Goal: Task Accomplishment & Management: Use online tool/utility

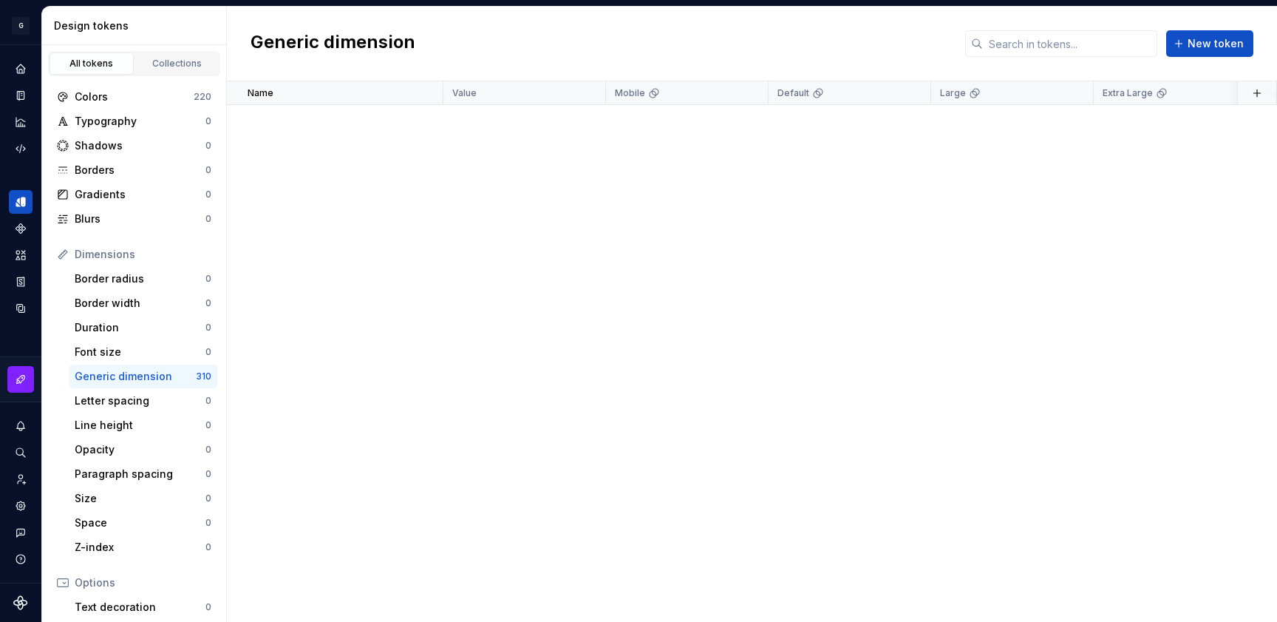
scroll to position [1047, 0]
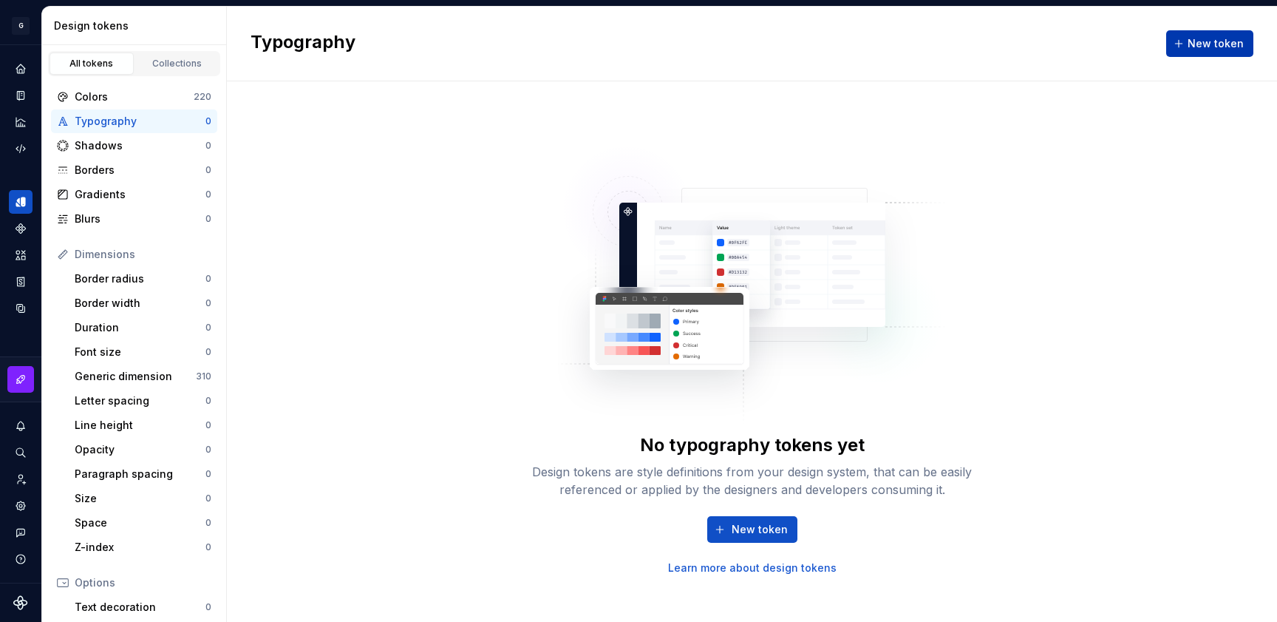
click at [1208, 39] on span "New token" at bounding box center [1216, 43] width 56 height 15
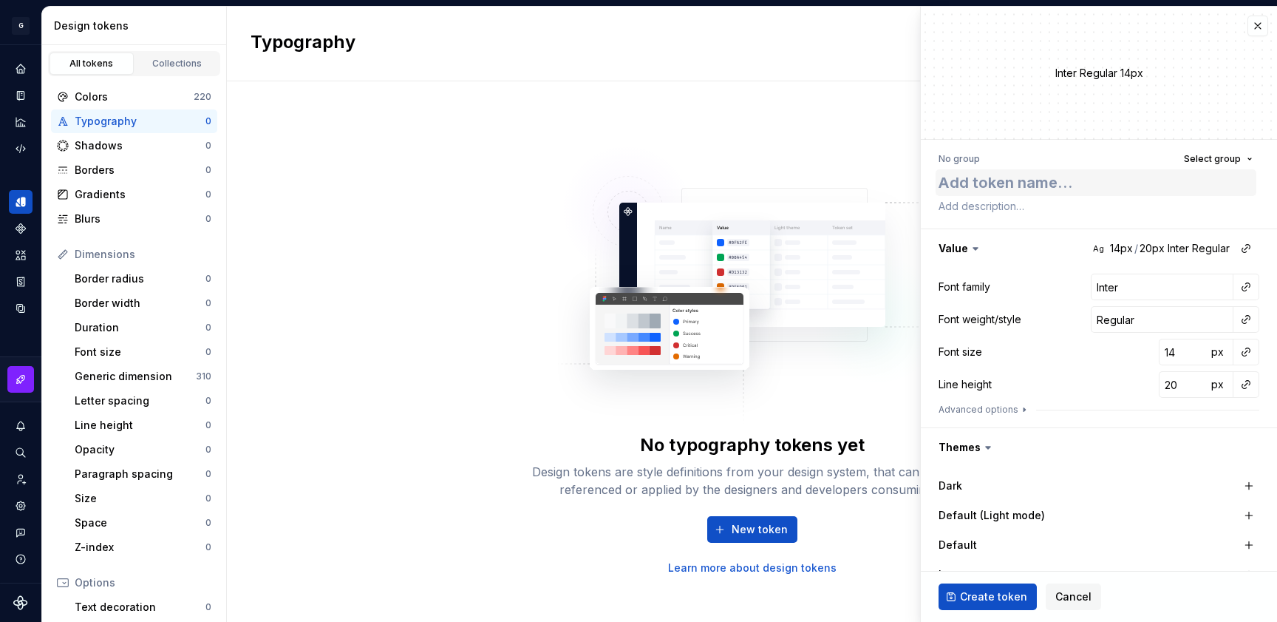
click at [1022, 178] on textarea at bounding box center [1096, 182] width 321 height 27
click at [994, 158] on div "No group Select group" at bounding box center [1099, 159] width 321 height 21
click at [1193, 153] on span "Select group" at bounding box center [1212, 159] width 57 height 12
click at [1192, 157] on span "Select group" at bounding box center [1212, 159] width 57 height 12
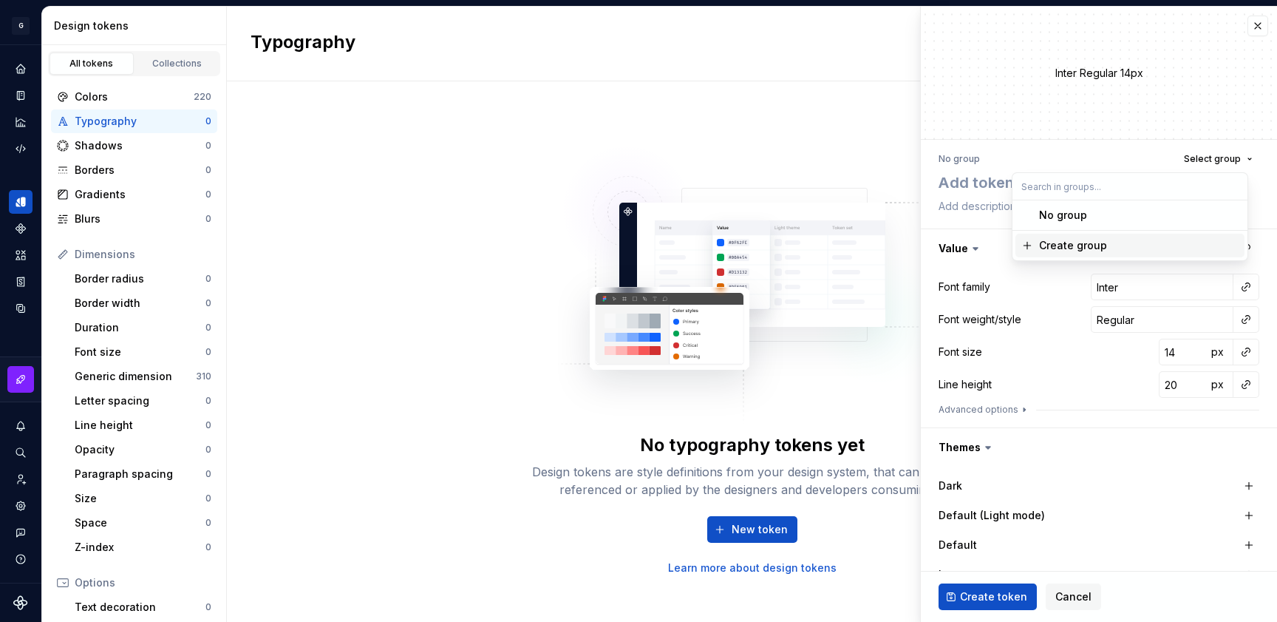
click at [1114, 248] on div "Create group" at bounding box center [1139, 245] width 200 height 15
type textarea "*"
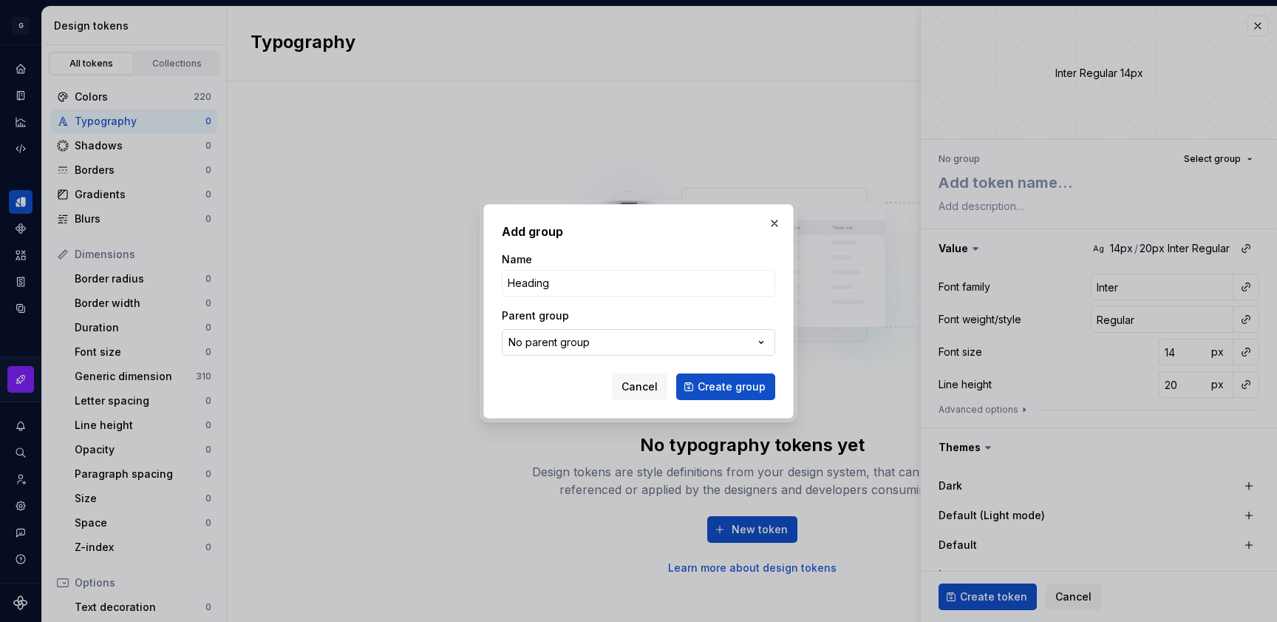
type input "Heading"
click at [523, 350] on button "No parent group" at bounding box center [639, 342] width 274 height 27
click at [526, 342] on div "Add group Name Heading Parent group No parent group Cancel Create group" at bounding box center [638, 311] width 1277 height 622
click at [726, 387] on span "Create group" at bounding box center [732, 386] width 68 height 15
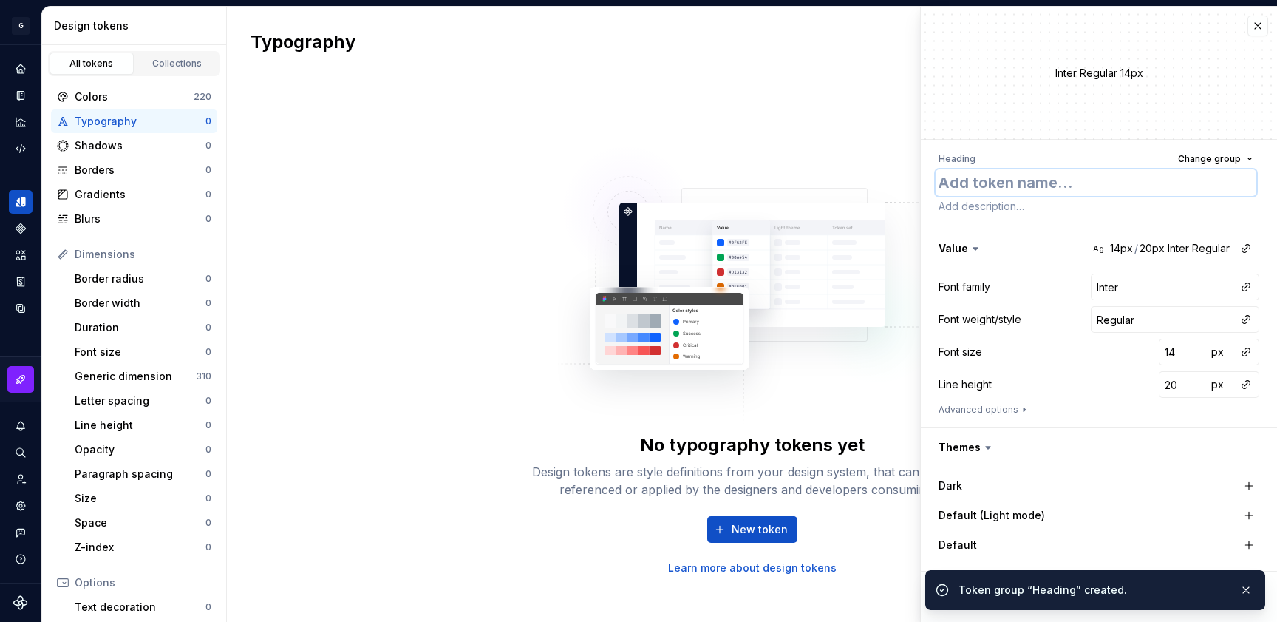
click at [1047, 189] on textarea at bounding box center [1096, 182] width 321 height 27
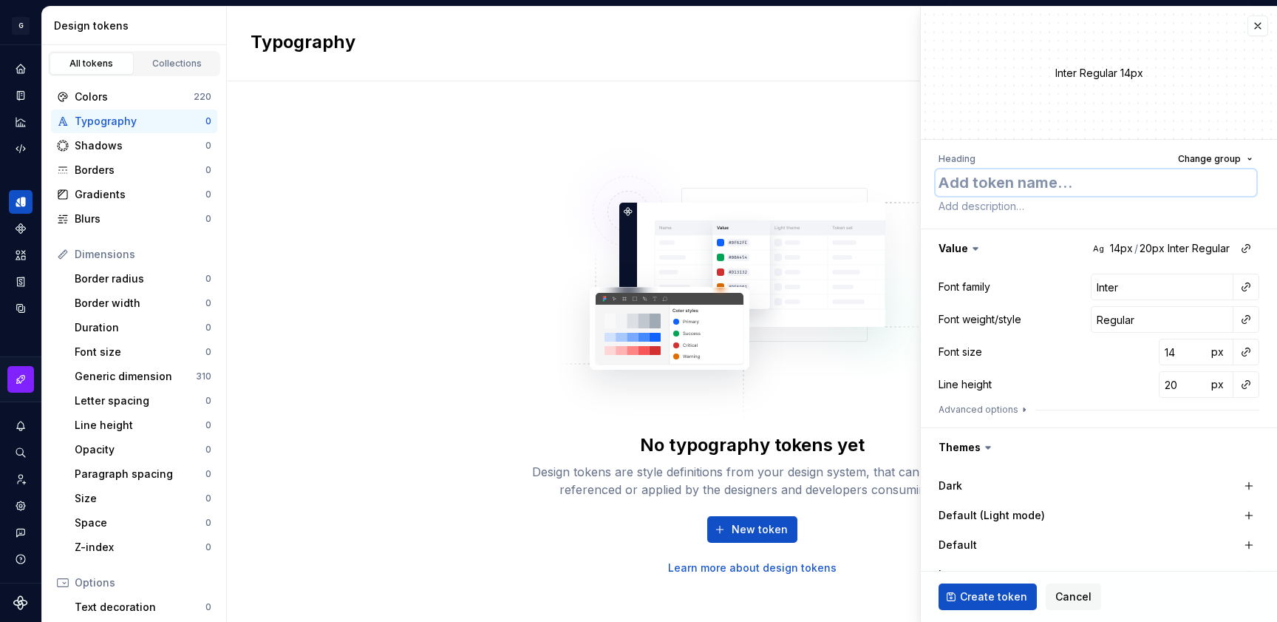
type textarea "*"
type textarea "H"
type textarea "*"
type textarea "H e"
type textarea "*"
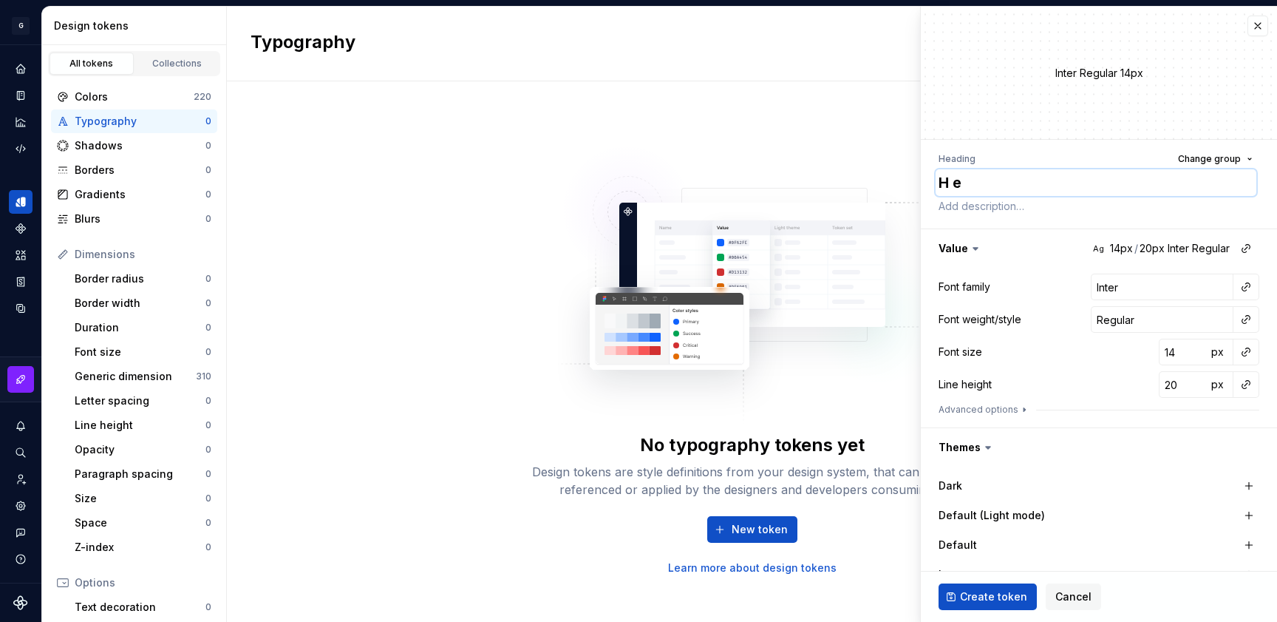
type textarea "H e a"
type textarea "*"
type textarea "Head"
type textarea "*"
type textarea "Headi"
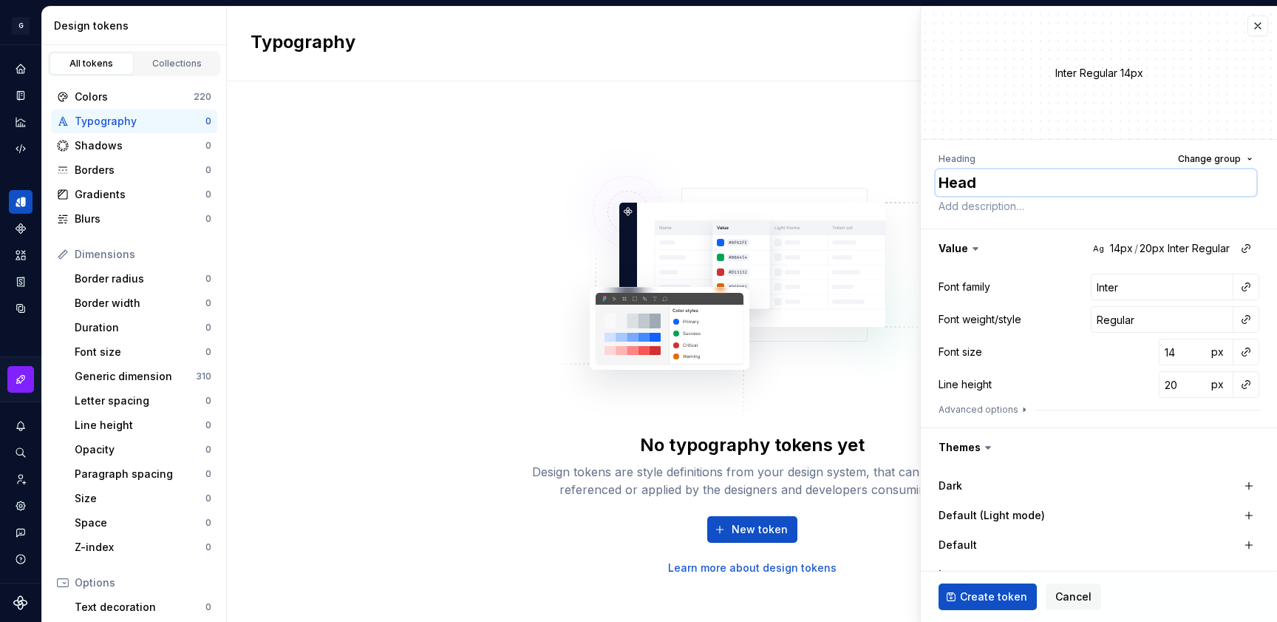
type textarea "*"
type textarea "Headin"
type textarea "*"
type textarea "Headi"
type textarea "*"
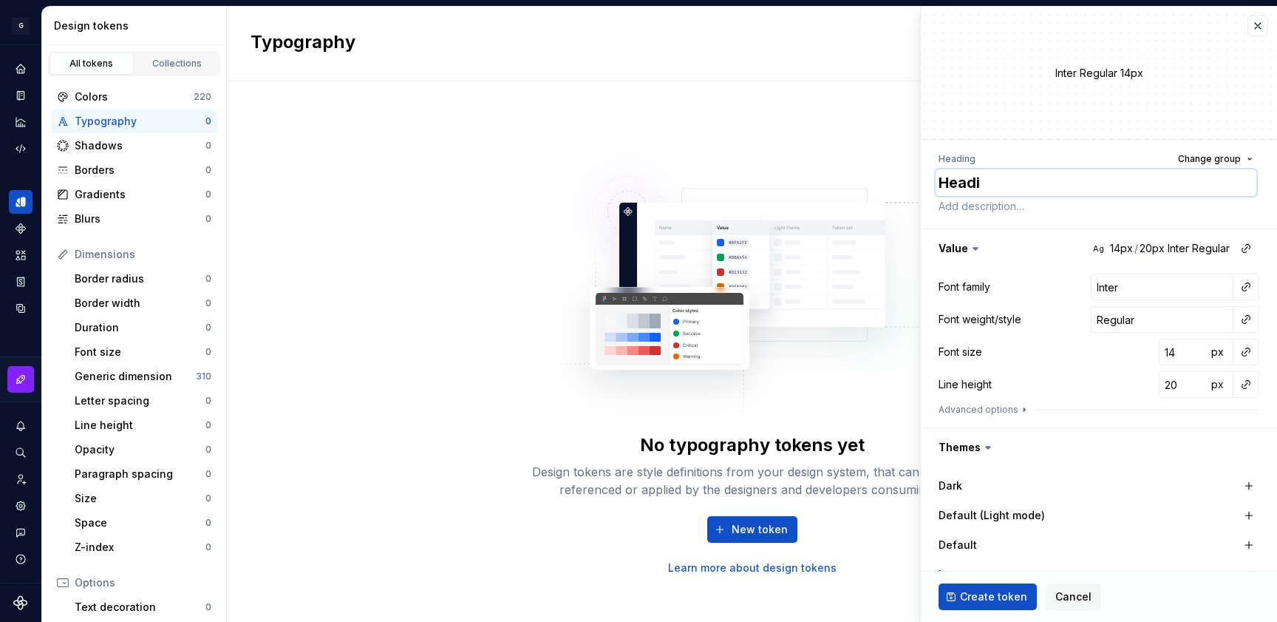
type textarea "Heading"
type textarea "*"
type textarea "Heading1"
type textarea "*"
type textarea "Heading1"
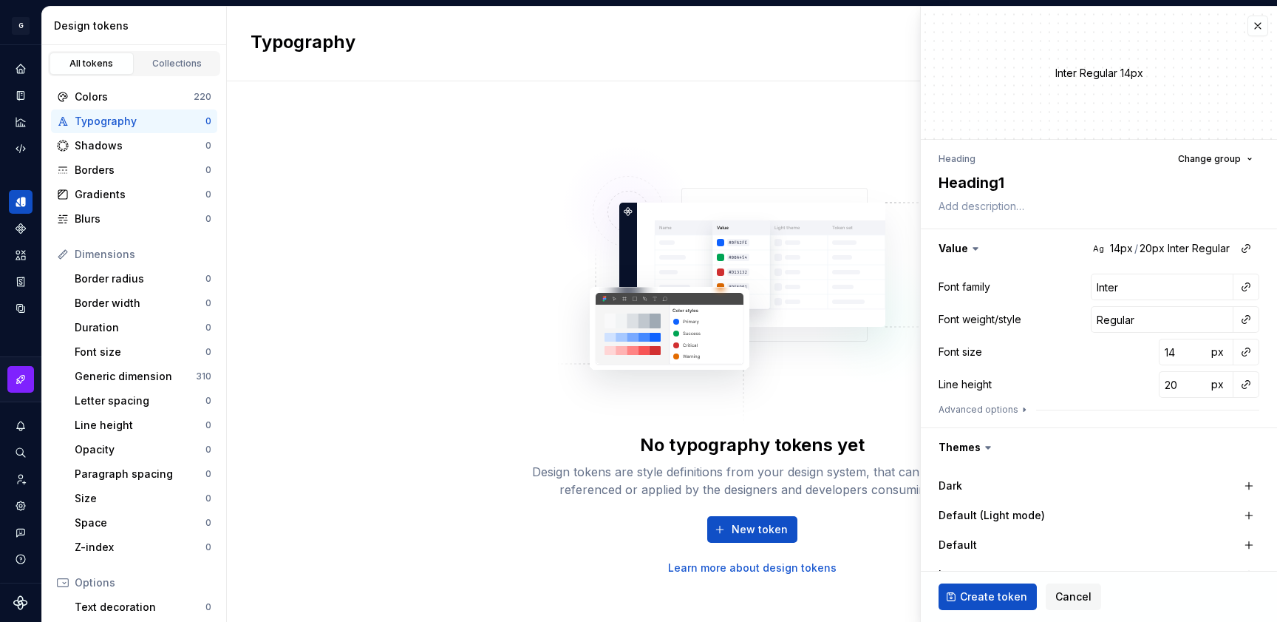
click at [1031, 222] on div "**********" at bounding box center [1099, 474] width 356 height 668
click at [972, 250] on icon at bounding box center [975, 248] width 15 height 15
click at [975, 248] on icon at bounding box center [976, 249] width 4 height 2
click at [1157, 248] on button "button" at bounding box center [1099, 248] width 356 height 38
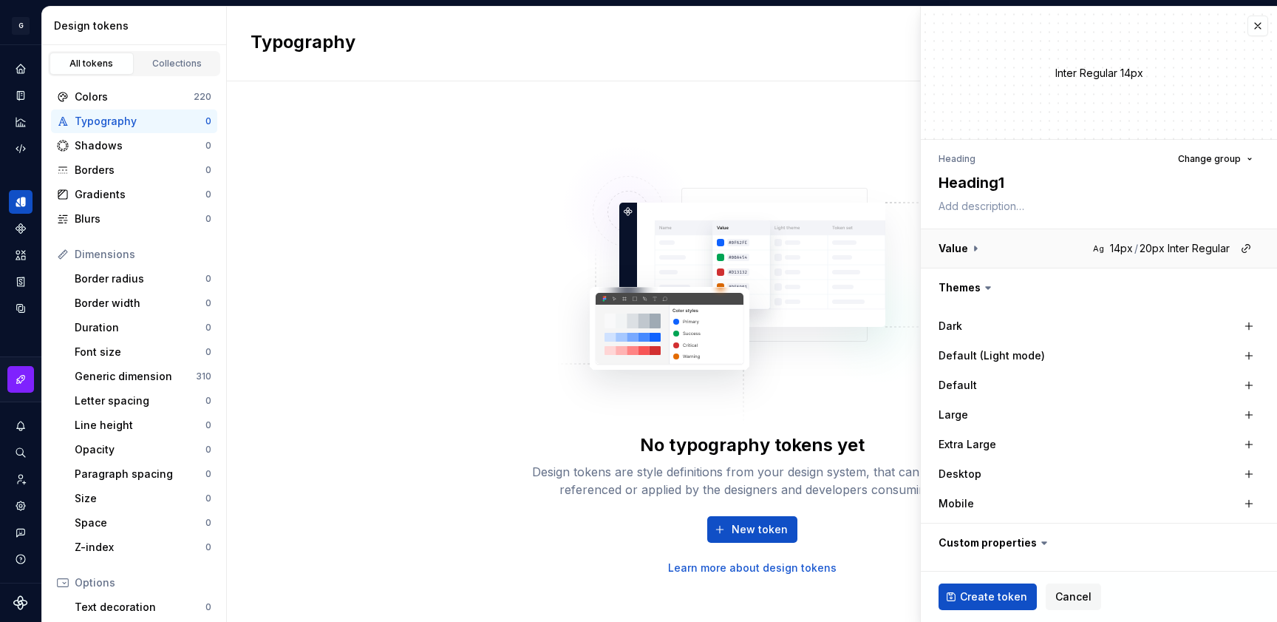
click at [1157, 248] on button "button" at bounding box center [1099, 248] width 356 height 38
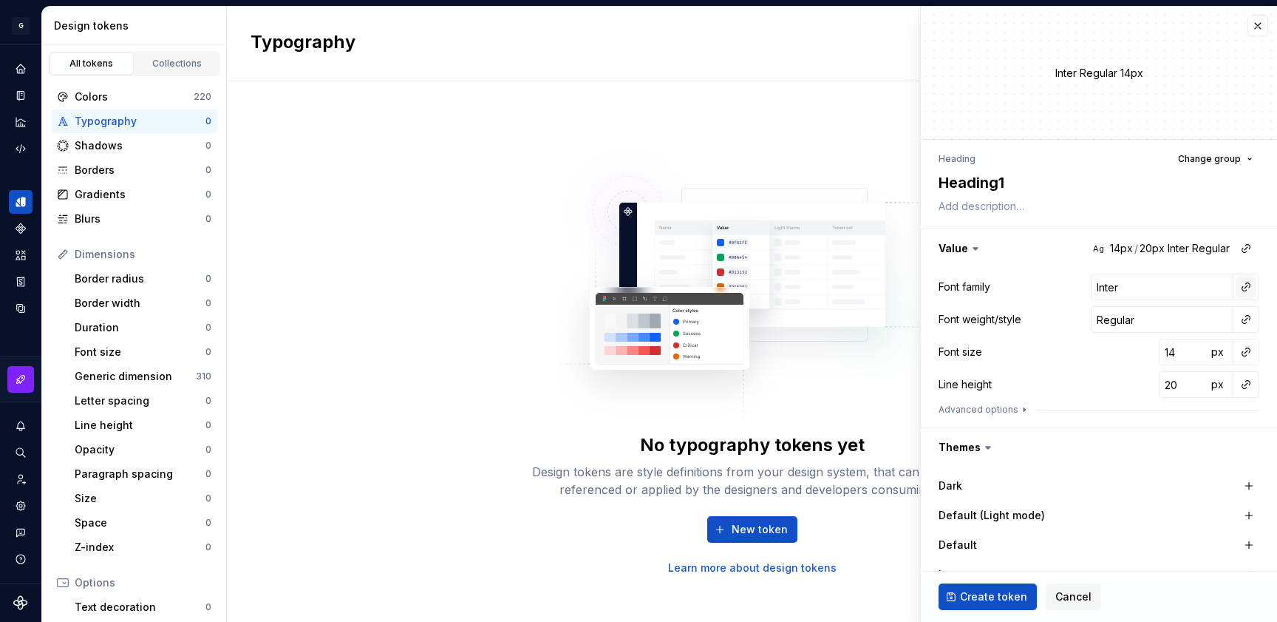
click at [1236, 288] on button "button" at bounding box center [1246, 286] width 21 height 21
click at [1234, 286] on html "原文 请对此翻译评分 您的反馈将用于改进谷歌翻译 G AA DLS (Testing) GD Design system data Design tokens…" at bounding box center [638, 311] width 1277 height 622
click at [1236, 249] on button "button" at bounding box center [1246, 248] width 21 height 21
click at [1235, 248] on html "原文 请对此翻译评分 您的反馈将用于改进谷歌翻译 G AA DLS (Testing) GD Design system data Design tokens…" at bounding box center [638, 311] width 1277 height 622
click at [1141, 251] on button "button" at bounding box center [1099, 248] width 356 height 38
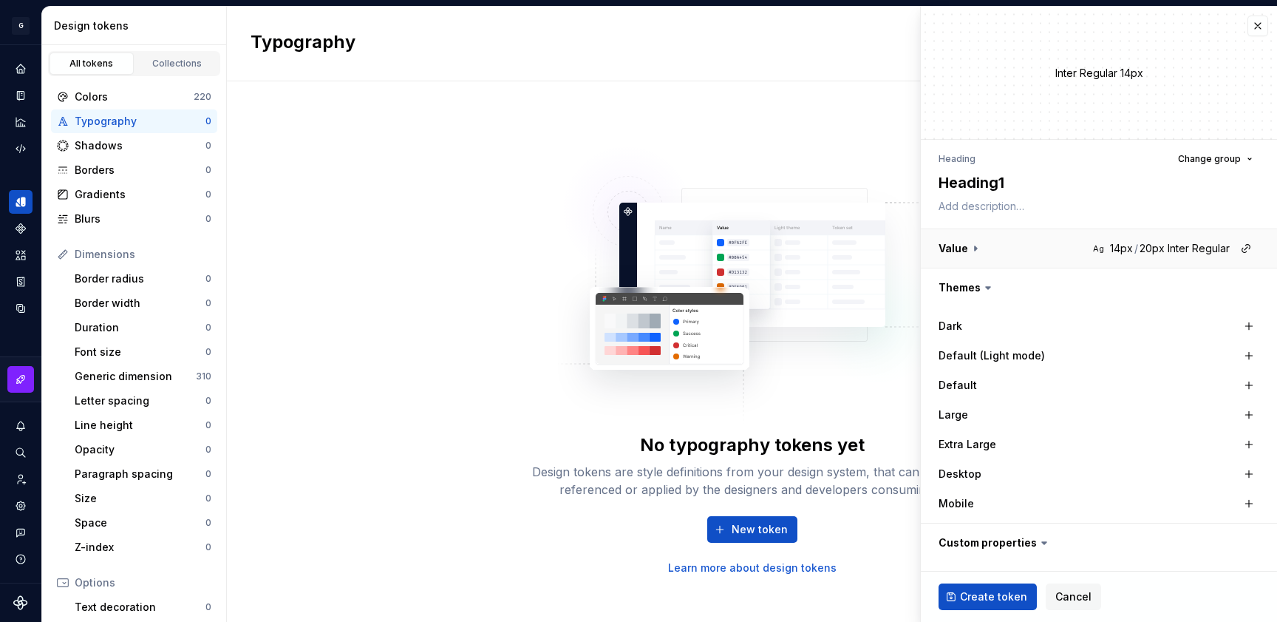
click at [1130, 251] on button "button" at bounding box center [1099, 248] width 356 height 38
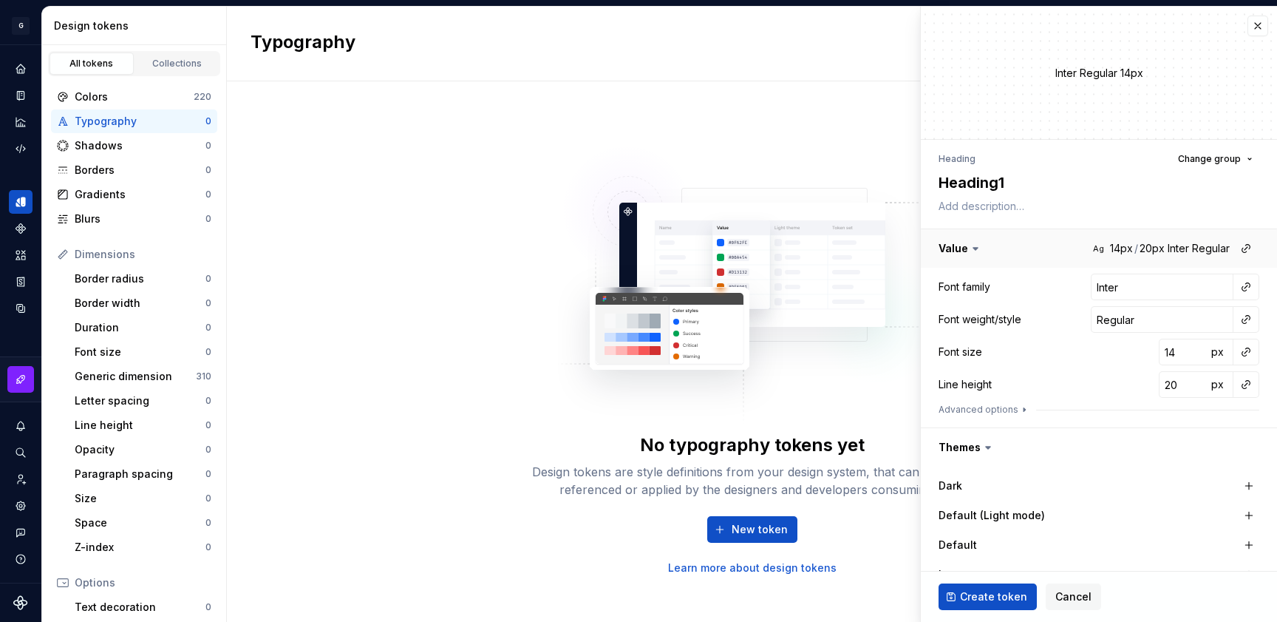
click at [947, 247] on button "button" at bounding box center [1099, 248] width 356 height 38
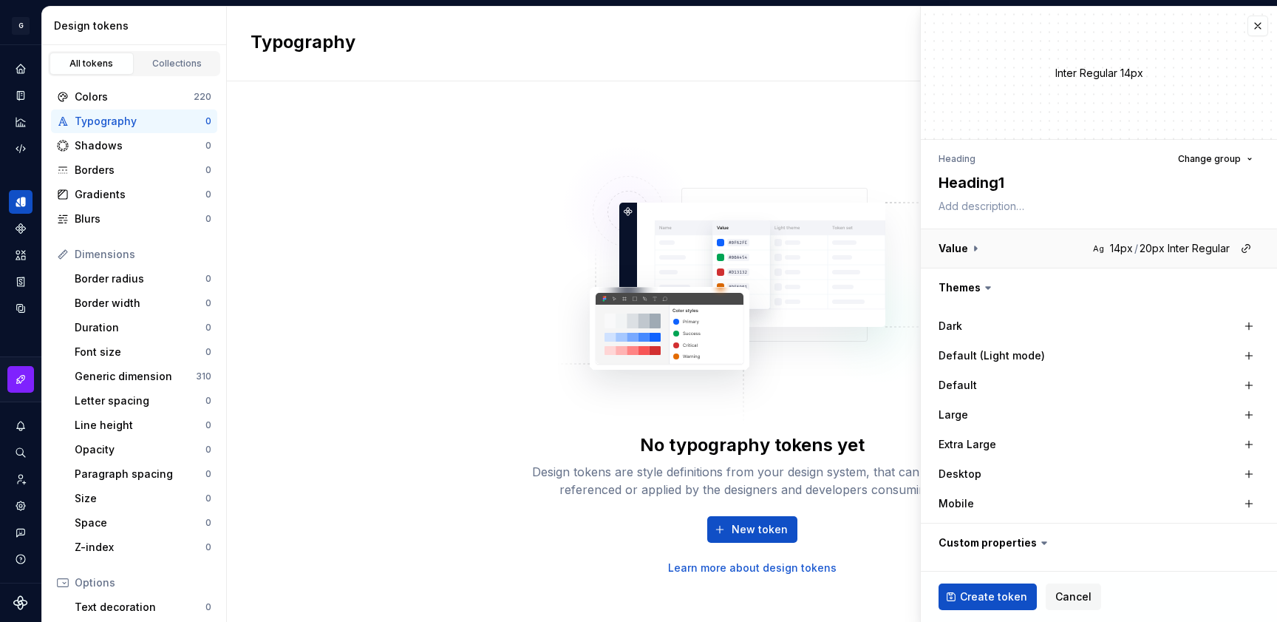
click at [948, 247] on button "button" at bounding box center [1099, 248] width 356 height 38
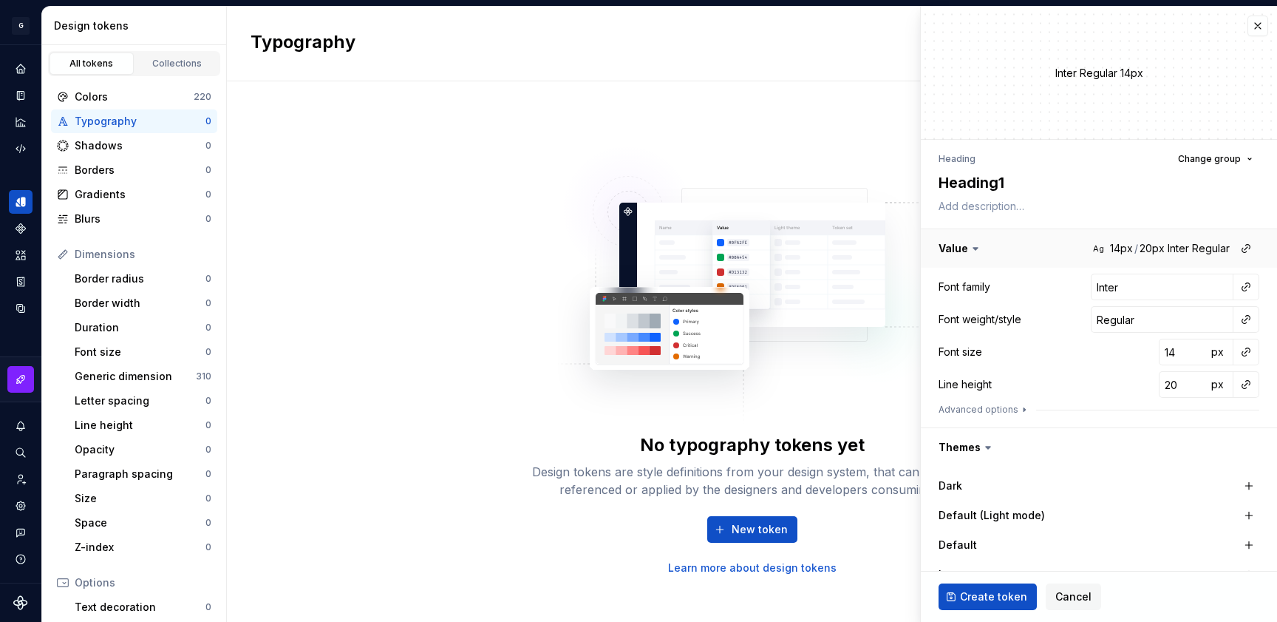
click at [1114, 252] on button "button" at bounding box center [1099, 248] width 356 height 38
click at [1113, 323] on input "Regular" at bounding box center [1162, 319] width 143 height 27
drag, startPoint x: 1163, startPoint y: 322, endPoint x: 1197, endPoint y: 321, distance: 34.0
click at [1164, 322] on input "Regular" at bounding box center [1162, 319] width 143 height 27
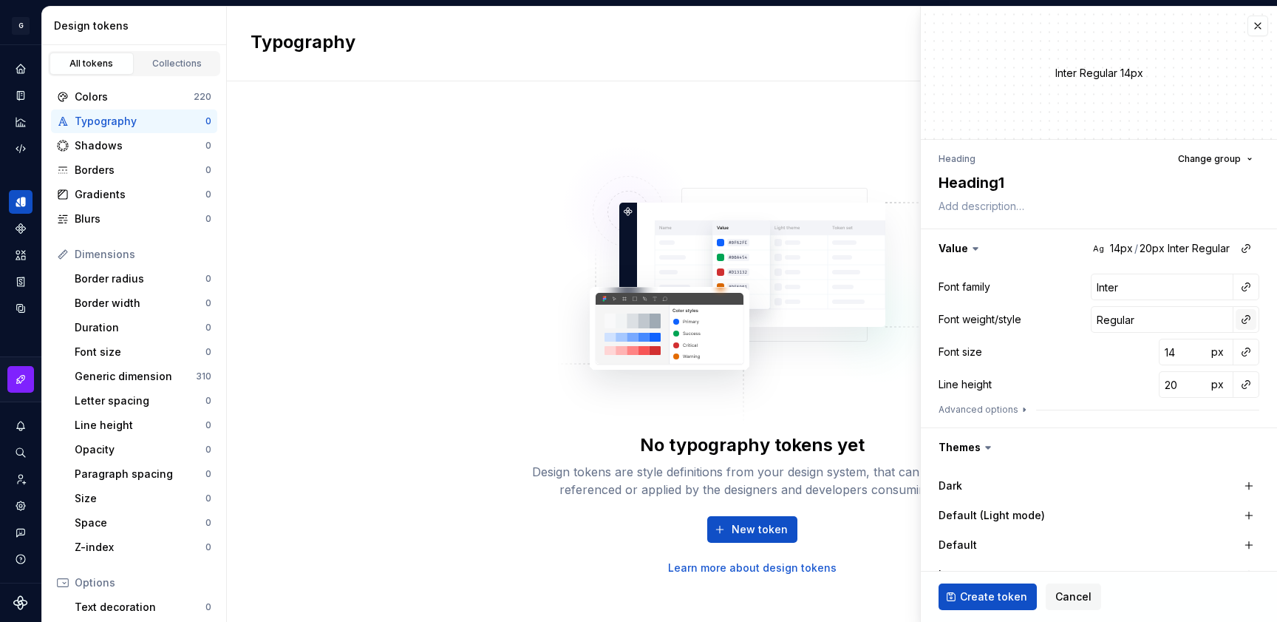
click at [1236, 321] on button "button" at bounding box center [1246, 319] width 21 height 21
click at [1042, 314] on html "原文 请对此翻译评分 您的反馈将用于改进谷歌翻译 G AA DLS (Testing) GD Design system data Design tokens…" at bounding box center [638, 311] width 1277 height 622
click at [1236, 320] on button "button" at bounding box center [1246, 319] width 21 height 21
drag, startPoint x: 1073, startPoint y: 351, endPoint x: 1144, endPoint y: 351, distance: 70.2
click at [1144, 351] on div "There are no other font weight/style tokens to be referenced." at bounding box center [1130, 356] width 235 height 41
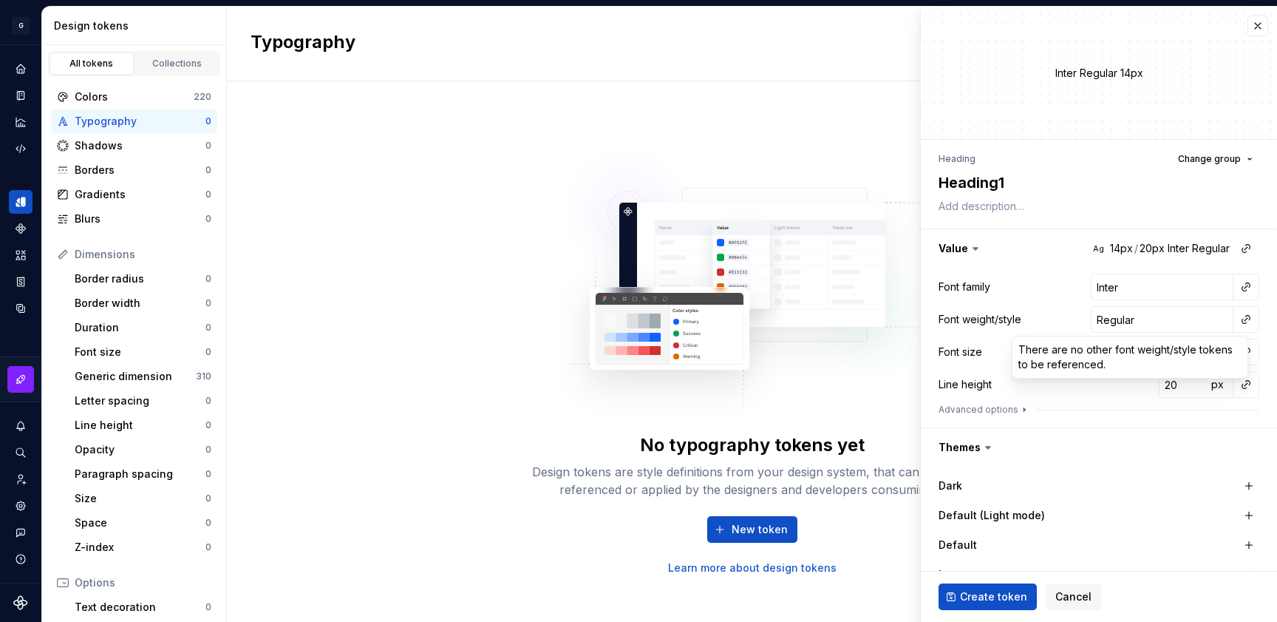
click at [1145, 359] on div "There are no other font weight/style tokens to be referenced." at bounding box center [1130, 356] width 235 height 41
click at [1083, 417] on html "原文 请对此翻译评分 您的反馈将用于改进谷歌翻译 G AA DLS (Testing) GD Design system data Design tokens…" at bounding box center [638, 311] width 1277 height 622
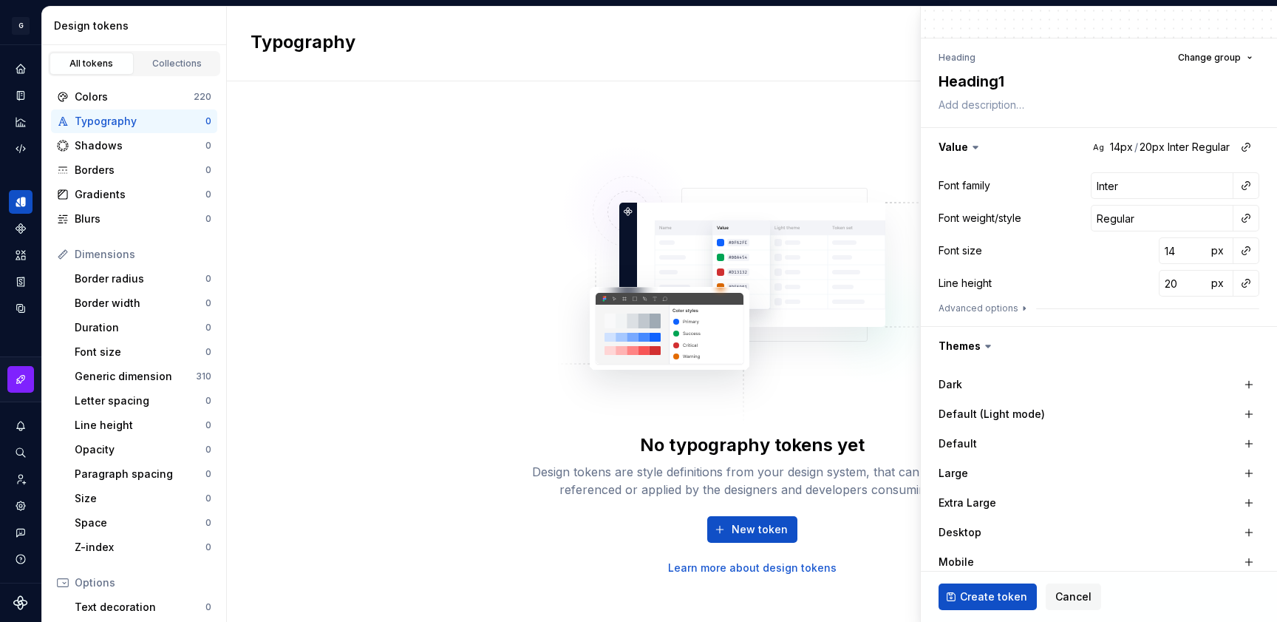
scroll to position [112, 0]
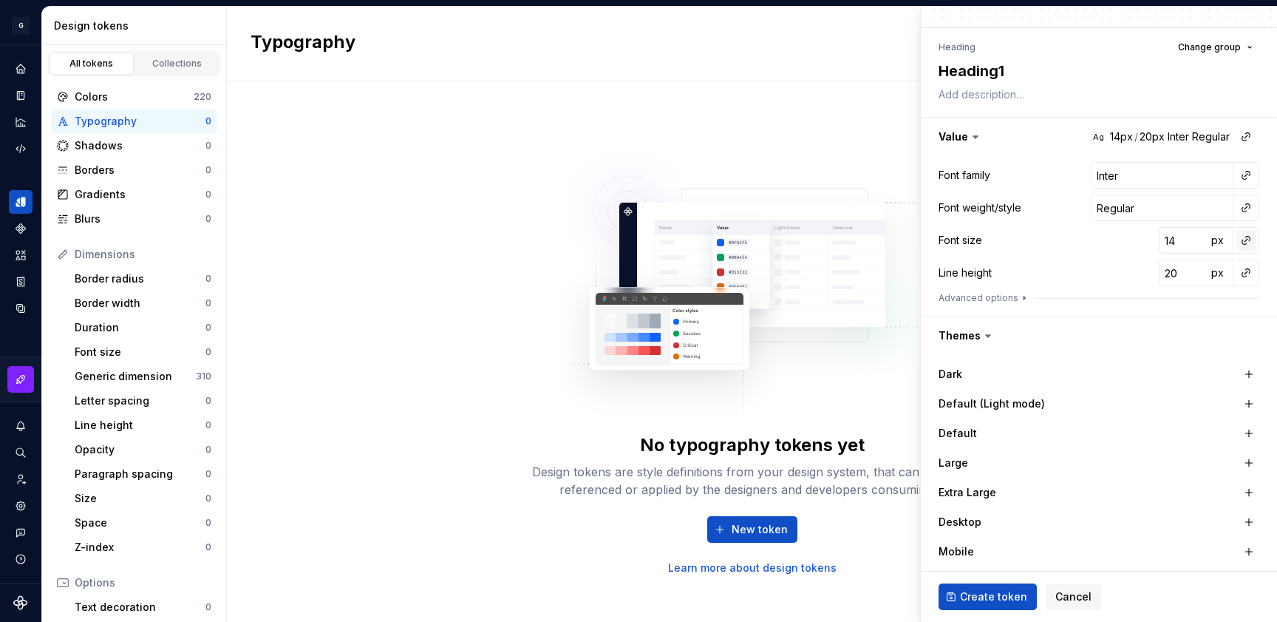
click at [1236, 240] on button "button" at bounding box center [1246, 240] width 21 height 21
click at [1235, 240] on html "原文 请对此翻译评分 您的反馈将用于改进谷歌翻译 G AA DLS (Testing) GD Design system data Design tokens…" at bounding box center [638, 311] width 1277 height 622
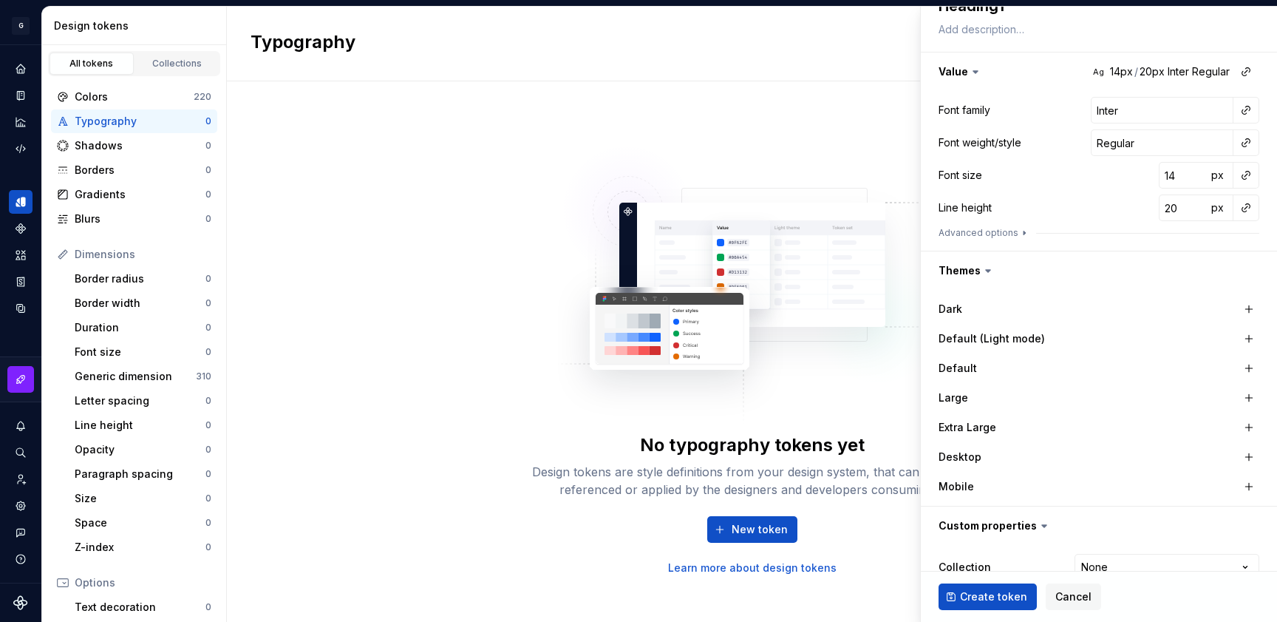
scroll to position [237, 0]
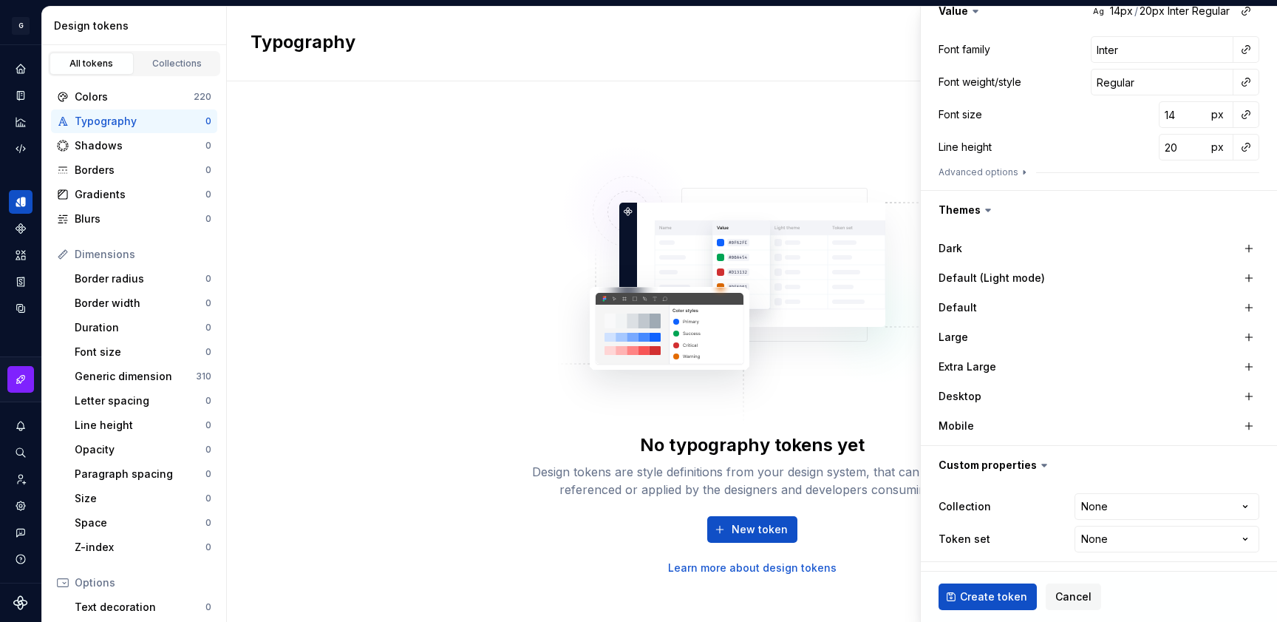
click at [976, 335] on div "Large" at bounding box center [1013, 337] width 148 height 15
click at [1241, 337] on button "button" at bounding box center [1249, 337] width 21 height 21
click at [1040, 336] on button "button" at bounding box center [1047, 337] width 27 height 27
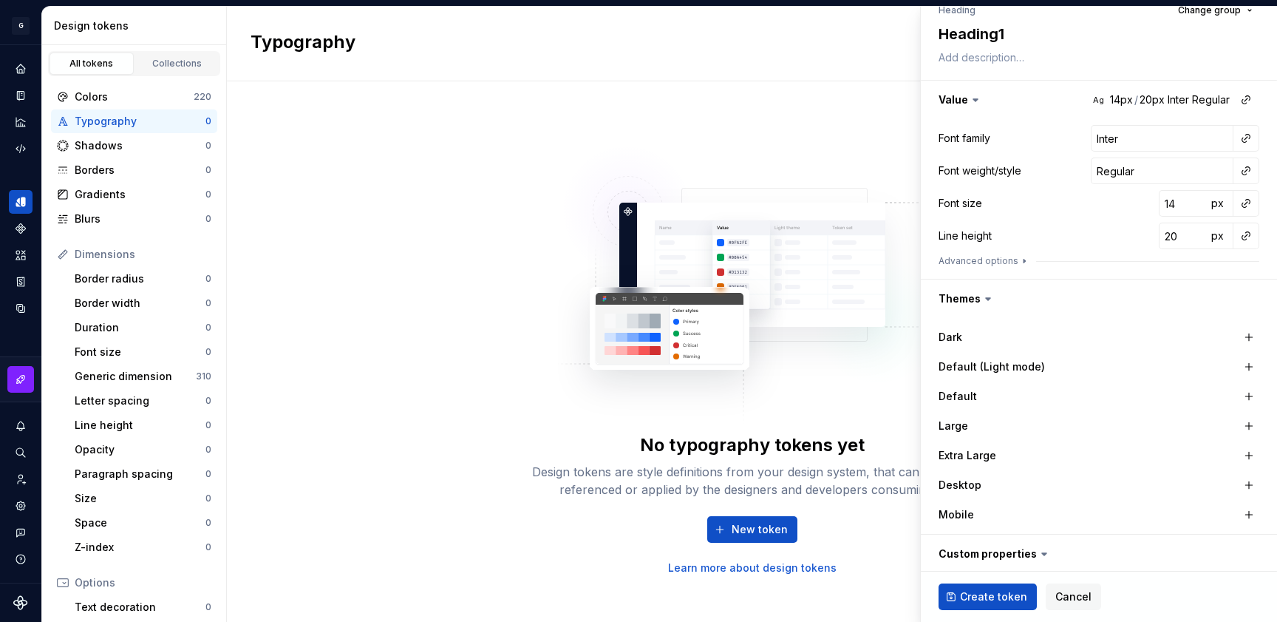
scroll to position [0, 0]
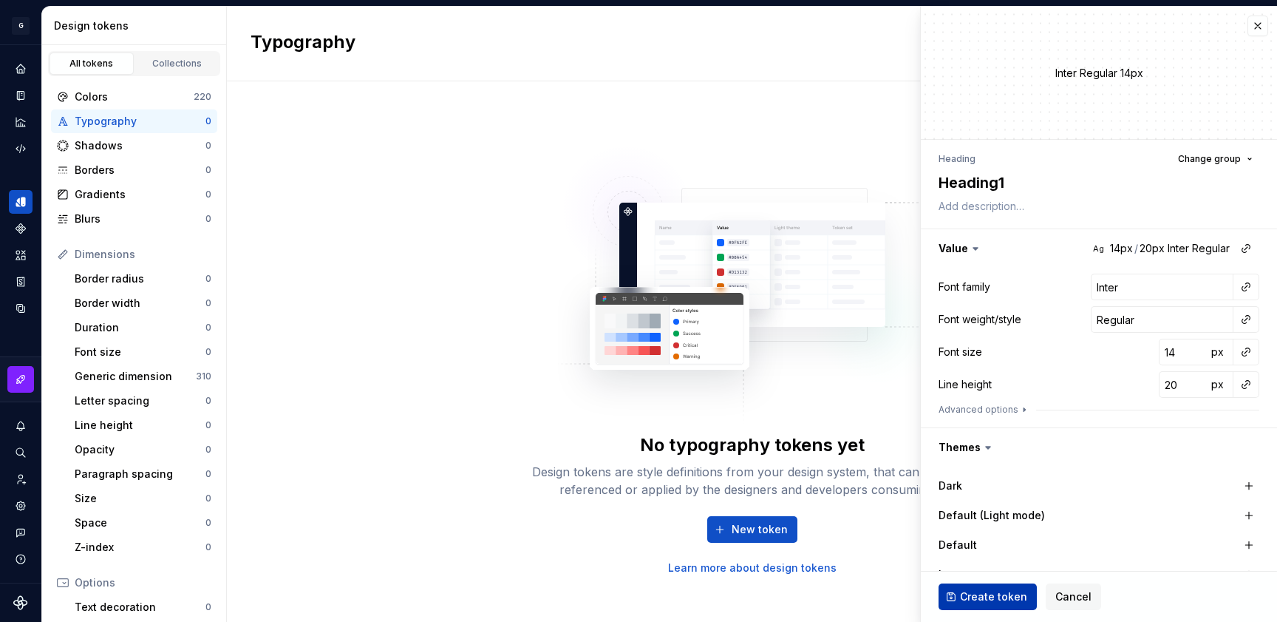
click at [995, 593] on span "Create token" at bounding box center [993, 596] width 67 height 15
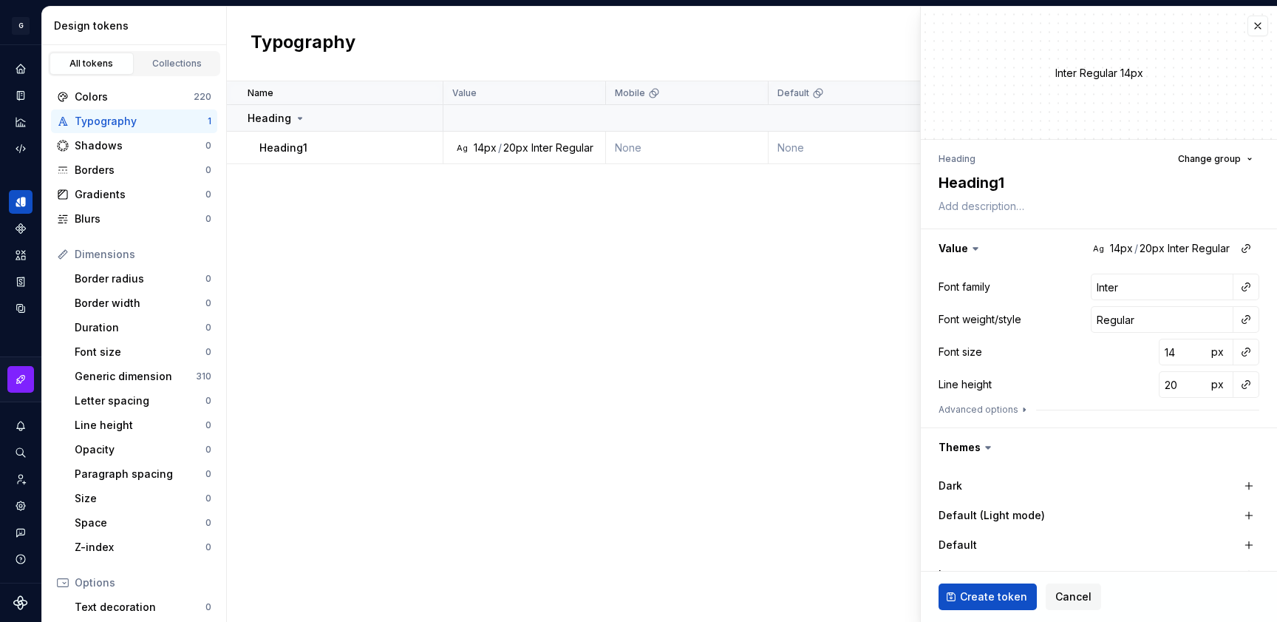
type textarea "*"
click at [793, 383] on div "Name Value Mobile Default Large Extra Large Desktop Default (Light mode) Collec…" at bounding box center [752, 351] width 1051 height 540
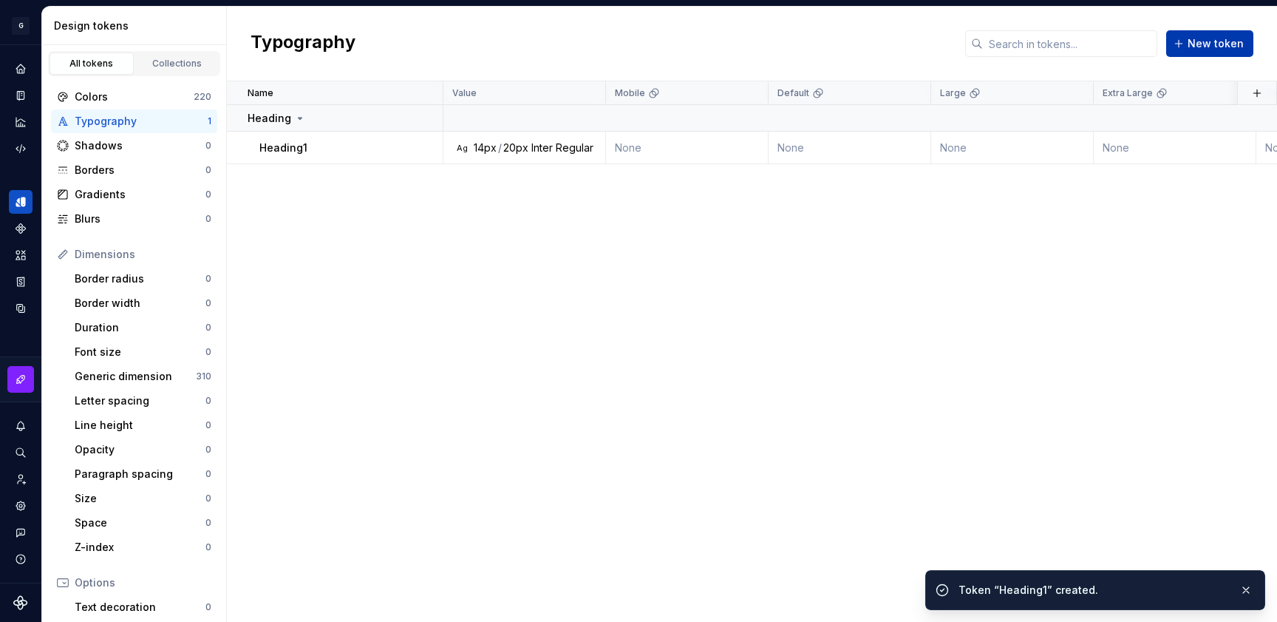
click at [1250, 30] on button "New token" at bounding box center [1210, 43] width 87 height 27
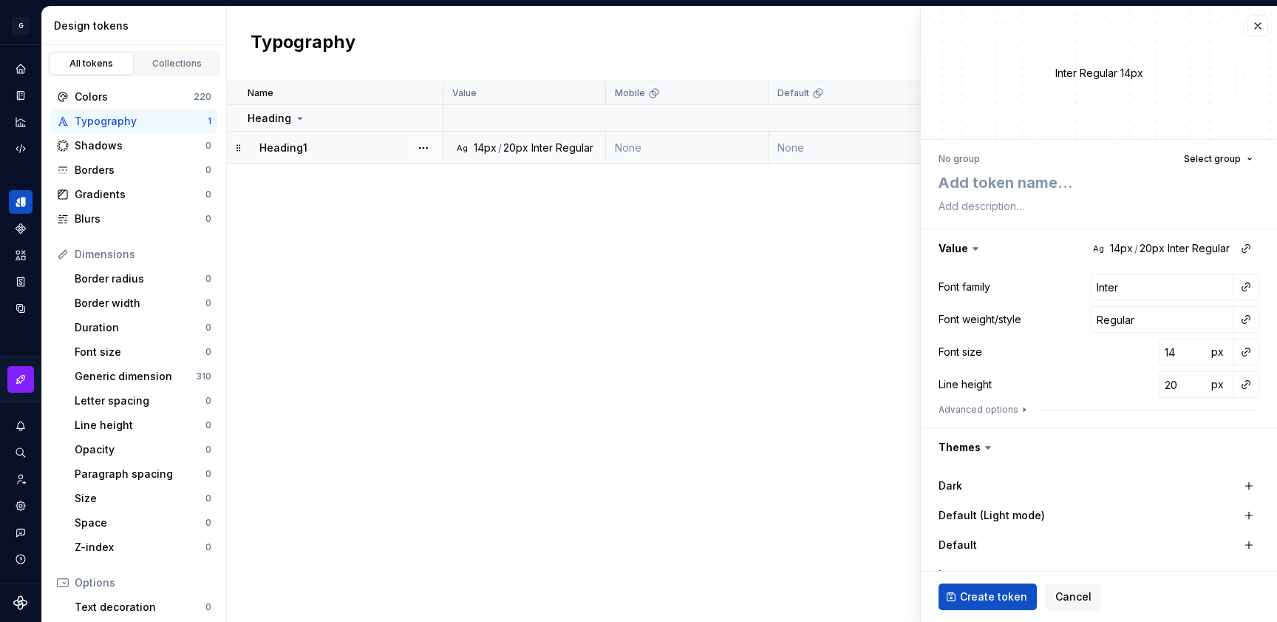
click at [424, 152] on button "button" at bounding box center [423, 148] width 21 height 21
click at [447, 231] on div "Delete token" at bounding box center [489, 230] width 96 height 15
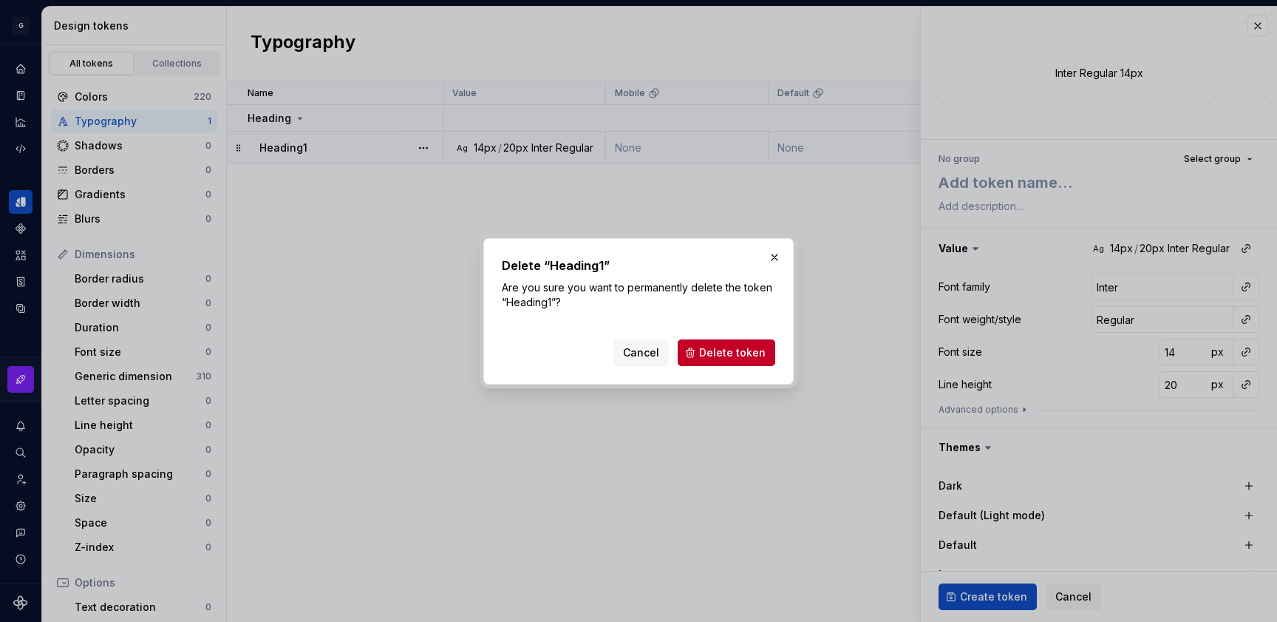
click at [722, 359] on button "Delete token" at bounding box center [727, 352] width 98 height 27
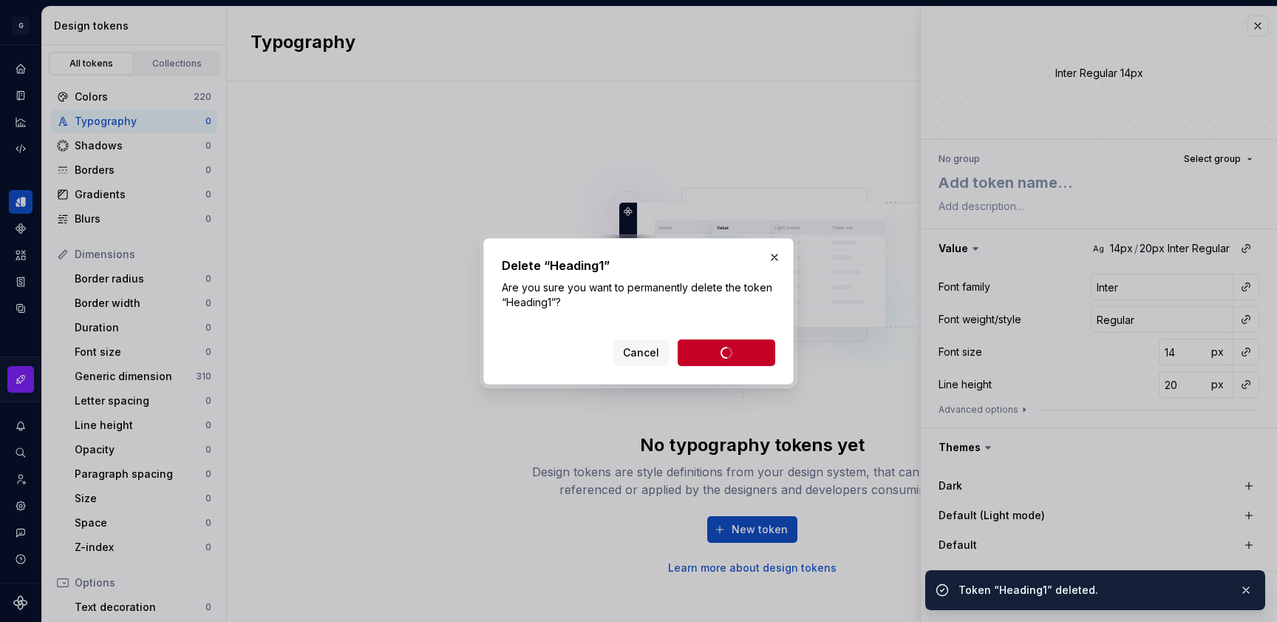
click at [776, 255] on button "button" at bounding box center [774, 257] width 21 height 21
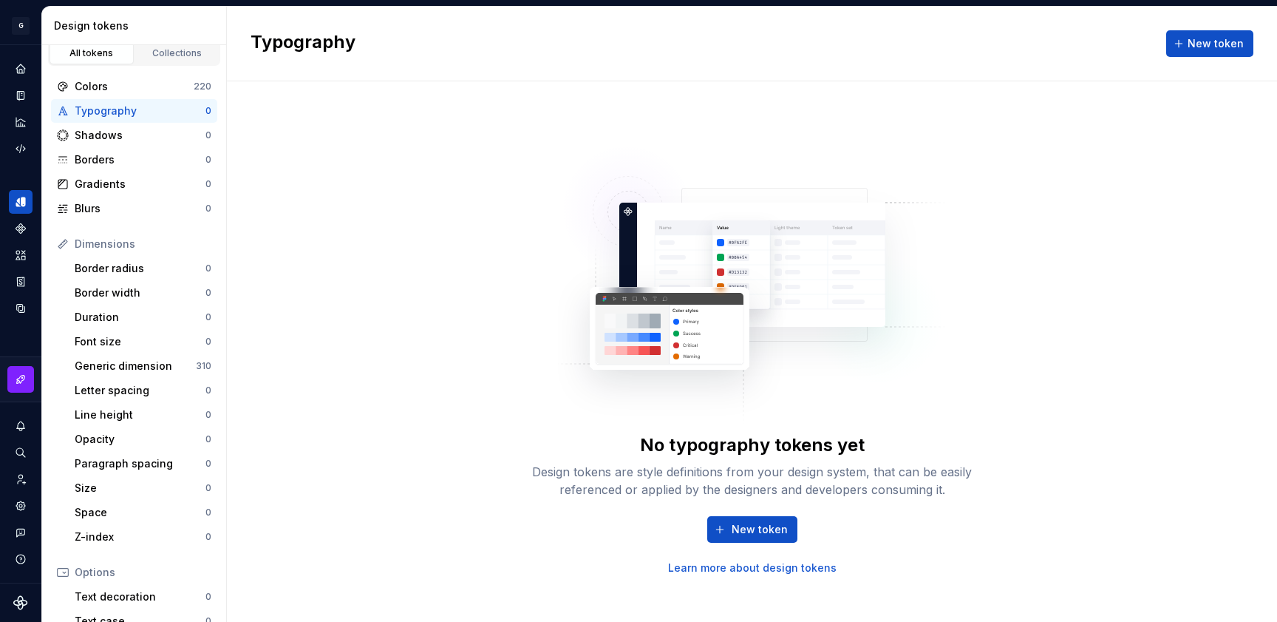
scroll to position [14, 0]
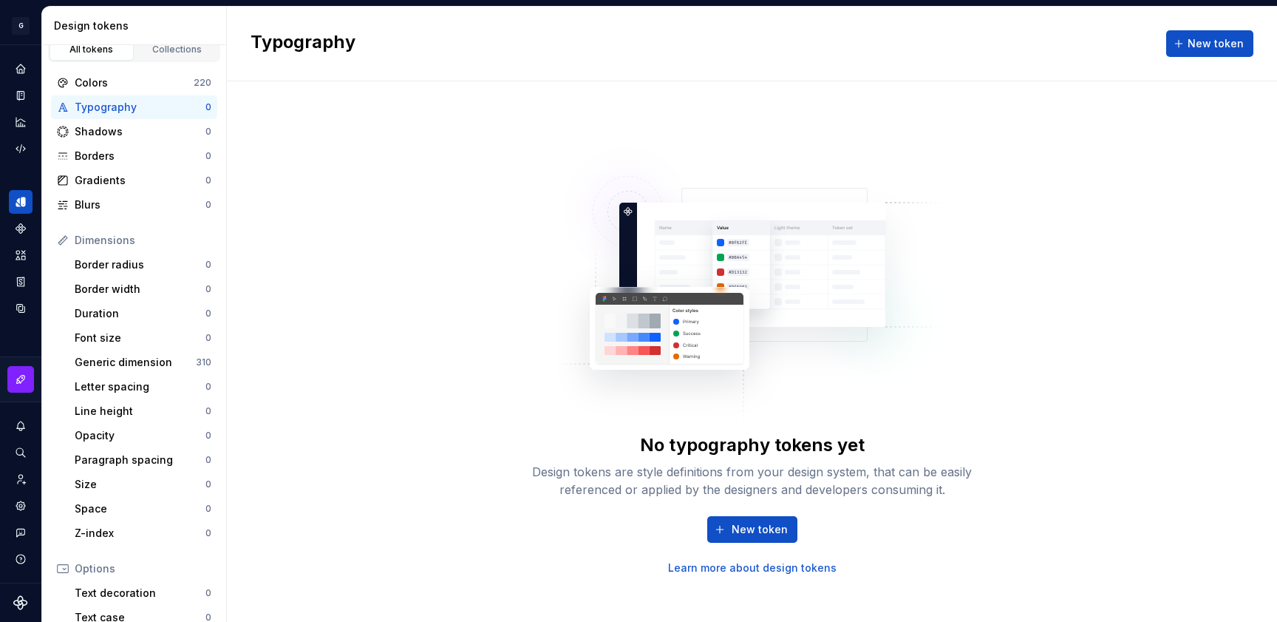
click at [124, 358] on div "Generic dimension" at bounding box center [135, 362] width 121 height 15
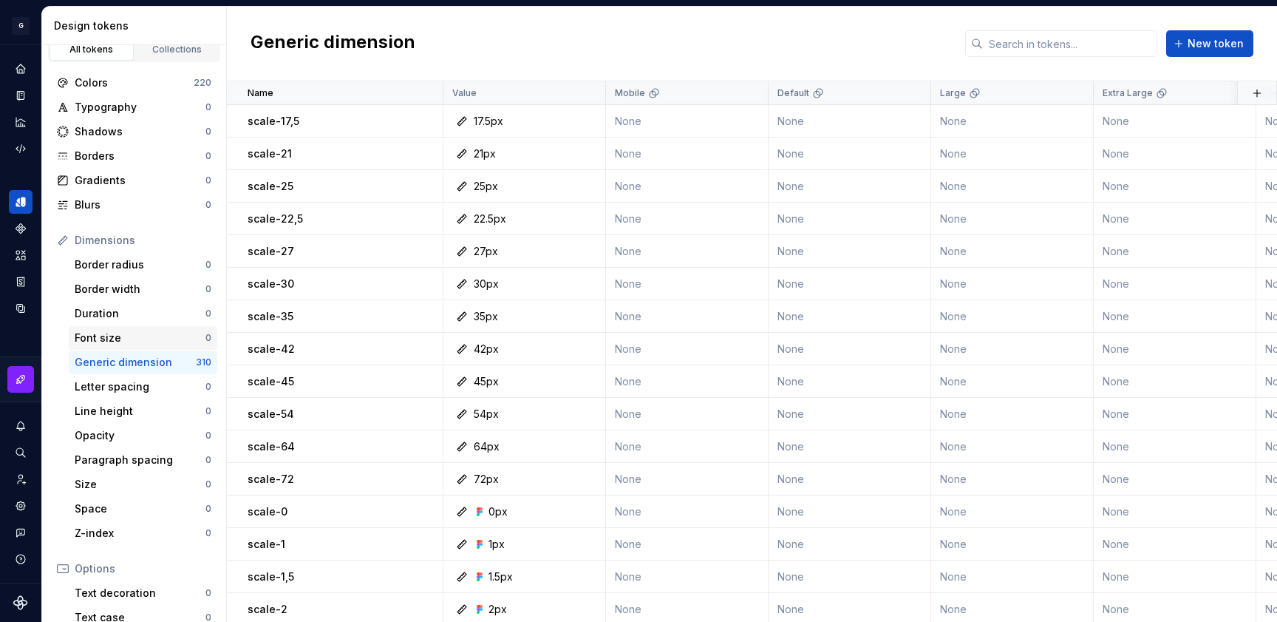
click at [106, 334] on div "Font size" at bounding box center [140, 337] width 131 height 15
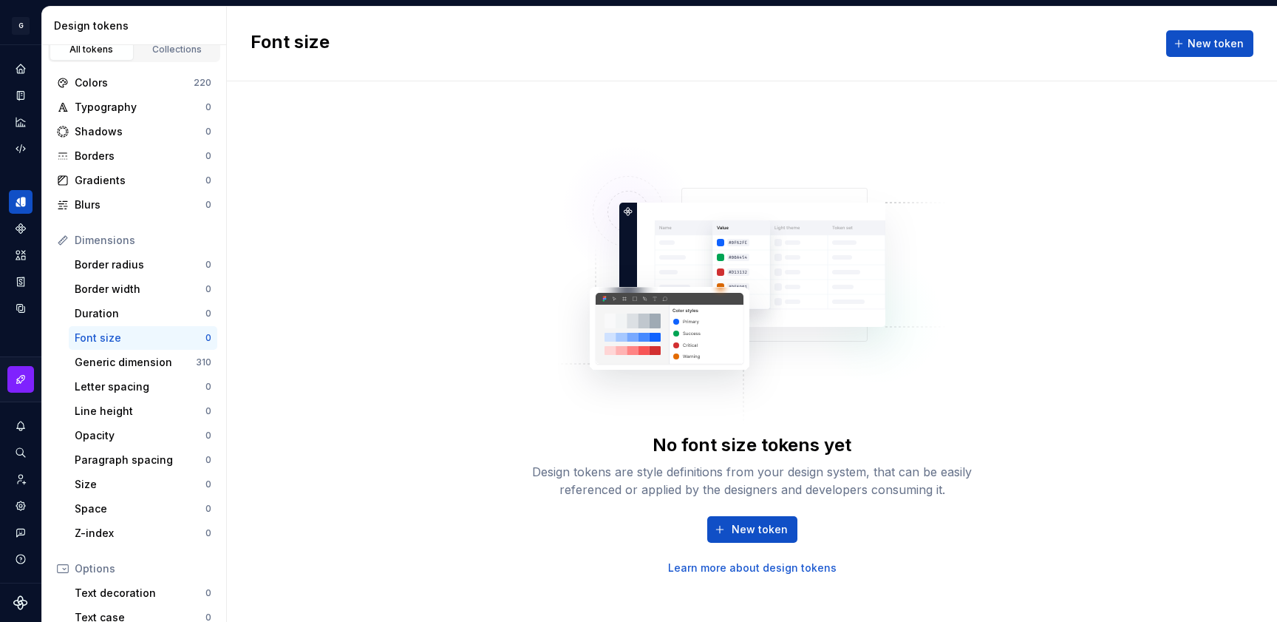
click at [173, 335] on div "Font size" at bounding box center [140, 337] width 131 height 15
click at [770, 526] on span "New token" at bounding box center [760, 529] width 56 height 15
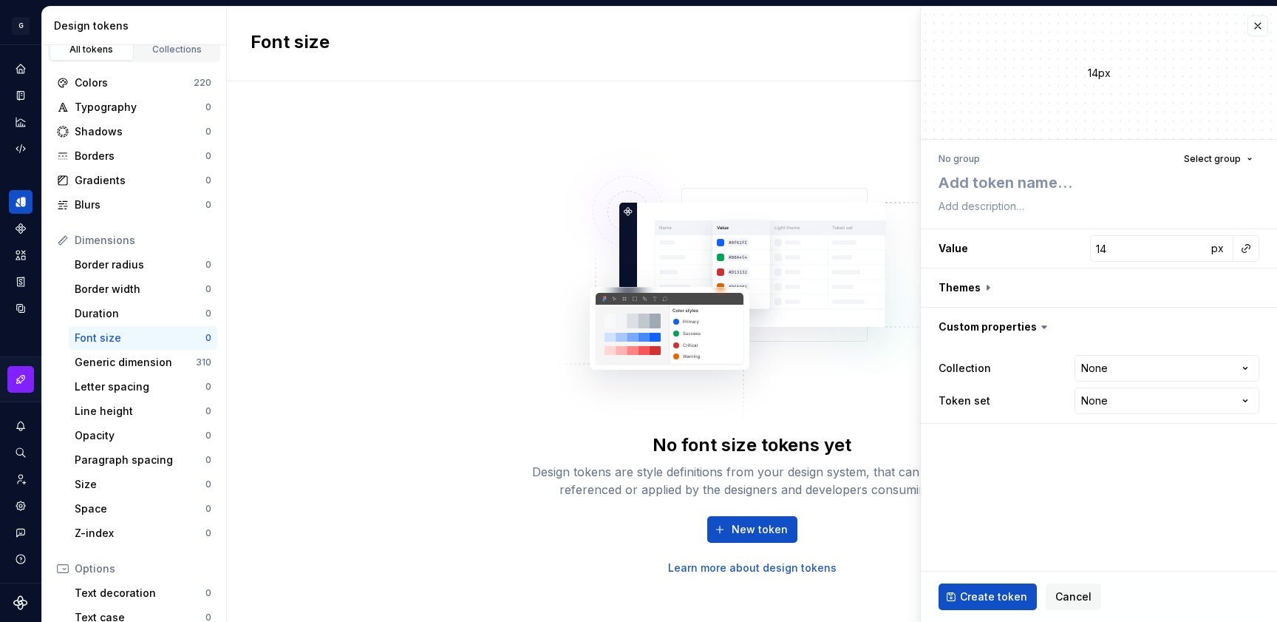
click at [1258, 27] on button "button" at bounding box center [1258, 26] width 21 height 21
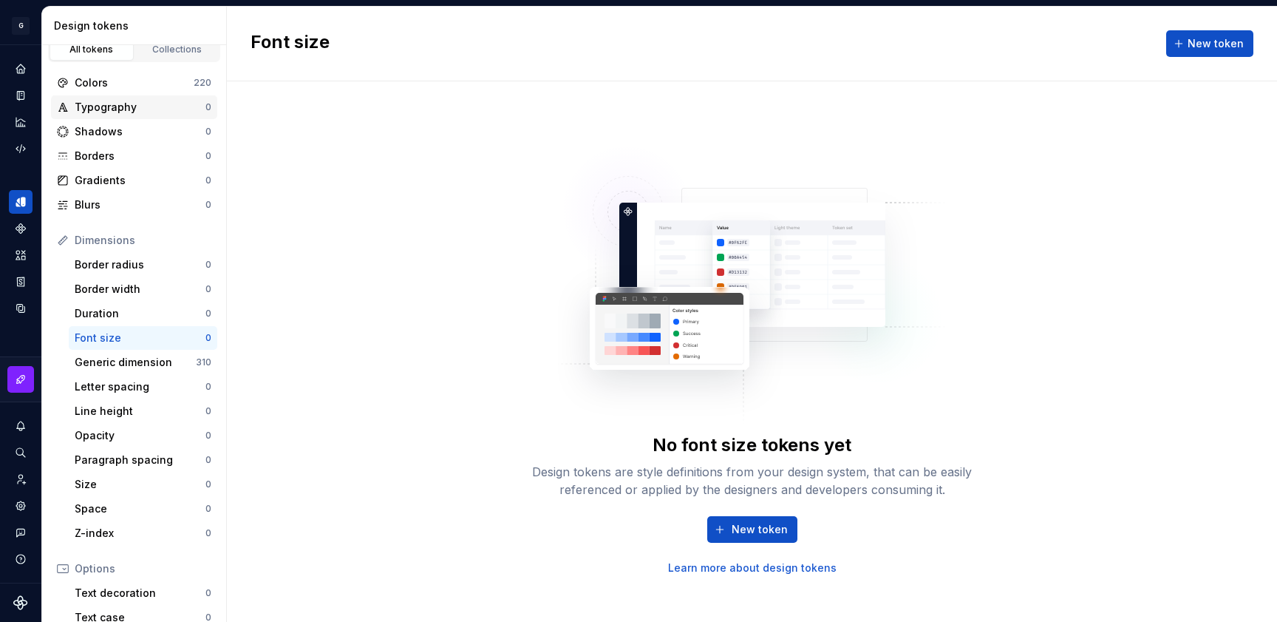
click at [150, 106] on div "Typography" at bounding box center [140, 107] width 131 height 15
drag, startPoint x: 402, startPoint y: 42, endPoint x: 250, endPoint y: 41, distance: 152.3
click at [250, 41] on div "Typography New token" at bounding box center [752, 44] width 1051 height 75
copy h2 "Typography"
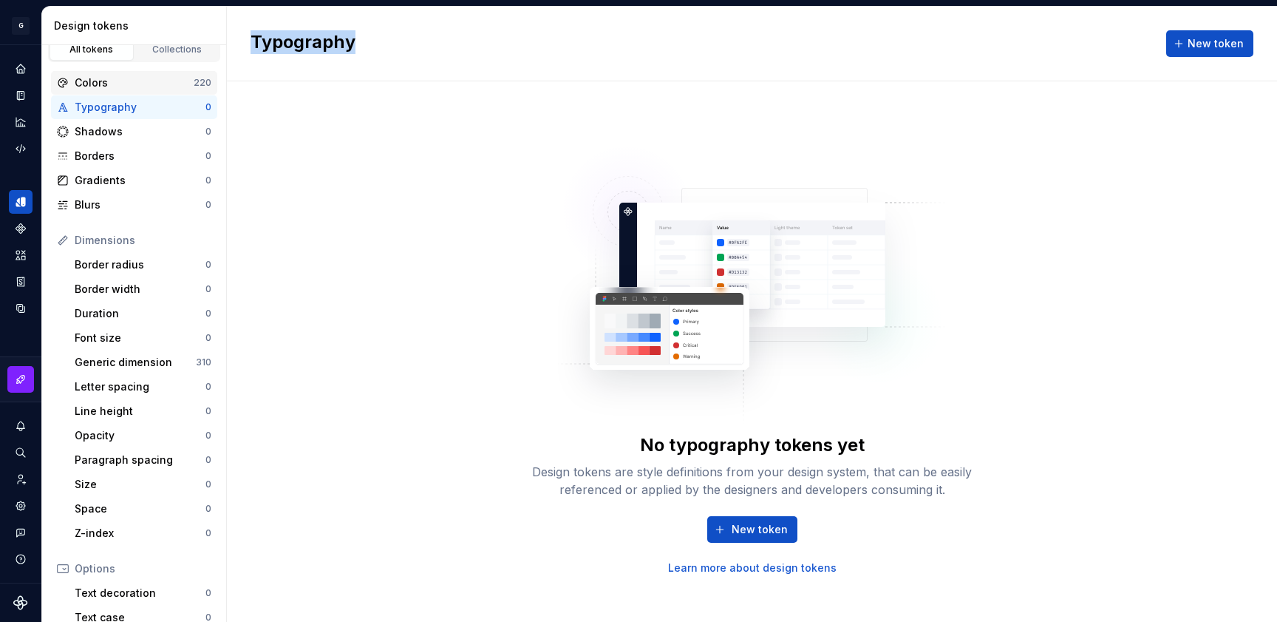
click at [120, 90] on div "Colors 220" at bounding box center [134, 83] width 166 height 24
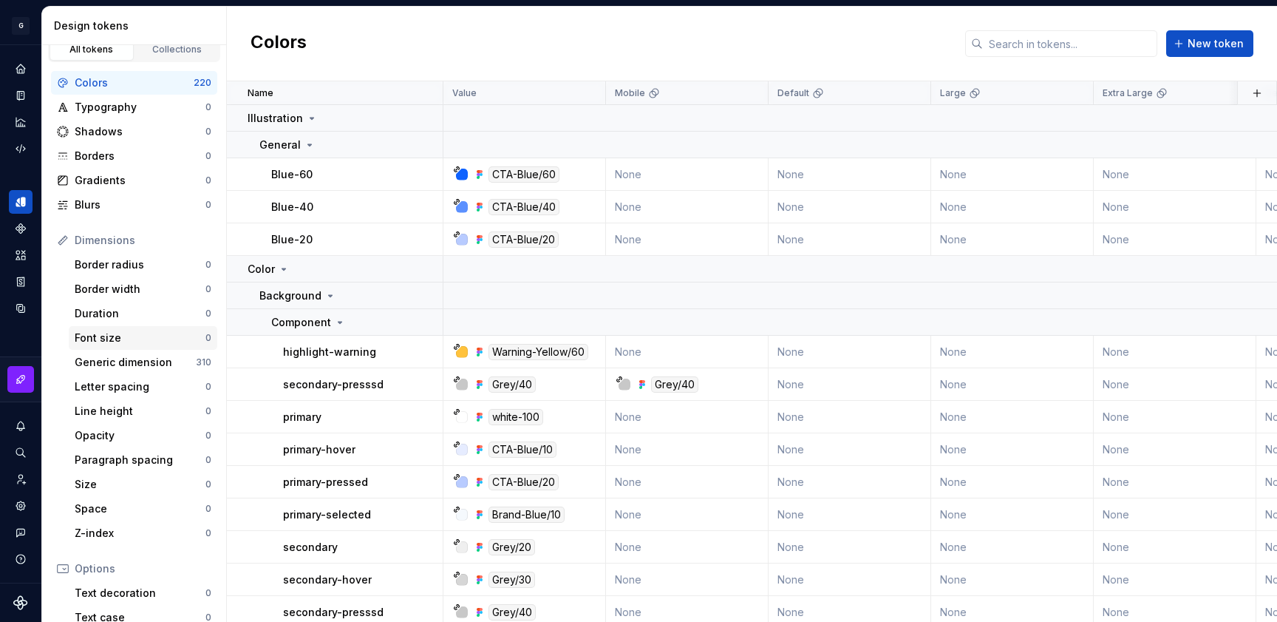
click at [132, 345] on div "Font size" at bounding box center [140, 337] width 131 height 15
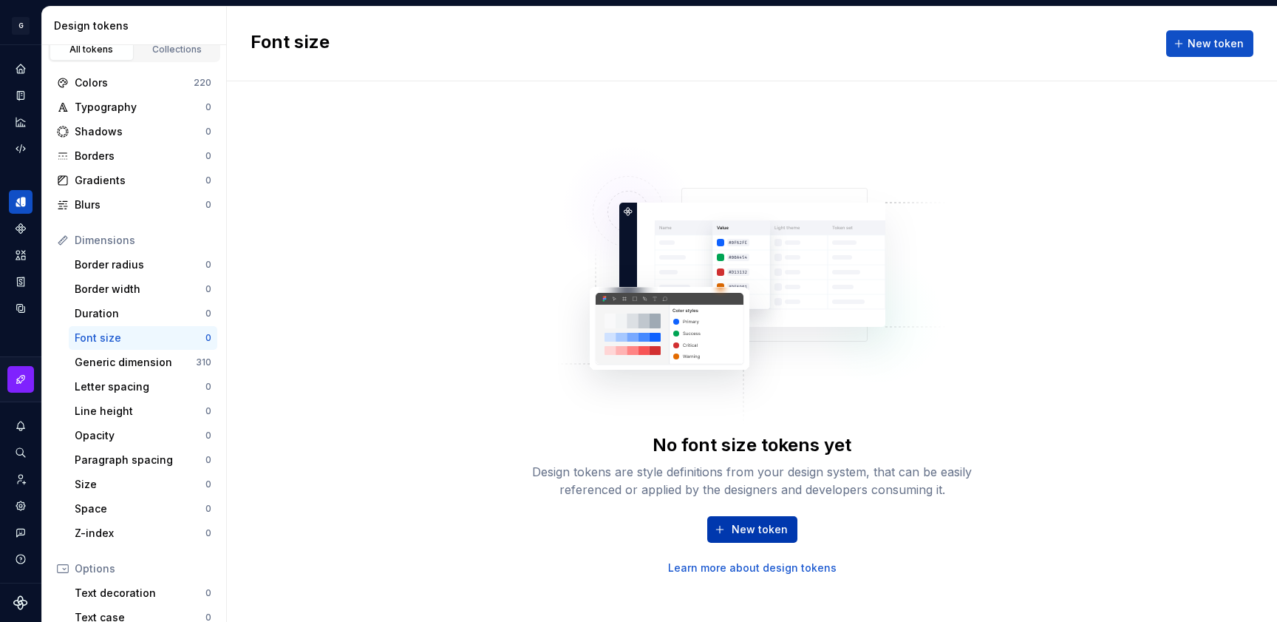
click at [770, 529] on span "New token" at bounding box center [760, 529] width 56 height 15
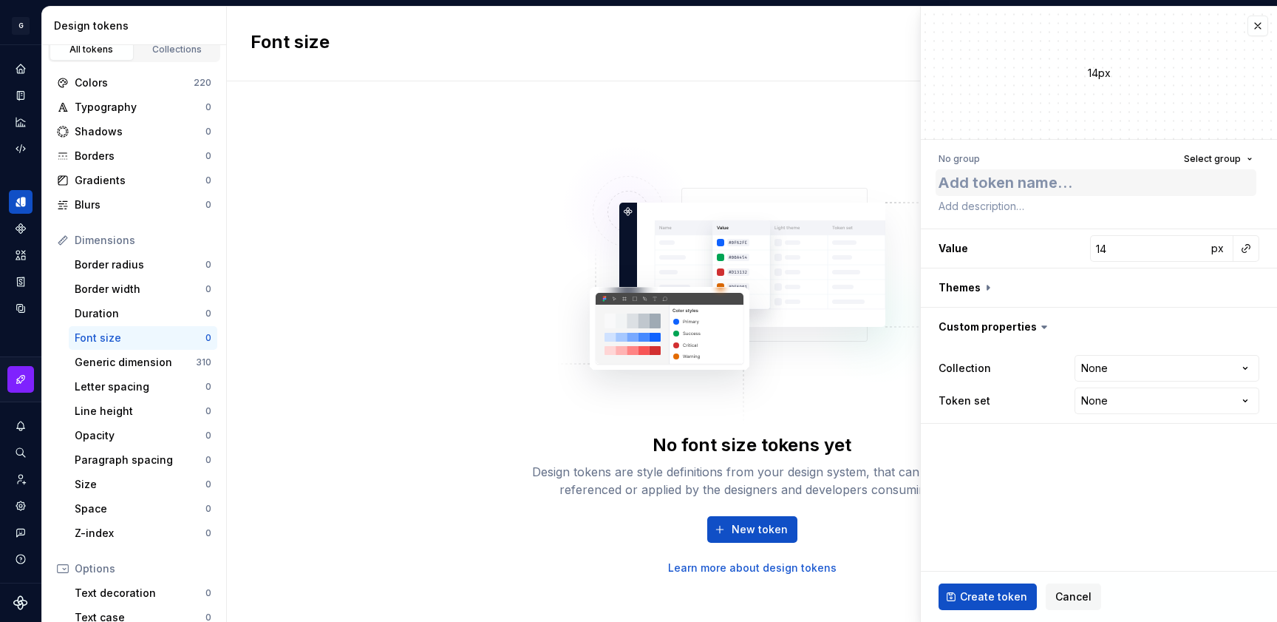
click at [987, 180] on textarea at bounding box center [1096, 182] width 321 height 27
click at [1246, 250] on button "button" at bounding box center [1246, 248] width 21 height 21
click at [1244, 248] on html "**********" at bounding box center [638, 311] width 1277 height 622
click at [1138, 246] on input "14" at bounding box center [1148, 248] width 117 height 27
click at [874, 243] on img at bounding box center [752, 277] width 389 height 296
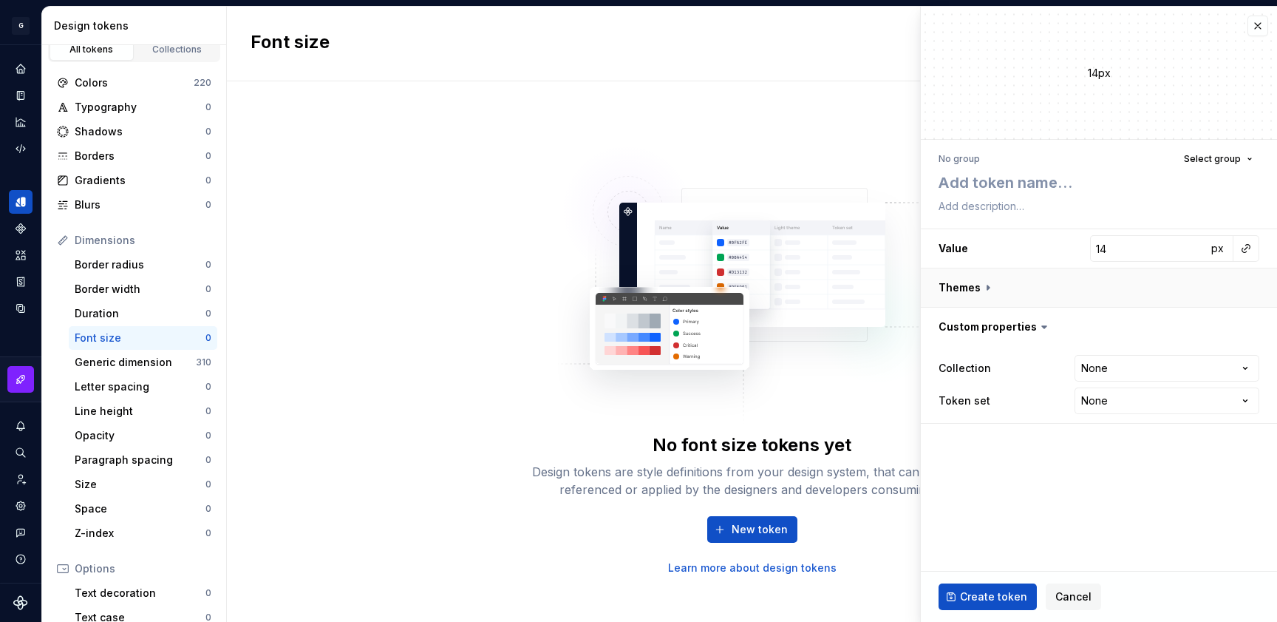
click at [1118, 299] on button "button" at bounding box center [1099, 287] width 356 height 38
type textarea "*"
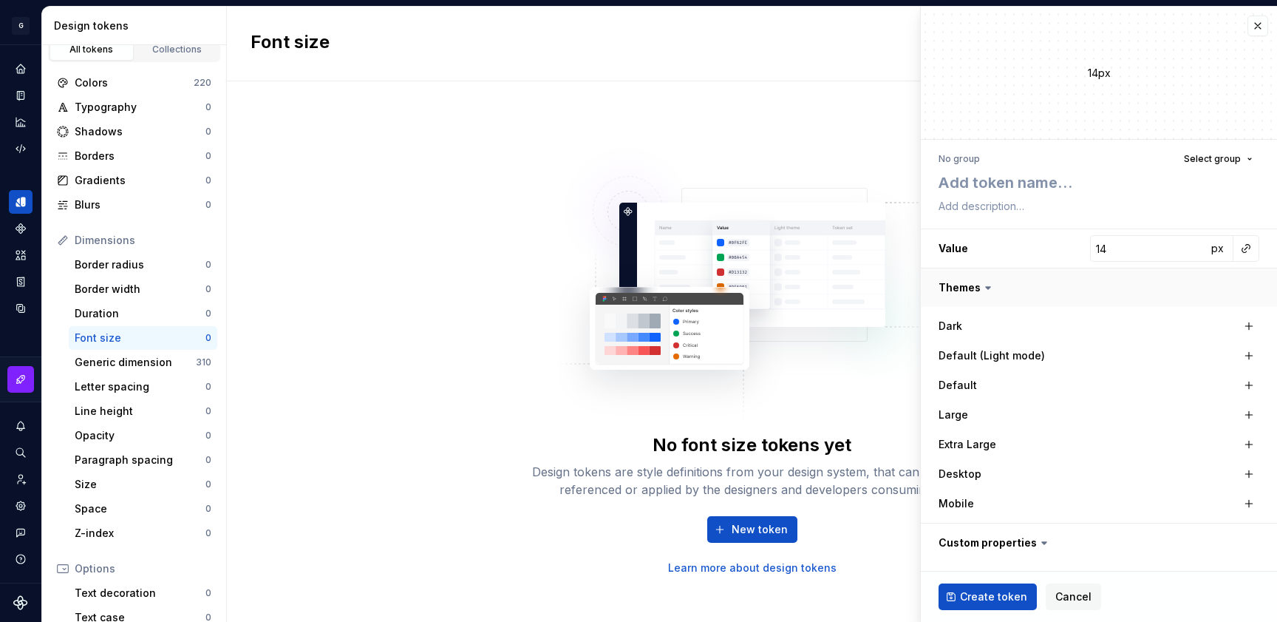
click at [978, 293] on button "button" at bounding box center [1099, 287] width 356 height 38
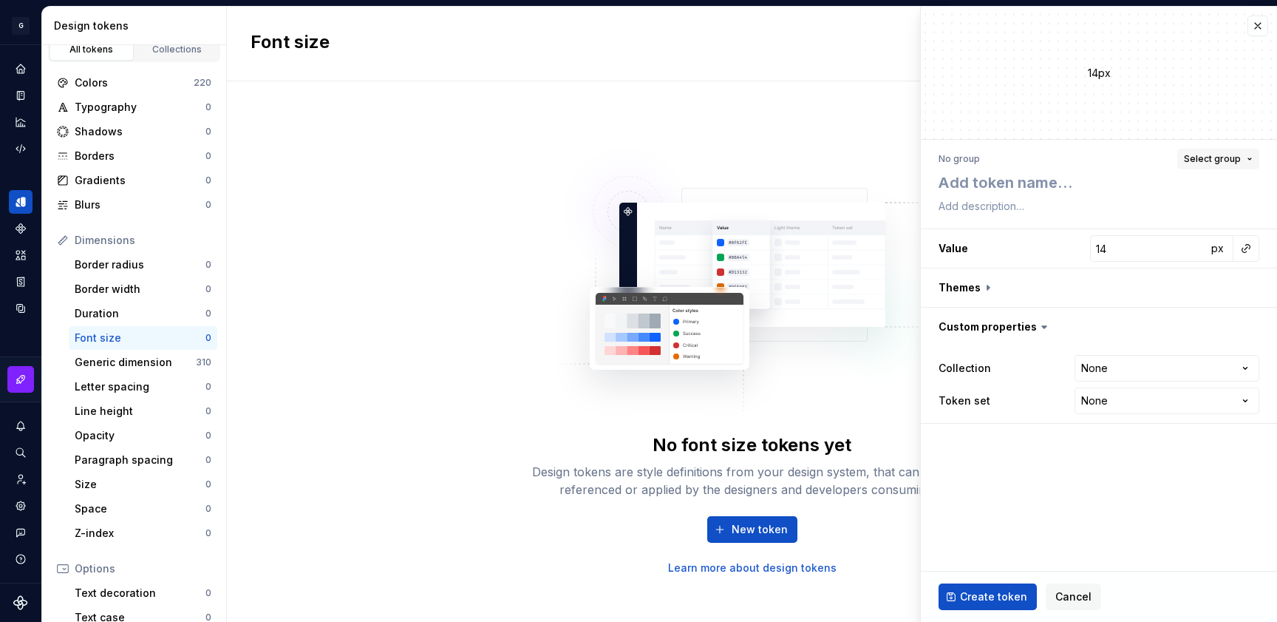
click at [1195, 159] on span "Select group" at bounding box center [1212, 159] width 57 height 12
click at [1251, 246] on button "button" at bounding box center [1246, 248] width 21 height 21
click at [1132, 237] on html "**********" at bounding box center [638, 311] width 1277 height 622
click at [1082, 251] on h3 "Value 14 px" at bounding box center [1099, 248] width 356 height 38
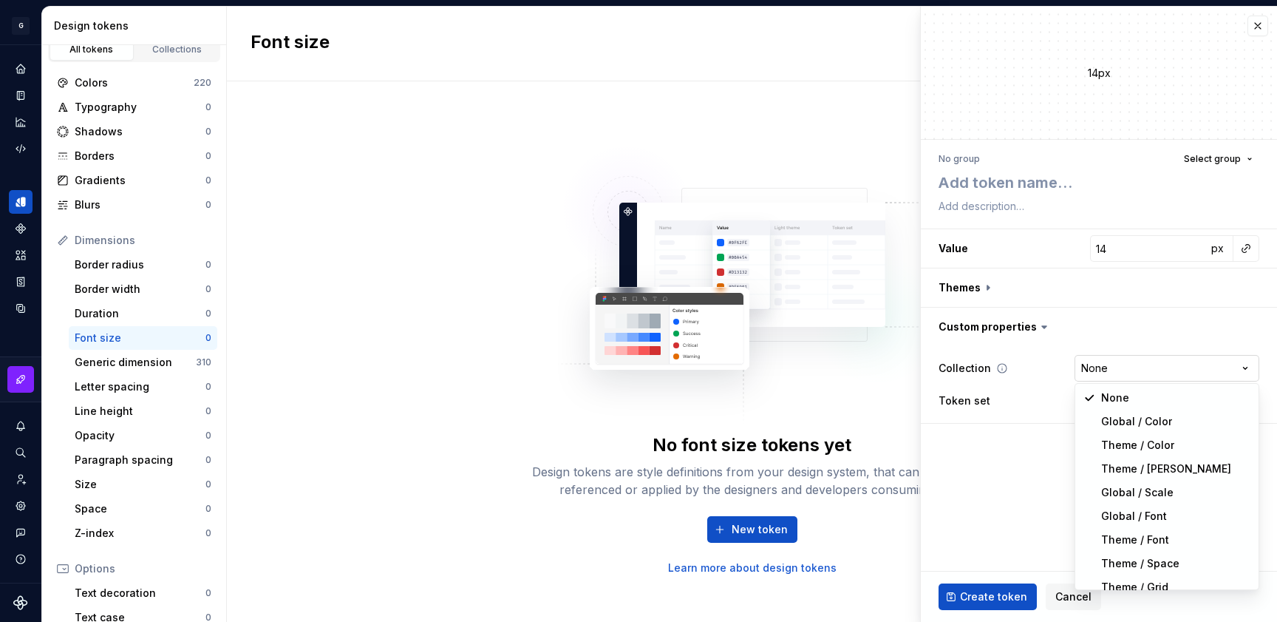
click at [1133, 365] on html "**********" at bounding box center [638, 311] width 1277 height 622
select select "**********"
type textarea "*"
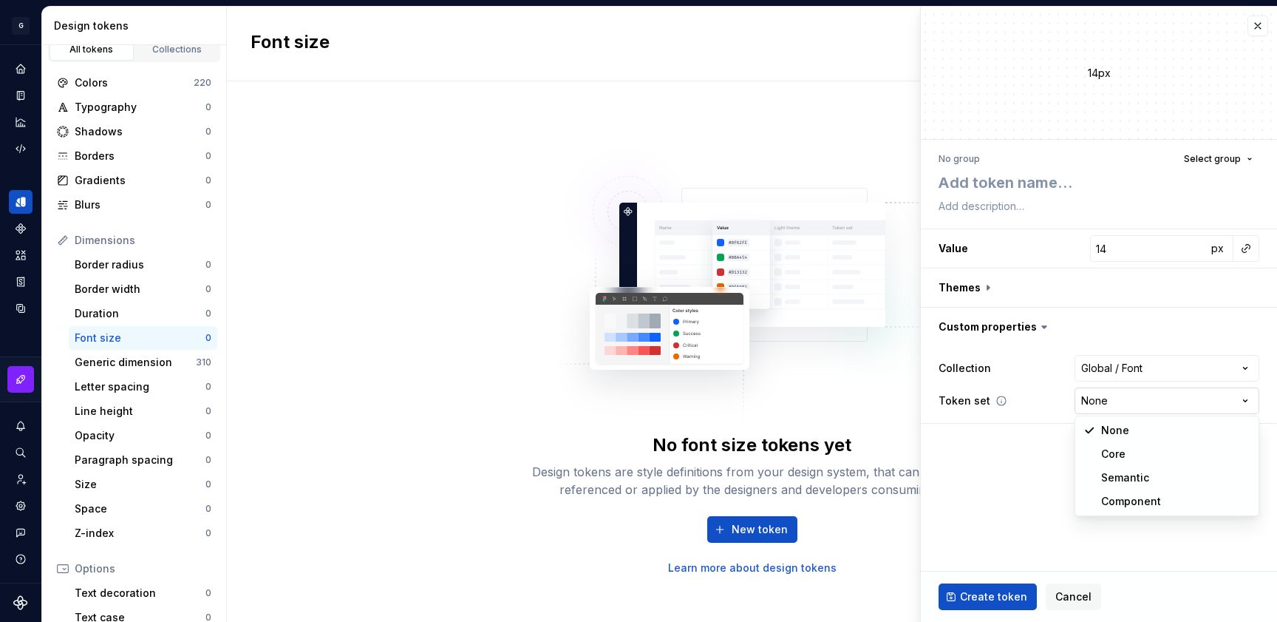
click at [1115, 399] on html "**********" at bounding box center [638, 311] width 1277 height 622
select select "**********"
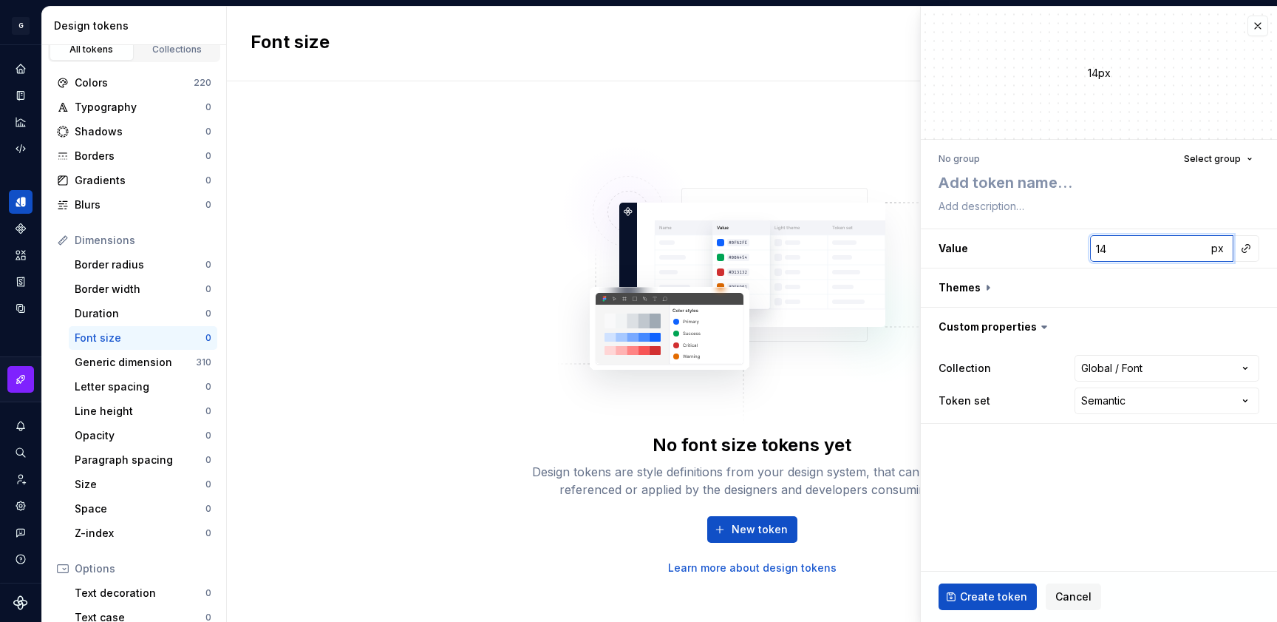
click at [1157, 249] on input "14" at bounding box center [1148, 248] width 117 height 27
click at [120, 360] on div "Generic dimension" at bounding box center [135, 362] width 121 height 15
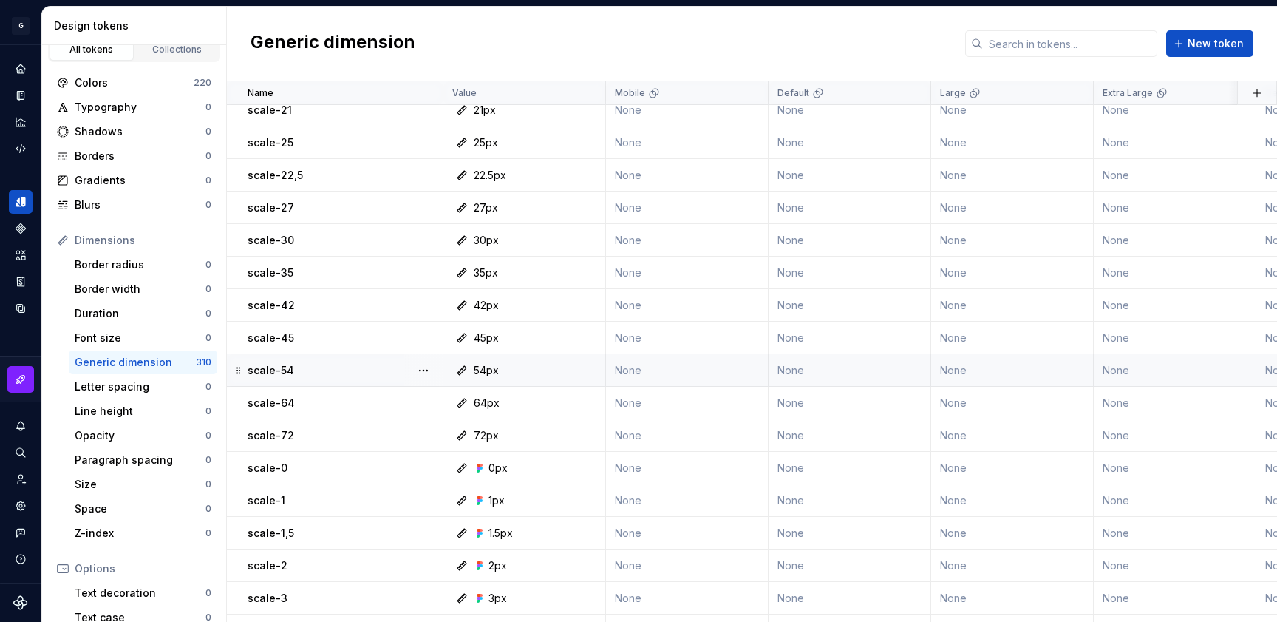
scroll to position [279, 0]
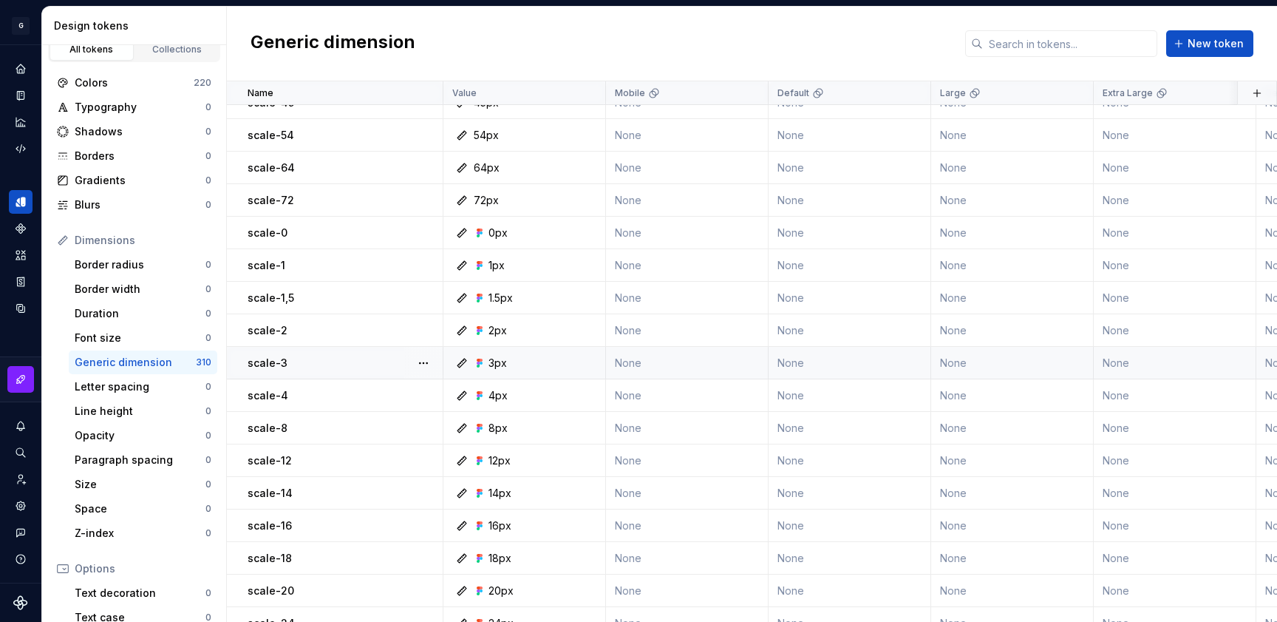
click at [480, 362] on icon at bounding box center [481, 363] width 3 height 3
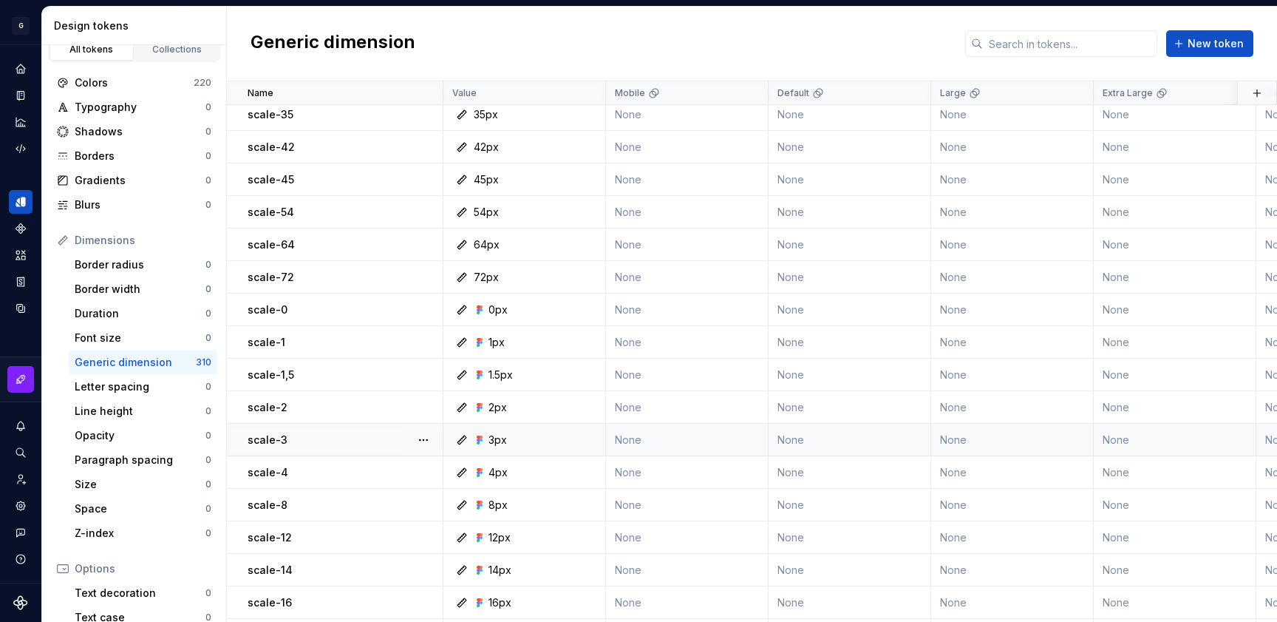
scroll to position [0, 0]
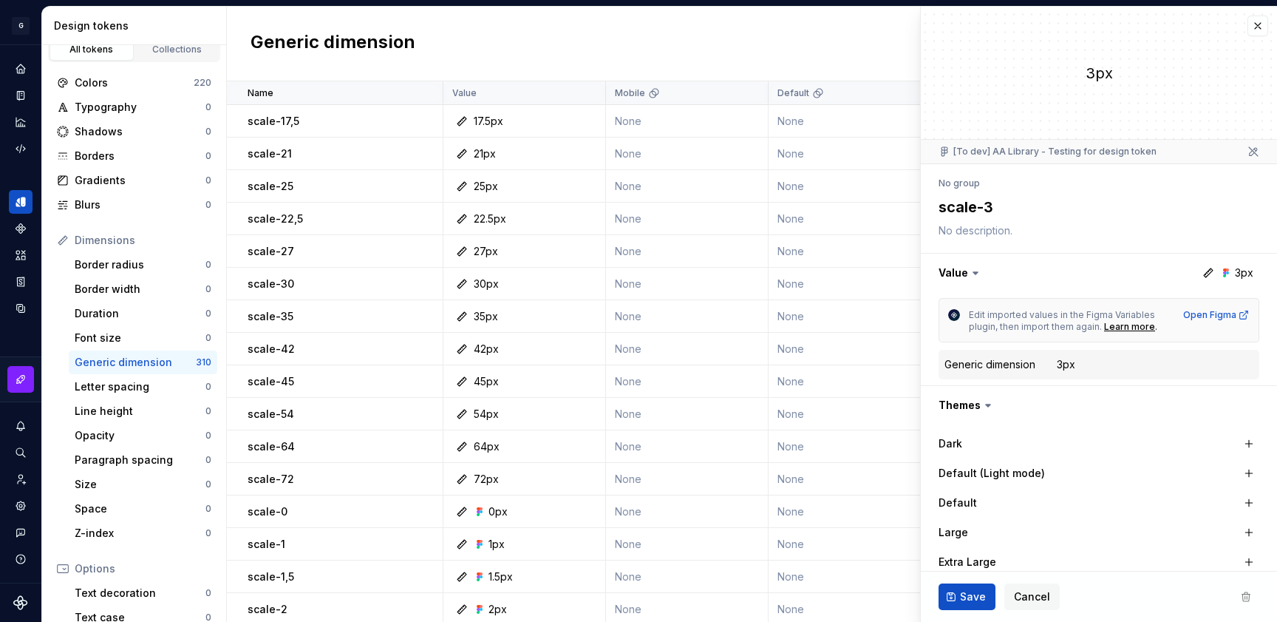
scroll to position [3, 0]
click at [1249, 27] on button "button" at bounding box center [1258, 23] width 21 height 21
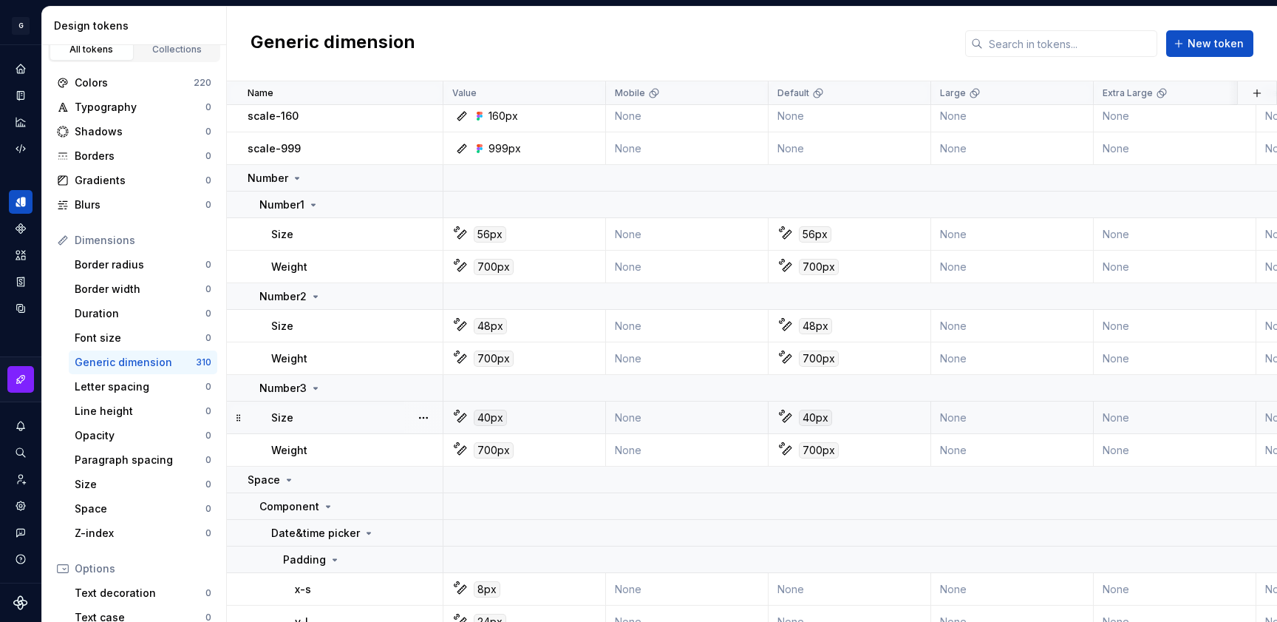
scroll to position [1385, 0]
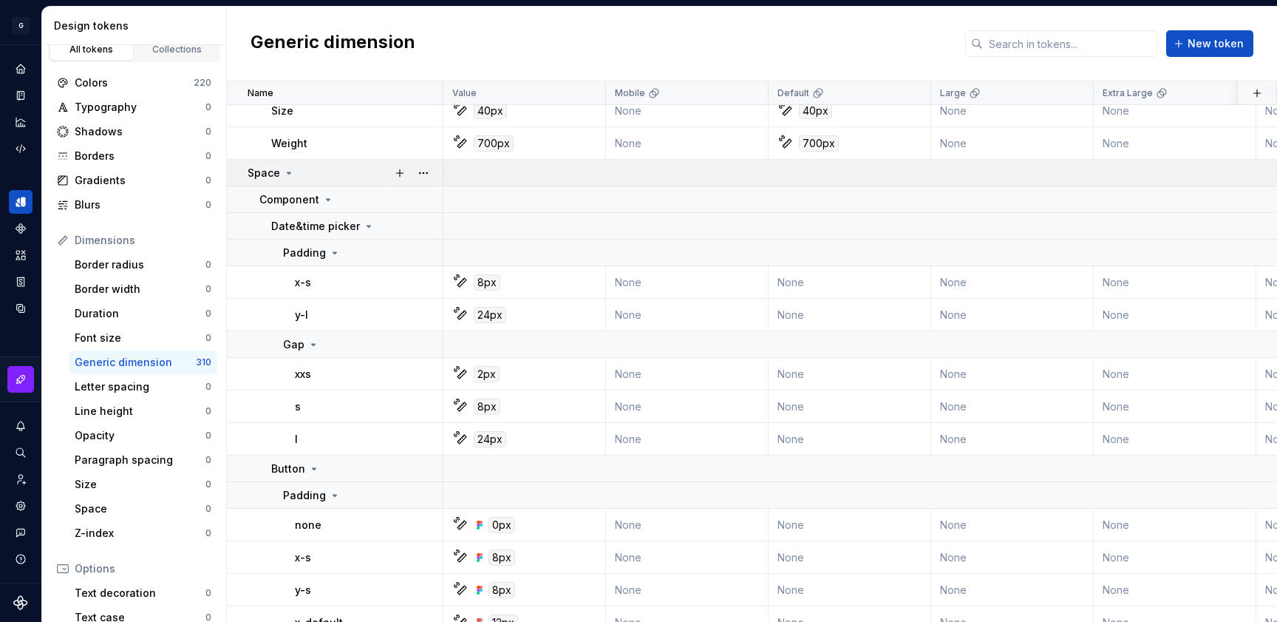
click at [275, 172] on p "Space" at bounding box center [264, 173] width 33 height 15
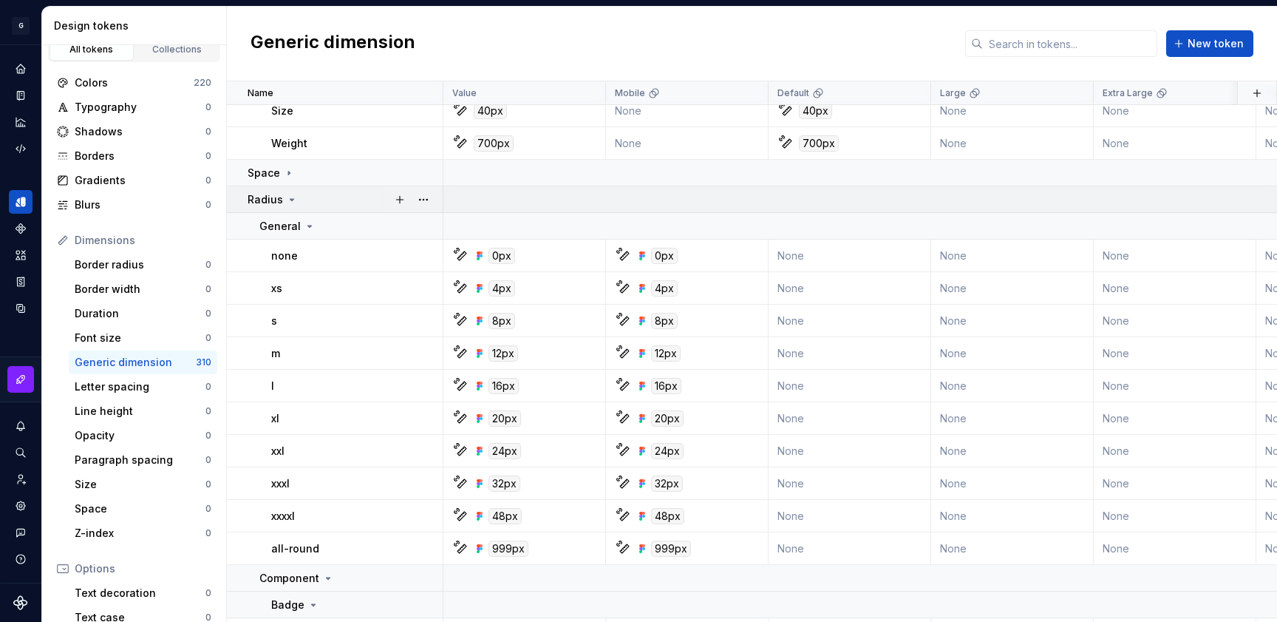
click at [286, 200] on icon at bounding box center [292, 200] width 12 height 12
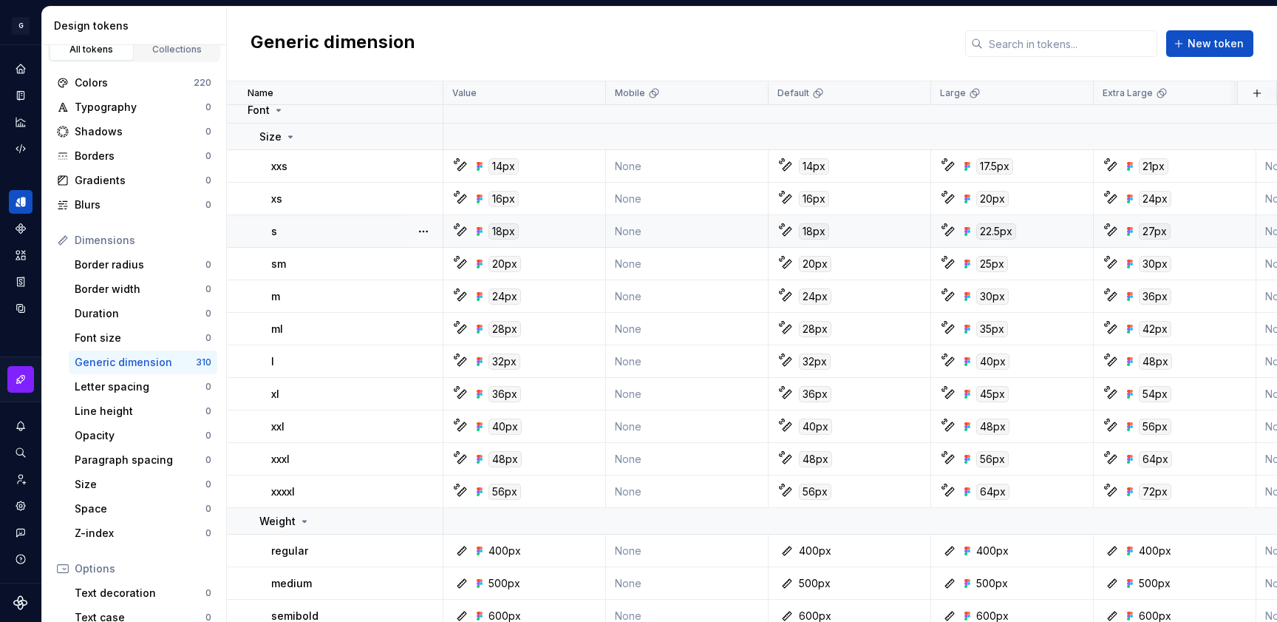
scroll to position [1515, 0]
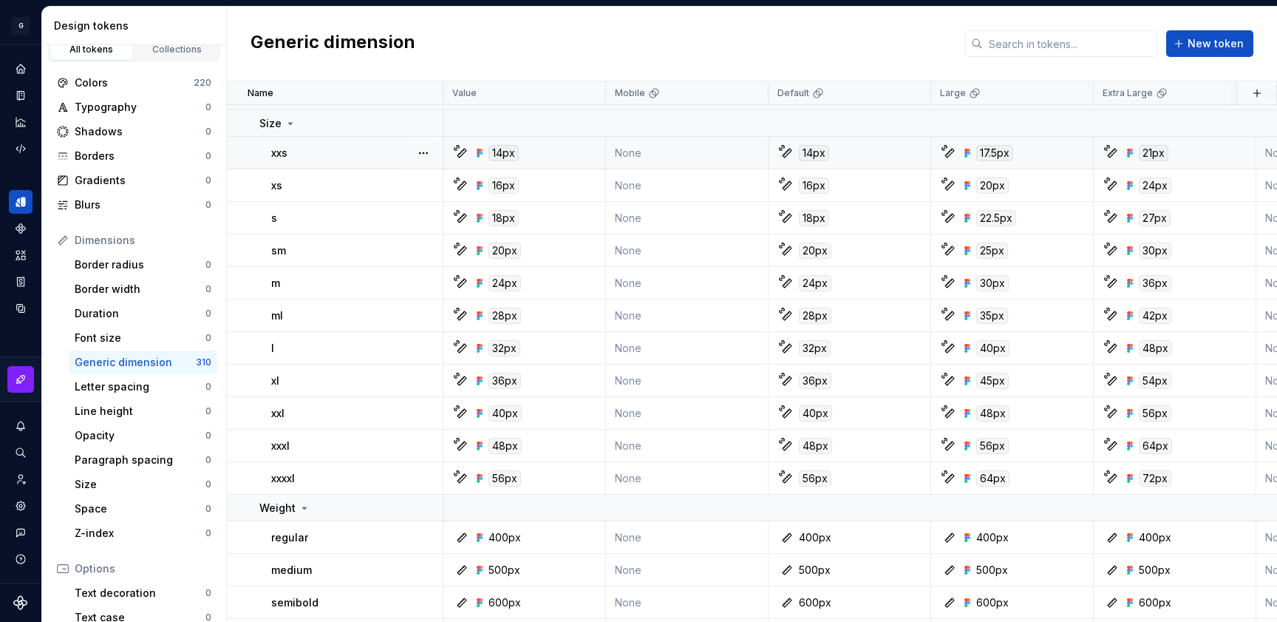
click at [469, 153] on div "14px" at bounding box center [529, 153] width 152 height 16
click at [464, 153] on icon at bounding box center [462, 153] width 12 height 12
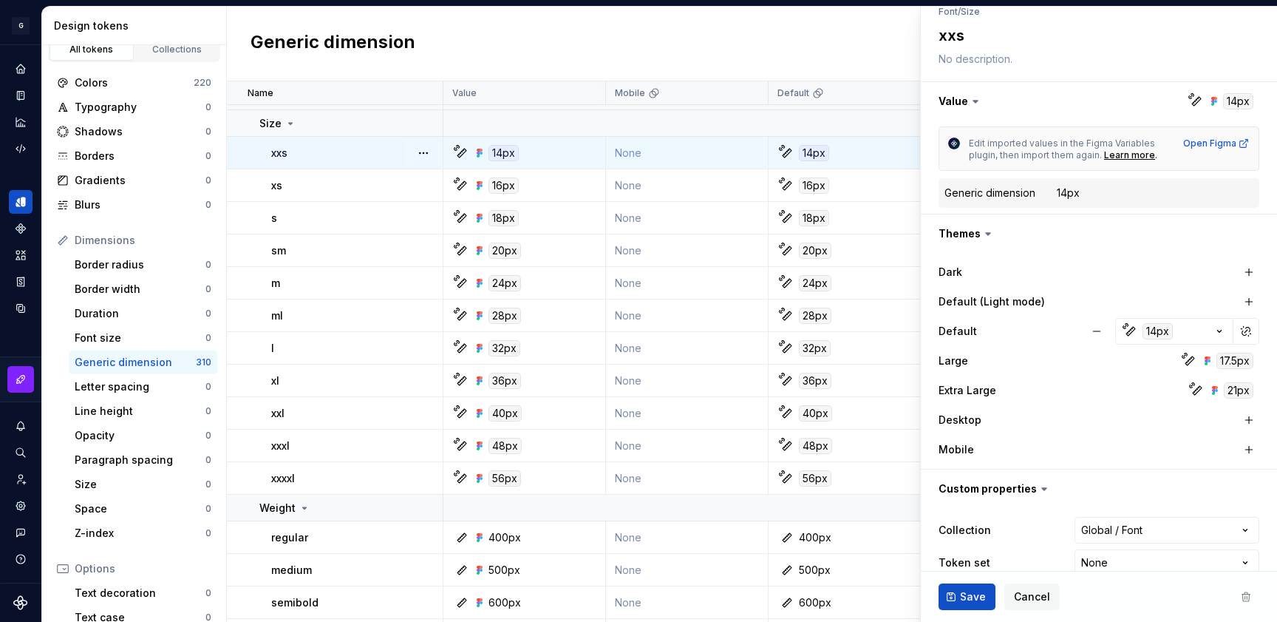
scroll to position [195, 0]
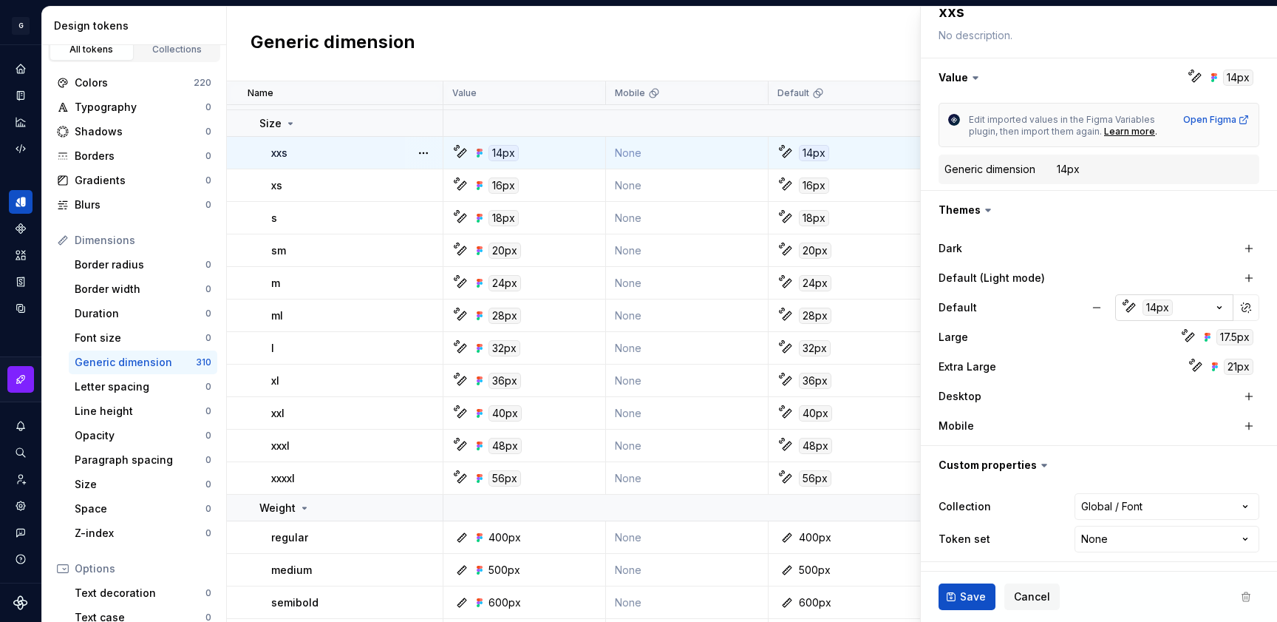
click at [1127, 308] on icon "button" at bounding box center [1131, 307] width 9 height 9
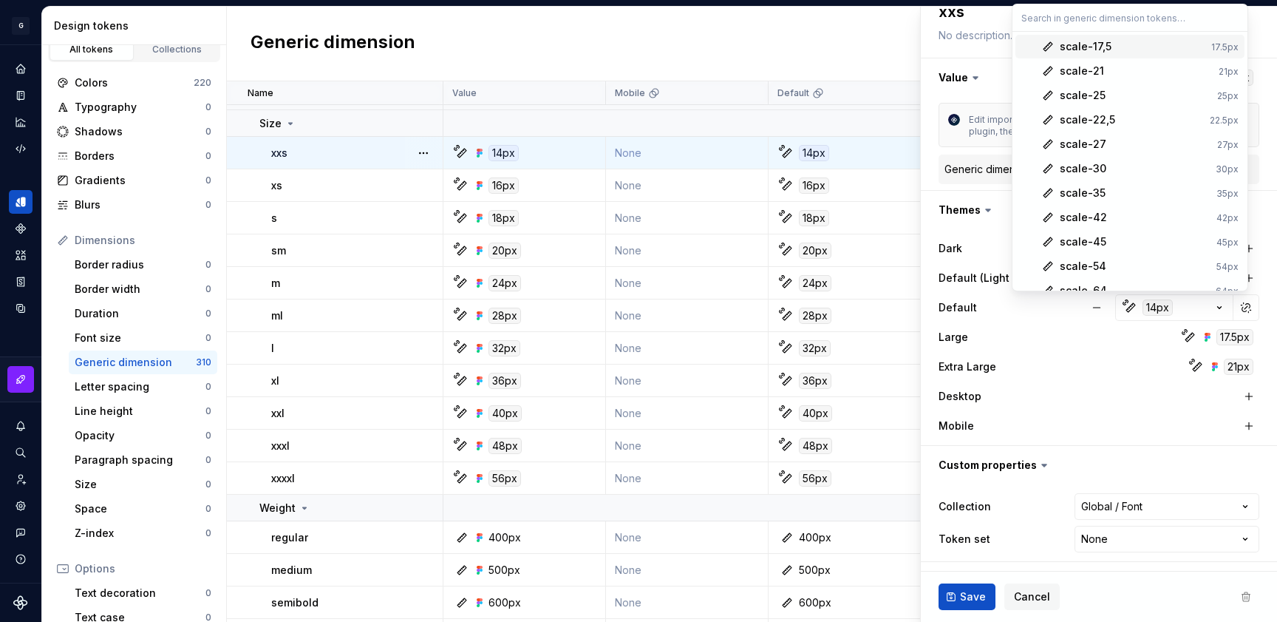
click at [1145, 308] on html "原文 请对此翻译评分 您的反馈将用于改进谷歌翻译 G AA DLS (Testing) GD Design system data Design tokens…" at bounding box center [638, 311] width 1277 height 622
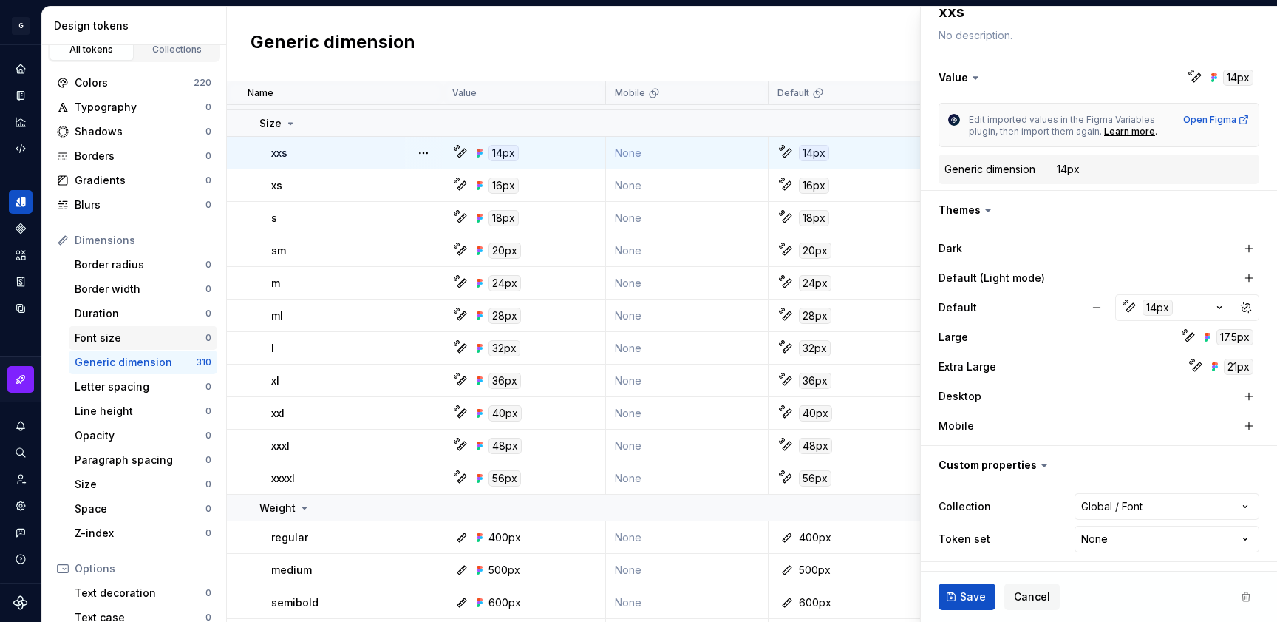
click at [87, 342] on div "Font size" at bounding box center [140, 337] width 131 height 15
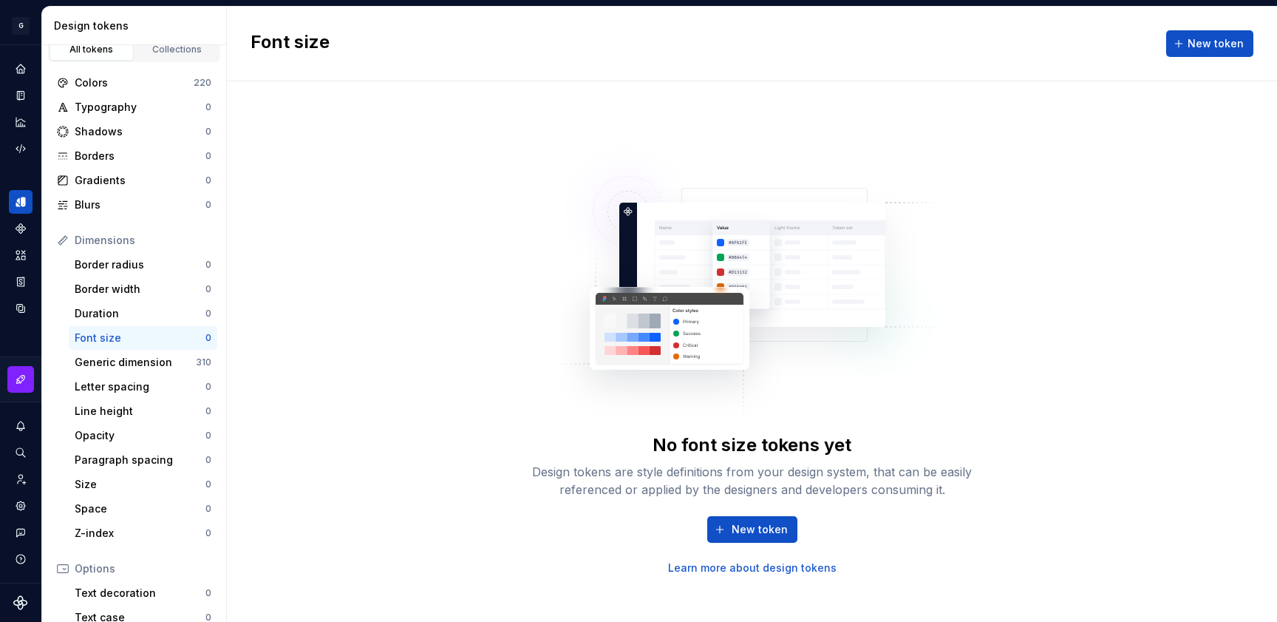
click at [773, 379] on img at bounding box center [752, 277] width 389 height 296
click at [759, 523] on span "New token" at bounding box center [760, 529] width 56 height 15
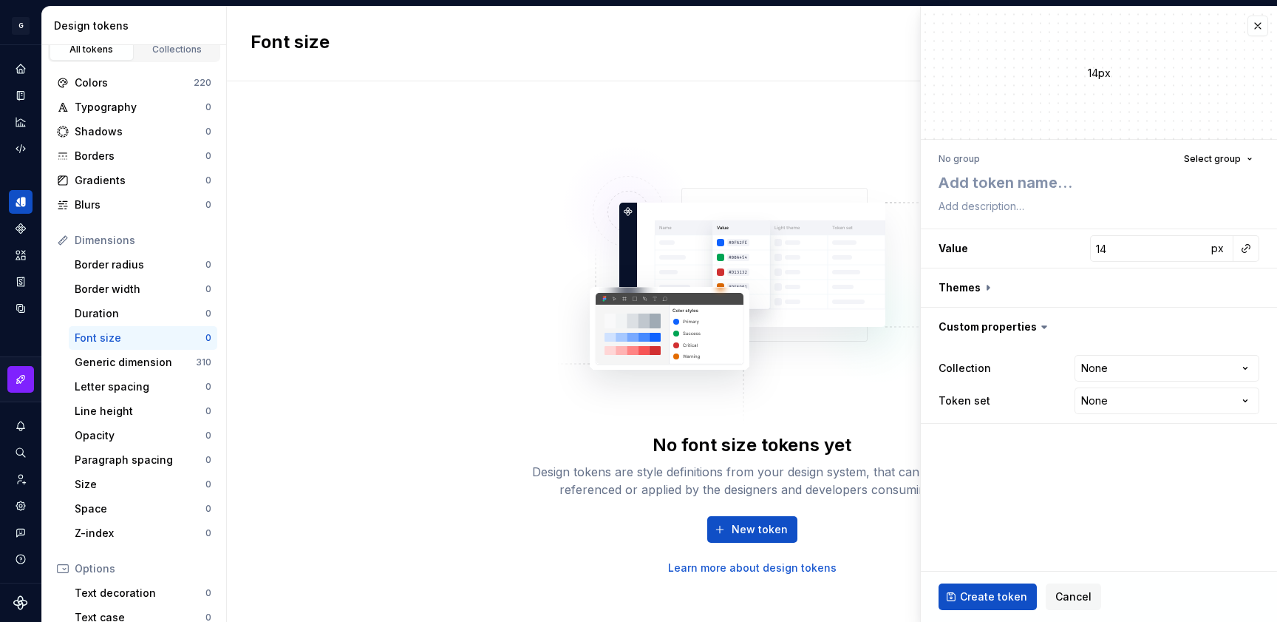
type textarea "*"
click at [1114, 248] on input "14" at bounding box center [1148, 248] width 117 height 27
click at [1245, 240] on button "button" at bounding box center [1246, 248] width 21 height 21
click at [1246, 248] on html "**********" at bounding box center [638, 311] width 1277 height 622
click at [121, 240] on div "Dimensions" at bounding box center [143, 240] width 137 height 15
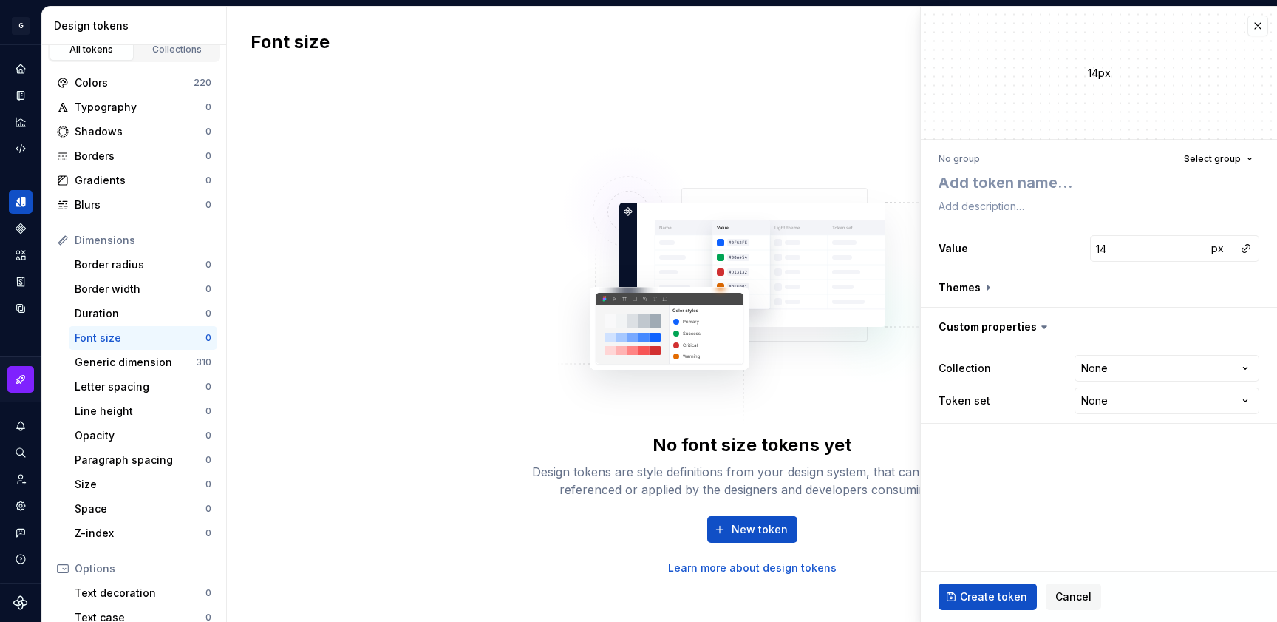
click at [378, 307] on div "No font size tokens yet Design tokens are style definitions from your design sy…" at bounding box center [752, 351] width 1051 height 540
click at [112, 364] on div "Generic dimension" at bounding box center [135, 362] width 121 height 15
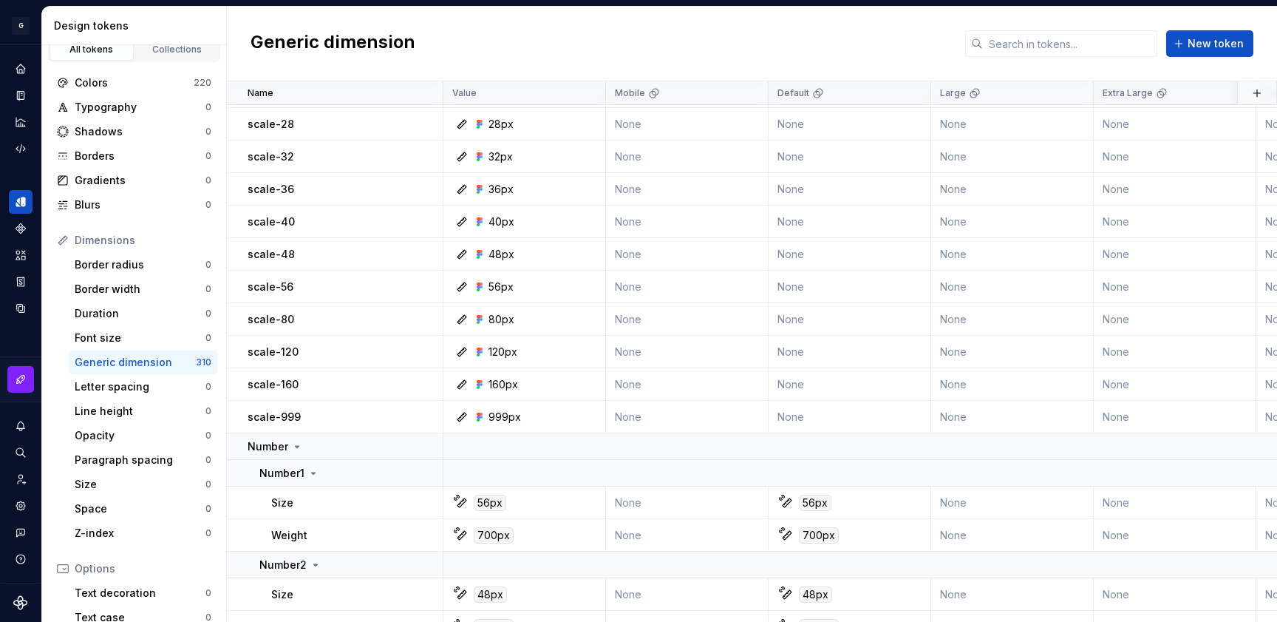
scroll to position [1017, 0]
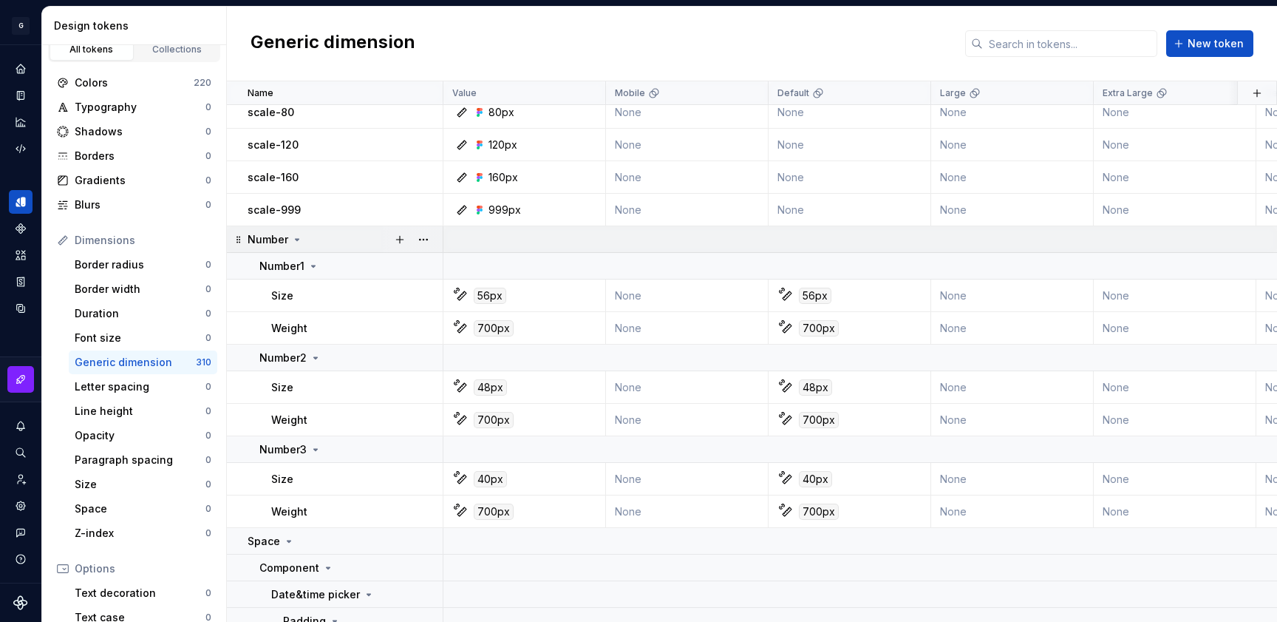
click at [293, 243] on icon at bounding box center [297, 240] width 12 height 12
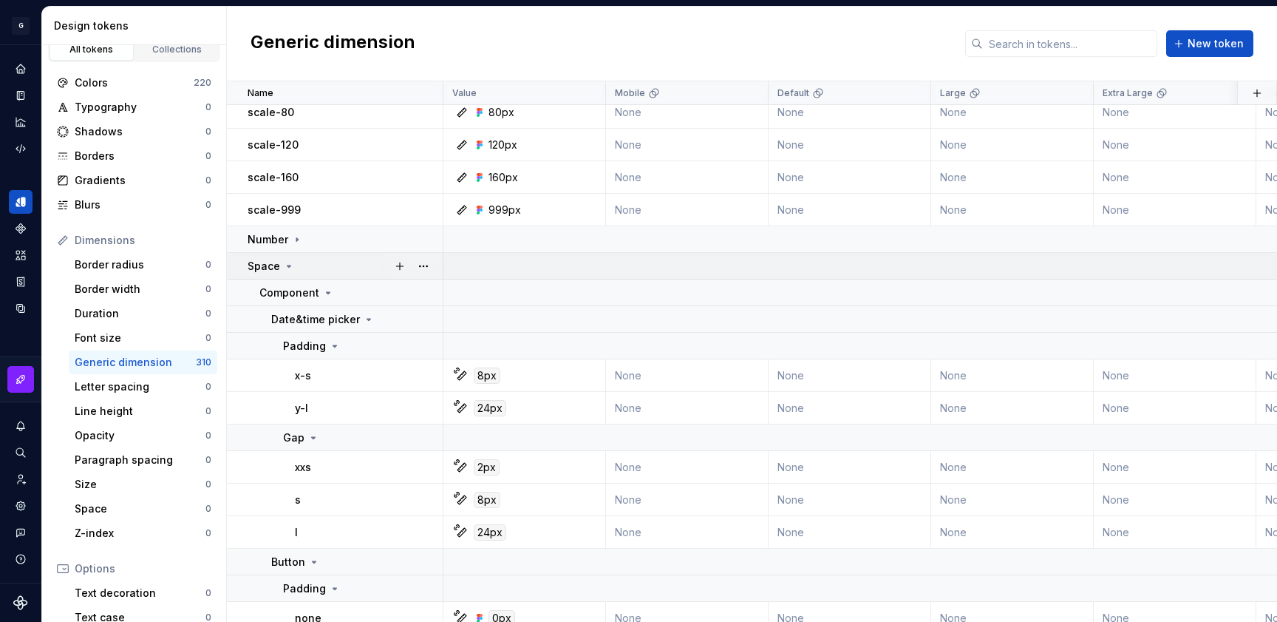
click at [284, 272] on div "Space" at bounding box center [271, 266] width 47 height 15
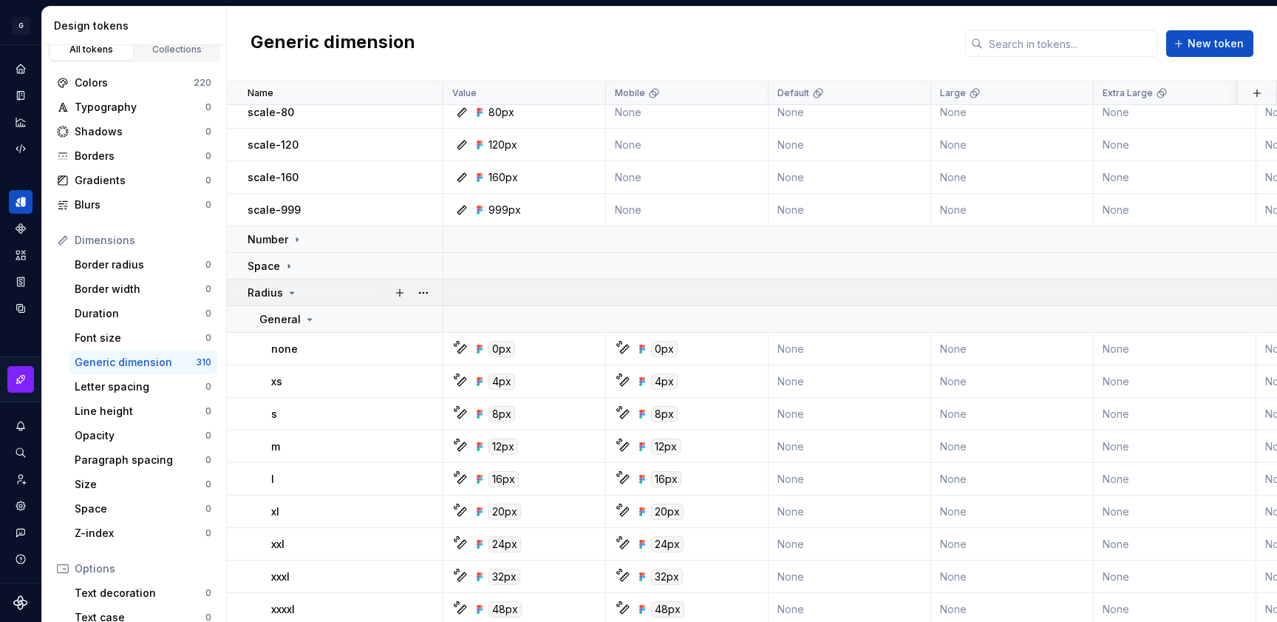
click at [286, 293] on icon at bounding box center [292, 293] width 12 height 12
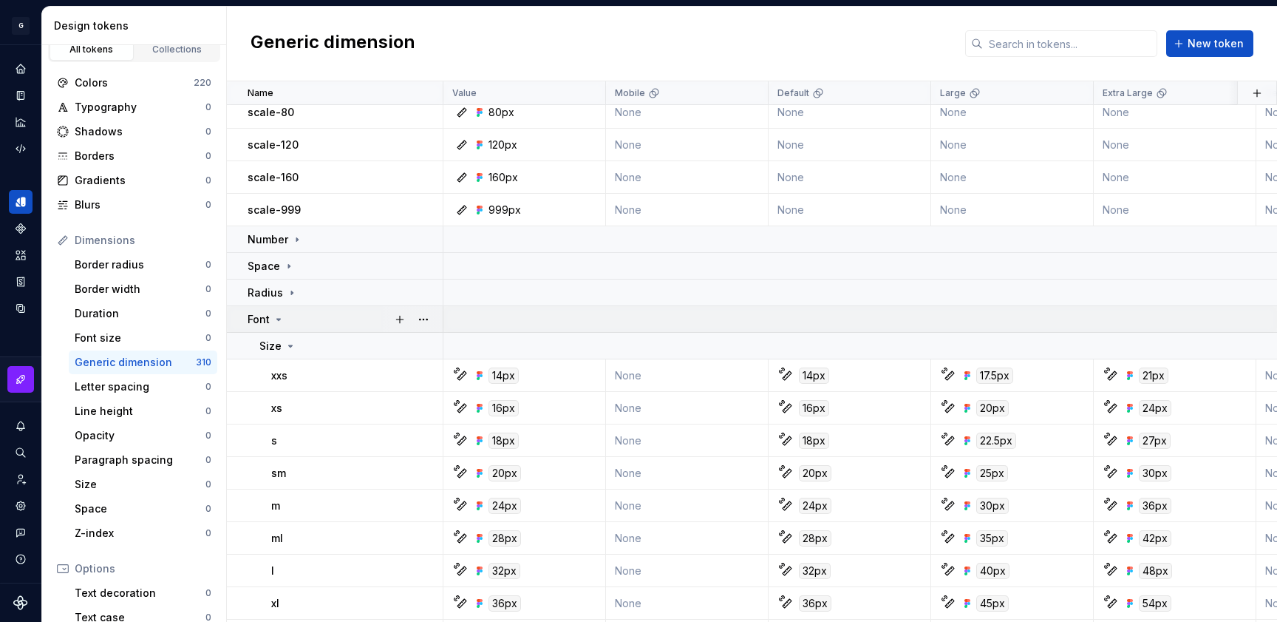
click at [276, 322] on icon at bounding box center [279, 319] width 12 height 12
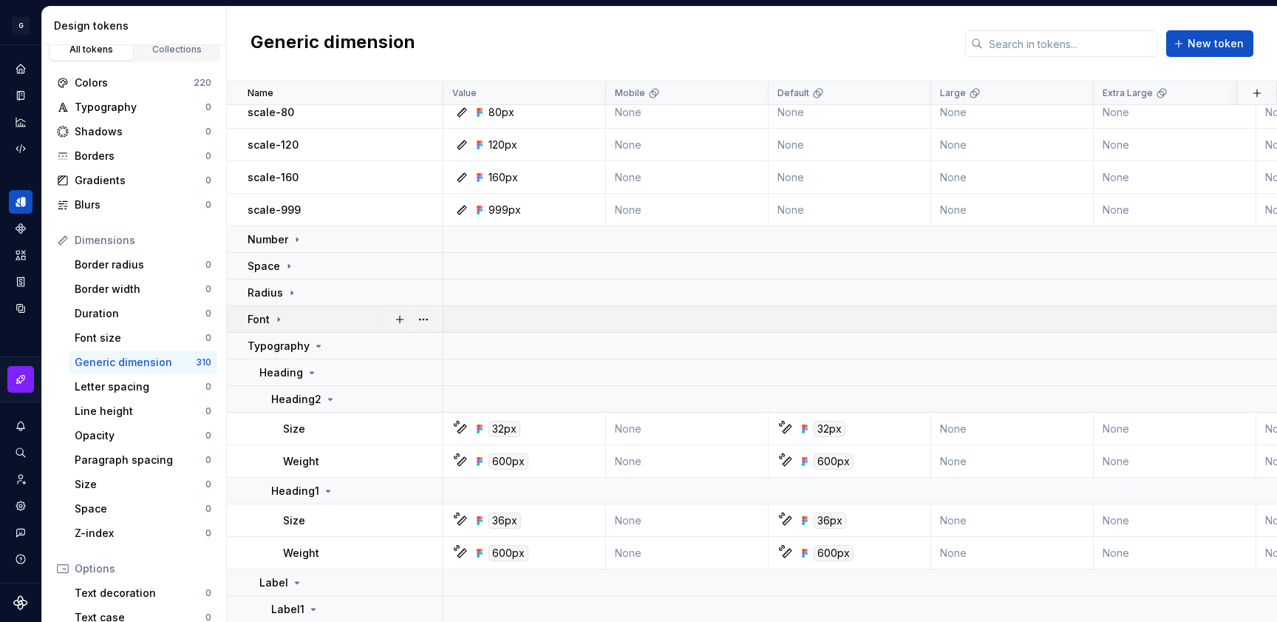
click at [279, 318] on icon at bounding box center [278, 319] width 1 height 4
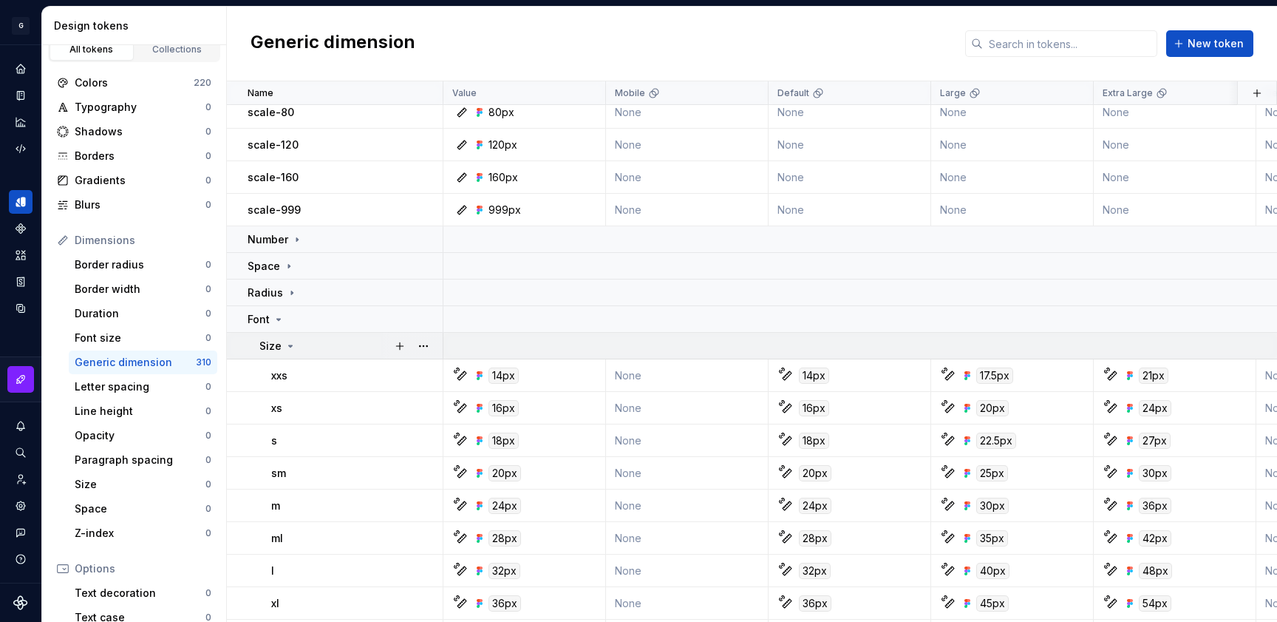
click at [288, 350] on icon at bounding box center [291, 346] width 12 height 12
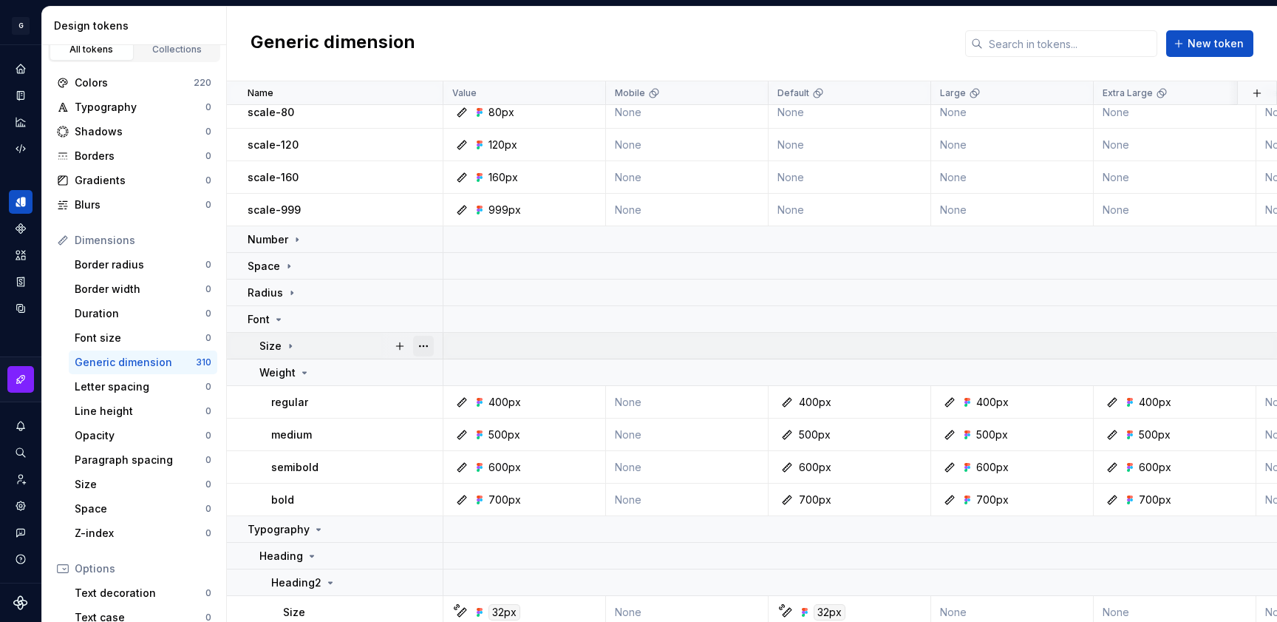
click at [427, 341] on button "button" at bounding box center [423, 346] width 21 height 21
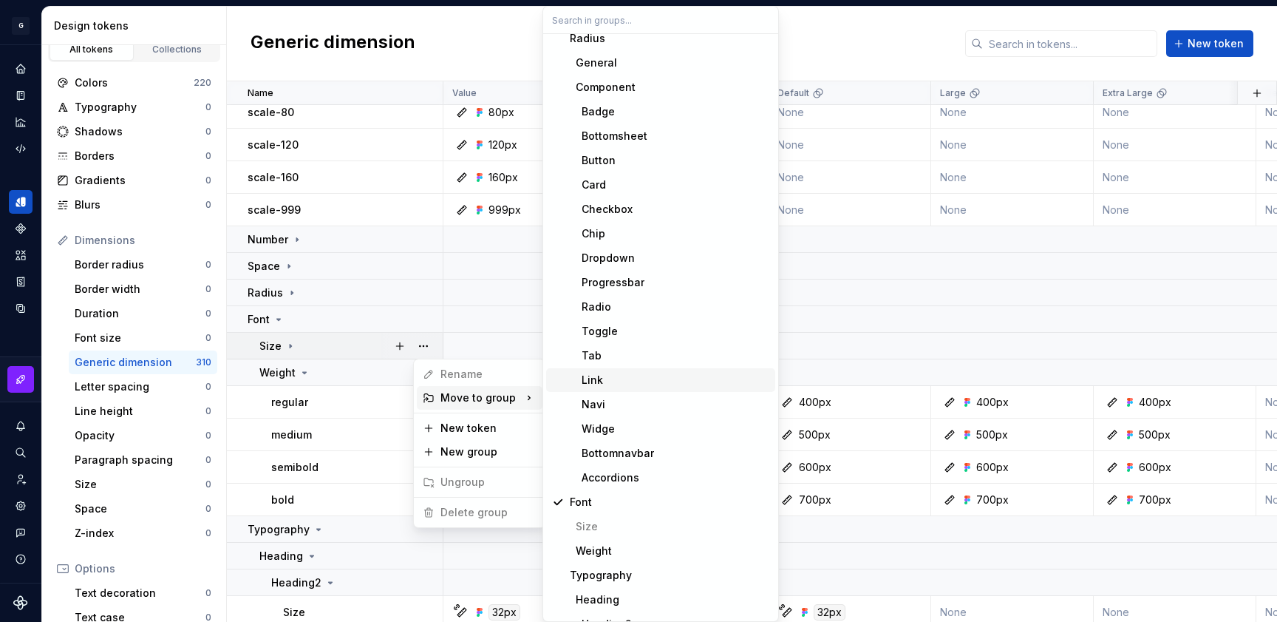
scroll to position [2394, 0]
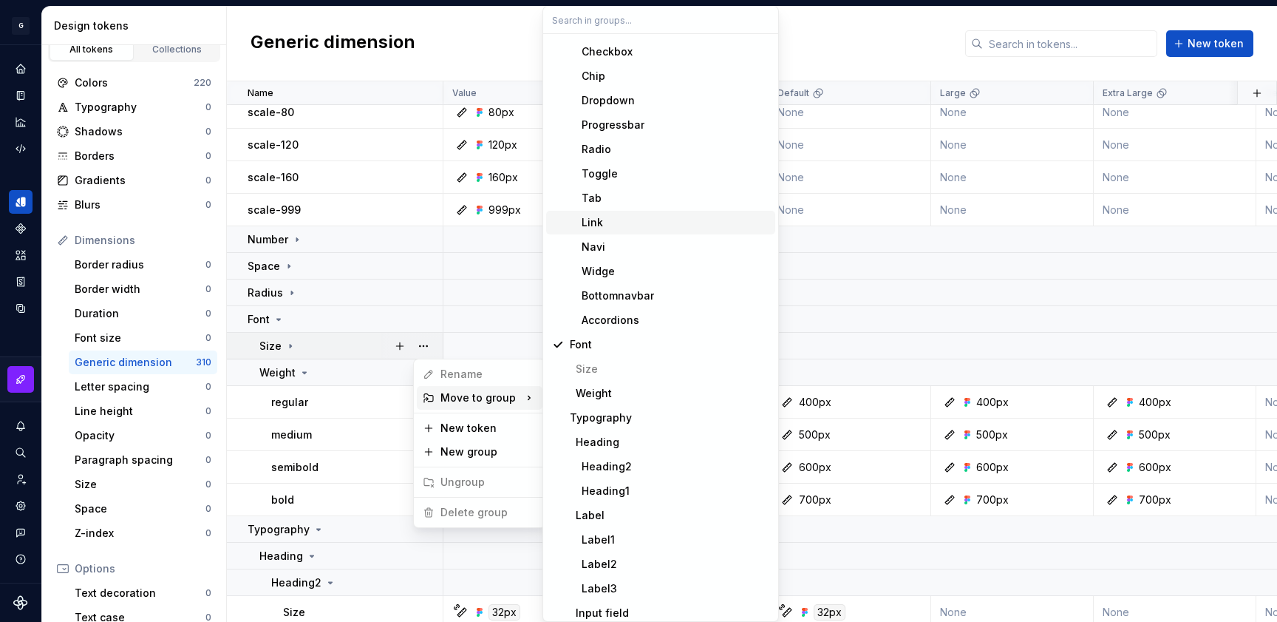
click at [280, 351] on html "原文 请对此翻译评分 您的反馈将用于改进谷歌翻译 G AA DLS (Testing) GD Design system data Design tokens…" at bounding box center [638, 311] width 1277 height 622
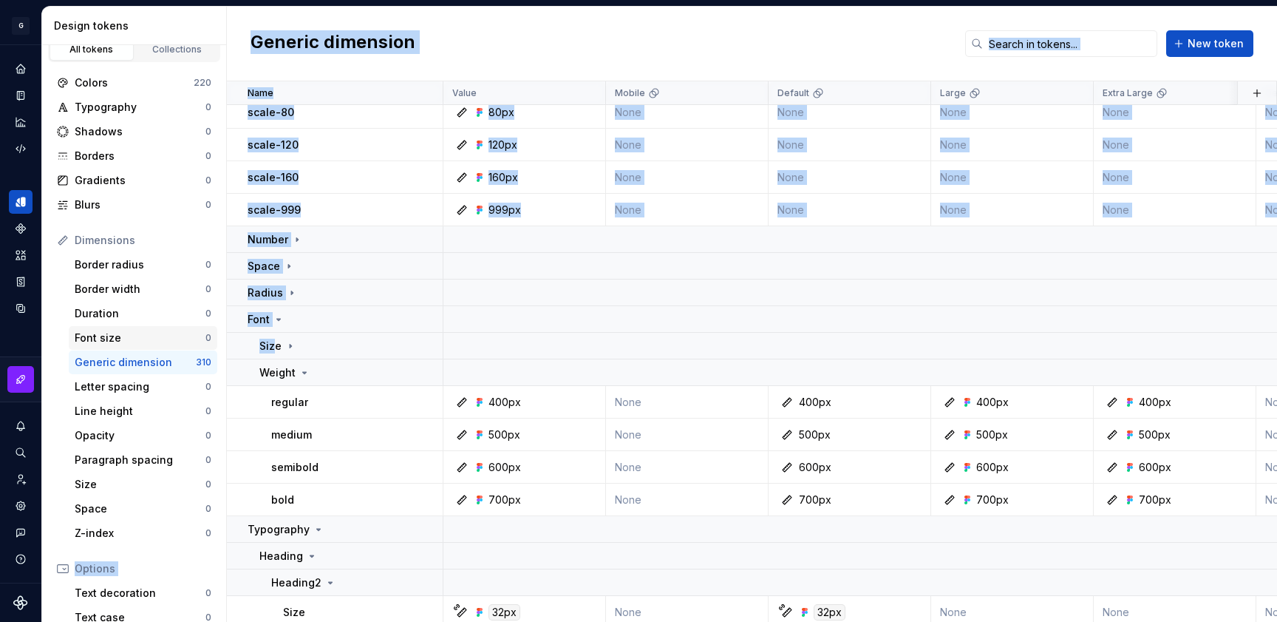
drag, startPoint x: 272, startPoint y: 346, endPoint x: 135, endPoint y: 328, distance: 138.0
click at [97, 328] on div "Design tokens All tokens Collections Colors 220 Typography 0 Shadows 0 Borders …" at bounding box center [659, 314] width 1235 height 615
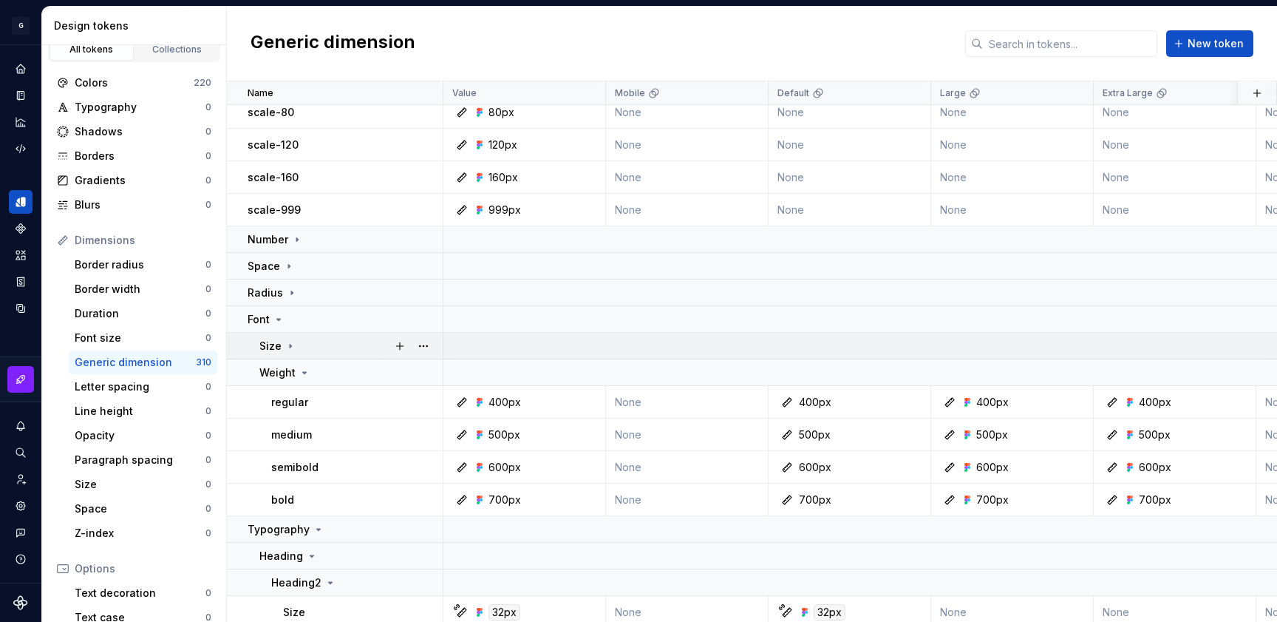
click at [353, 334] on td "Size" at bounding box center [335, 346] width 217 height 27
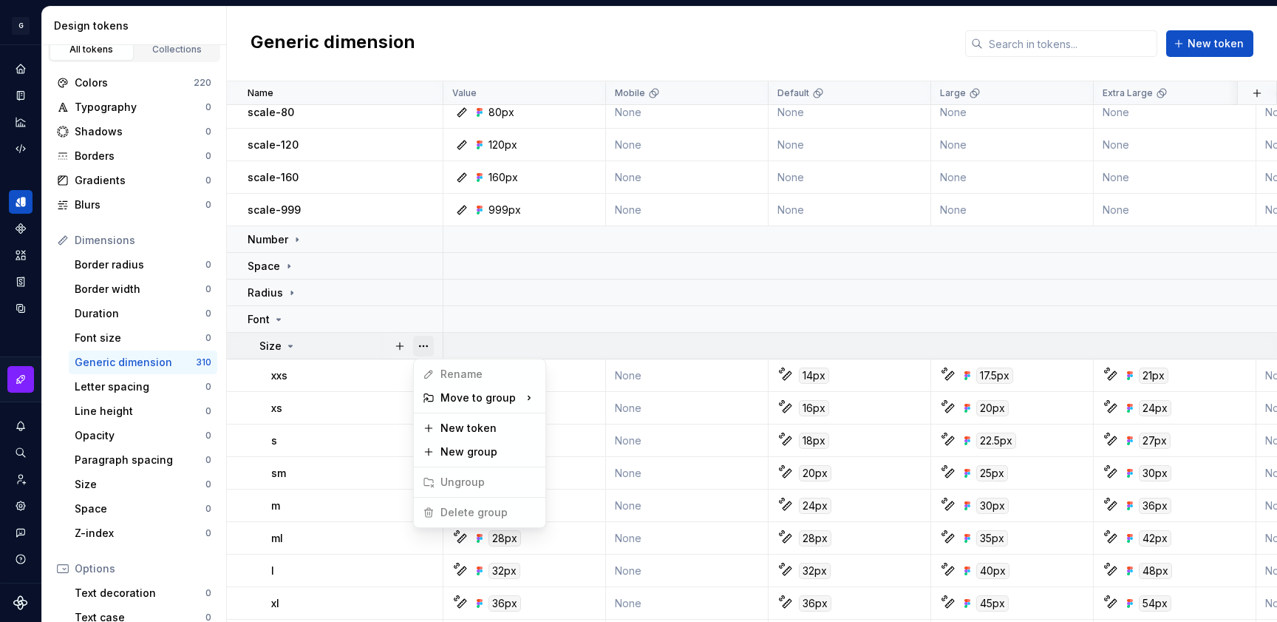
click at [427, 346] on button "button" at bounding box center [423, 346] width 21 height 21
click at [335, 350] on html "原文 请对此翻译评分 您的反馈将用于改进谷歌翻译 G AA DLS (Testing) GD Design system data Design tokens…" at bounding box center [638, 311] width 1277 height 622
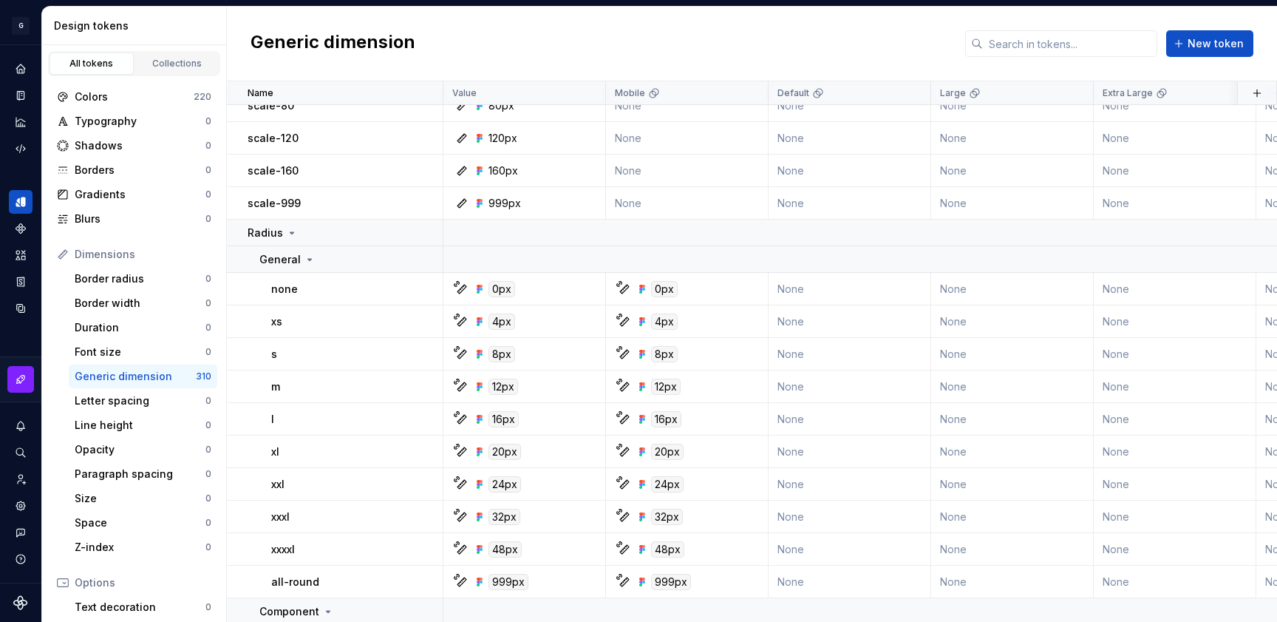
scroll to position [1027, 0]
click at [295, 231] on icon at bounding box center [292, 230] width 12 height 12
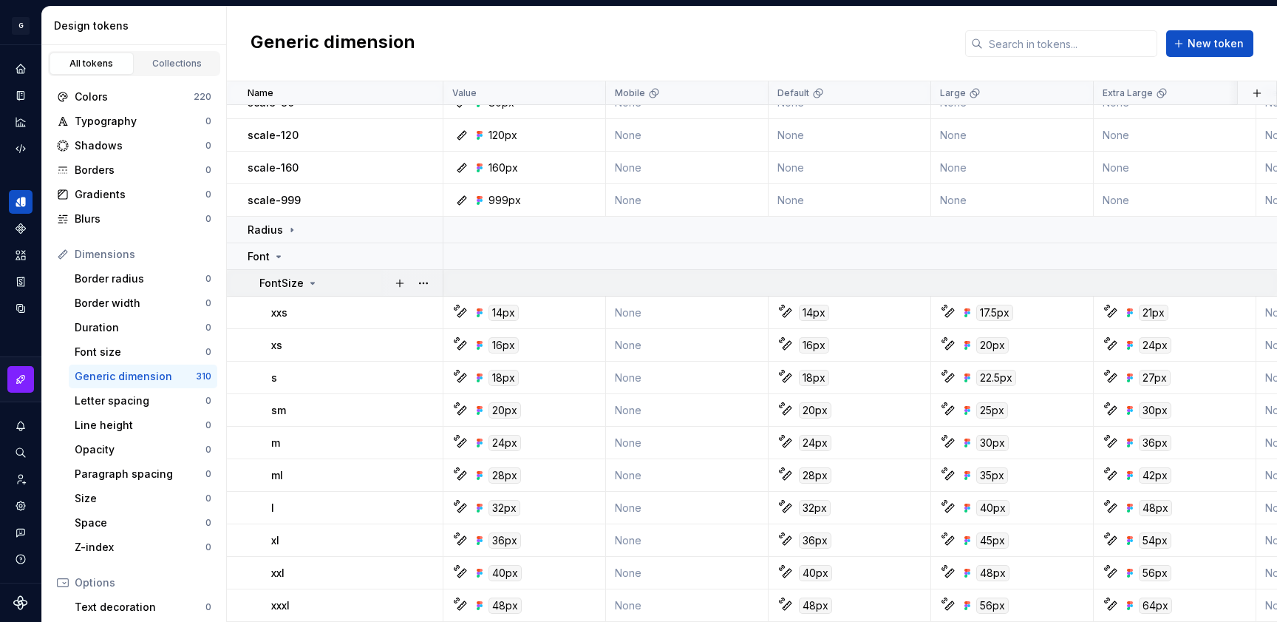
click at [282, 282] on p "FontSize" at bounding box center [281, 283] width 44 height 15
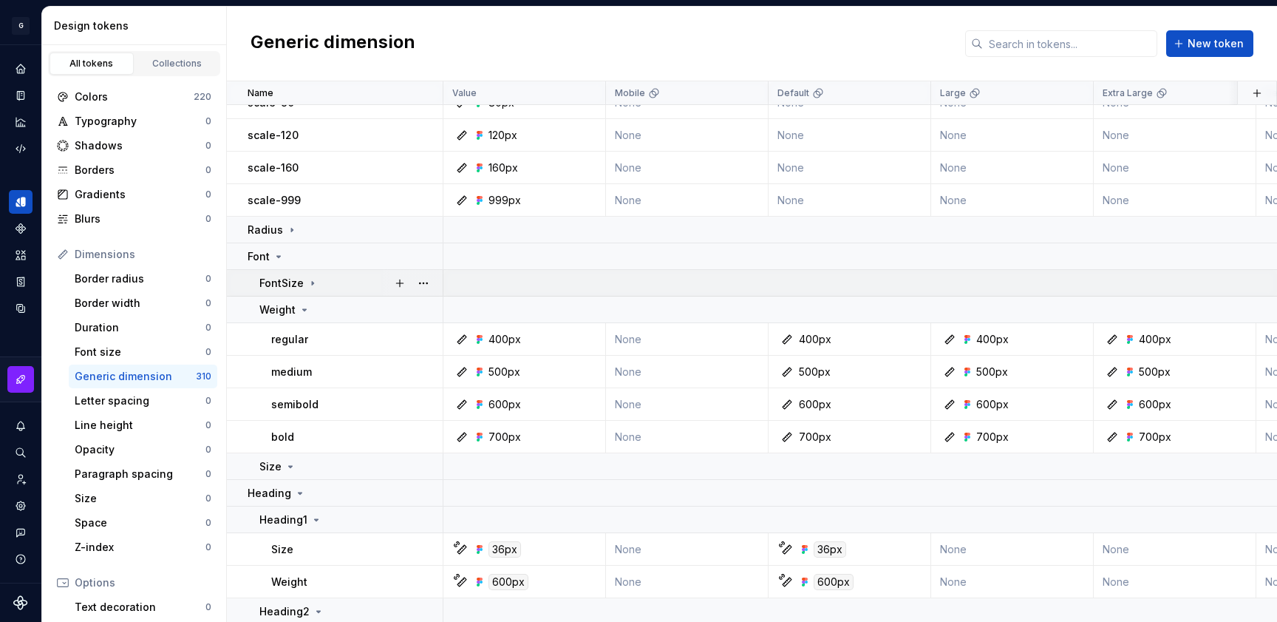
click at [282, 282] on p "FontSize" at bounding box center [281, 283] width 44 height 15
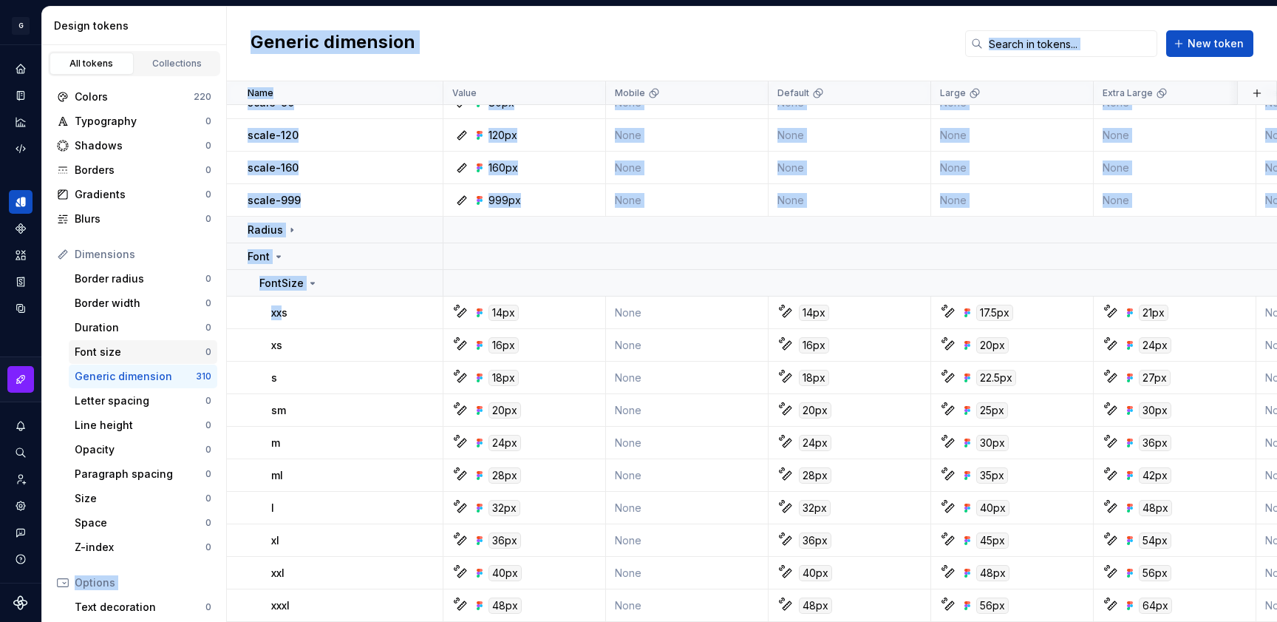
drag, startPoint x: 280, startPoint y: 315, endPoint x: 146, endPoint y: 354, distance: 139.4
click at [146, 354] on div "Design tokens All tokens Collections Colors 220 Typography 0 Shadows 0 Borders …" at bounding box center [659, 314] width 1235 height 615
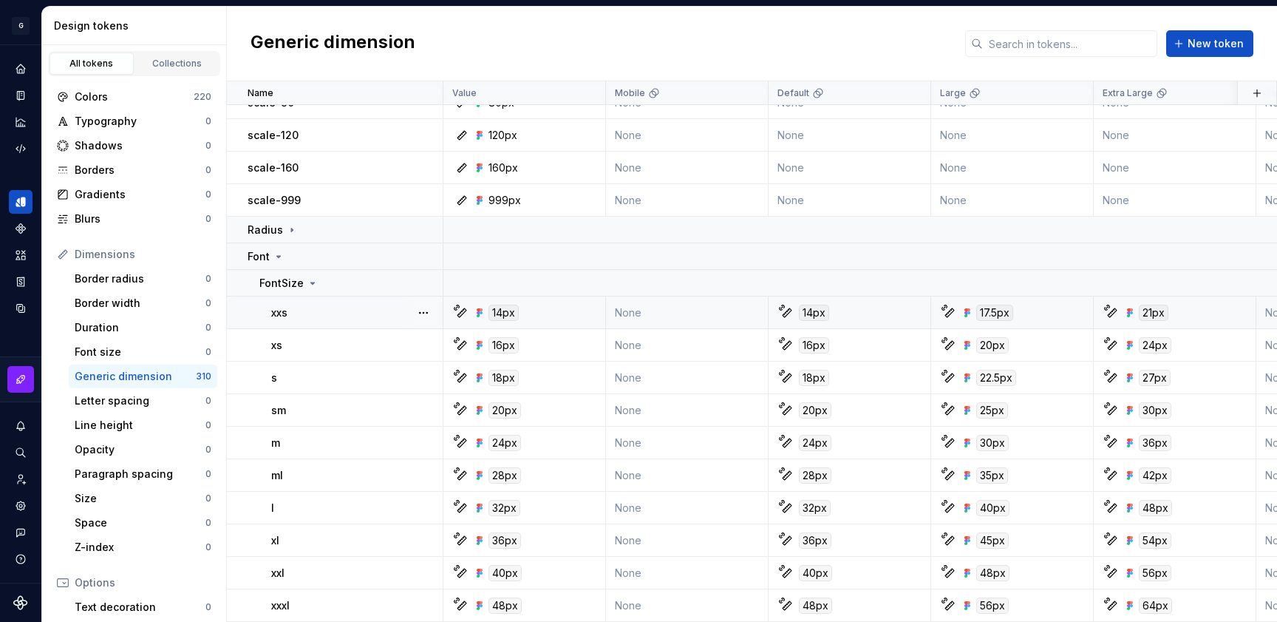
click at [291, 317] on div "xxs" at bounding box center [356, 312] width 171 height 15
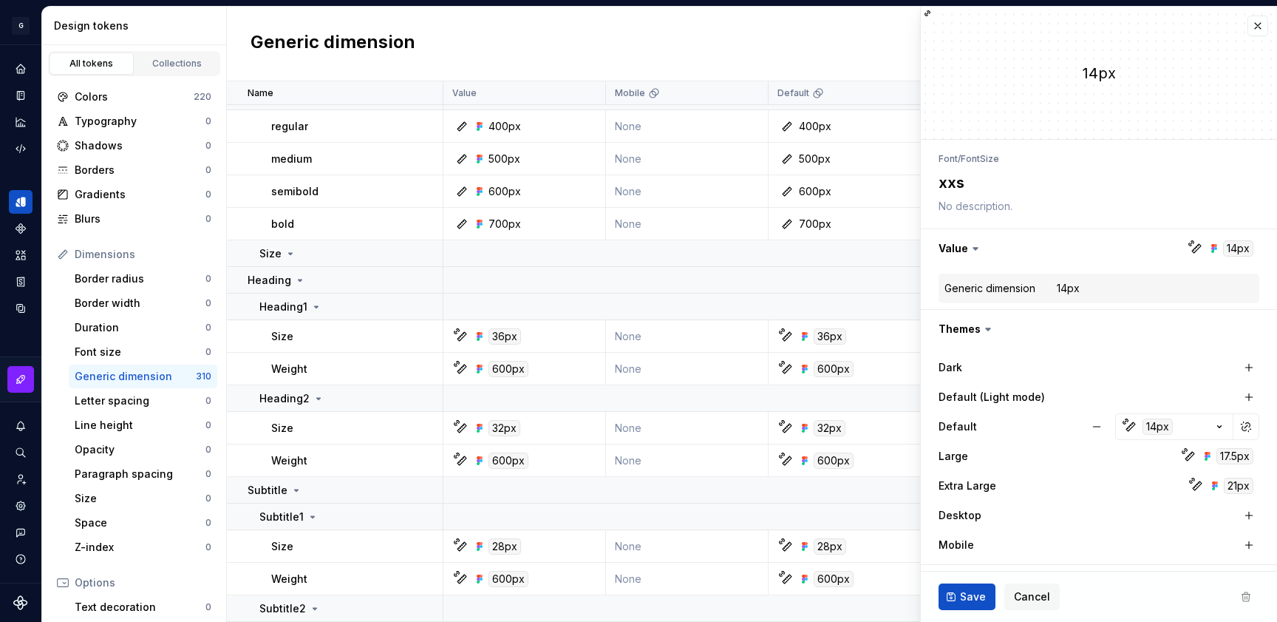
scroll to position [1614, 0]
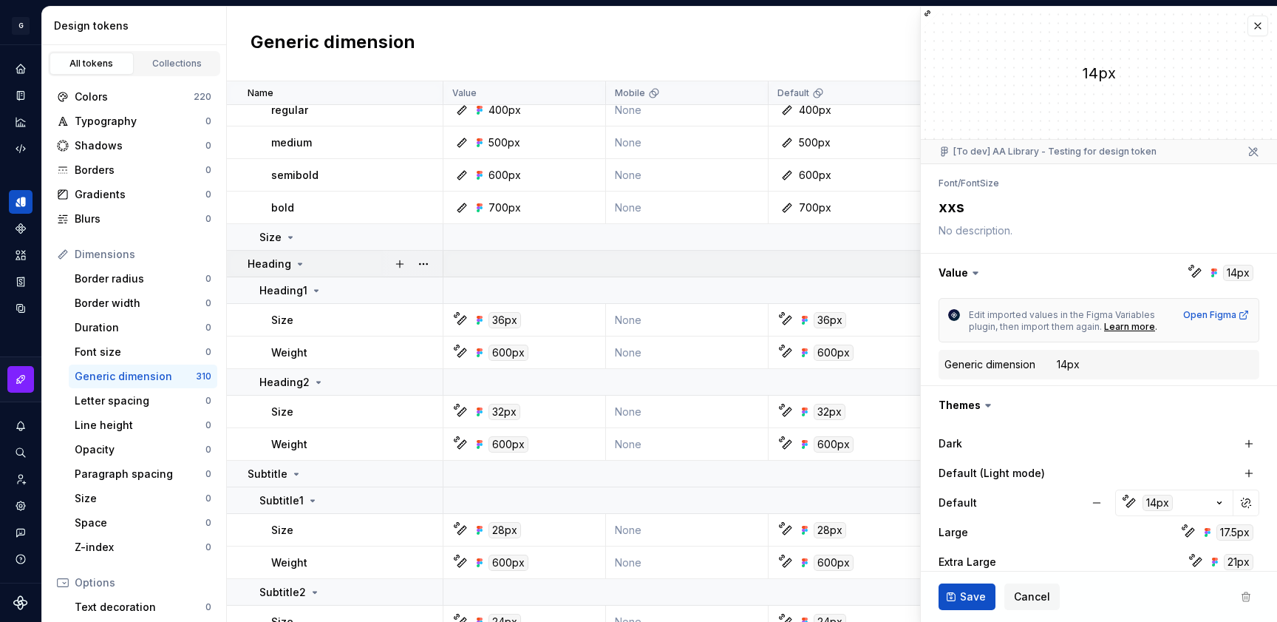
type textarea "*"
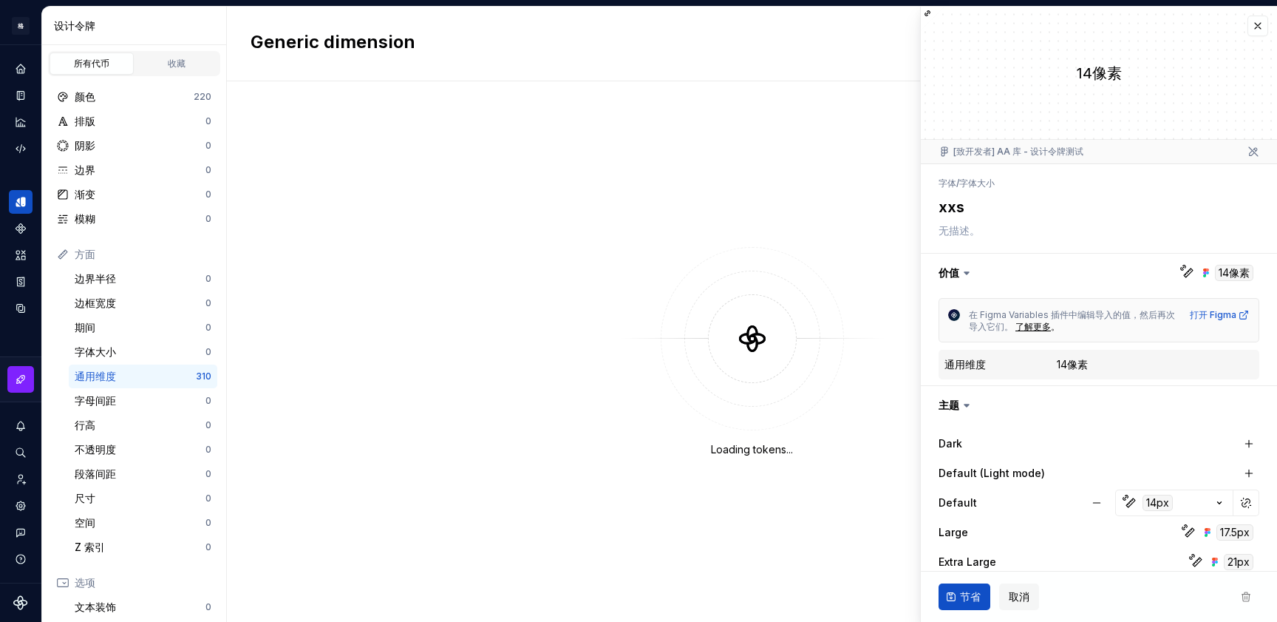
type textarea "*"
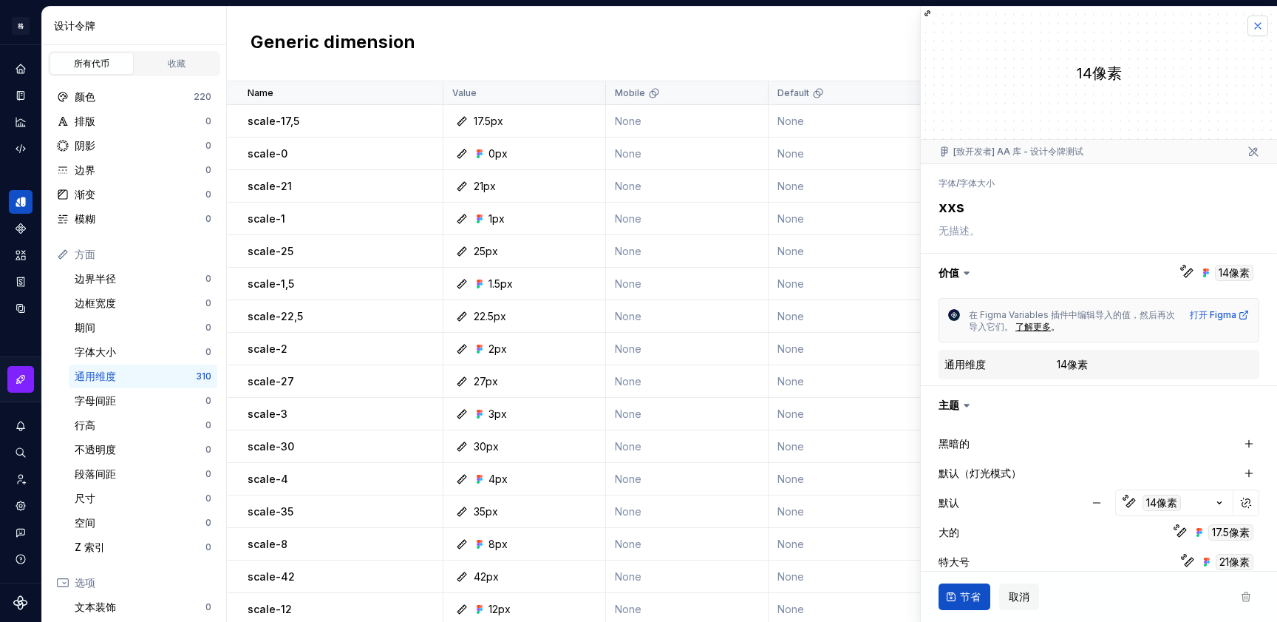
click at [1248, 30] on button "button" at bounding box center [1258, 26] width 21 height 21
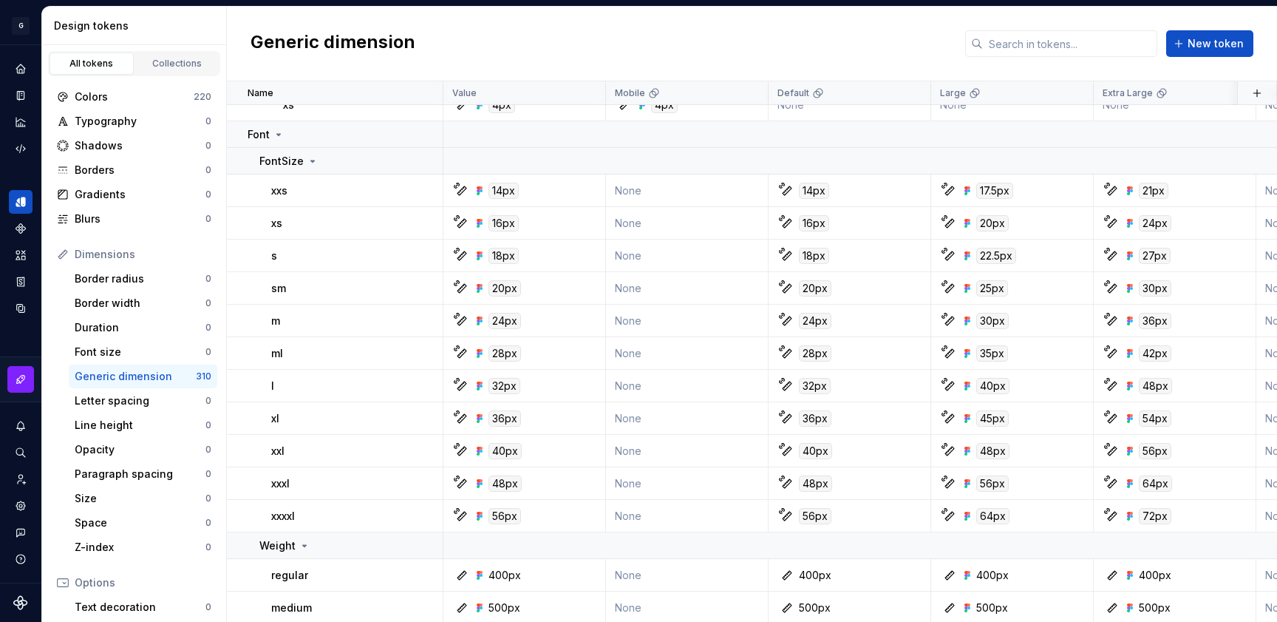
scroll to position [2573, 0]
click at [309, 160] on icon at bounding box center [313, 159] width 12 height 12
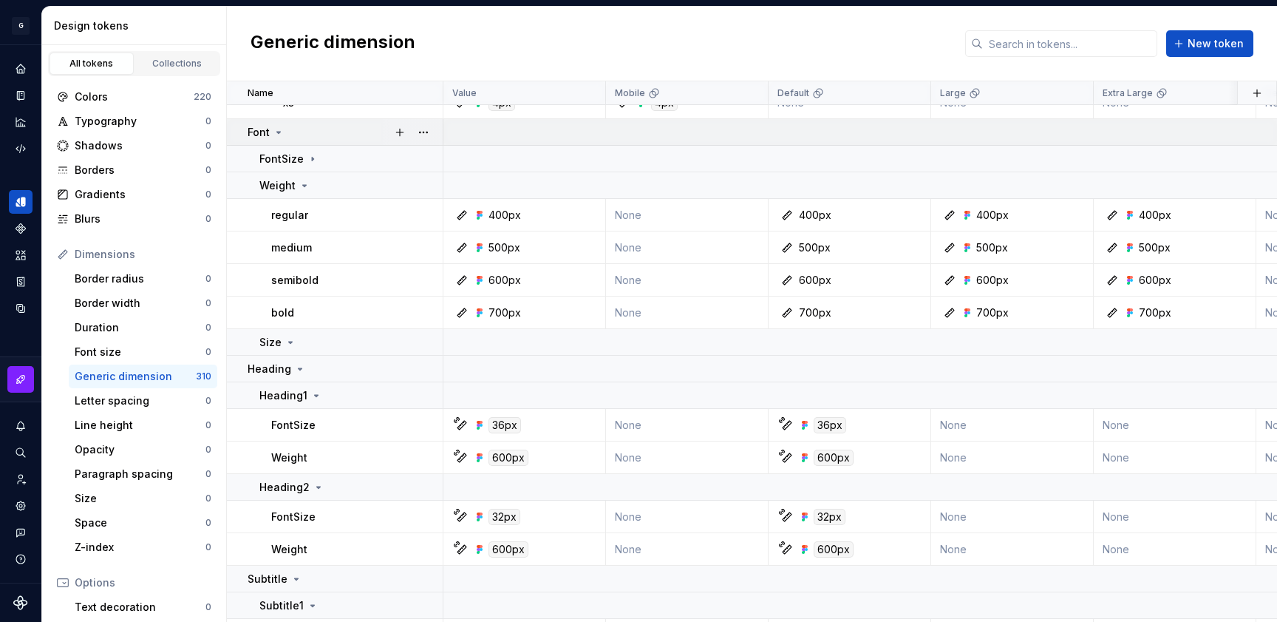
click at [273, 133] on icon at bounding box center [279, 132] width 12 height 12
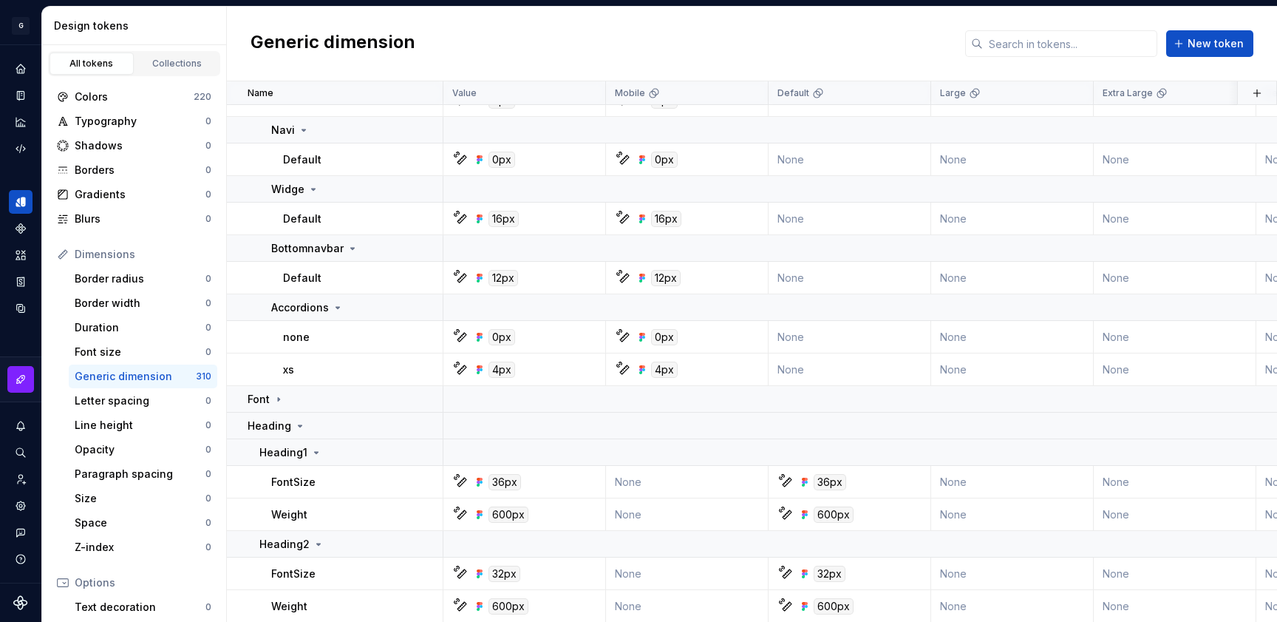
scroll to position [2305, 0]
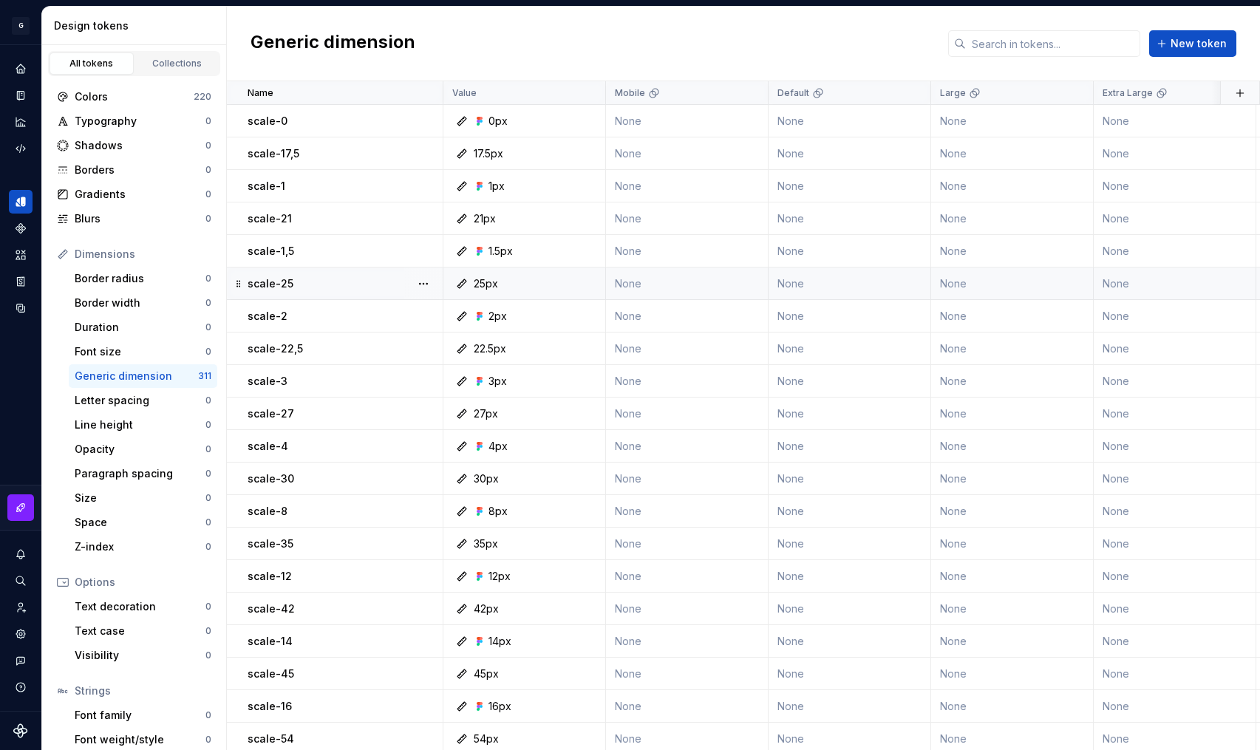
click at [751, 17] on div "Generic dimension New token" at bounding box center [744, 44] width 1034 height 75
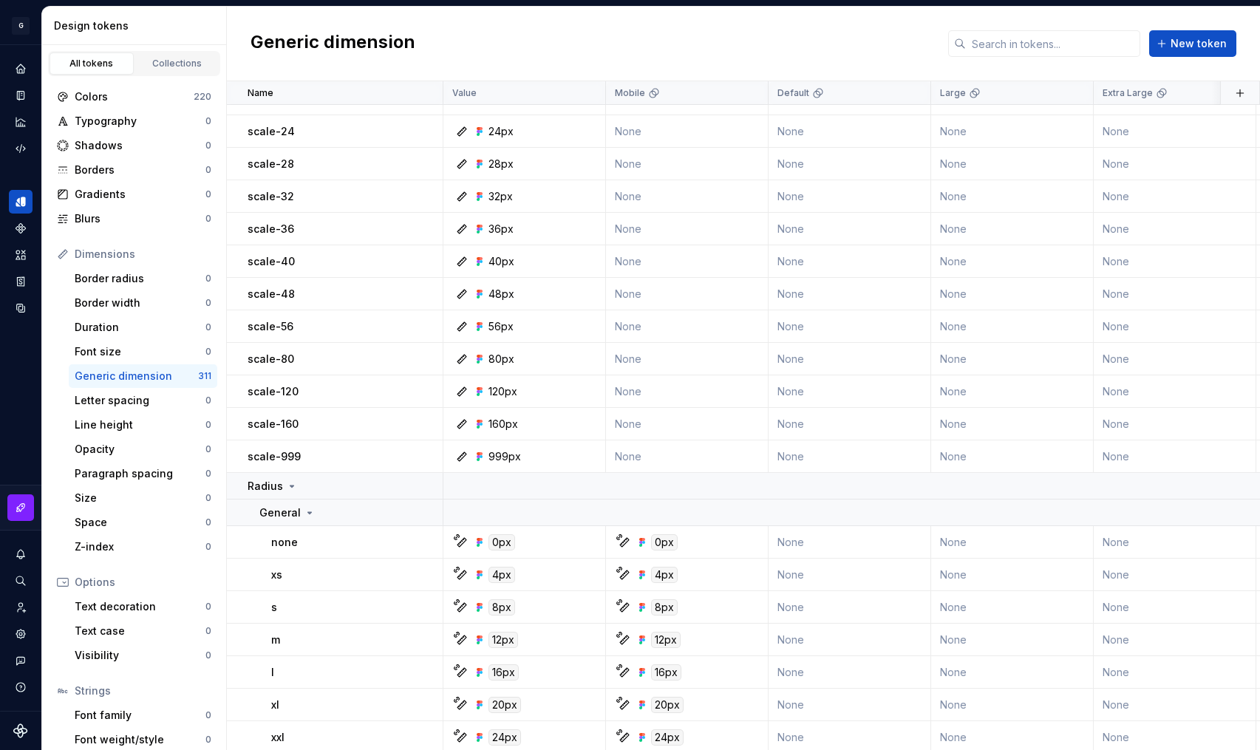
scroll to position [823, 0]
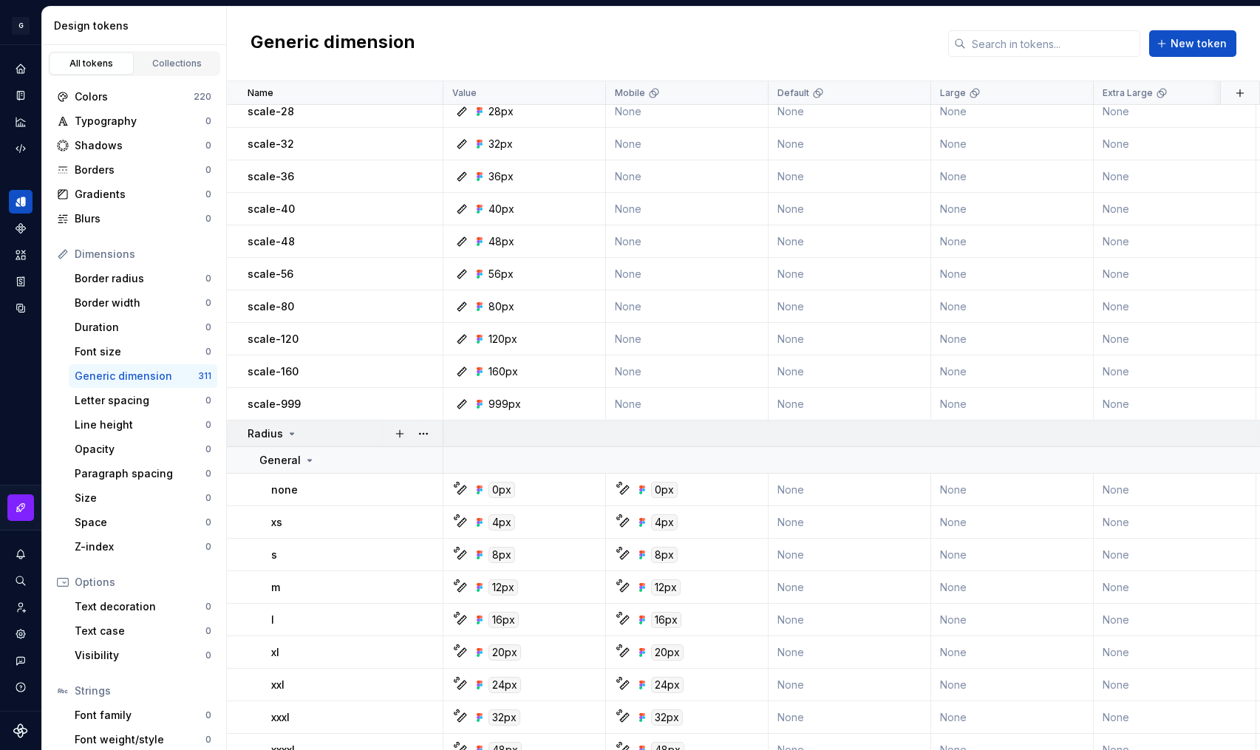
click at [286, 435] on icon at bounding box center [292, 434] width 12 height 12
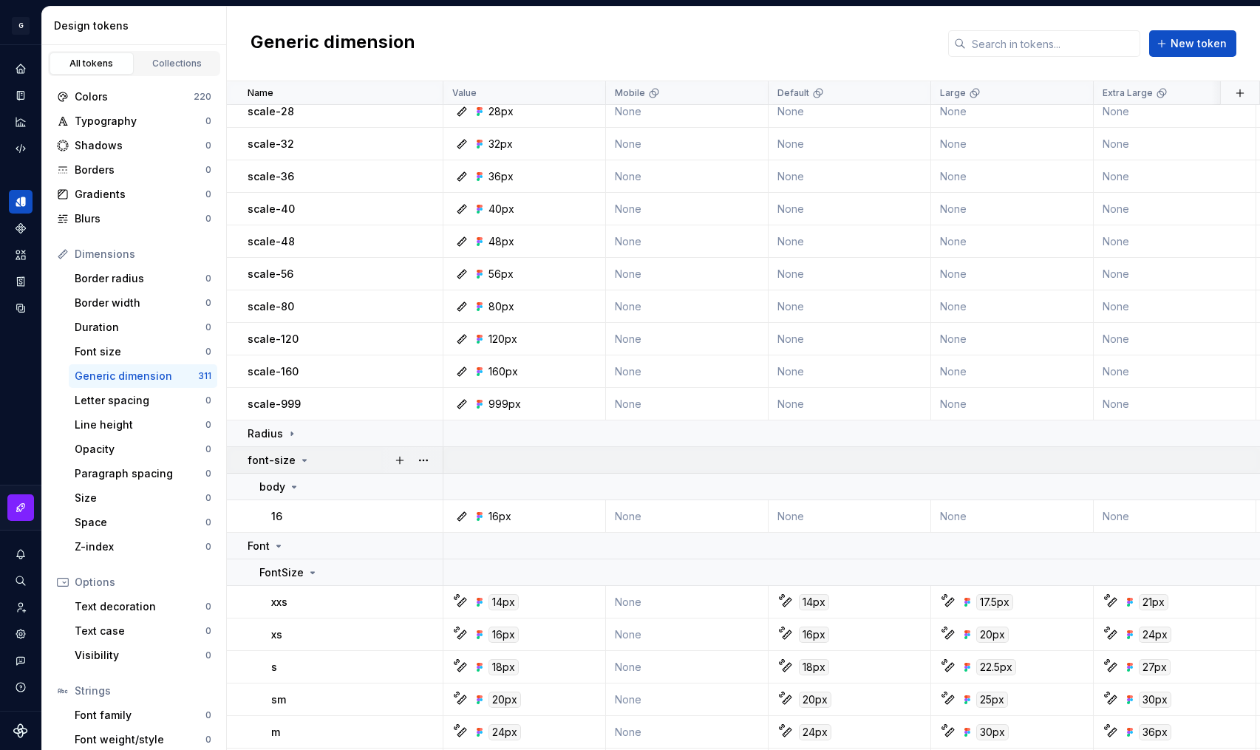
click at [299, 466] on icon at bounding box center [305, 461] width 12 height 12
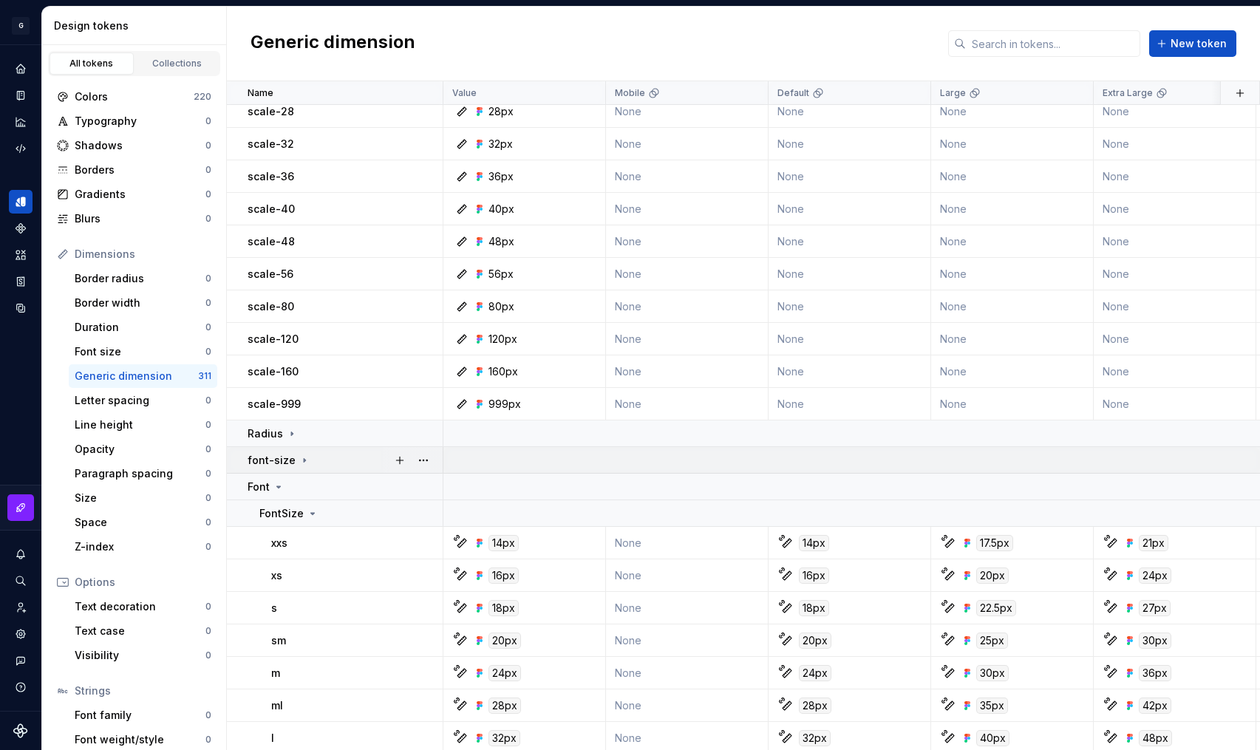
click at [299, 463] on icon at bounding box center [305, 461] width 12 height 12
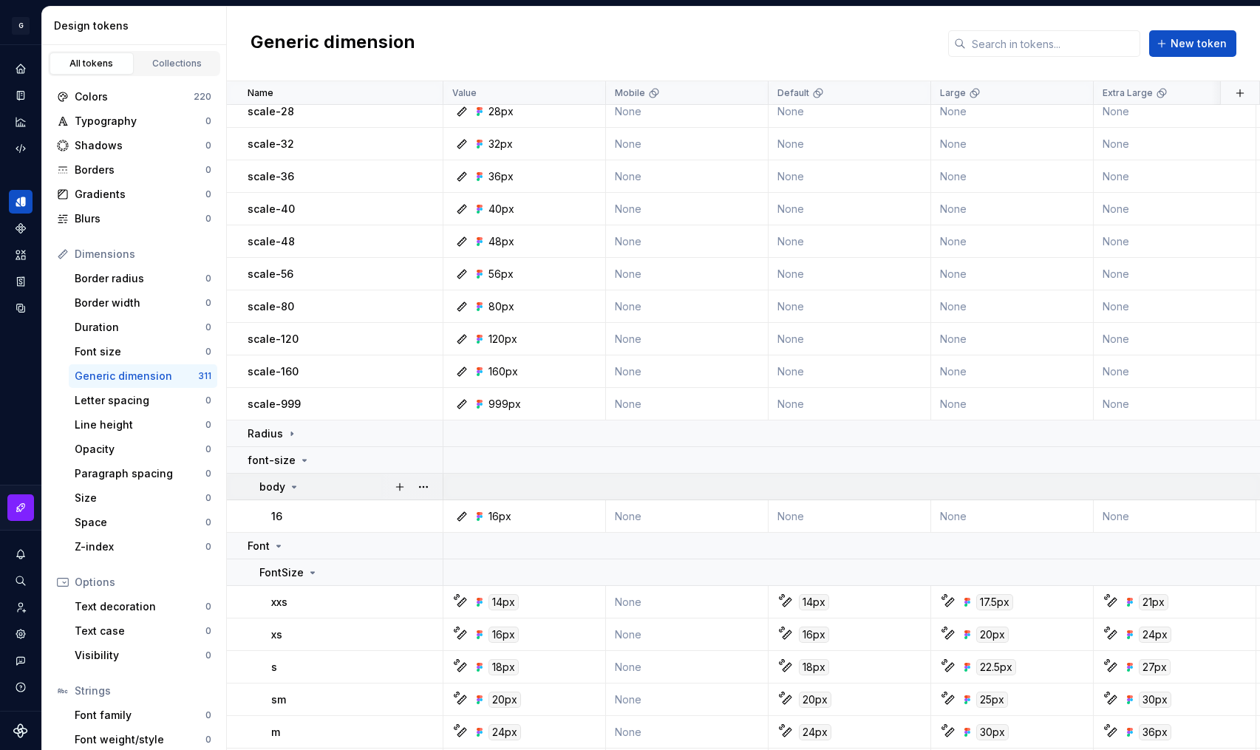
click at [291, 488] on icon at bounding box center [294, 487] width 12 height 12
click at [262, 461] on p "font-size" at bounding box center [272, 460] width 48 height 15
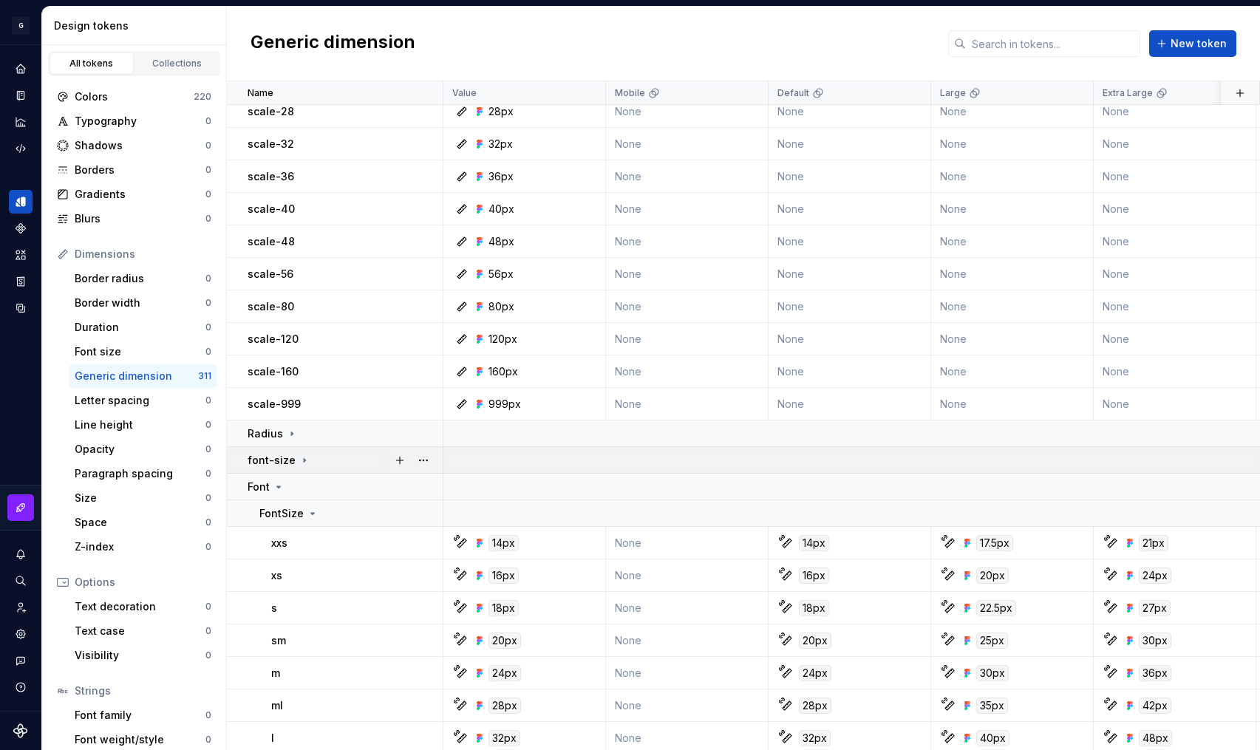
click at [265, 463] on p "font-size" at bounding box center [272, 460] width 48 height 15
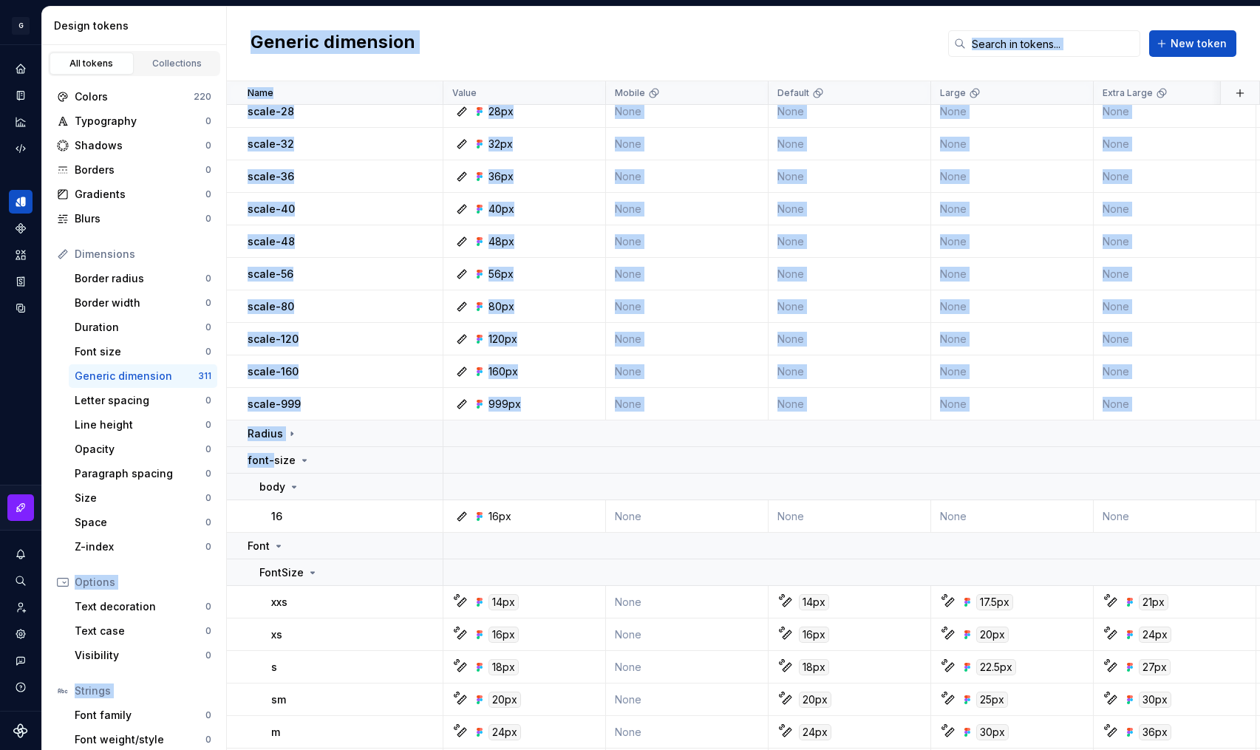
drag, startPoint x: 272, startPoint y: 463, endPoint x: 143, endPoint y: 371, distance: 158.6
click at [143, 371] on div "Design tokens All tokens Collections Colors 220 Typography 0 Shadows 0 Borders …" at bounding box center [651, 379] width 1218 height 744
click at [151, 354] on div "Font size" at bounding box center [140, 352] width 131 height 15
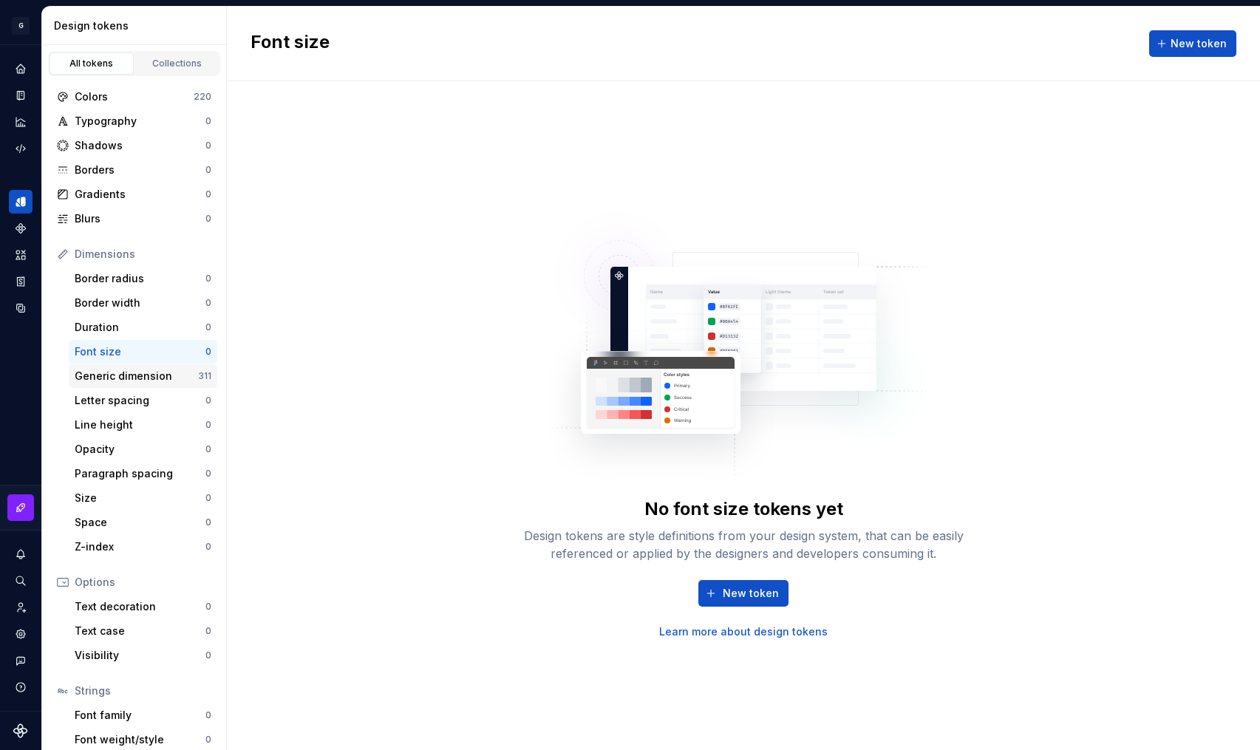
click at [129, 369] on div "Generic dimension" at bounding box center [136, 376] width 123 height 15
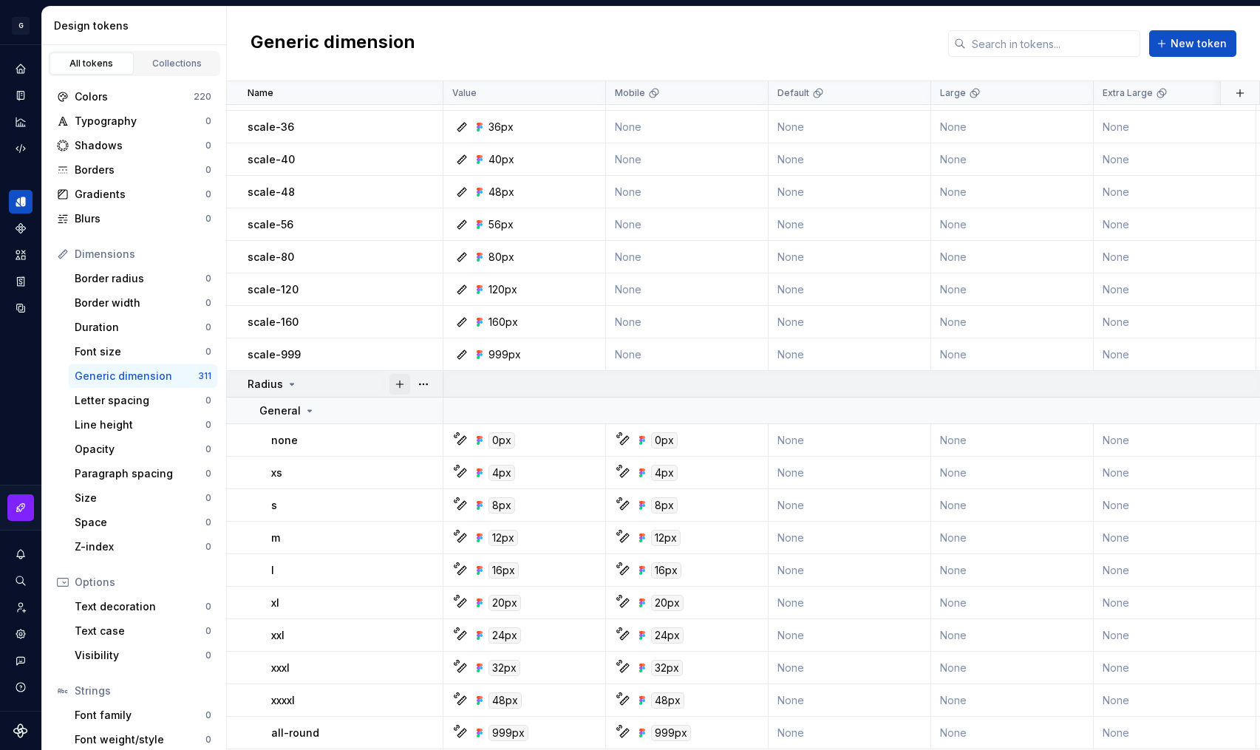
scroll to position [881, 0]
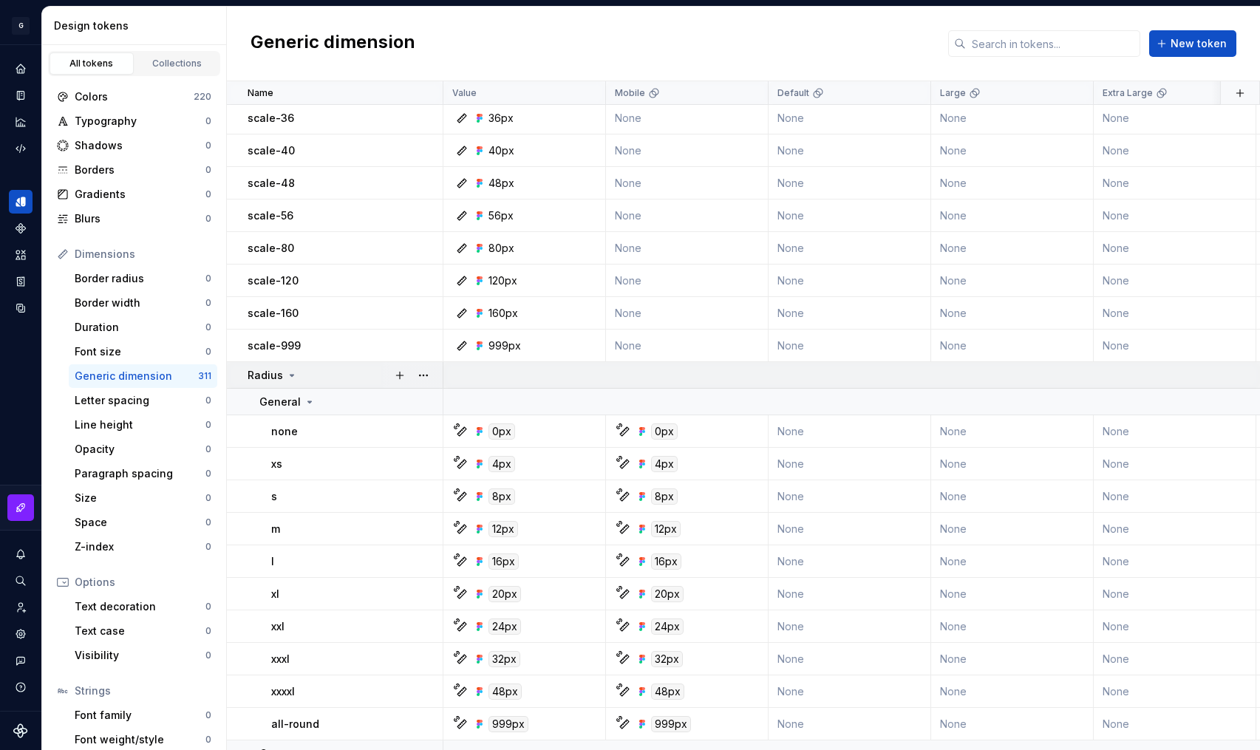
click at [275, 381] on p "Radius" at bounding box center [265, 375] width 35 height 15
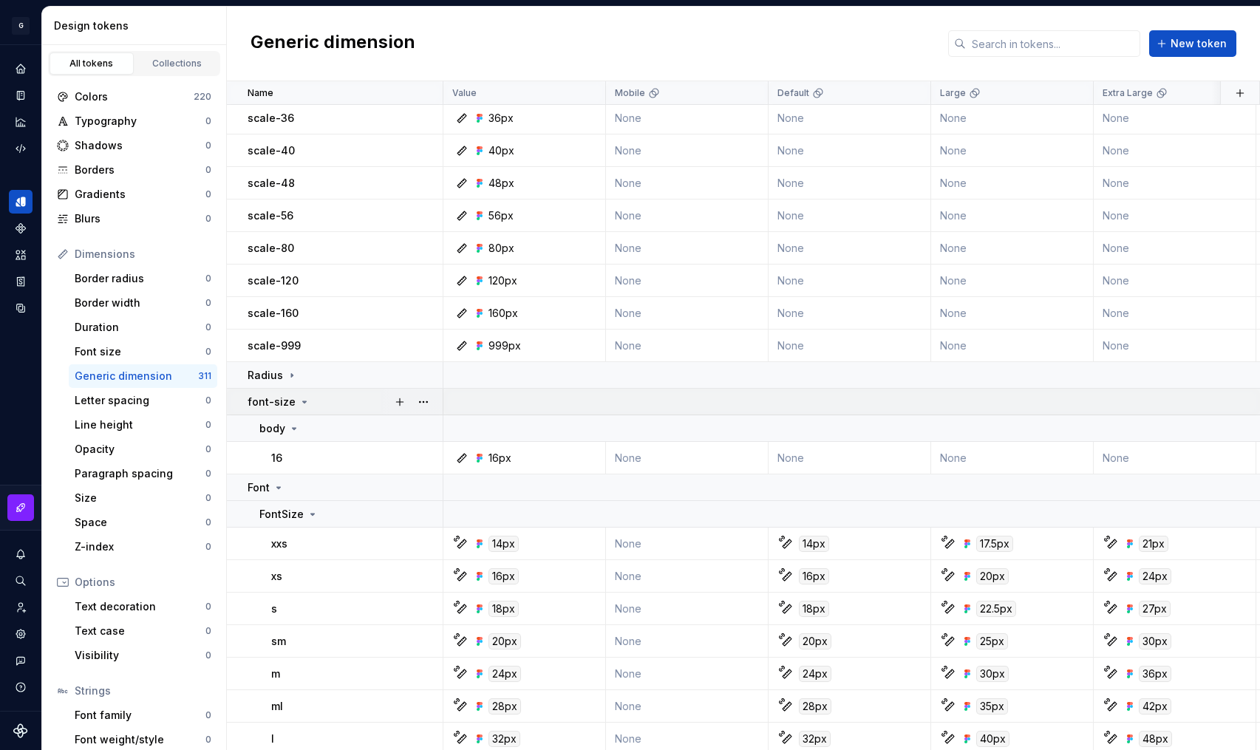
click at [293, 405] on div "font-size" at bounding box center [279, 402] width 63 height 15
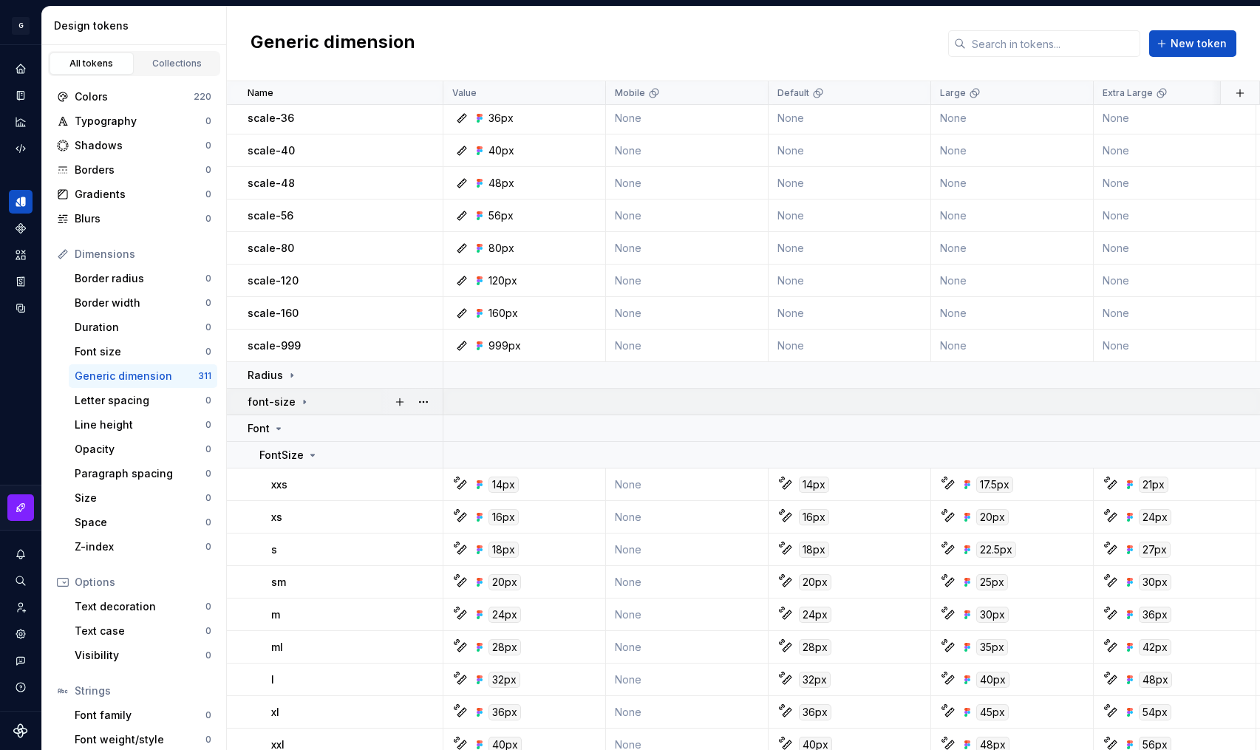
click at [299, 398] on icon at bounding box center [305, 402] width 12 height 12
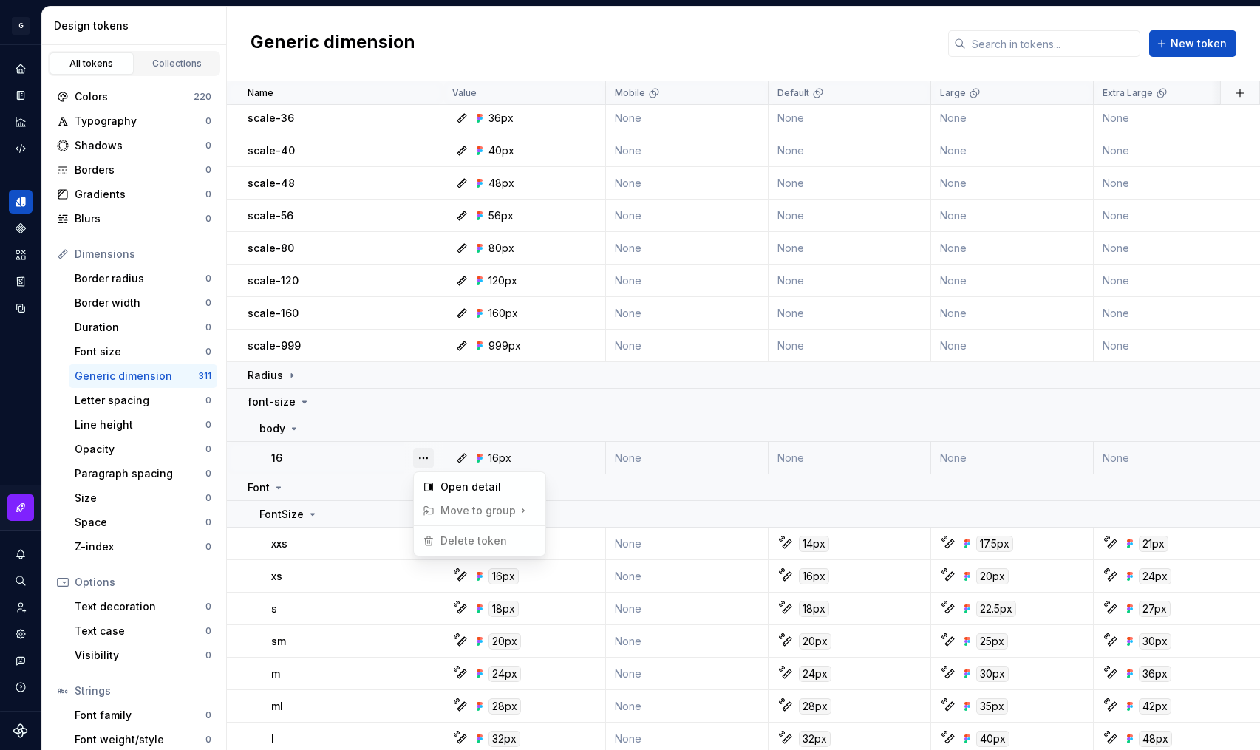
click at [415, 452] on button "button" at bounding box center [423, 458] width 21 height 21
click at [442, 483] on div "Open detail" at bounding box center [489, 487] width 96 height 15
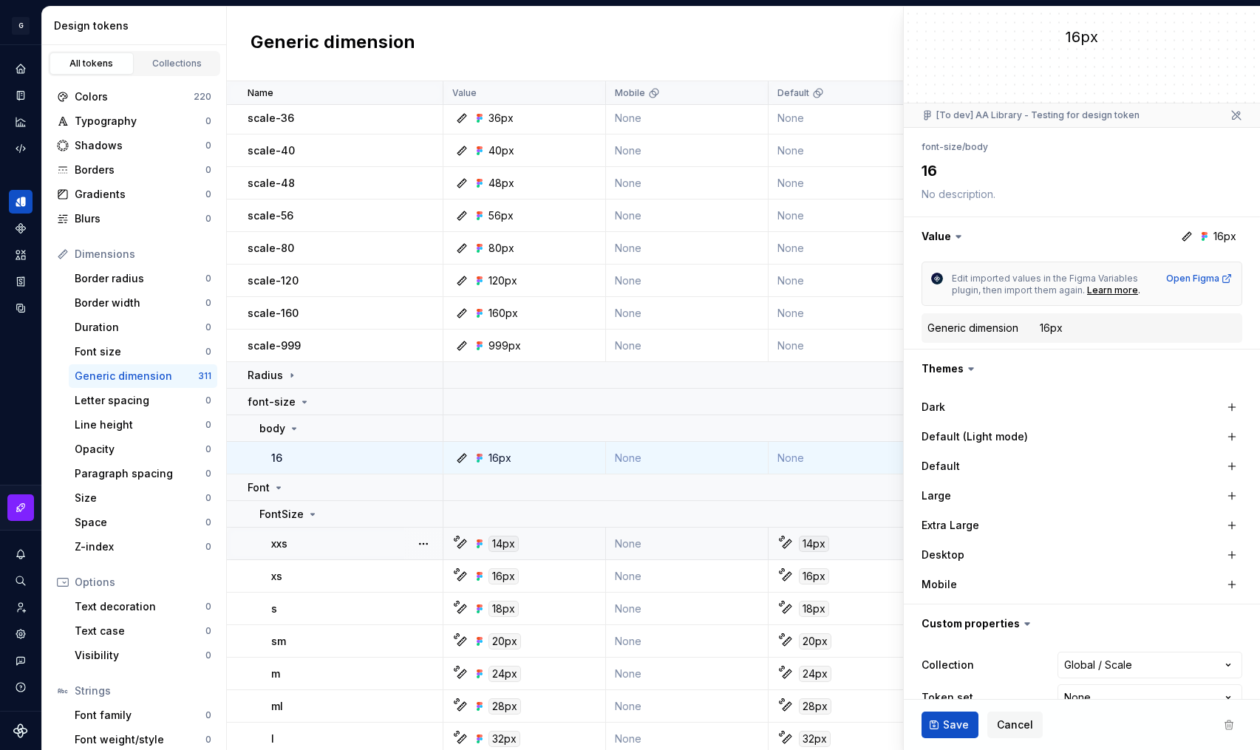
scroll to position [67, 0]
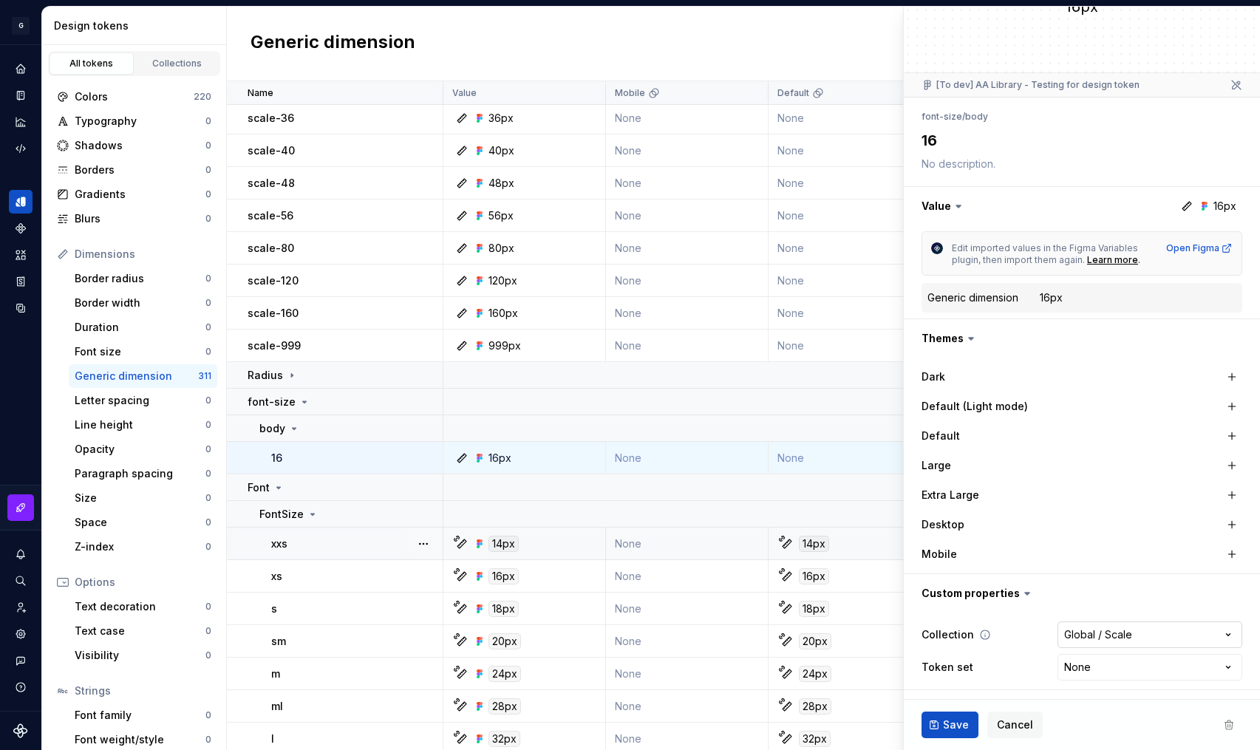
click at [1129, 634] on html "G AA DLS (Testing) GD Design system data Design tokens All tokens Collections C…" at bounding box center [630, 375] width 1260 height 750
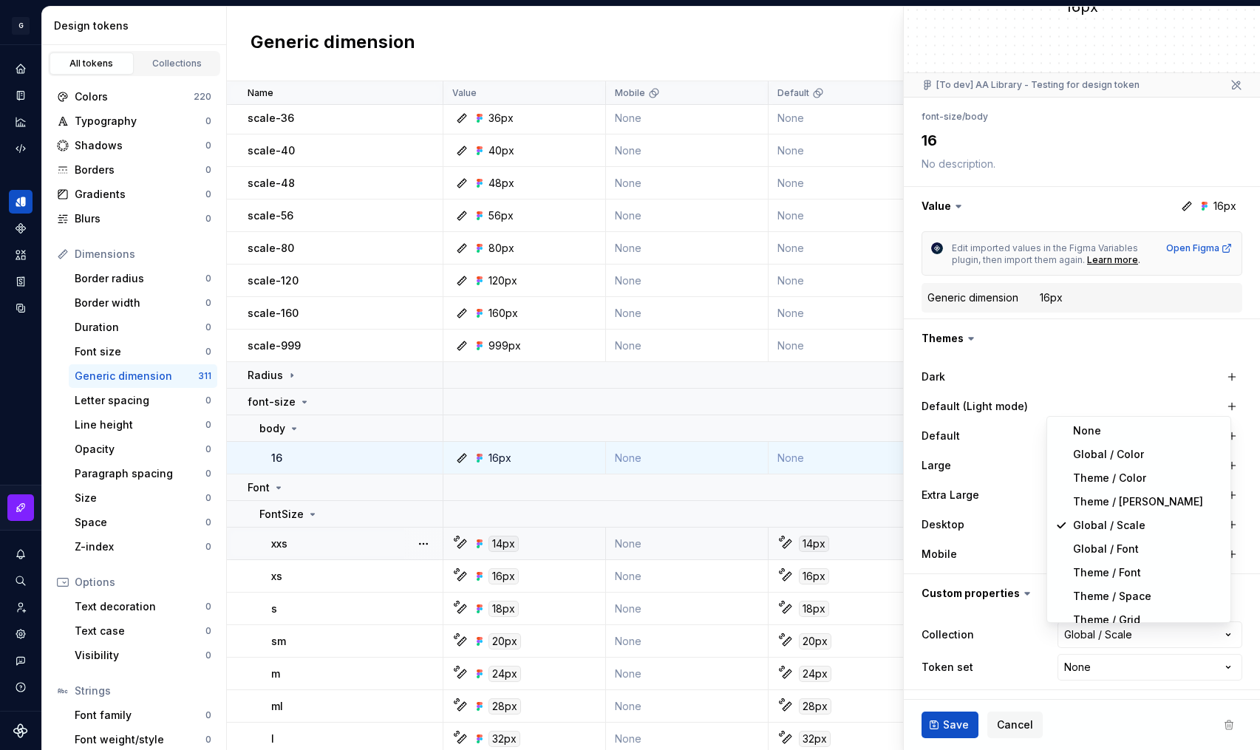
click at [1120, 637] on html "G AA DLS (Testing) GD Design system data Design tokens All tokens Collections C…" at bounding box center [630, 375] width 1260 height 750
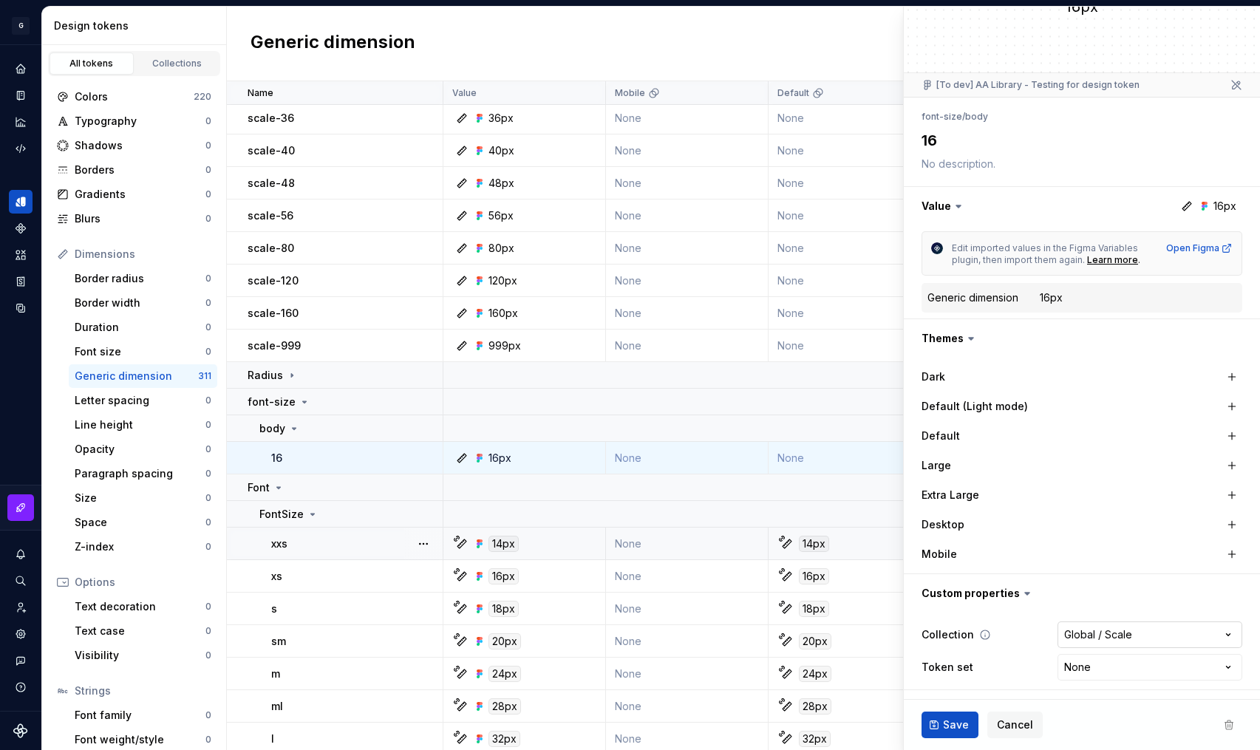
click at [1120, 637] on html "G AA DLS (Testing) GD Design system data Design tokens All tokens Collections C…" at bounding box center [630, 375] width 1260 height 750
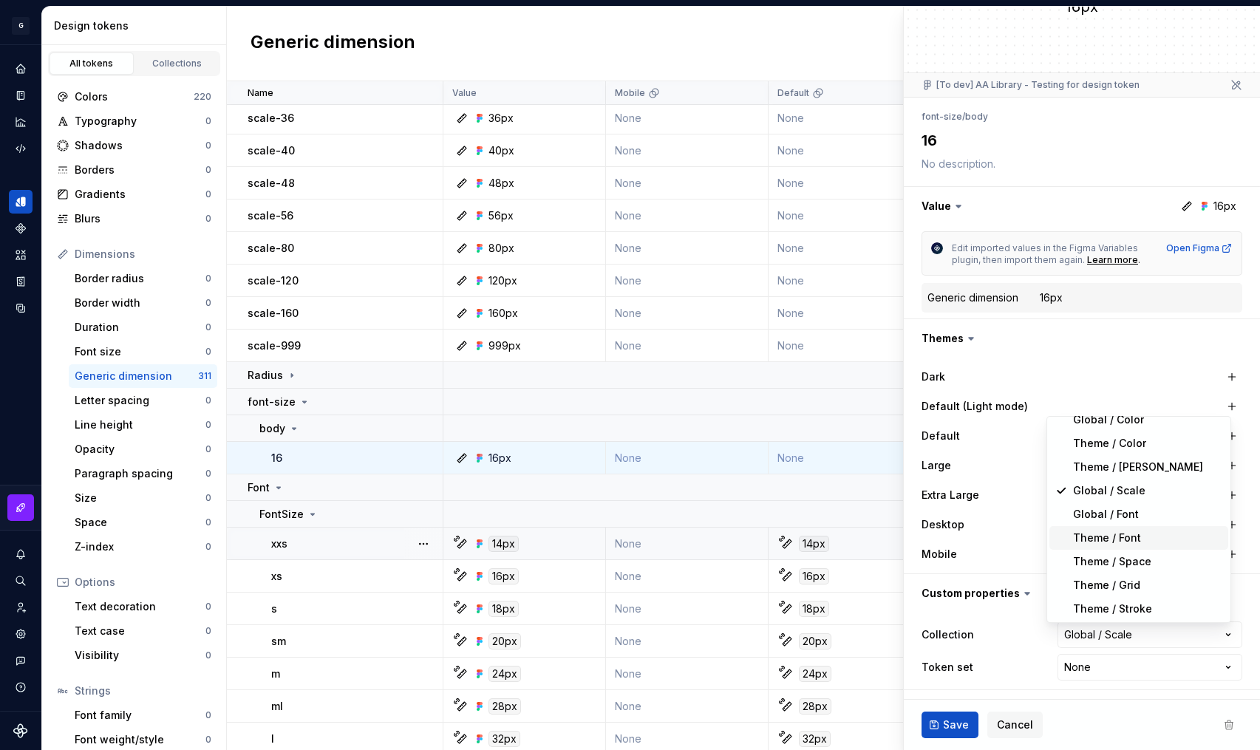
scroll to position [35, 0]
click at [1030, 632] on html "G AA DLS (Testing) GD Design system data Design tokens All tokens Collections C…" at bounding box center [630, 375] width 1260 height 750
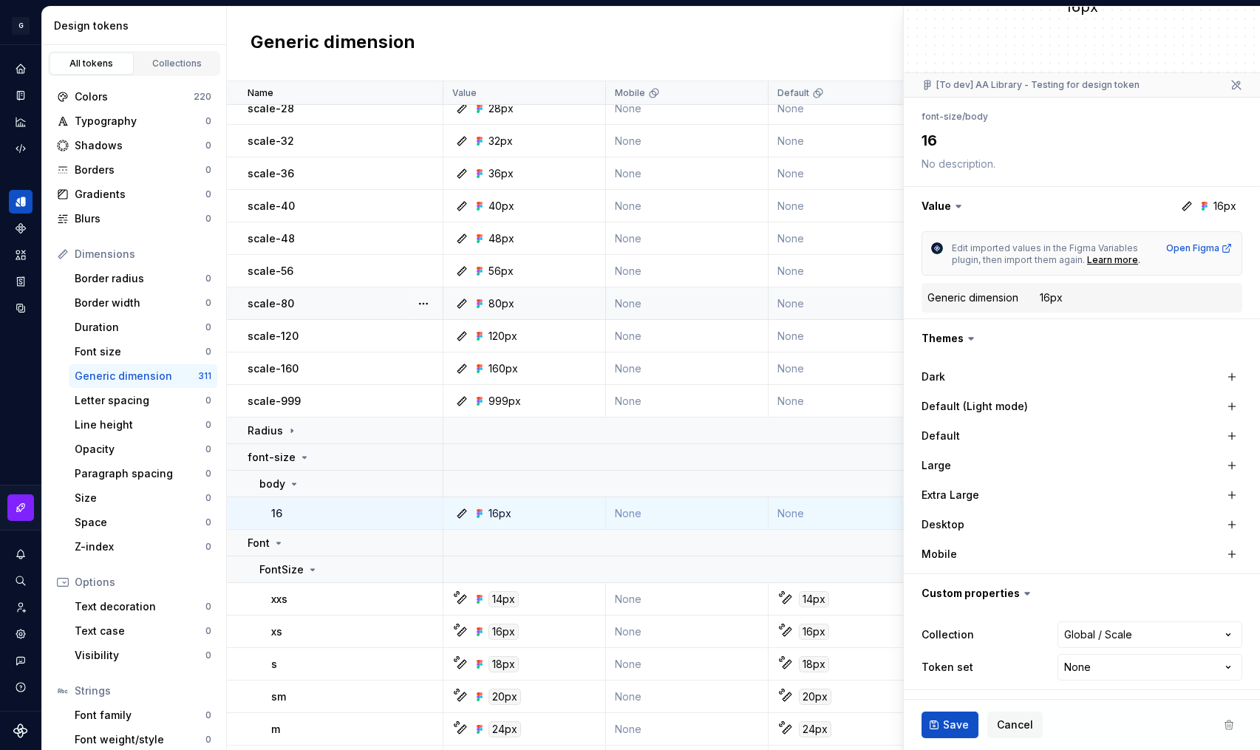
scroll to position [829, 0]
click at [463, 508] on icon at bounding box center [462, 511] width 12 height 12
click at [461, 511] on icon at bounding box center [462, 511] width 12 height 12
click at [1069, 673] on html "G AA DLS (Testing) GD Design system data Design tokens All tokens Collections C…" at bounding box center [630, 375] width 1260 height 750
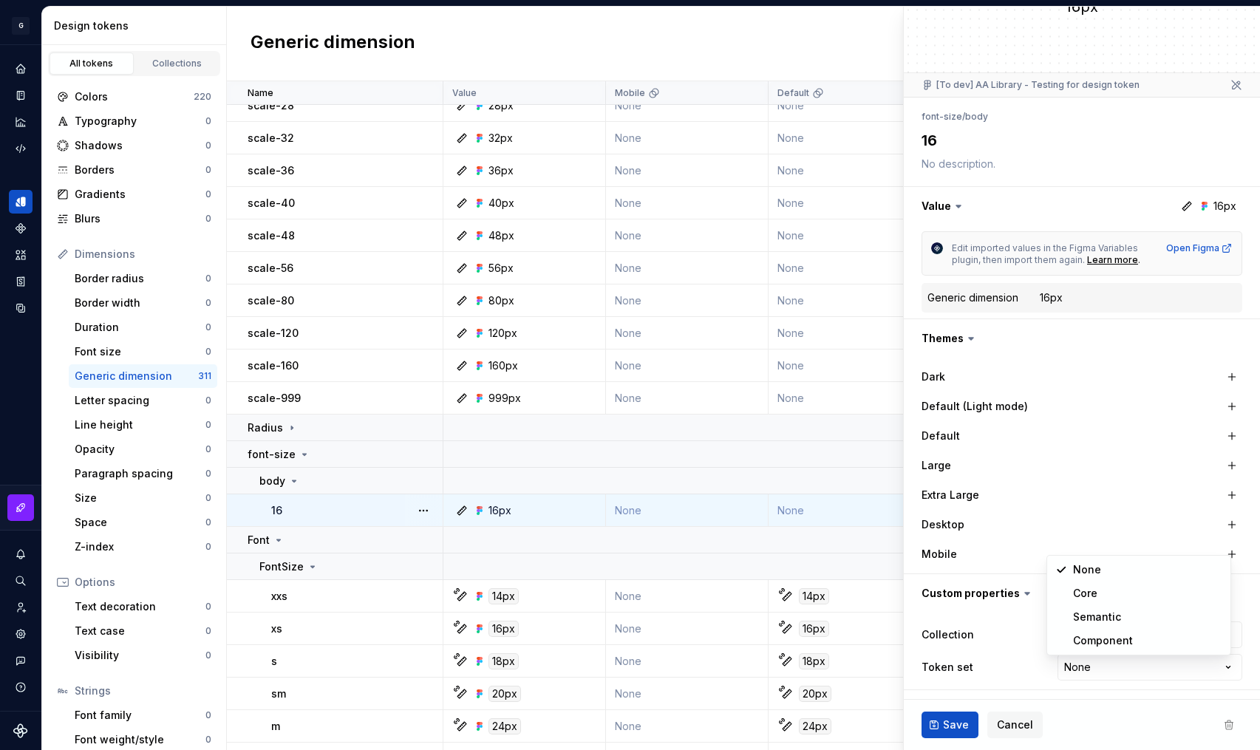
click at [994, 673] on html "G AA DLS (Testing) GD Design system data Design tokens All tokens Collections C…" at bounding box center [630, 375] width 1260 height 750
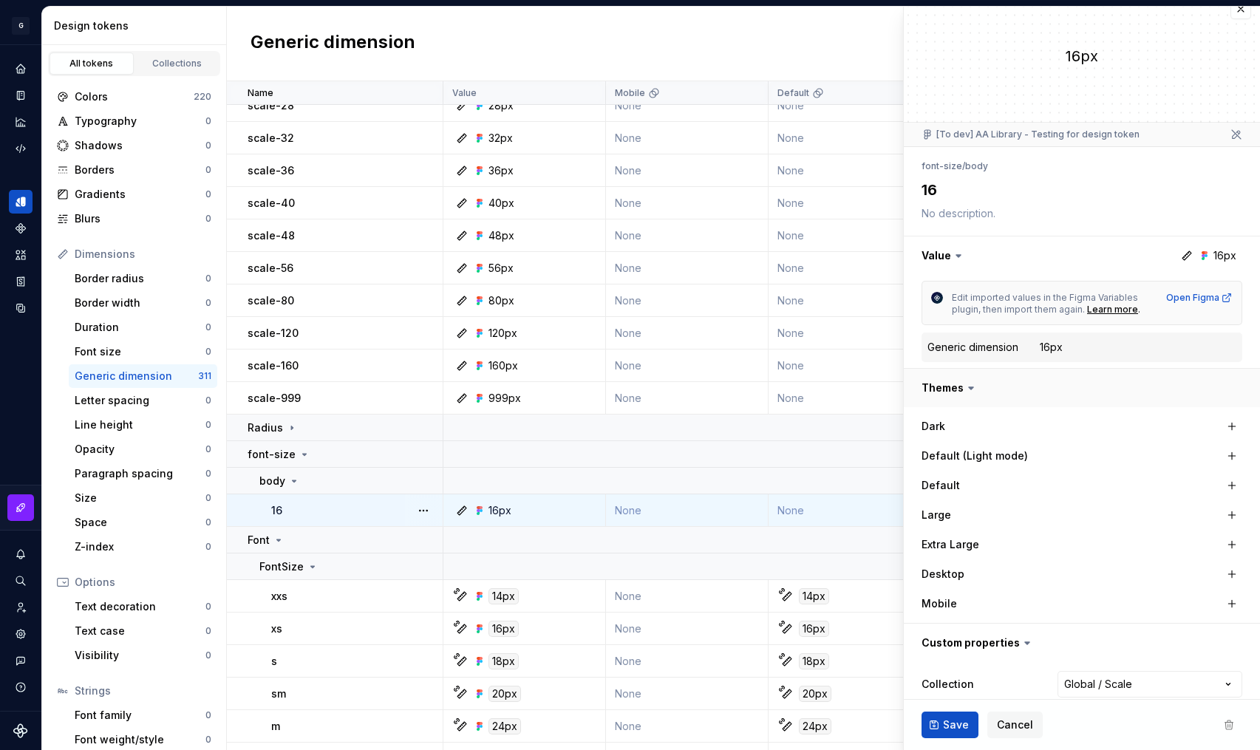
scroll to position [0, 0]
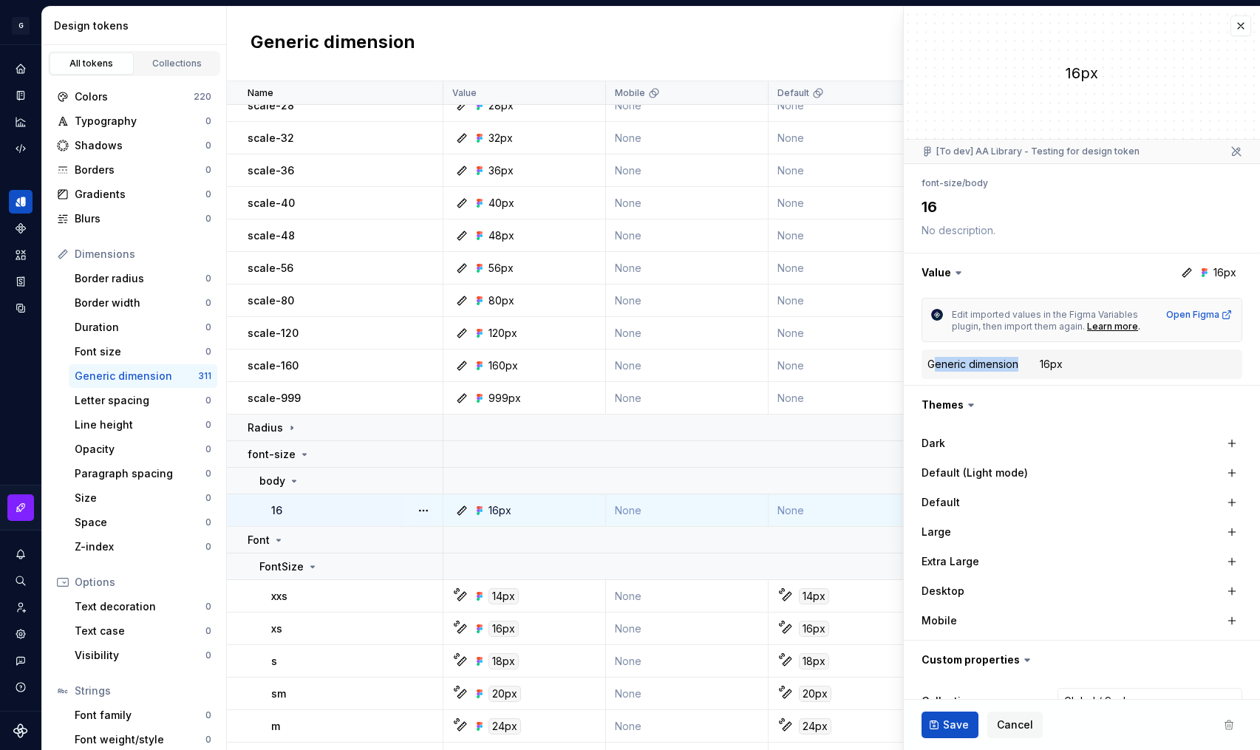
drag, startPoint x: 933, startPoint y: 365, endPoint x: 1017, endPoint y: 364, distance: 83.5
click at [1017, 364] on div "Generic dimension" at bounding box center [973, 364] width 91 height 15
click at [1042, 372] on div "Generic dimension 16px" at bounding box center [1082, 365] width 309 height 18
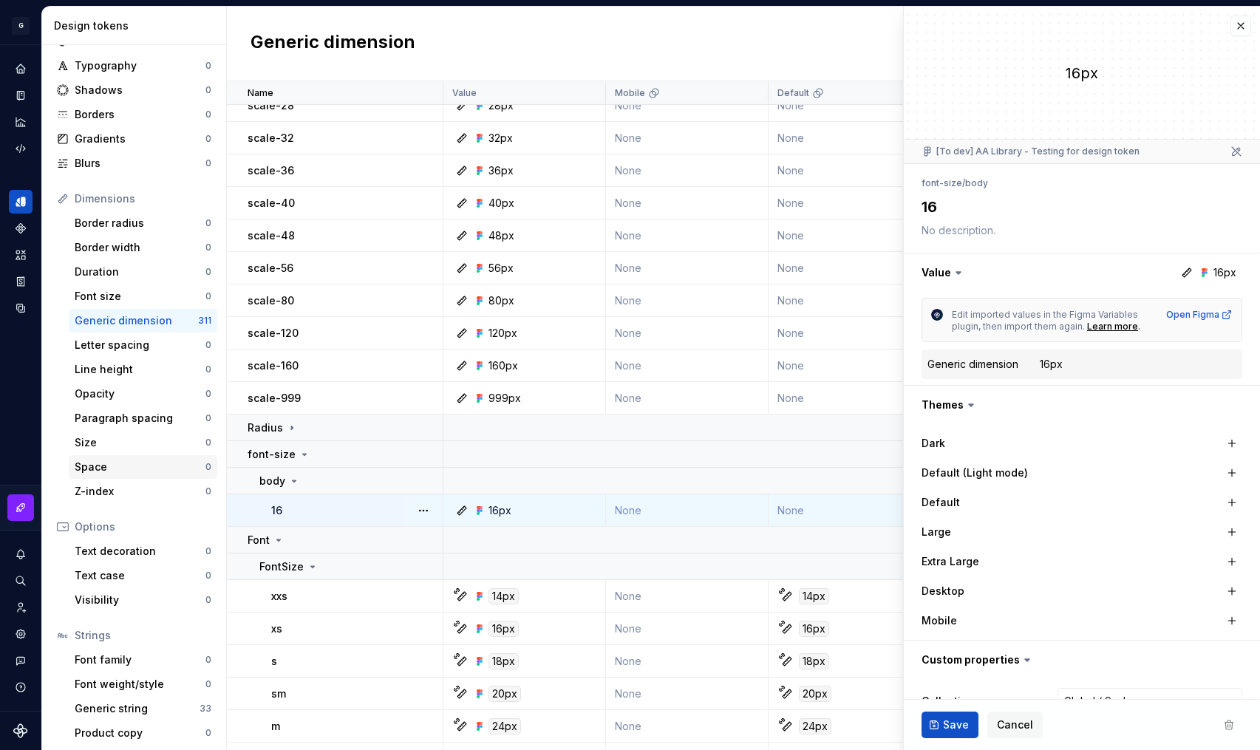
scroll to position [59, 0]
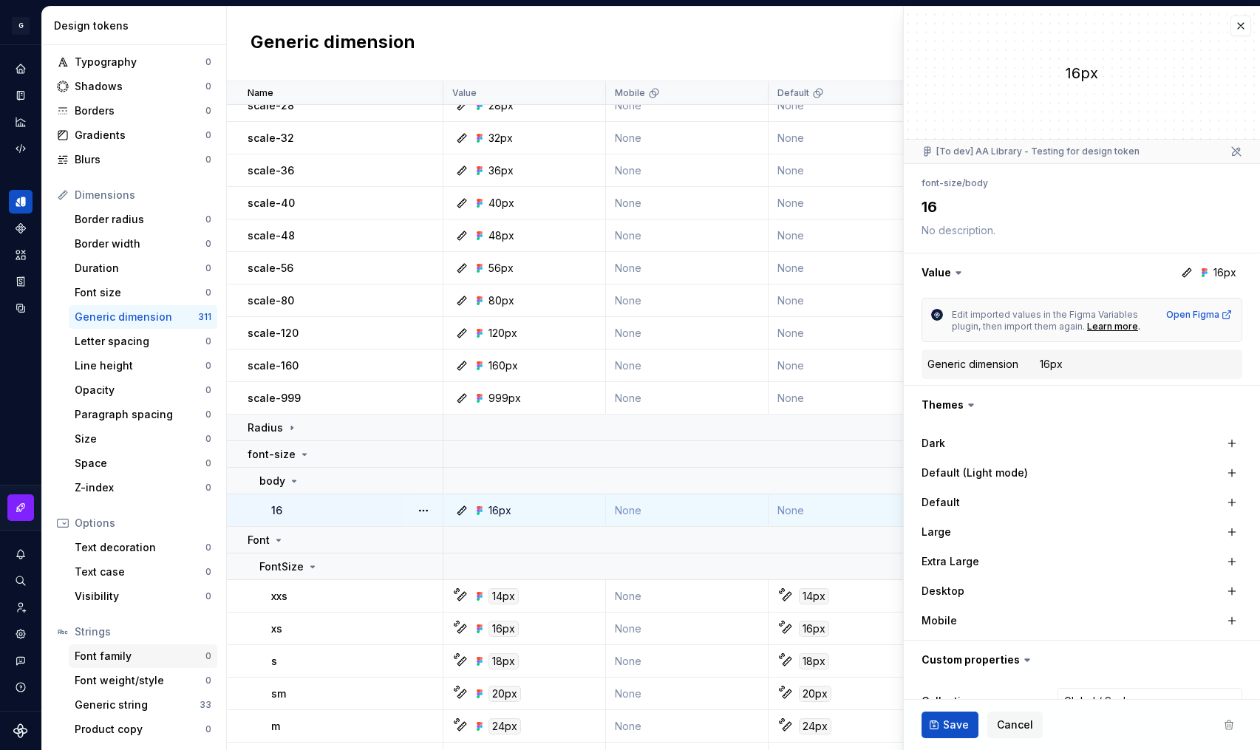
click at [160, 657] on div "Font family" at bounding box center [140, 656] width 131 height 15
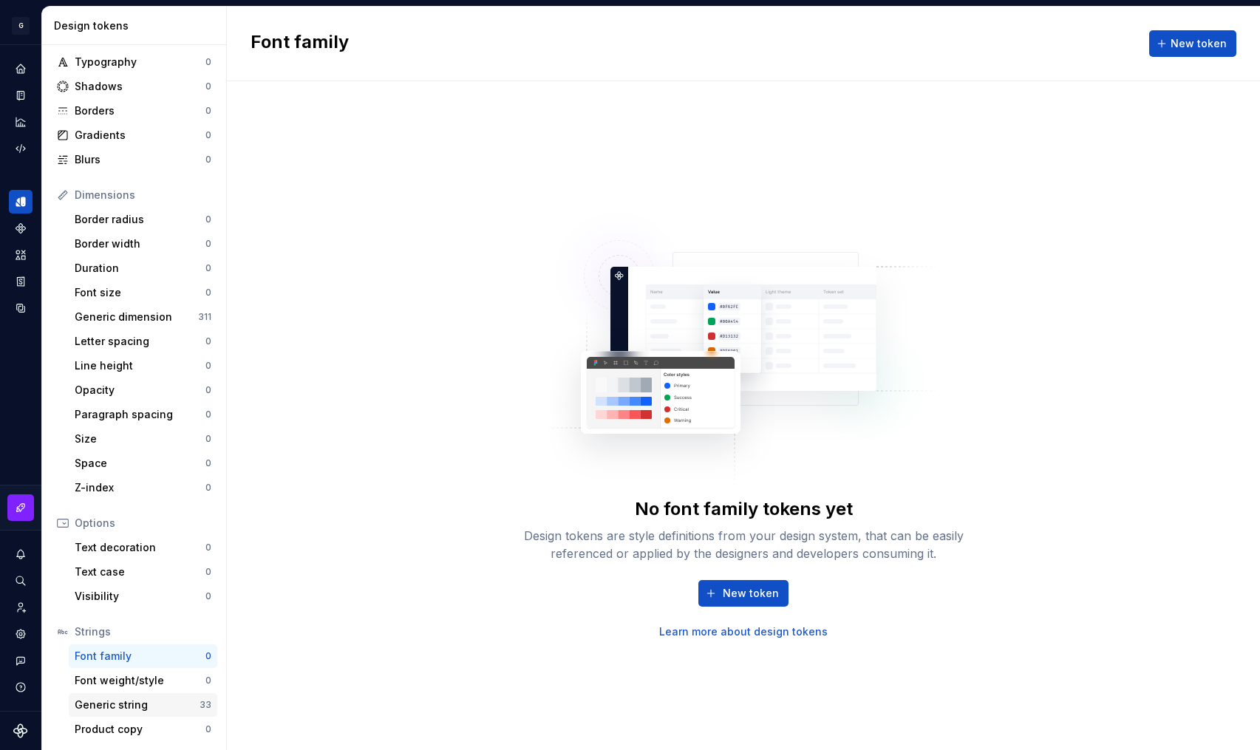
click at [151, 705] on div "Generic string" at bounding box center [137, 705] width 125 height 15
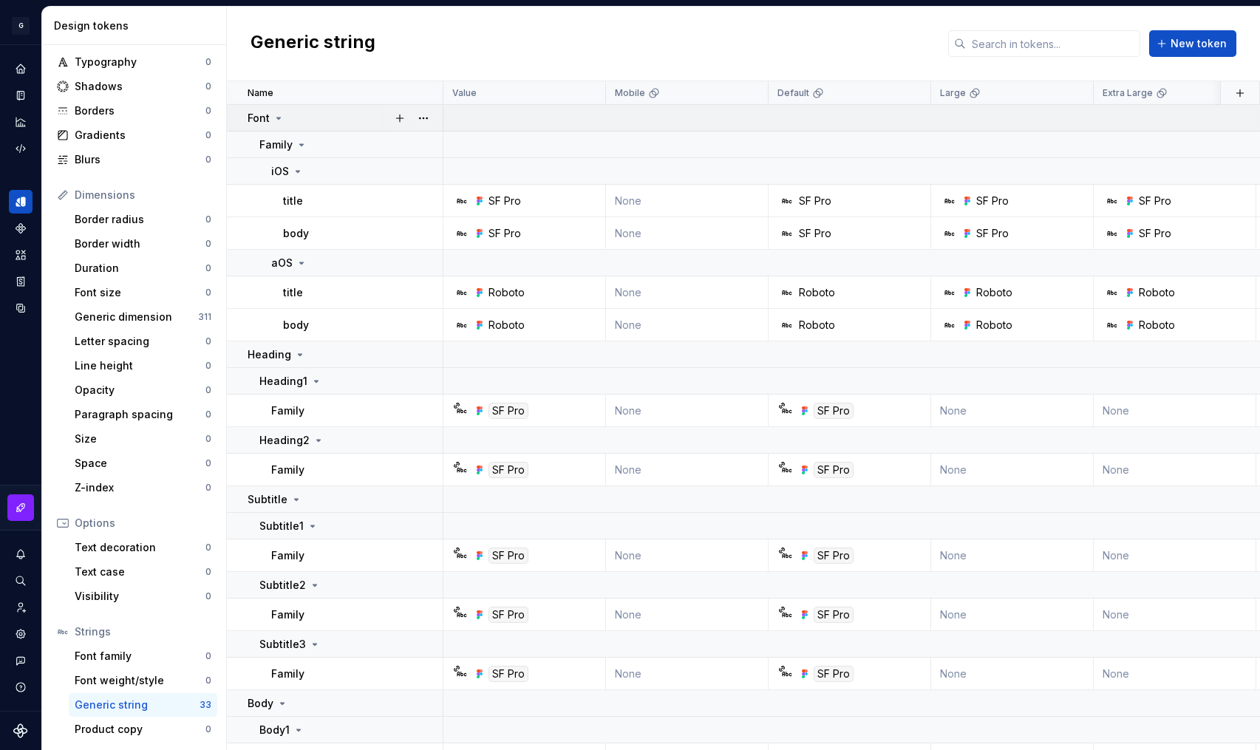
click at [277, 118] on icon at bounding box center [279, 118] width 4 height 1
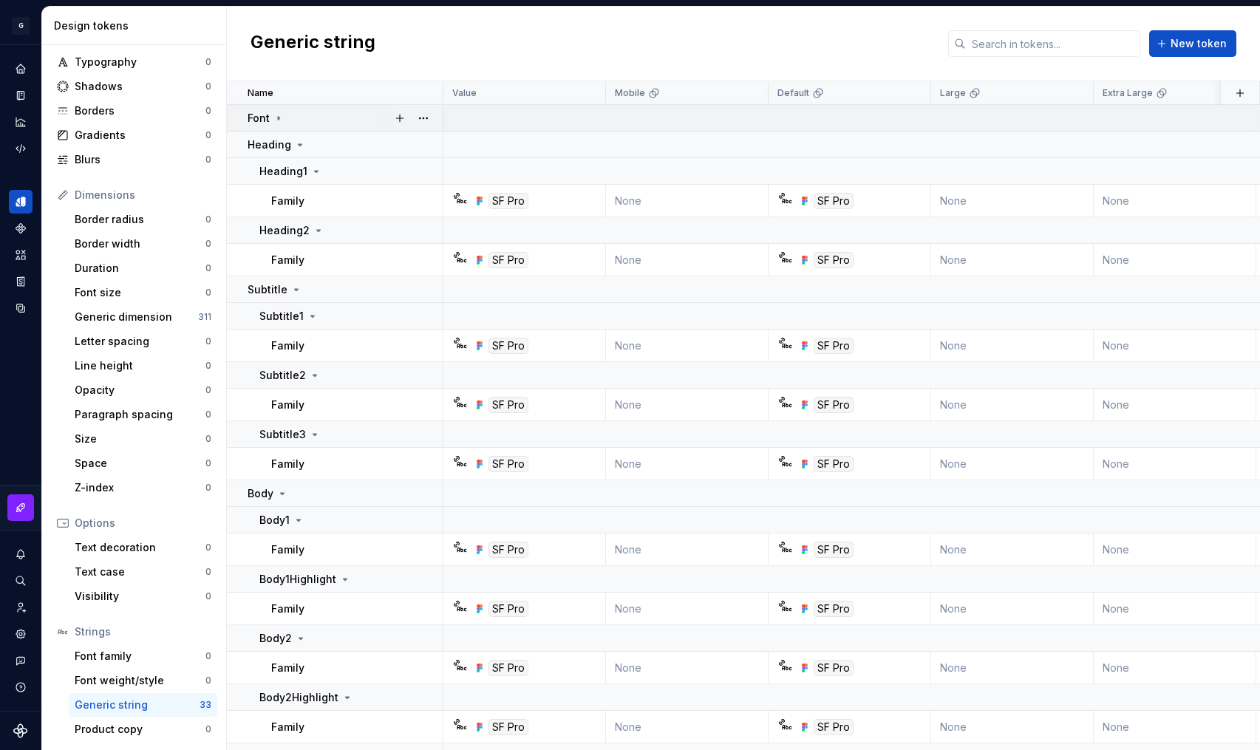
click at [278, 118] on icon at bounding box center [278, 118] width 1 height 4
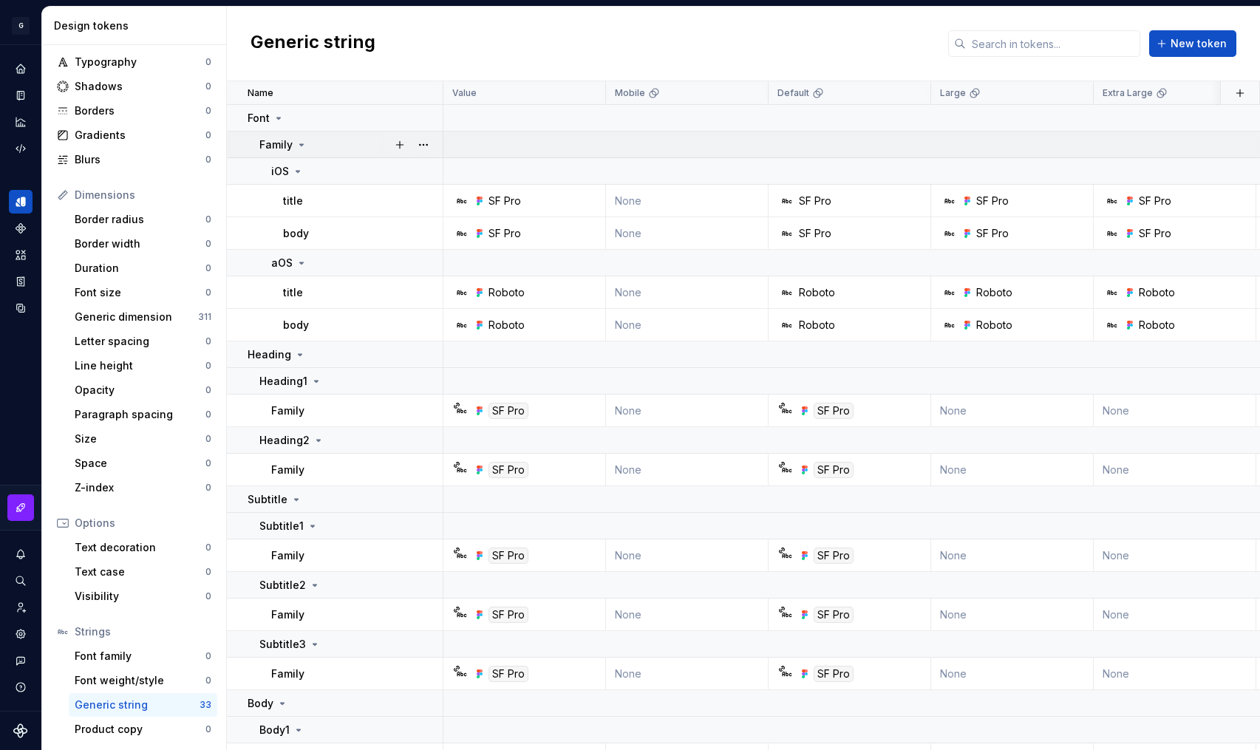
click at [293, 147] on div "Family" at bounding box center [283, 145] width 48 height 15
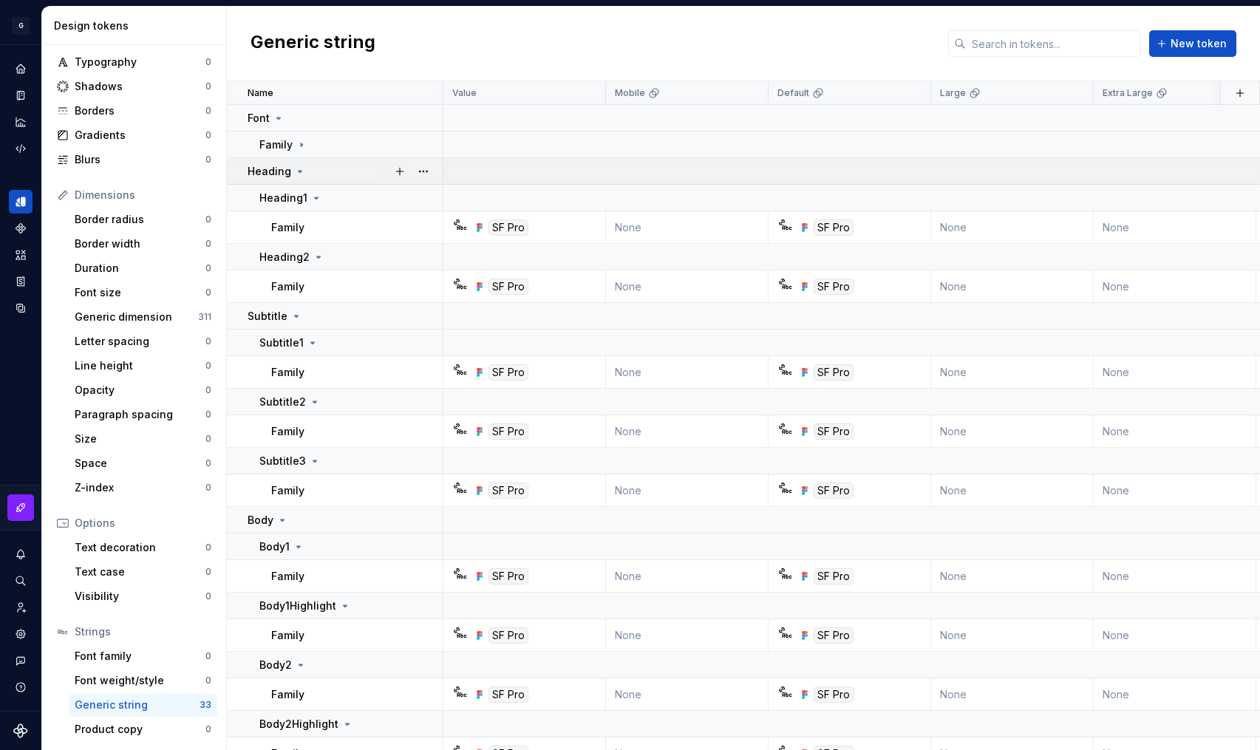
click at [301, 170] on icon at bounding box center [300, 172] width 12 height 12
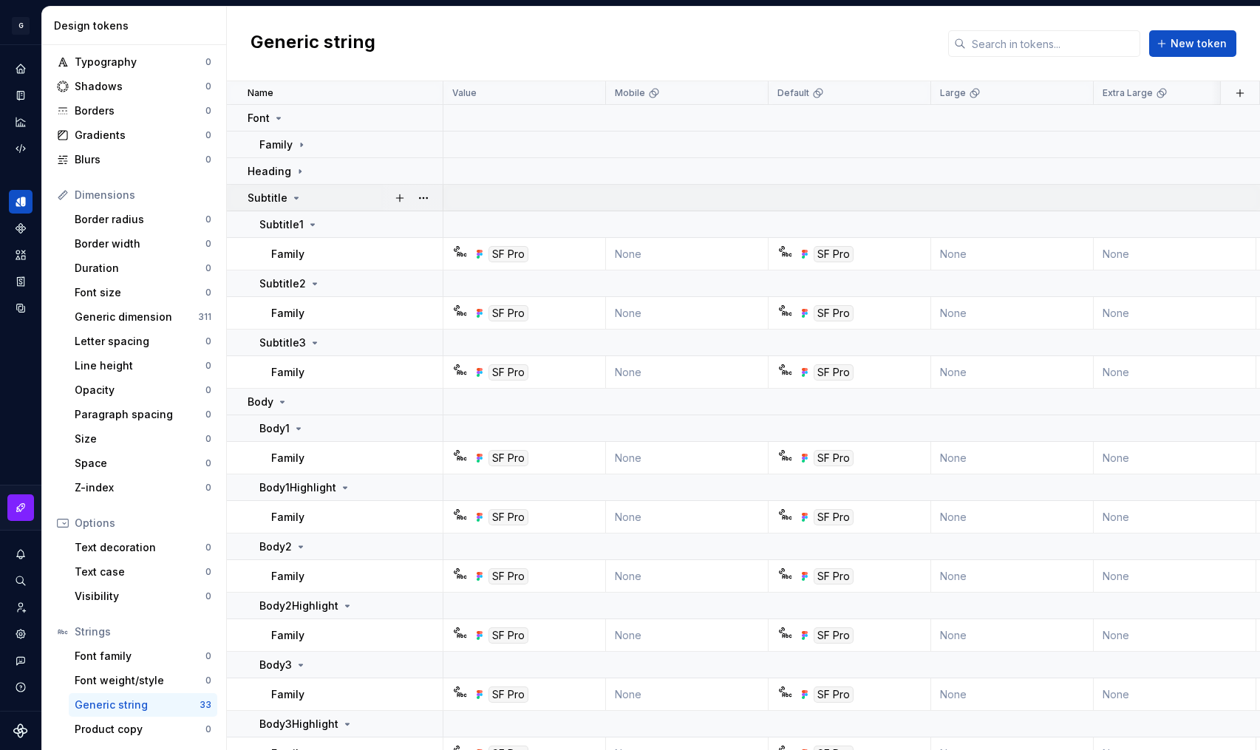
click at [296, 199] on icon at bounding box center [297, 198] width 12 height 12
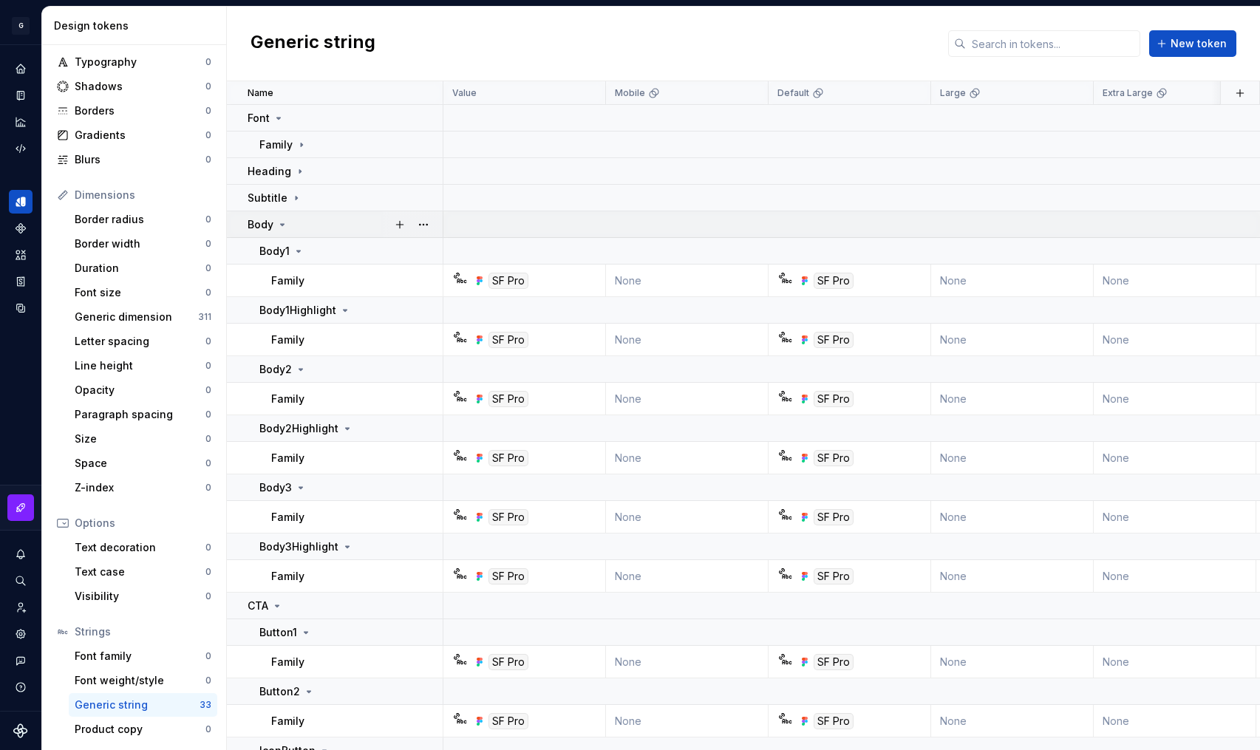
click at [284, 226] on icon at bounding box center [282, 225] width 12 height 12
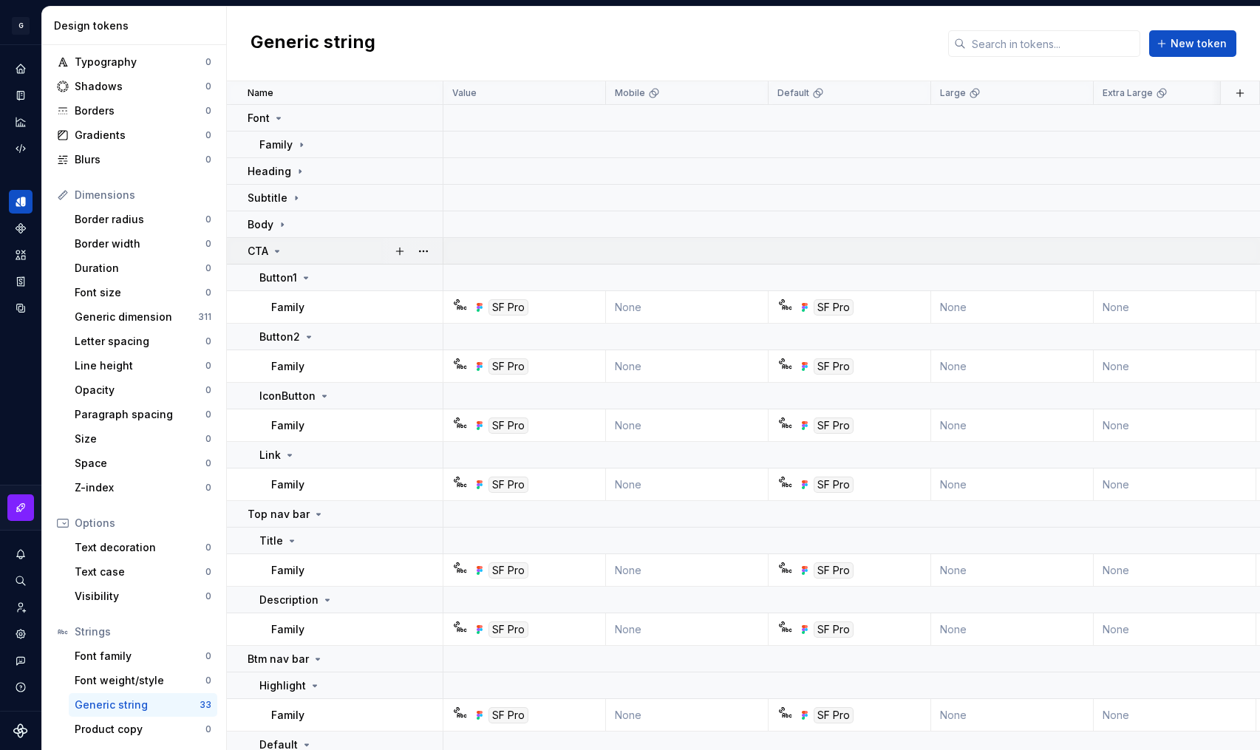
click at [276, 255] on icon at bounding box center [277, 251] width 12 height 12
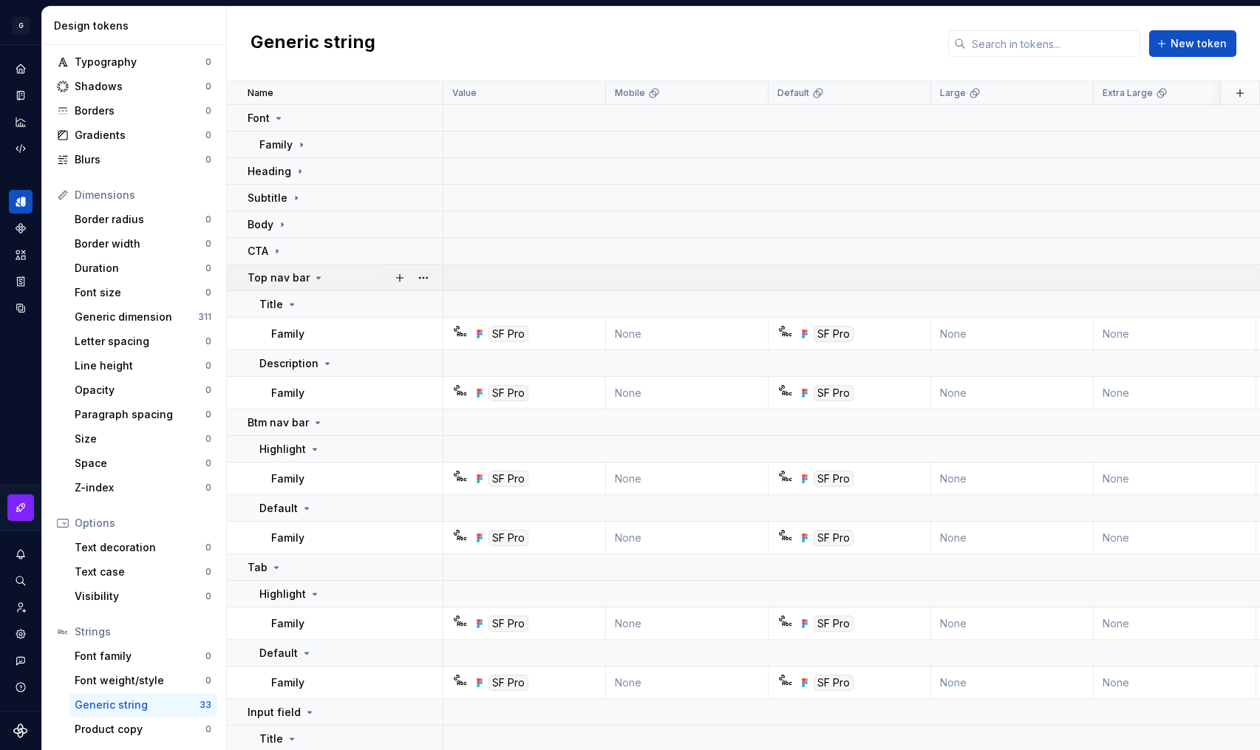
click at [317, 279] on icon at bounding box center [319, 278] width 12 height 12
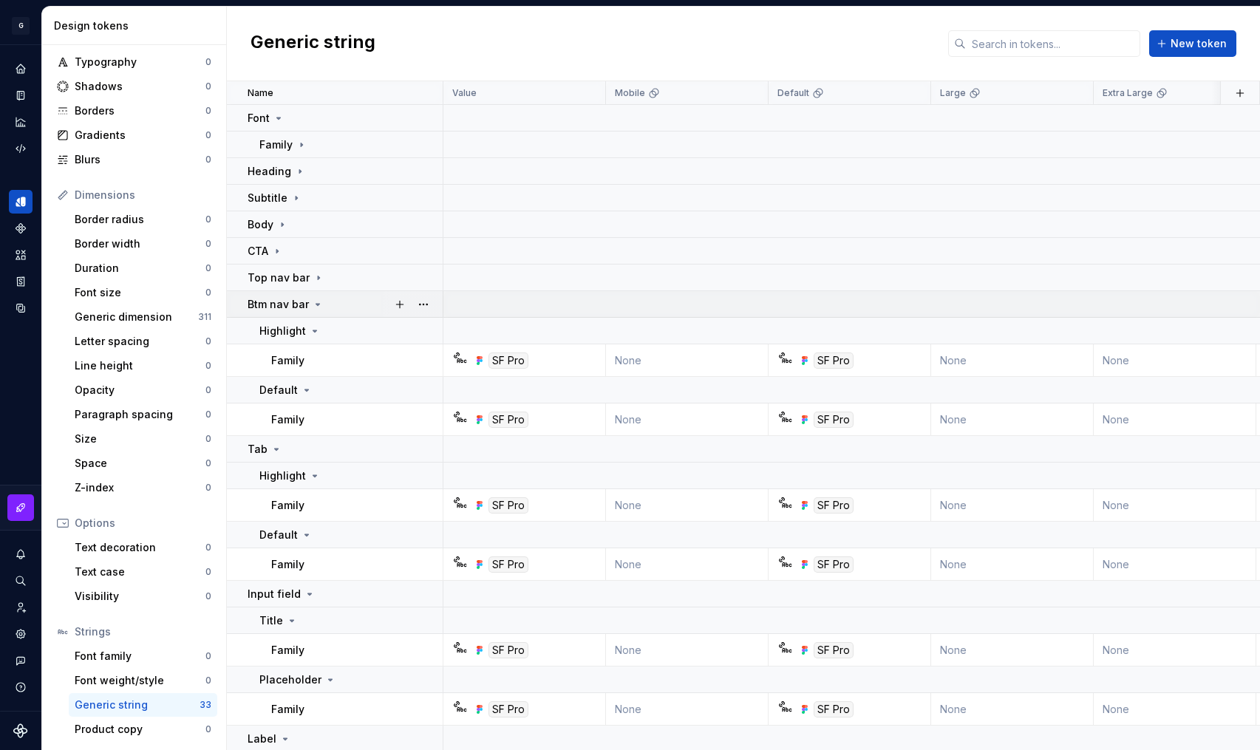
click at [316, 305] on icon at bounding box center [318, 304] width 4 height 1
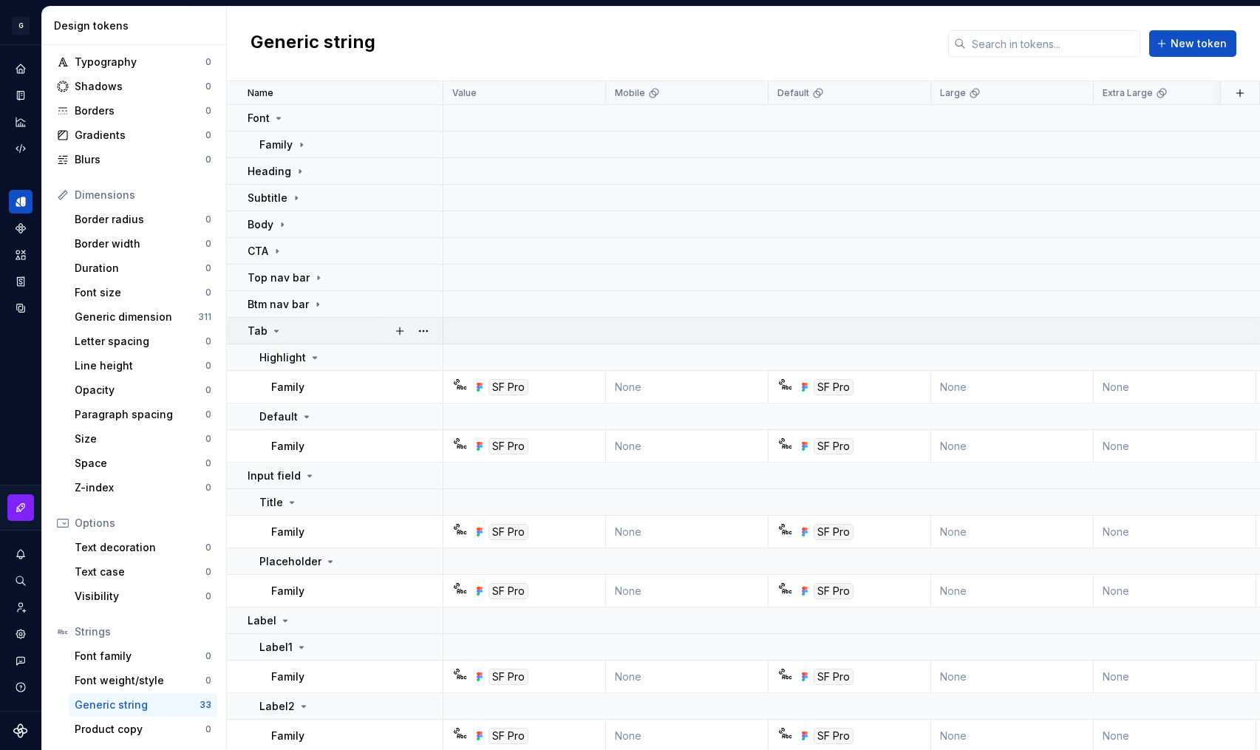
click at [276, 325] on icon at bounding box center [277, 331] width 12 height 12
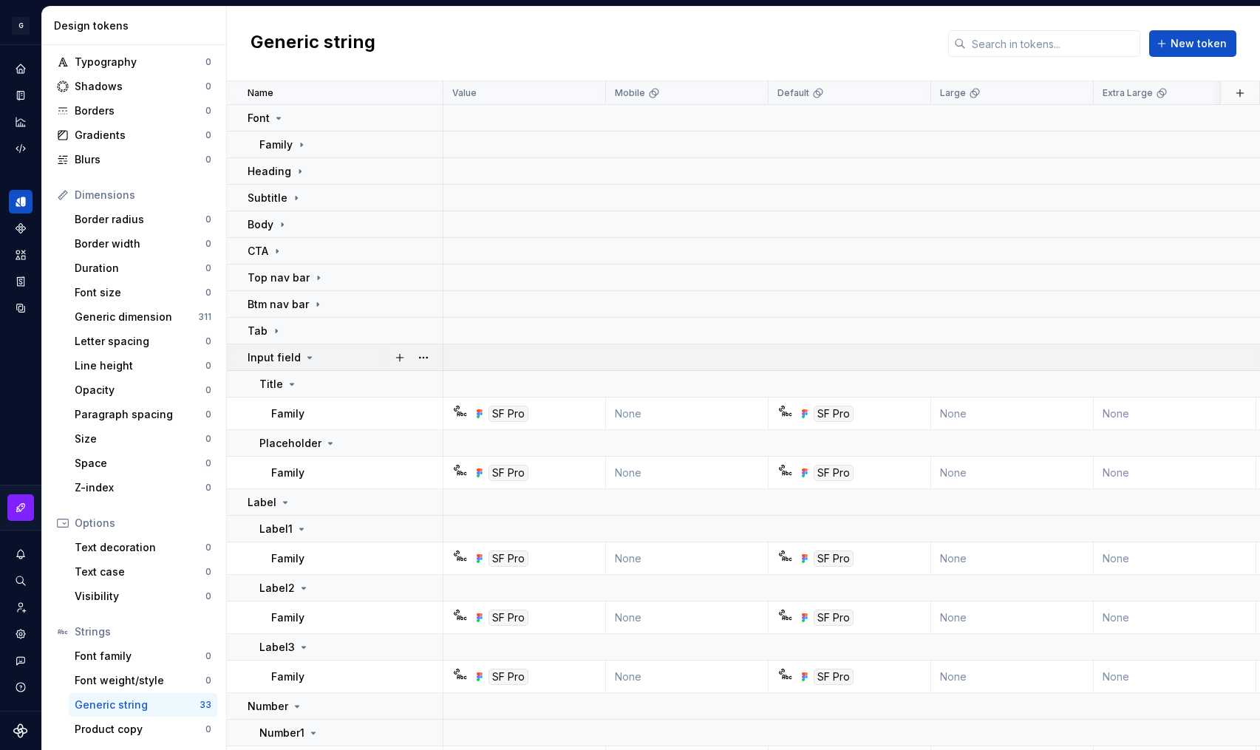
click at [304, 354] on icon at bounding box center [310, 358] width 12 height 12
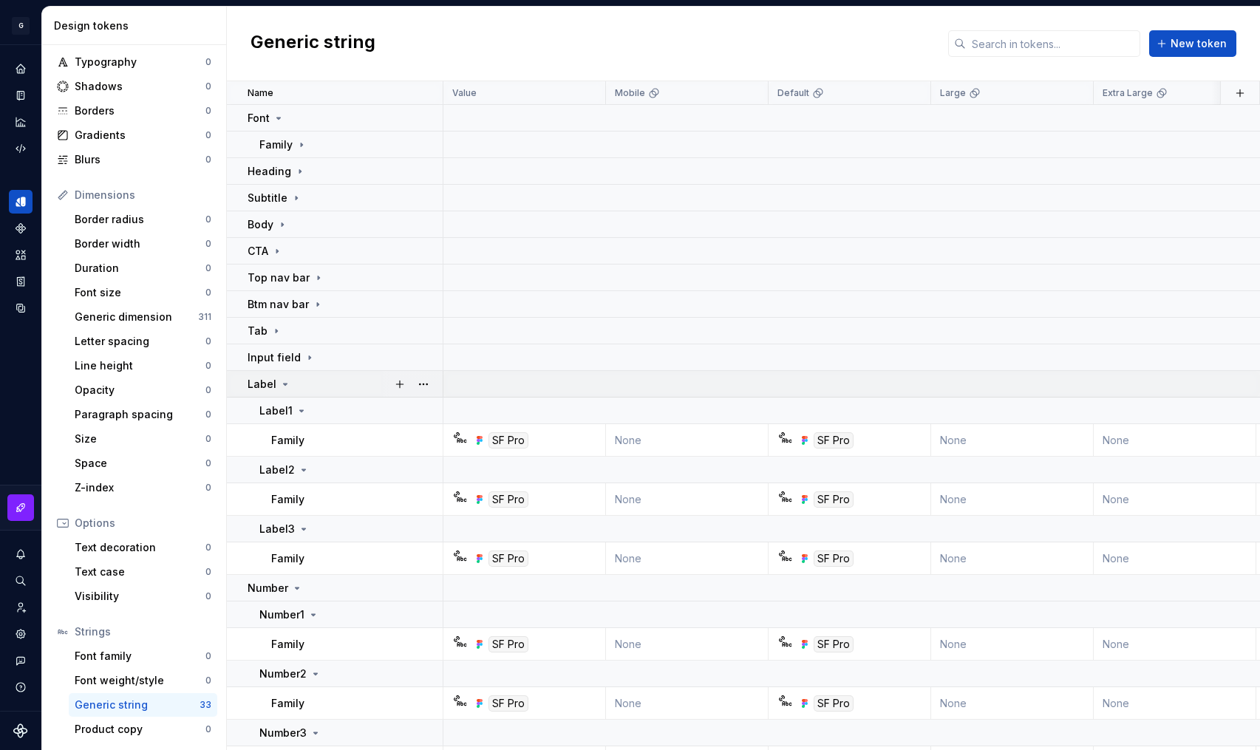
click at [288, 381] on icon at bounding box center [285, 385] width 12 height 12
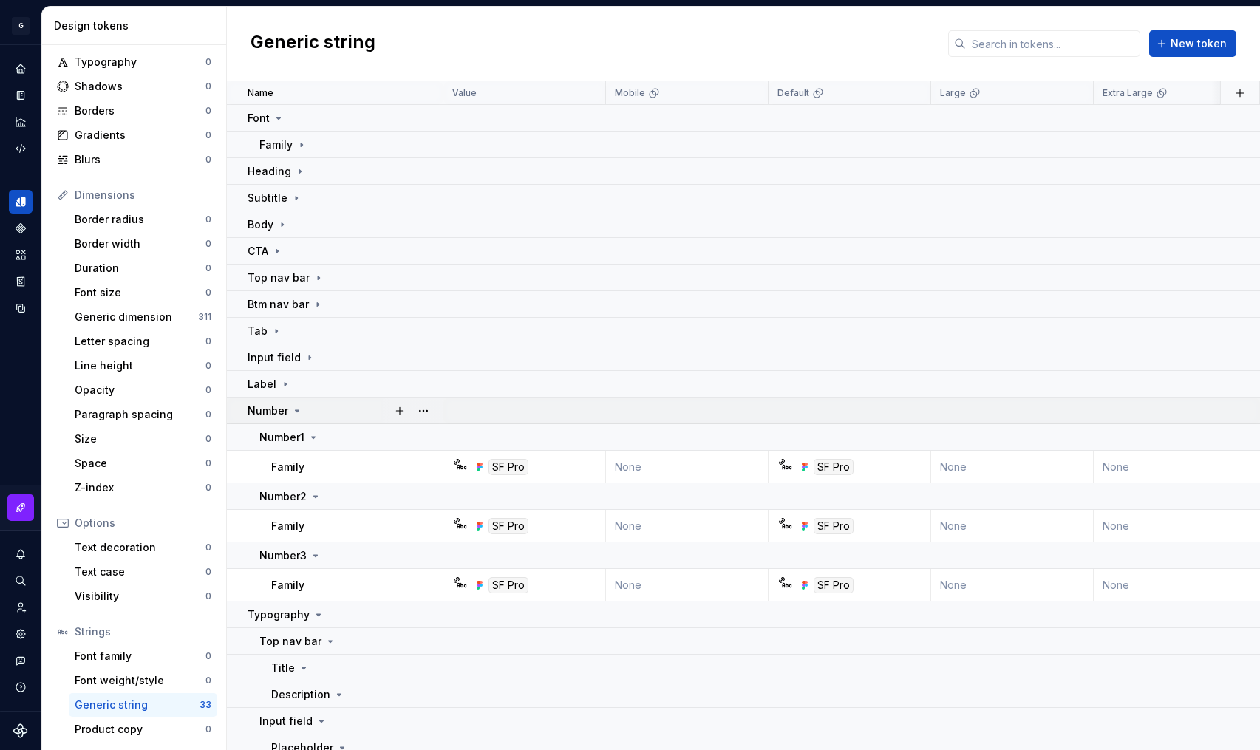
click at [291, 418] on td "Number" at bounding box center [335, 411] width 217 height 27
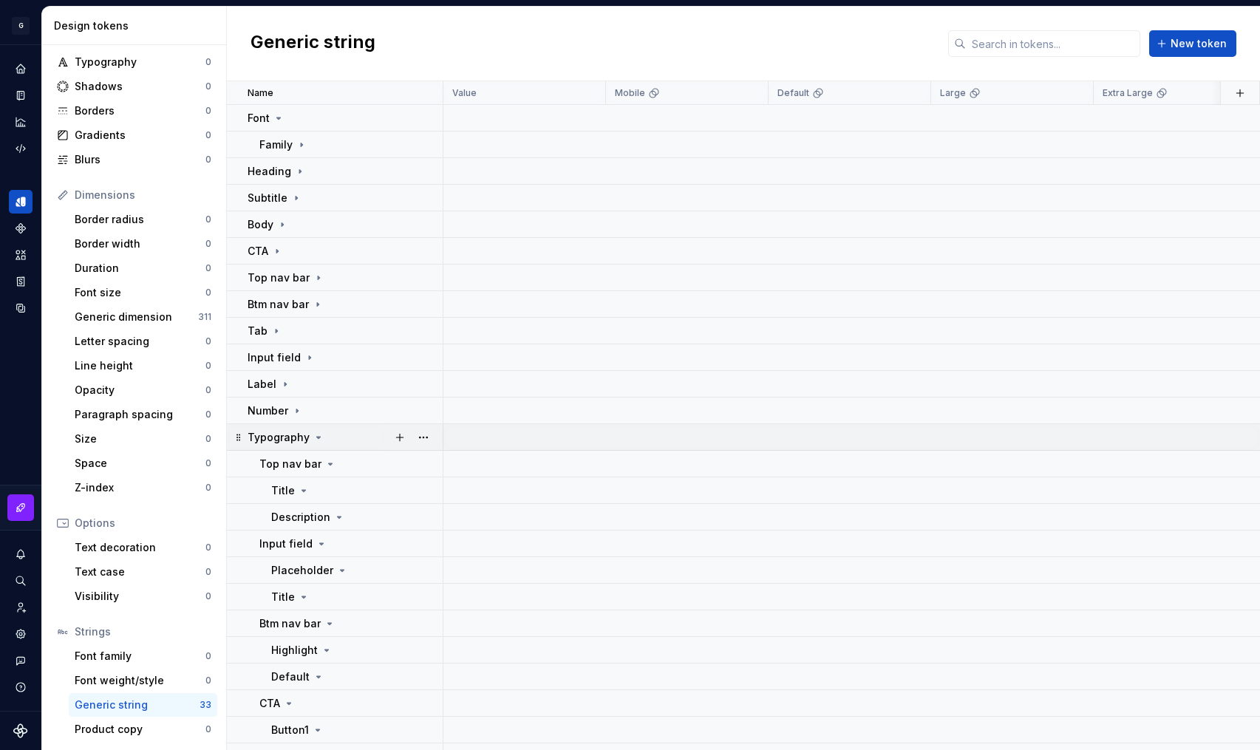
click at [313, 438] on icon at bounding box center [319, 438] width 12 height 12
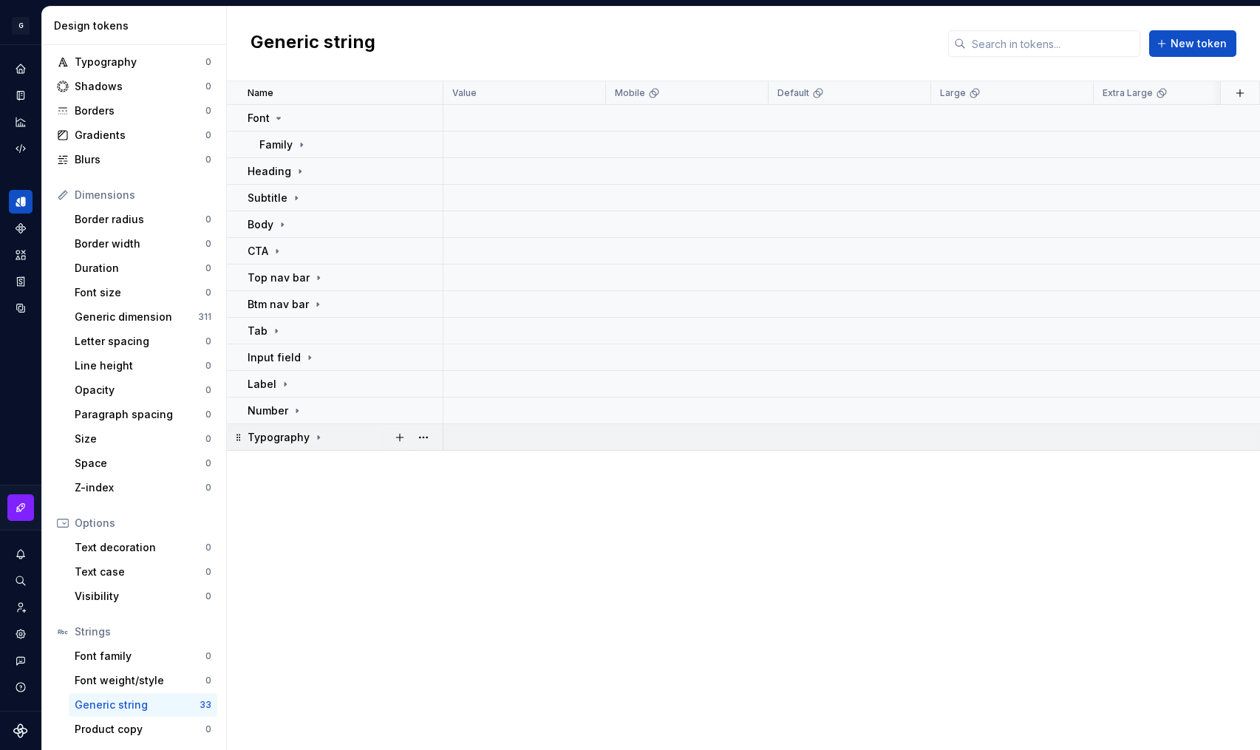
click at [313, 438] on icon at bounding box center [319, 438] width 12 height 12
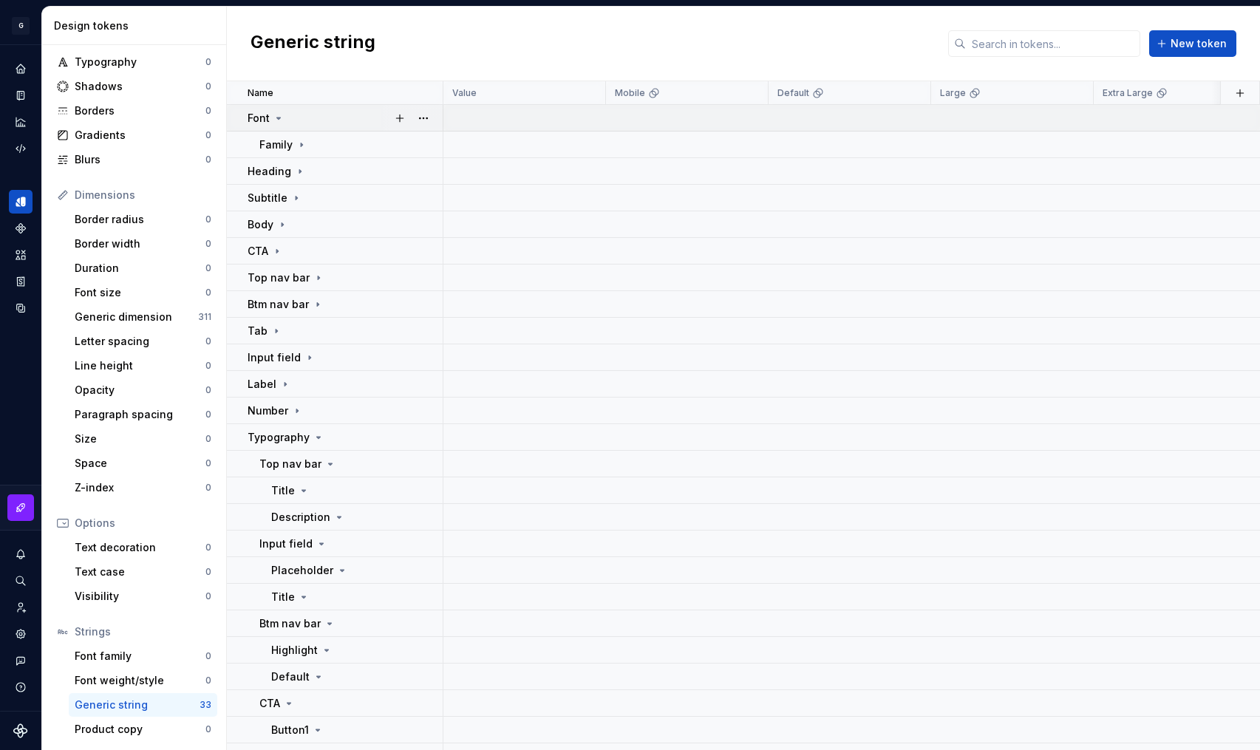
click at [277, 115] on icon at bounding box center [279, 118] width 12 height 12
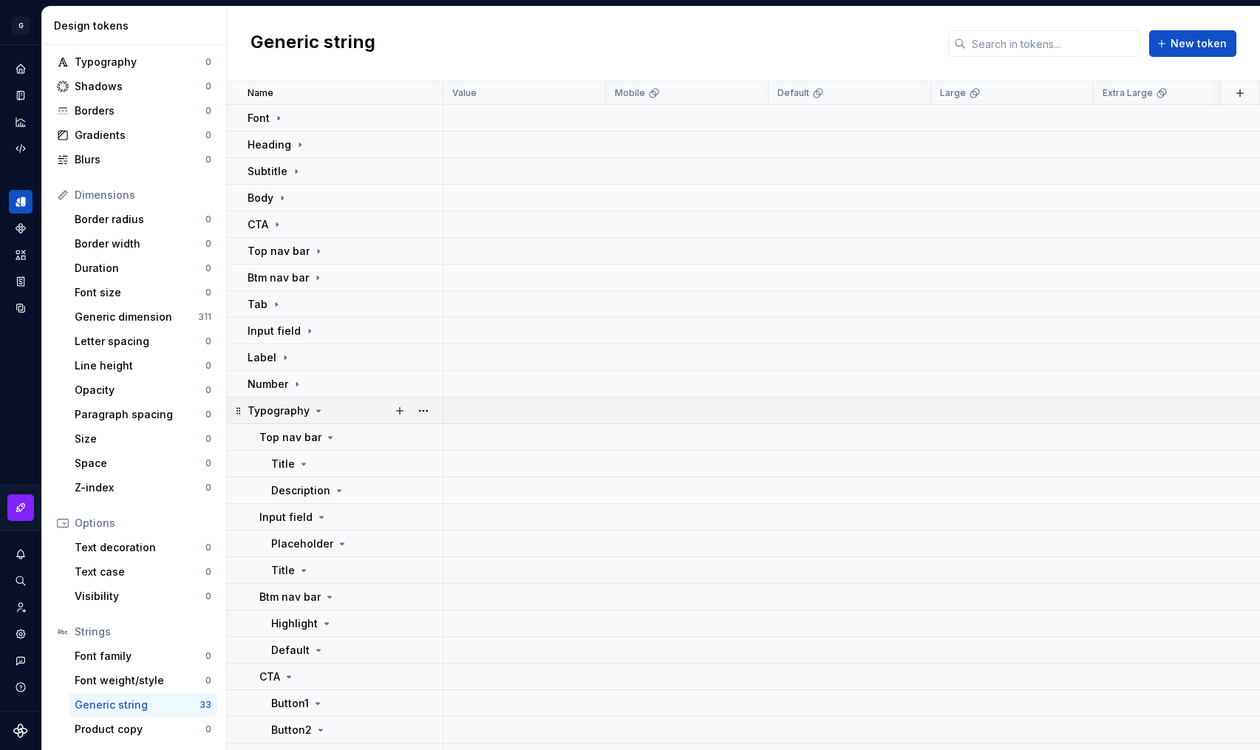
click at [313, 412] on icon at bounding box center [319, 411] width 12 height 12
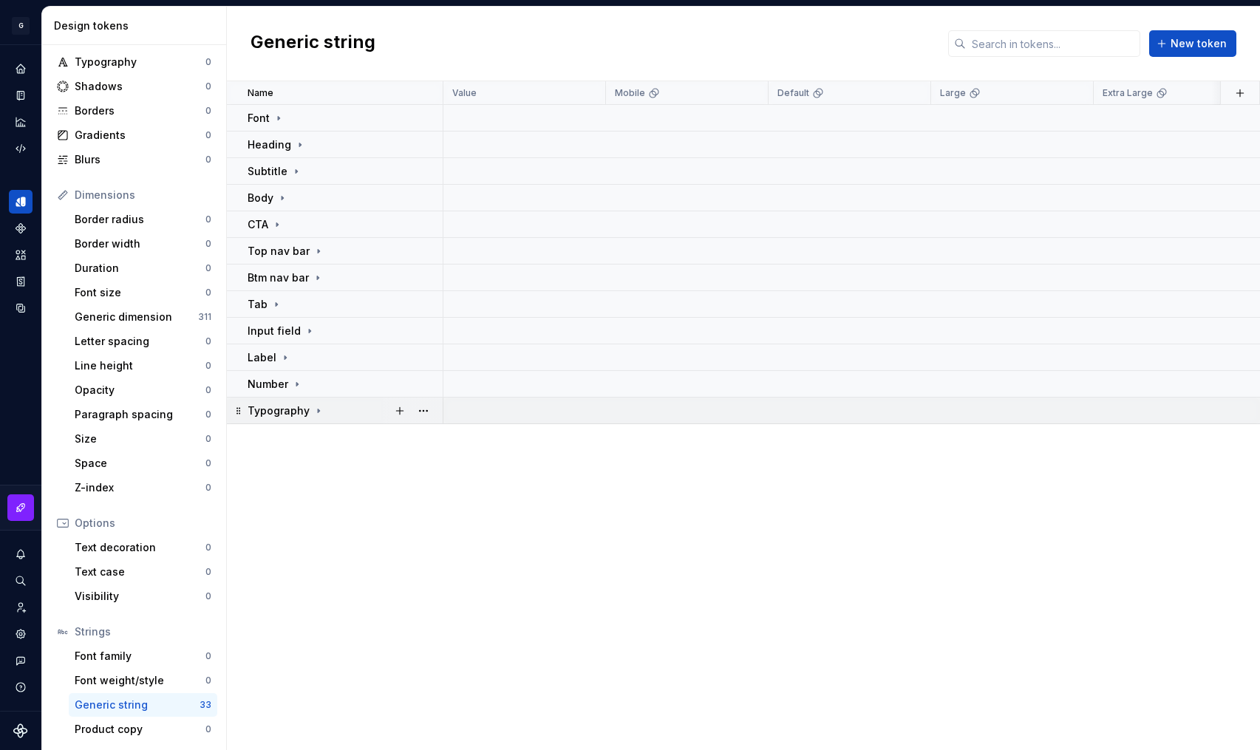
click at [313, 412] on icon at bounding box center [319, 411] width 12 height 12
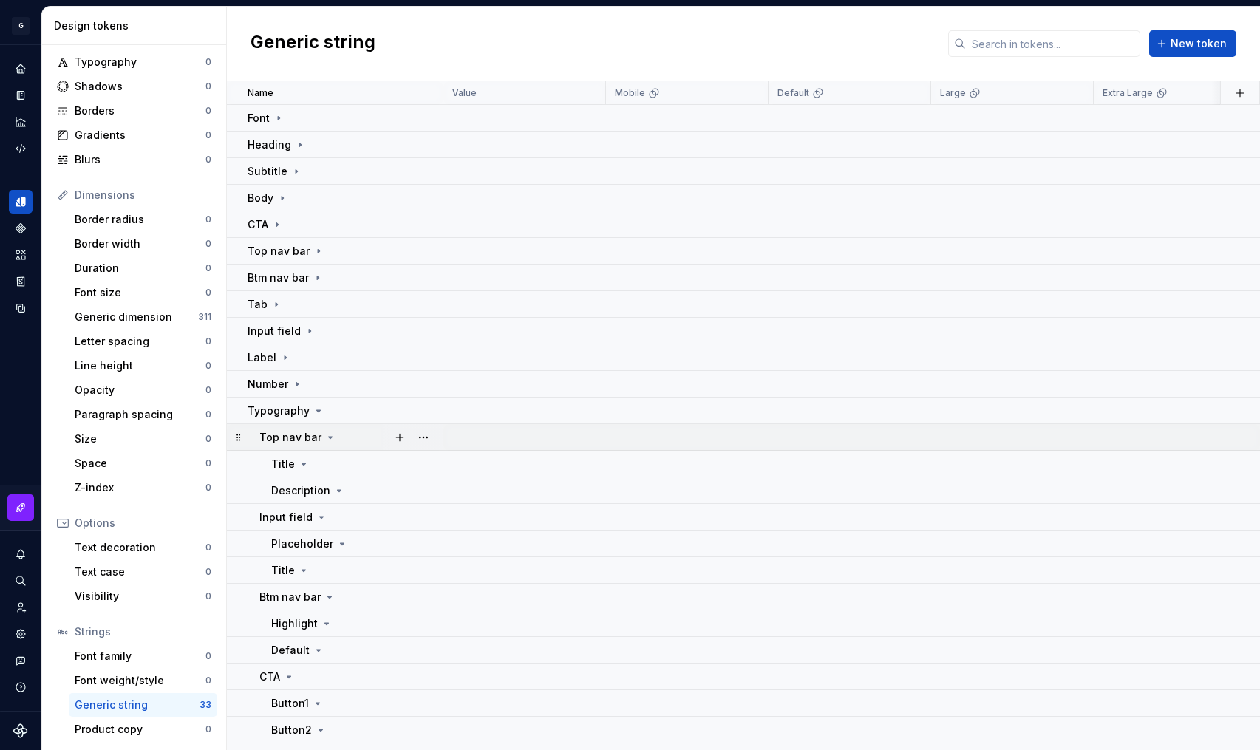
click at [315, 435] on p "Top nav bar" at bounding box center [290, 437] width 62 height 15
click at [325, 459] on div "Input field" at bounding box center [350, 464] width 183 height 15
click at [321, 519] on icon at bounding box center [327, 518] width 12 height 12
click at [324, 519] on icon at bounding box center [327, 518] width 12 height 12
click at [313, 542] on icon at bounding box center [319, 544] width 12 height 12
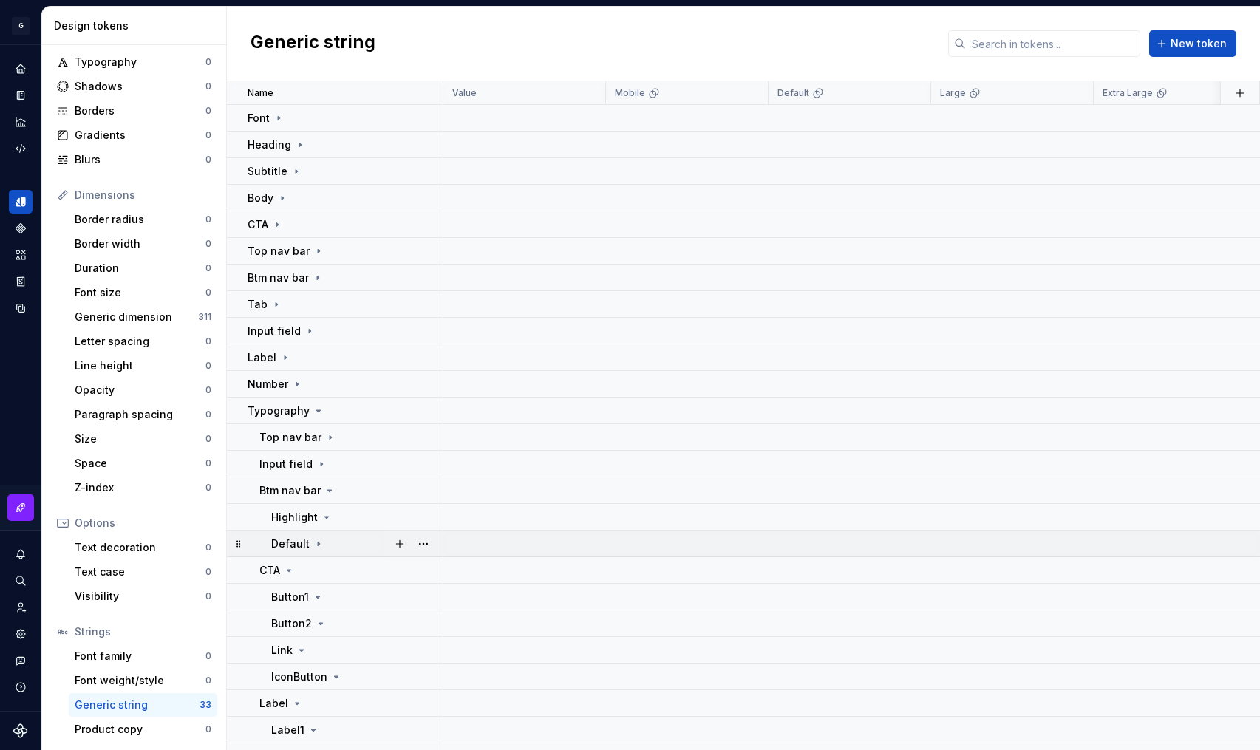
click at [316, 546] on icon at bounding box center [319, 544] width 12 height 12
click at [313, 413] on icon at bounding box center [319, 411] width 12 height 12
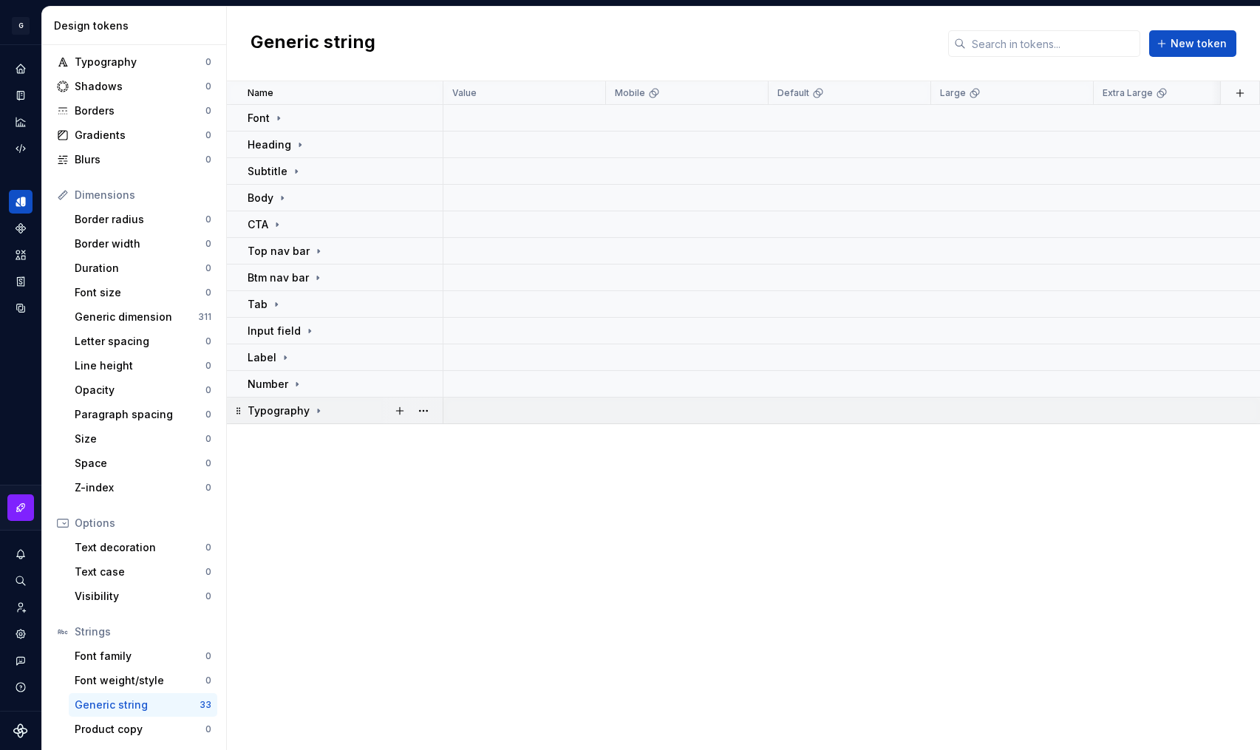
click at [318, 410] on icon at bounding box center [319, 411] width 12 height 12
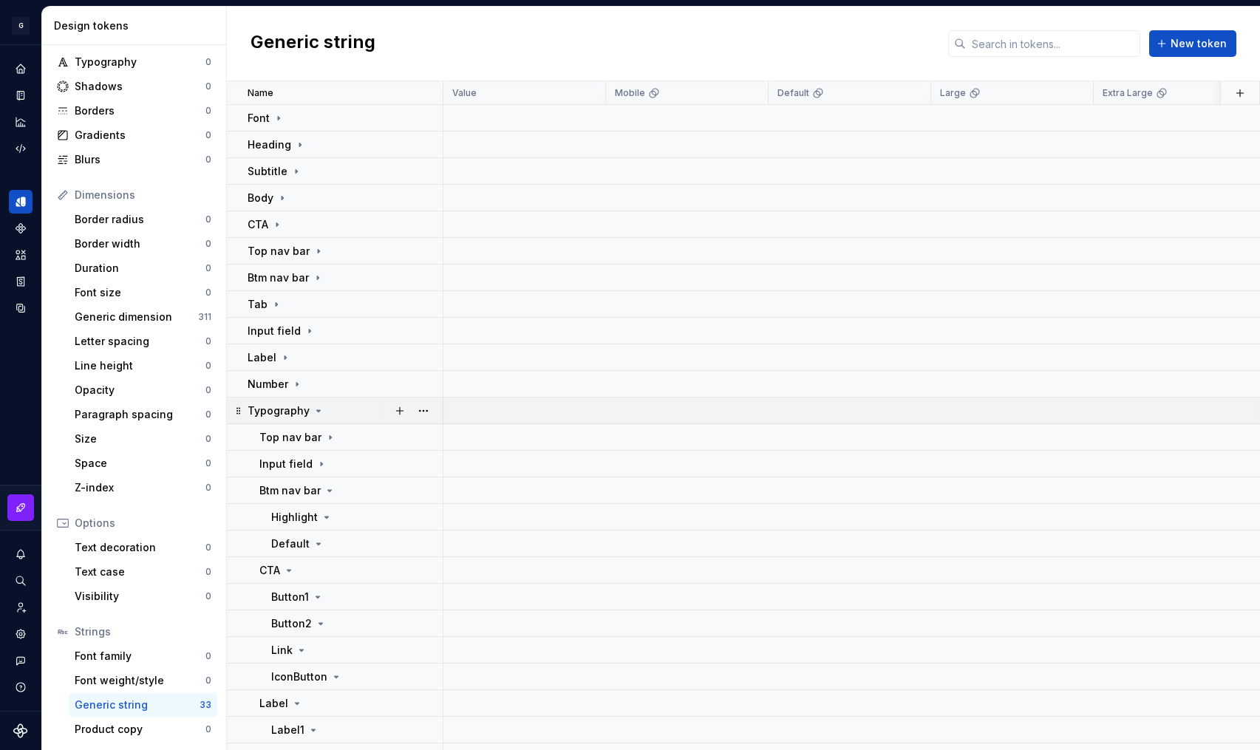
click at [317, 411] on icon at bounding box center [319, 410] width 4 height 1
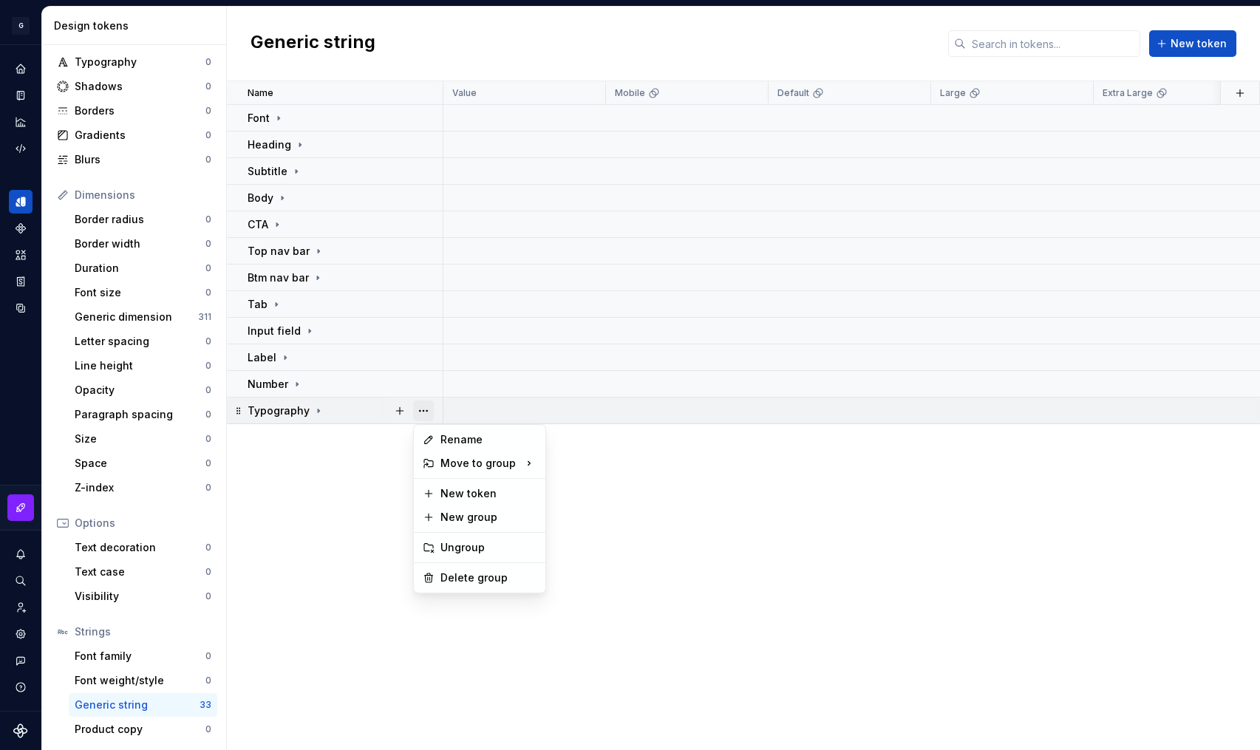
click at [424, 410] on button "button" at bounding box center [423, 411] width 21 height 21
click at [452, 574] on div "Delete group" at bounding box center [489, 578] width 96 height 15
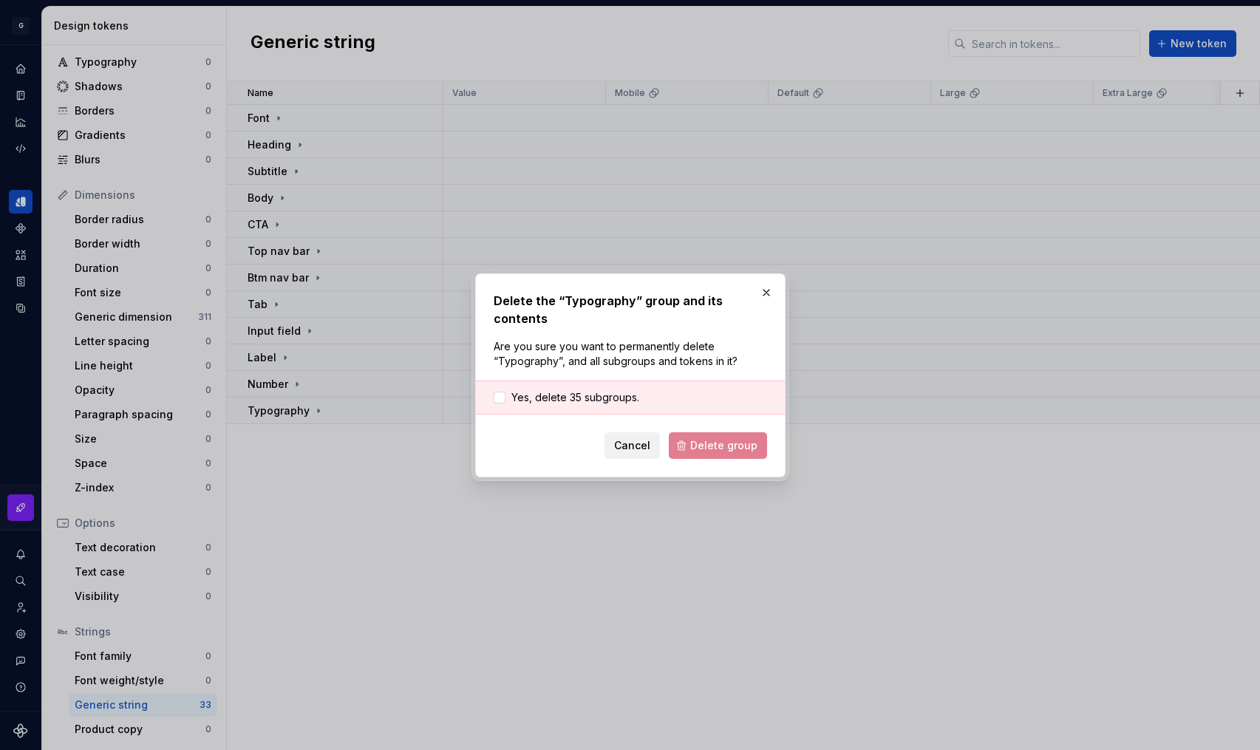
click at [640, 444] on span "Cancel" at bounding box center [632, 445] width 36 height 15
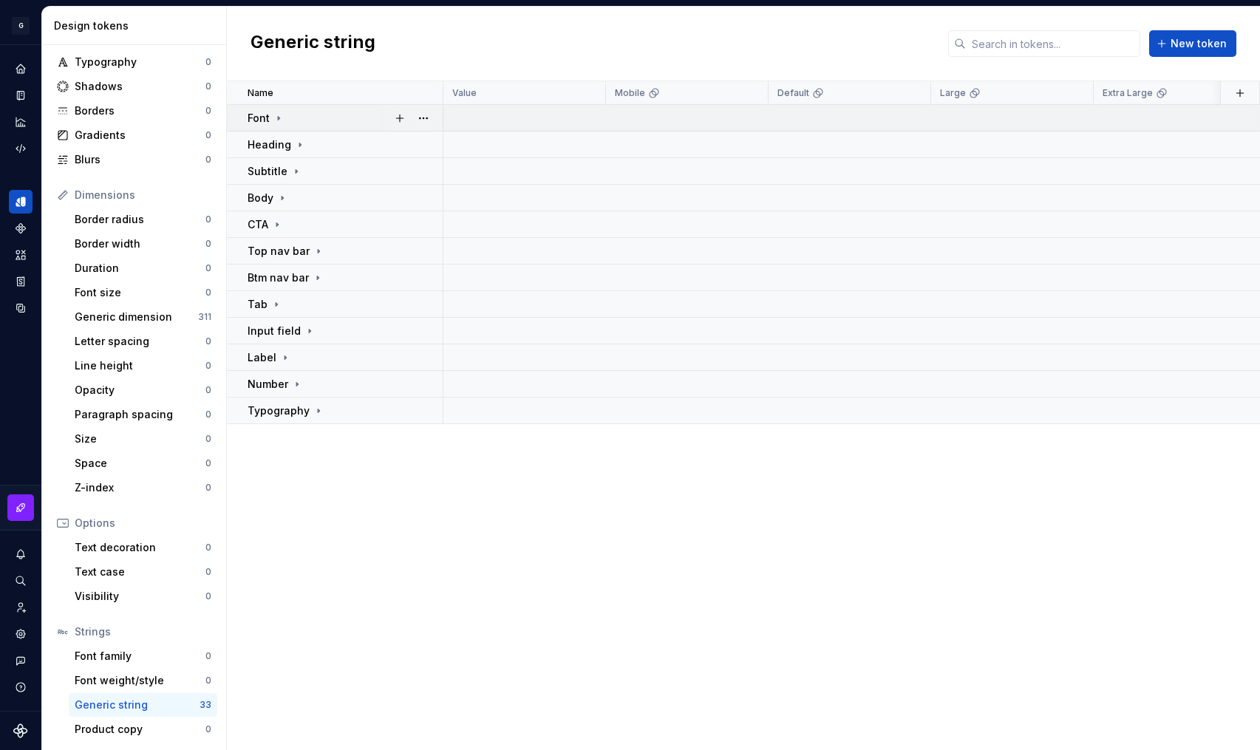
click at [271, 111] on div "Font" at bounding box center [266, 118] width 37 height 15
click at [300, 140] on icon at bounding box center [302, 145] width 12 height 12
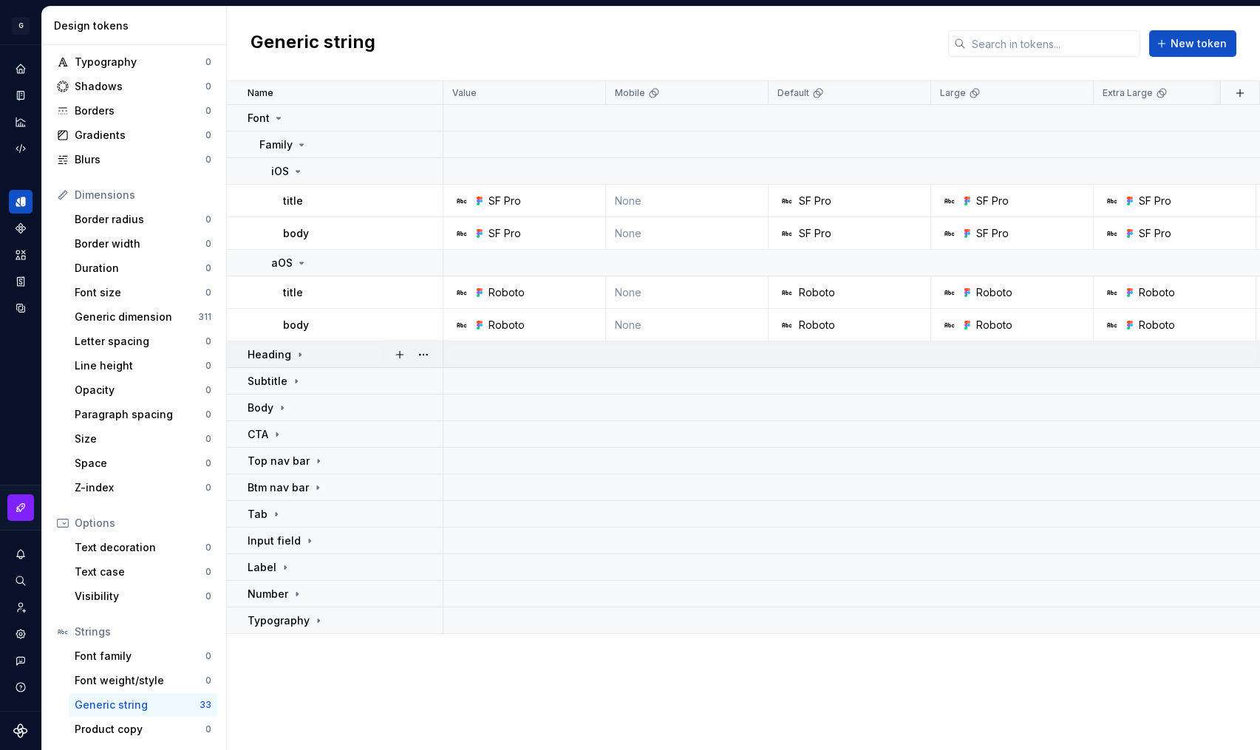
click at [297, 350] on icon at bounding box center [300, 355] width 12 height 12
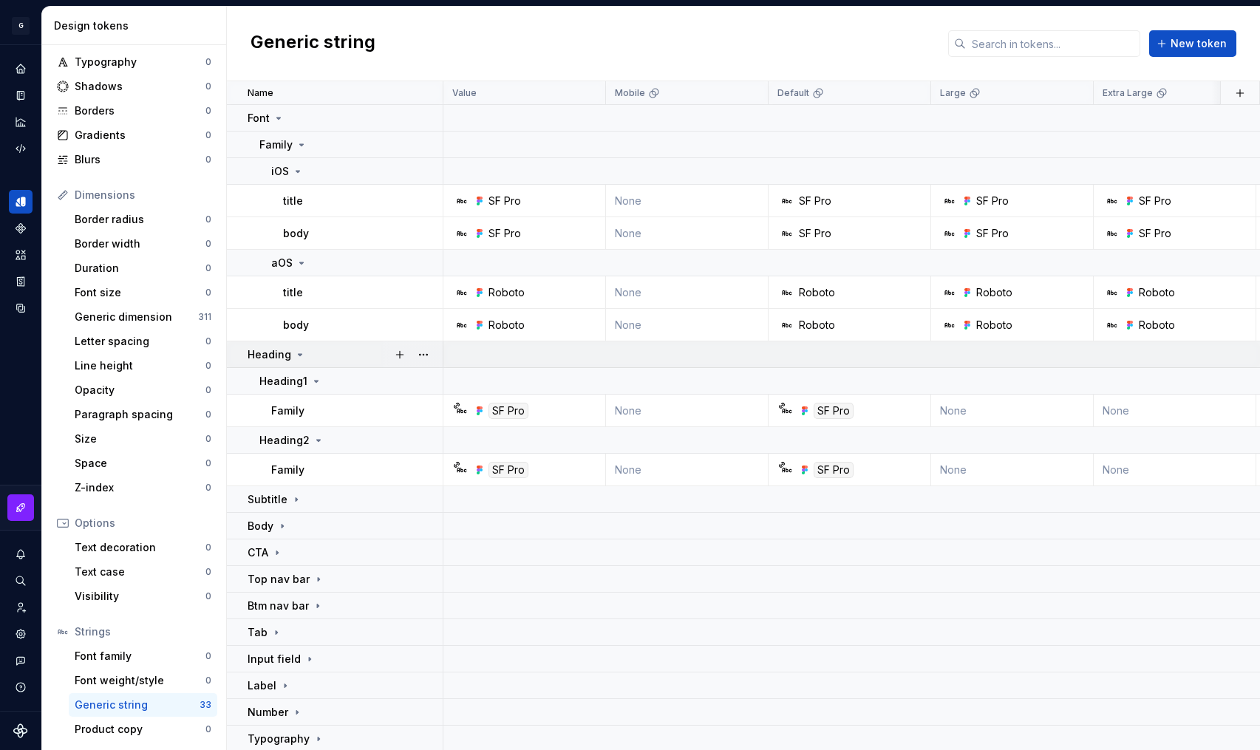
click at [290, 353] on div "Heading" at bounding box center [277, 354] width 58 height 15
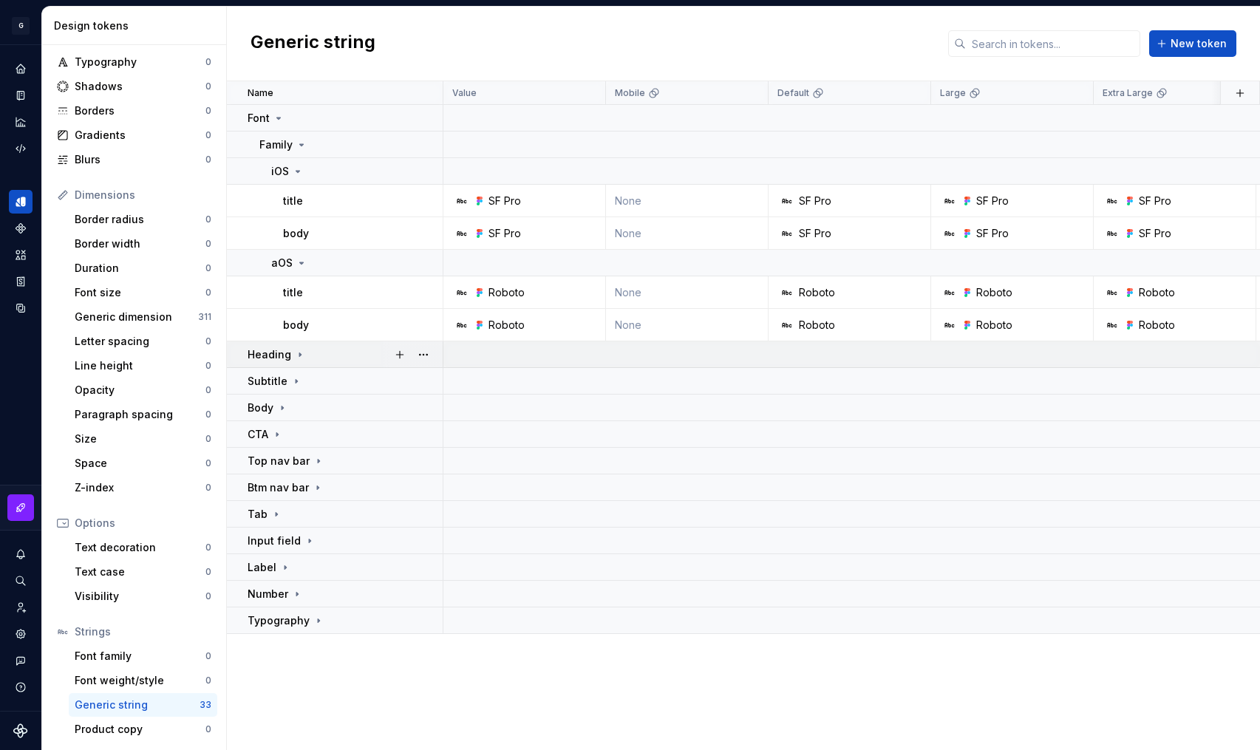
click at [290, 353] on div "Heading" at bounding box center [277, 354] width 58 height 15
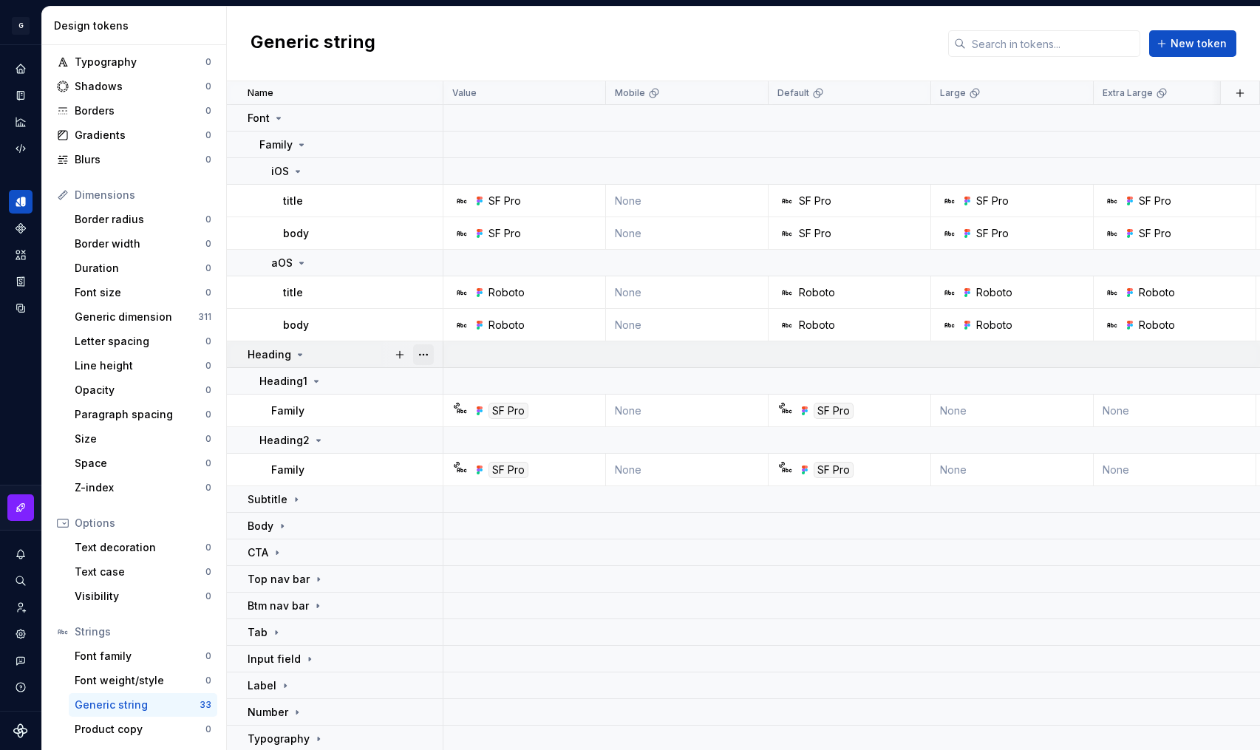
click at [415, 353] on button "button" at bounding box center [423, 355] width 21 height 21
click at [341, 355] on html "G AA DLS (Testing) GD Design system data Design tokens All tokens Collections C…" at bounding box center [630, 375] width 1260 height 750
click at [300, 353] on icon at bounding box center [300, 355] width 12 height 12
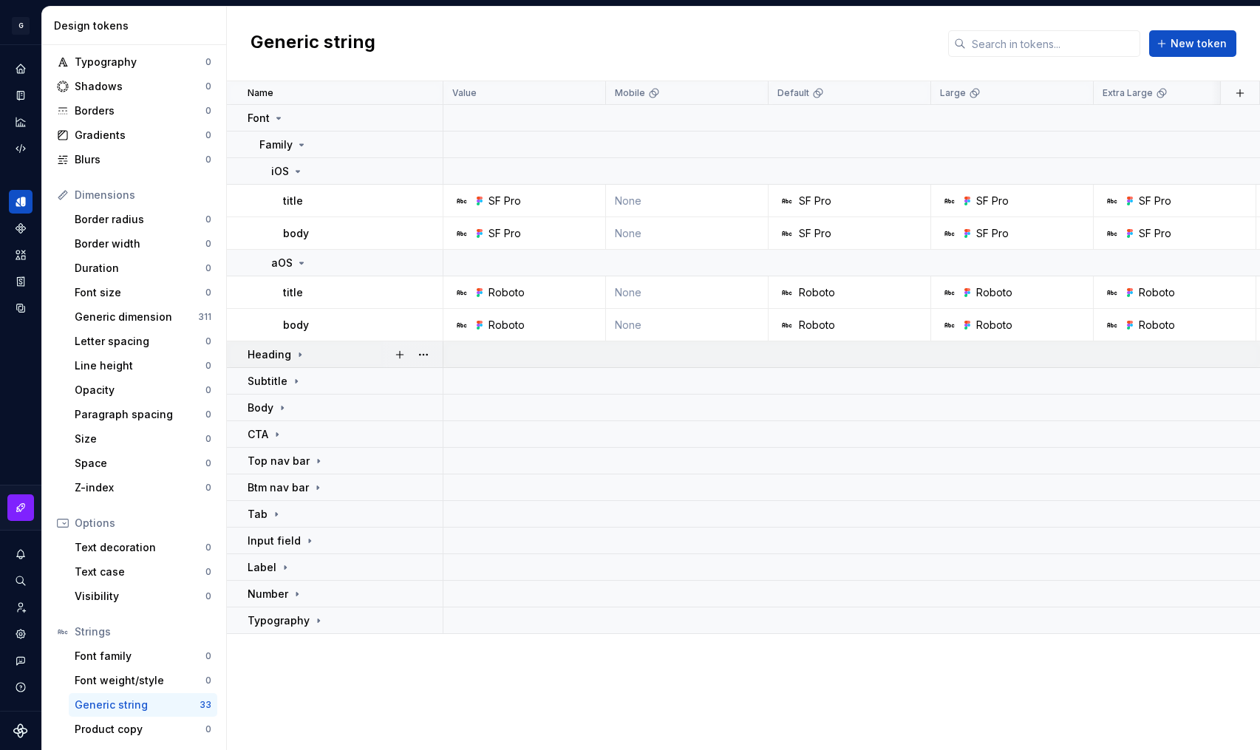
click at [300, 353] on icon at bounding box center [300, 355] width 12 height 12
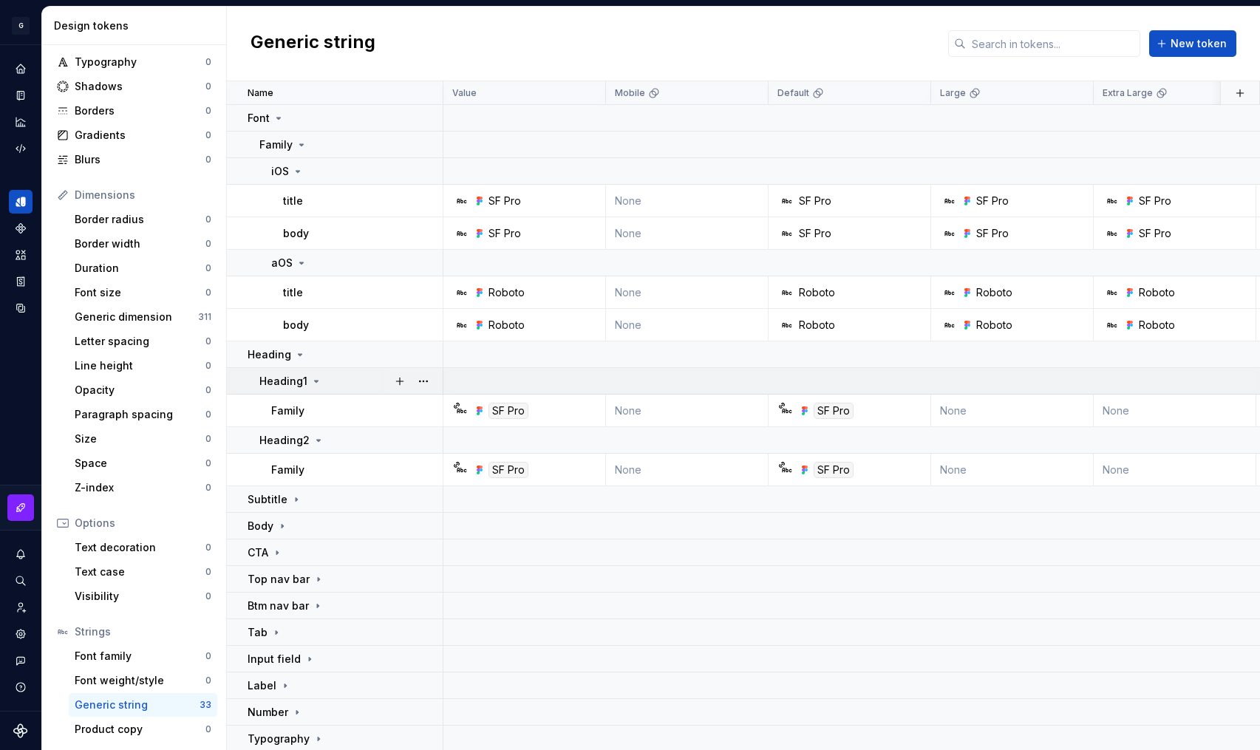
click at [310, 378] on icon at bounding box center [316, 382] width 12 height 12
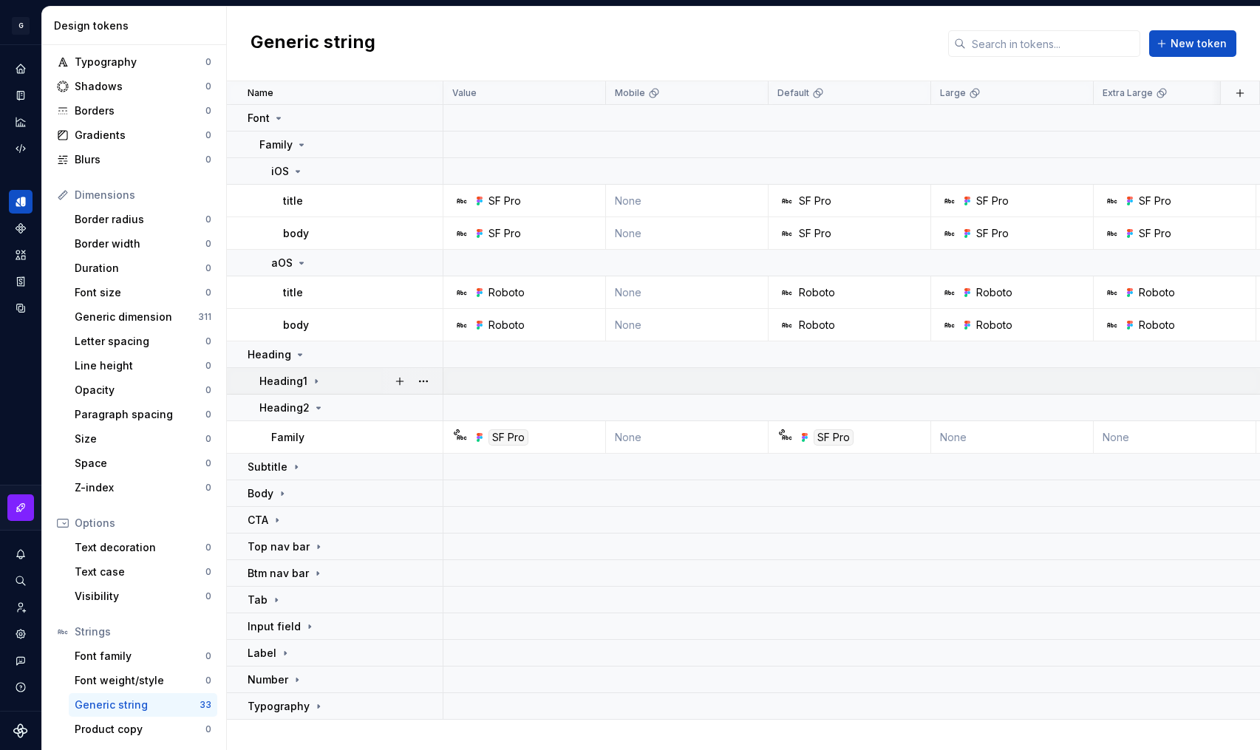
click at [310, 380] on icon at bounding box center [316, 382] width 12 height 12
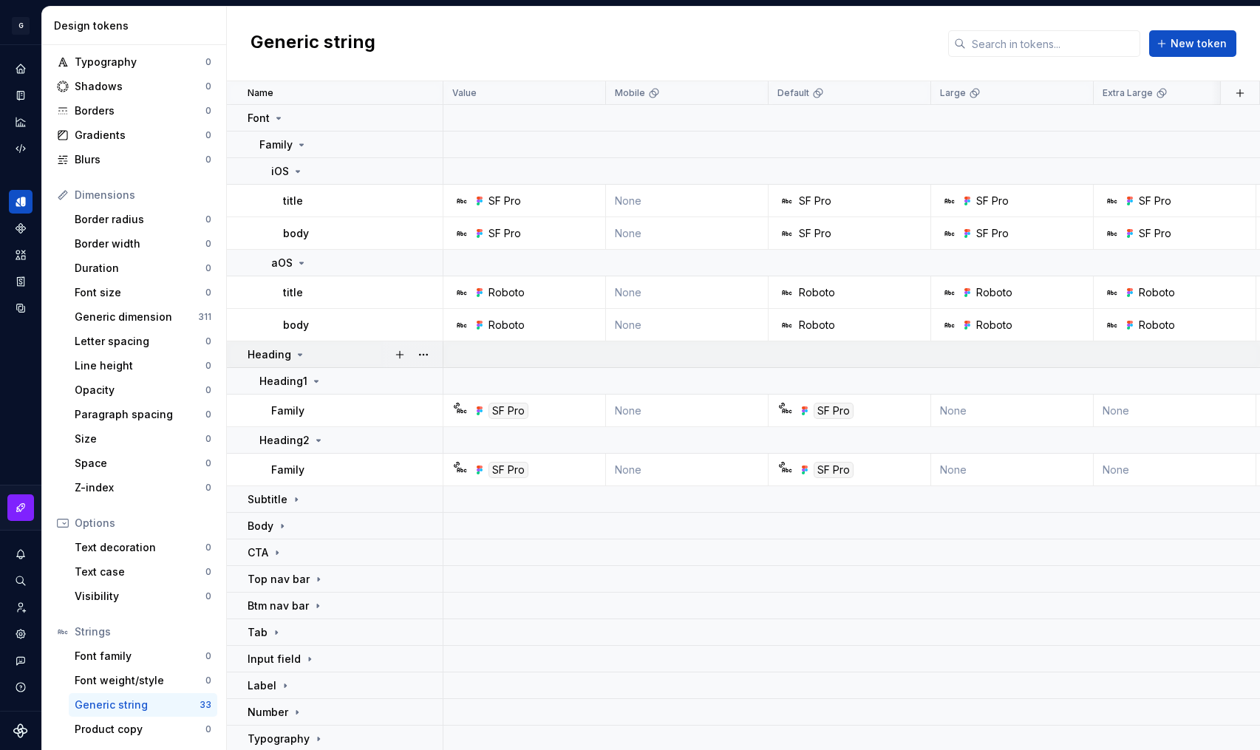
click at [294, 355] on icon at bounding box center [300, 355] width 12 height 12
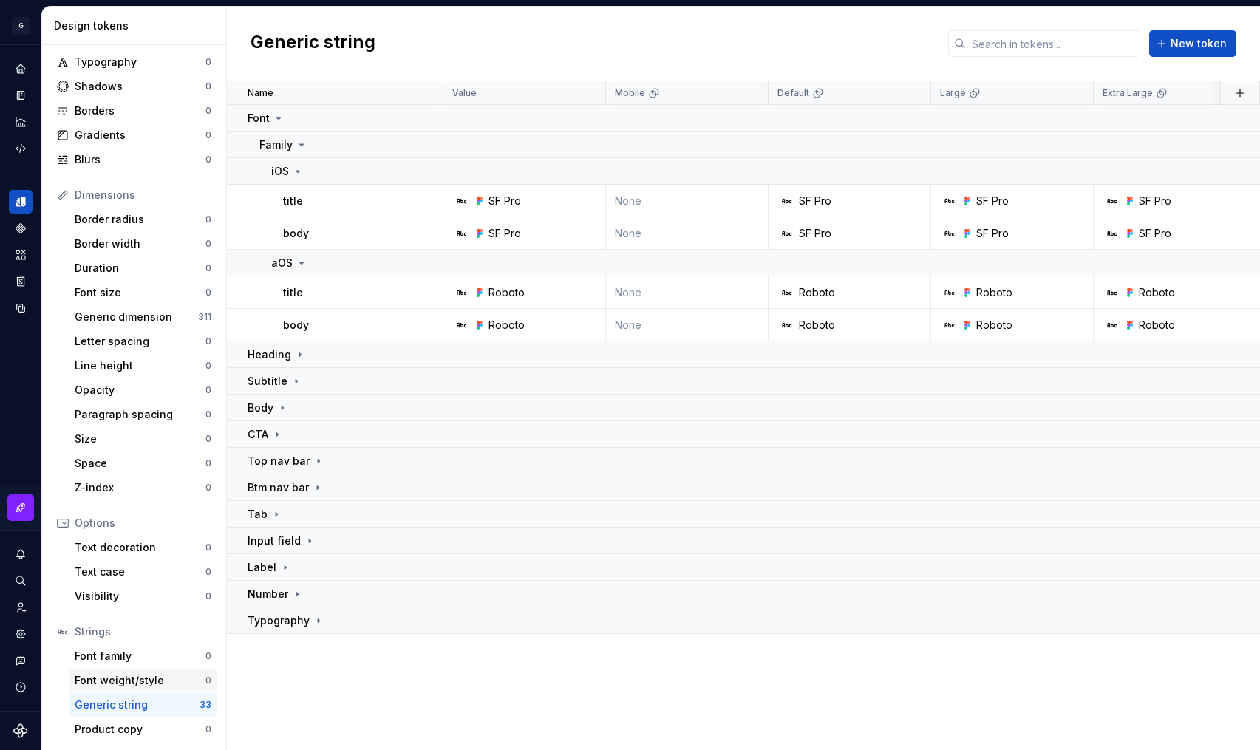
click at [135, 684] on div "Font weight/style" at bounding box center [140, 680] width 131 height 15
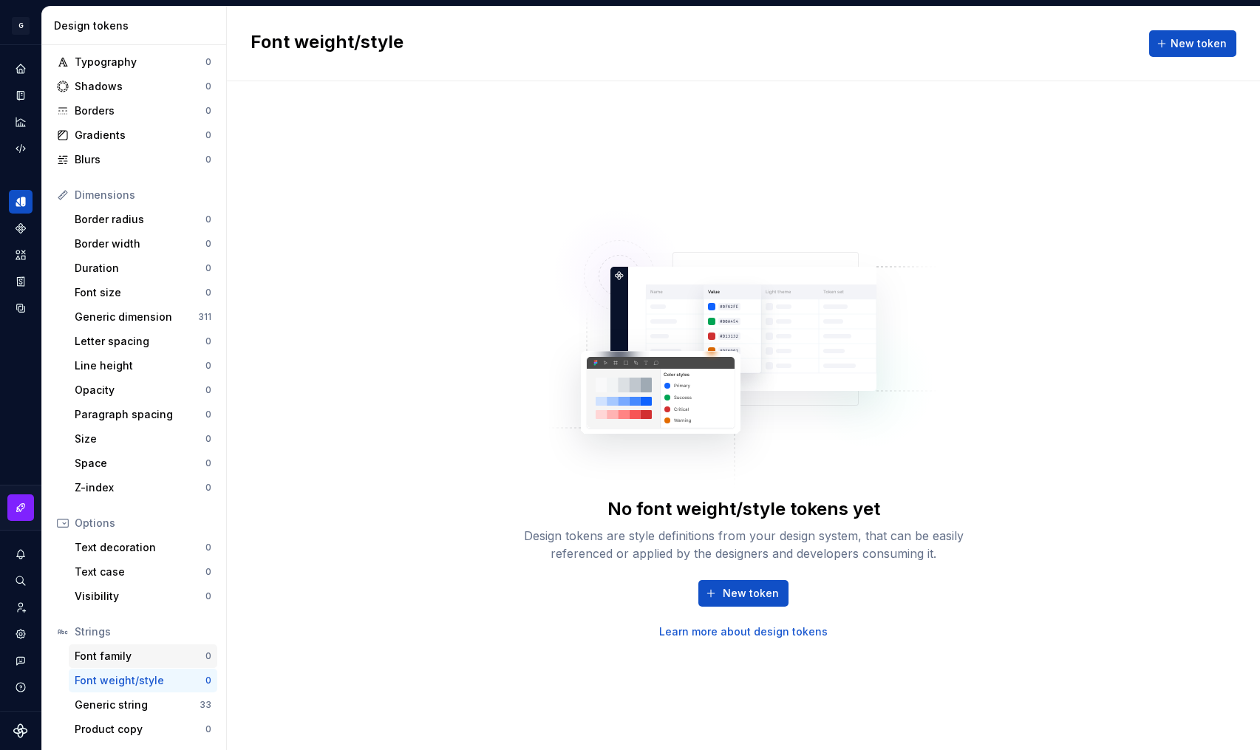
click at [143, 661] on div "Font family" at bounding box center [140, 656] width 131 height 15
click at [753, 595] on span "New token" at bounding box center [751, 593] width 56 height 15
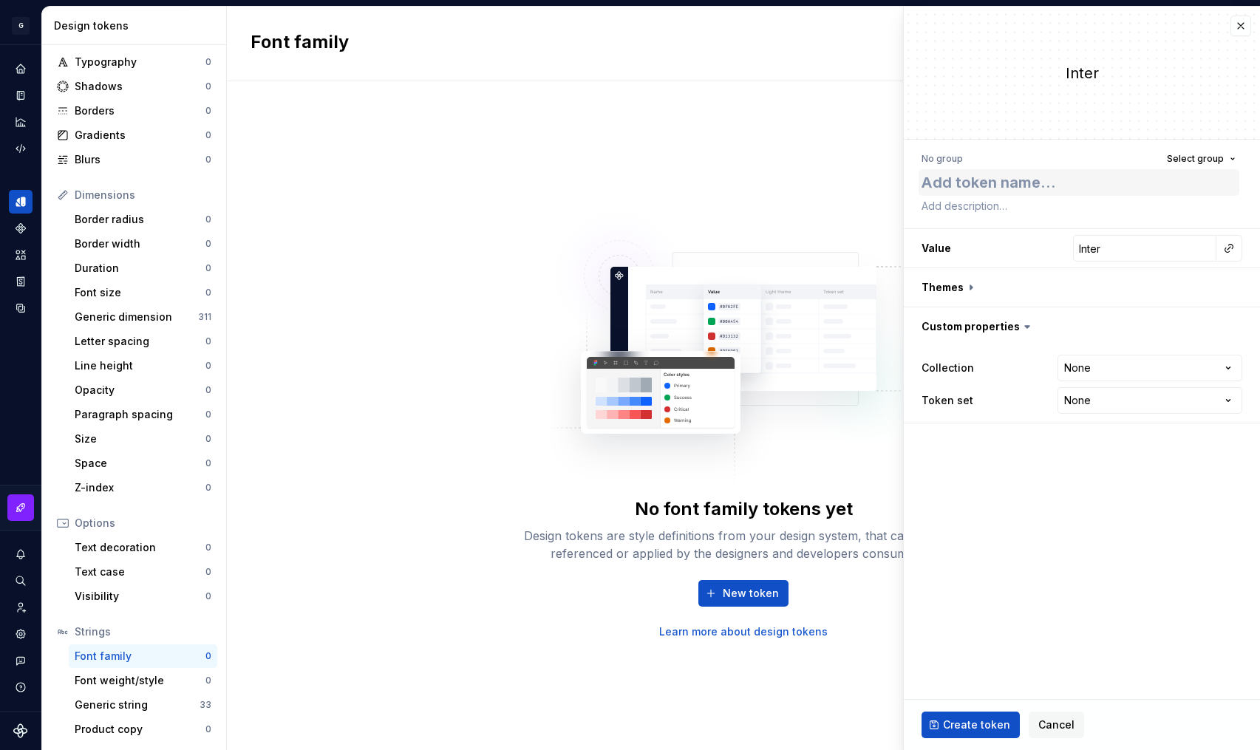
click at [1034, 183] on textarea at bounding box center [1079, 182] width 321 height 27
click at [546, 372] on div "No font family tokens yet Design tokens are style definitions from your design …" at bounding box center [743, 416] width 473 height 447
click at [1235, 26] on button "button" at bounding box center [1241, 26] width 21 height 21
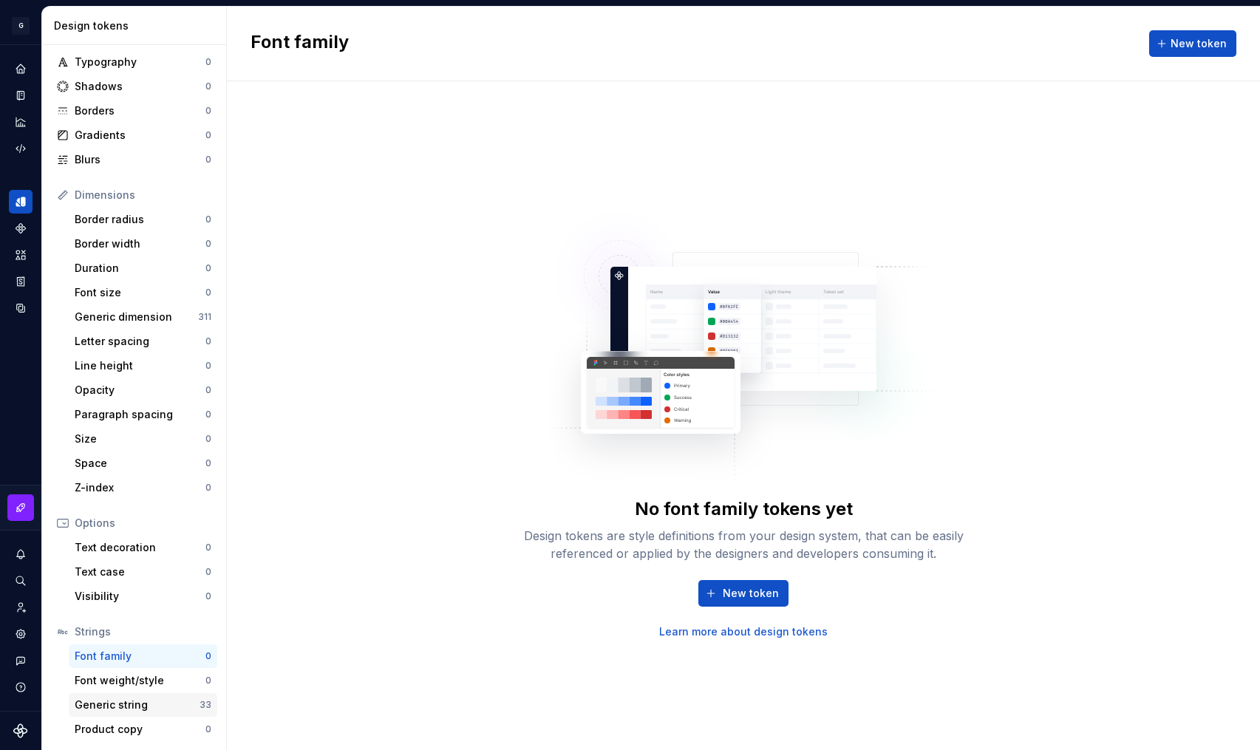
click at [139, 701] on div "Generic string" at bounding box center [137, 705] width 125 height 15
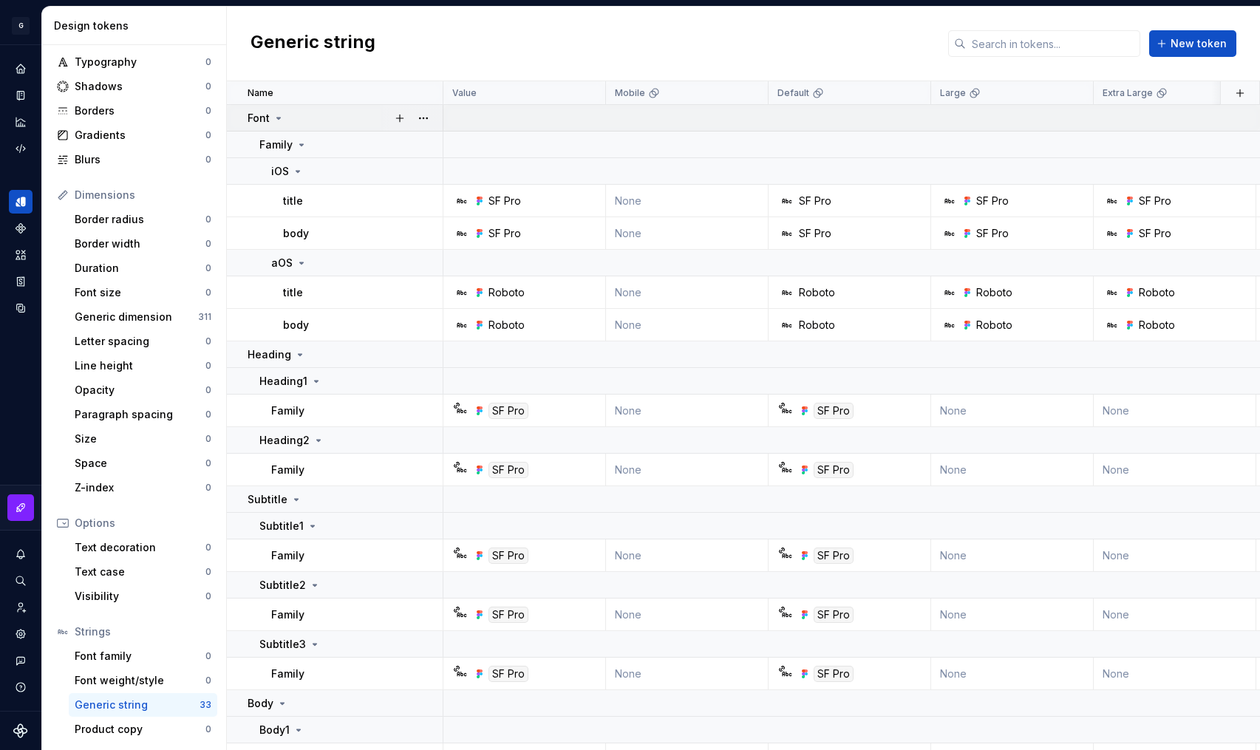
click at [279, 117] on icon at bounding box center [279, 118] width 12 height 12
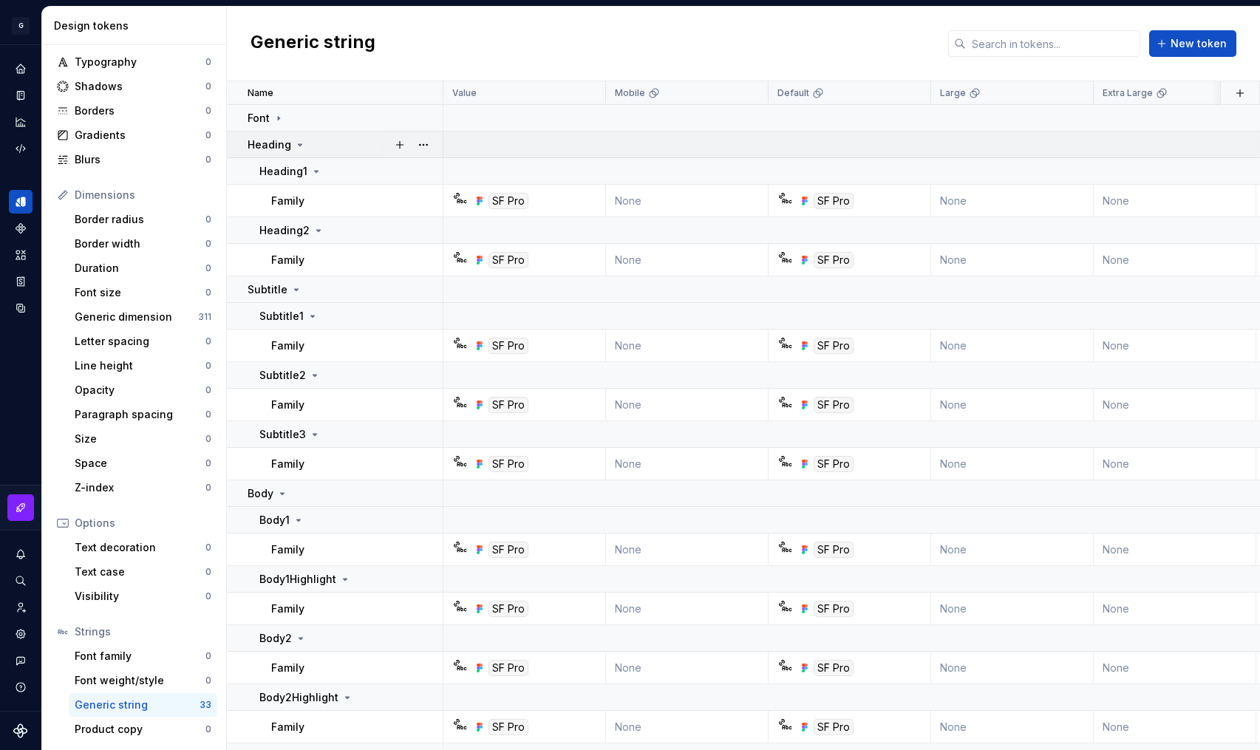
click at [299, 147] on icon at bounding box center [300, 145] width 12 height 12
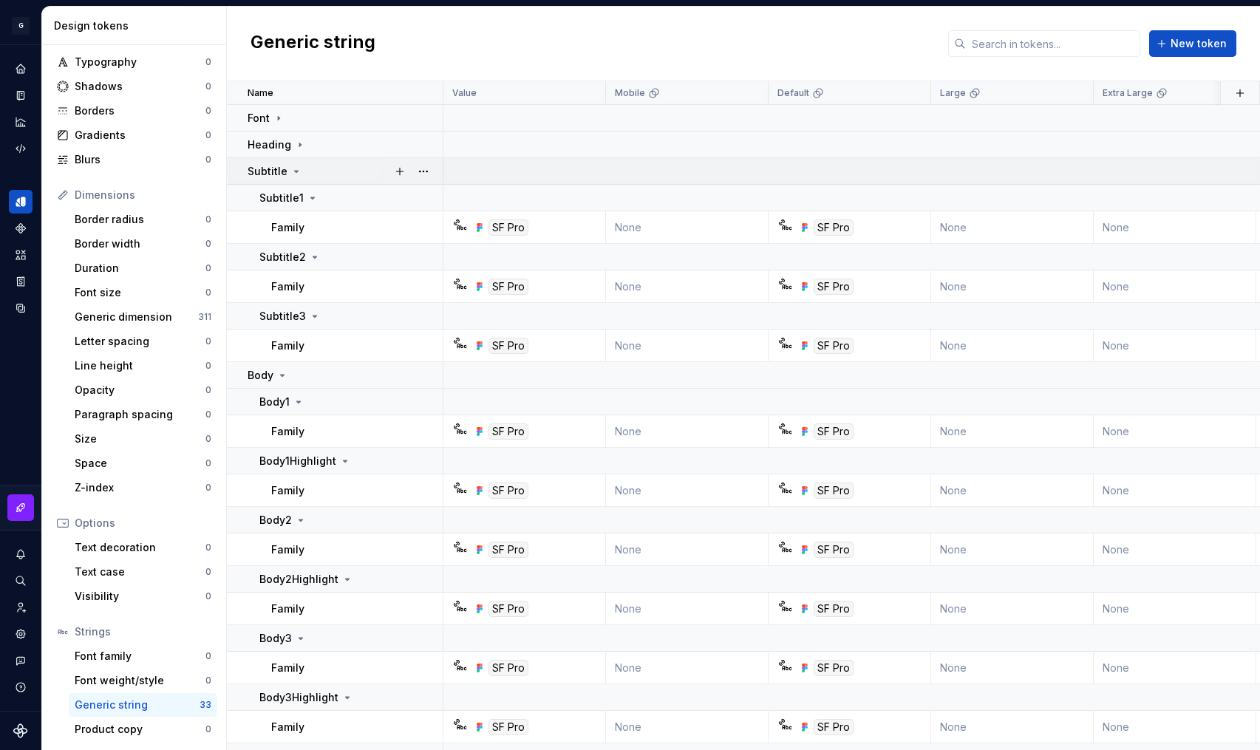
click at [291, 169] on icon at bounding box center [297, 172] width 12 height 12
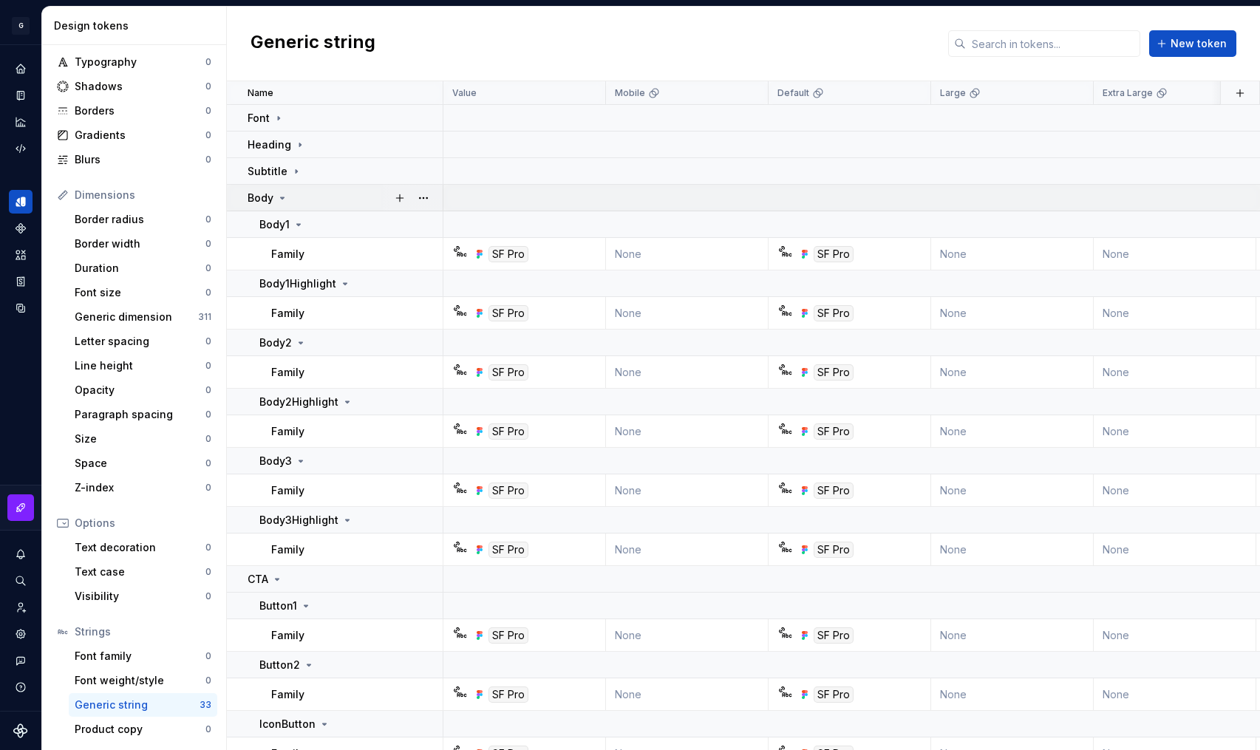
click at [281, 192] on icon at bounding box center [282, 198] width 12 height 12
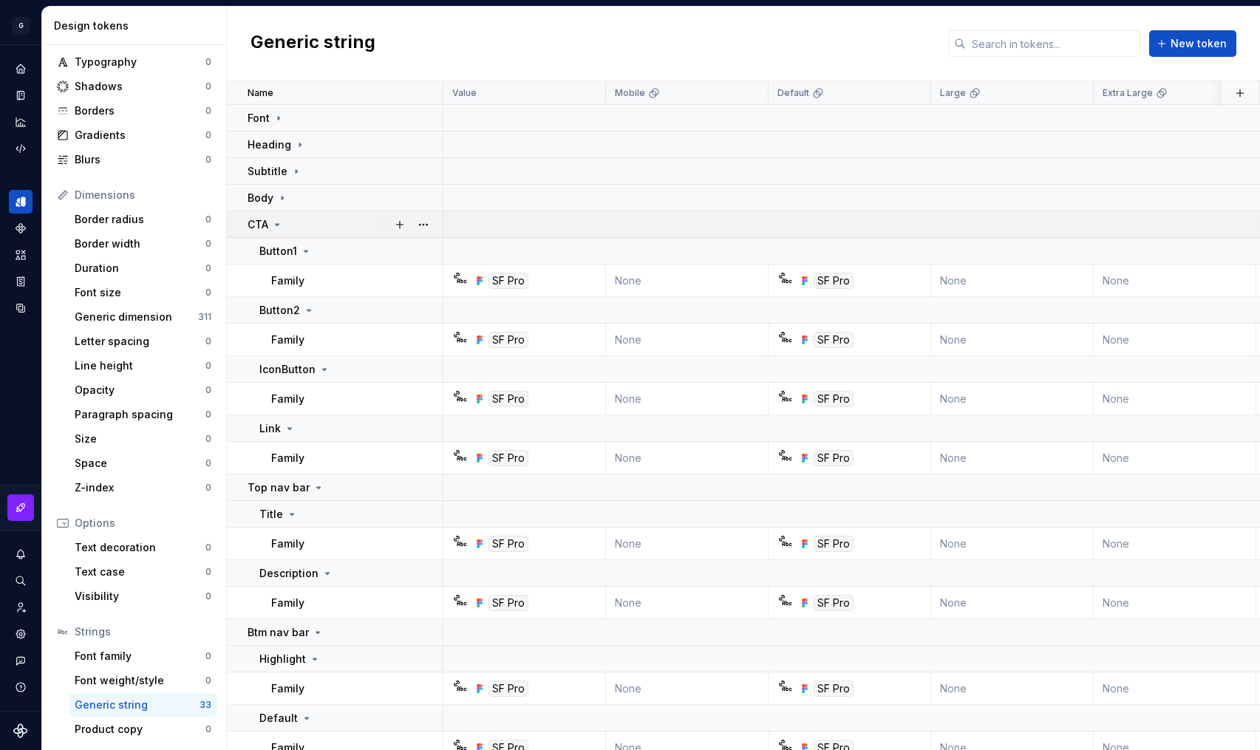
click at [277, 226] on icon at bounding box center [277, 225] width 12 height 12
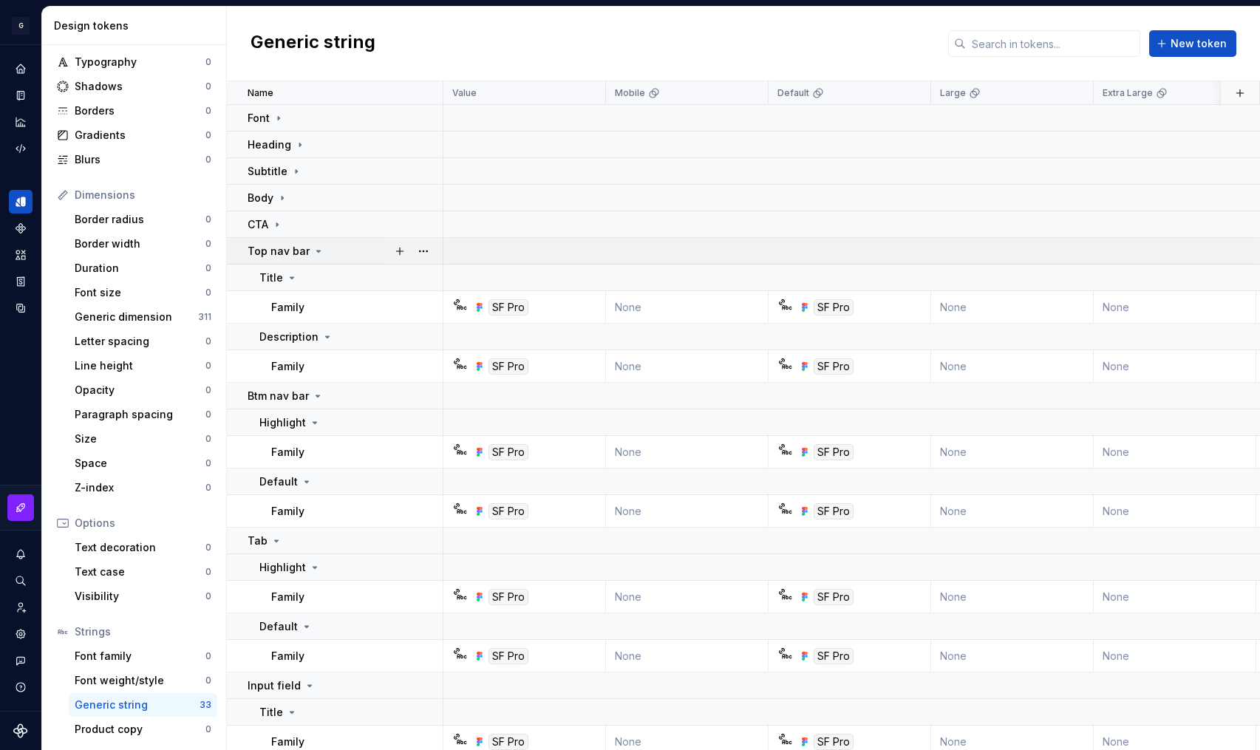
click at [303, 248] on p "Top nav bar" at bounding box center [279, 251] width 62 height 15
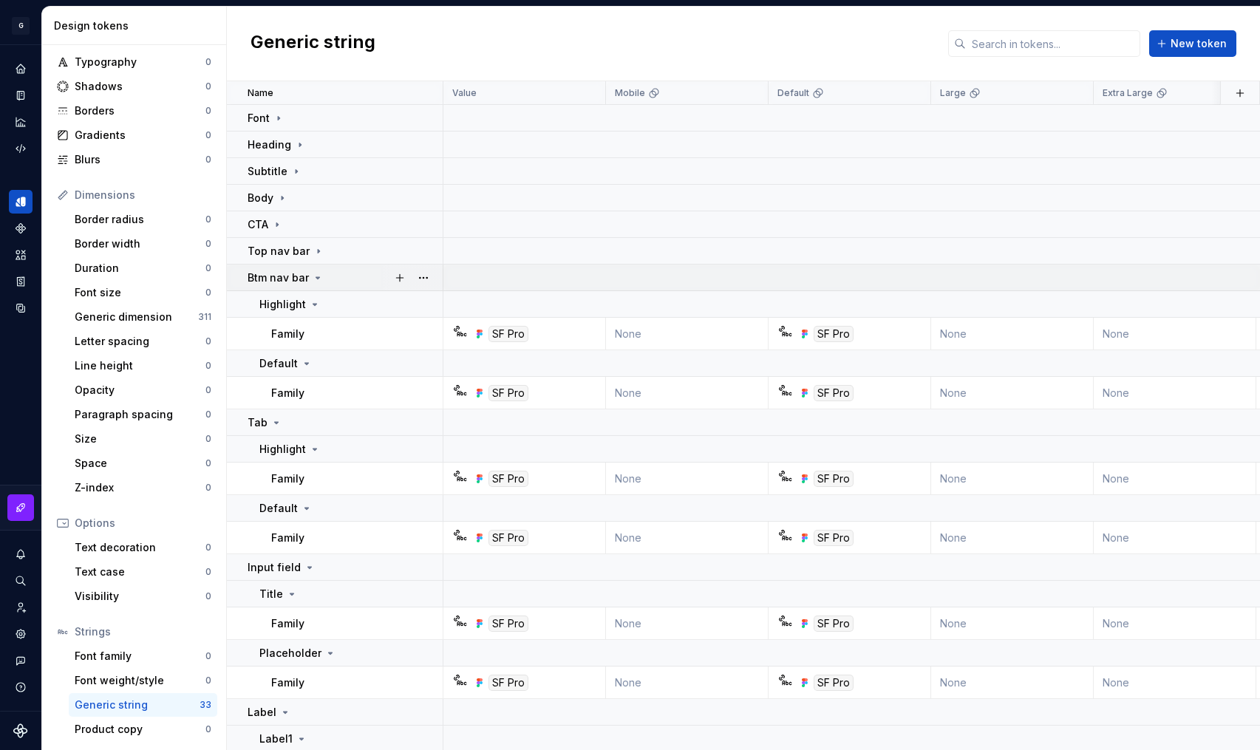
click at [319, 276] on icon at bounding box center [318, 278] width 12 height 12
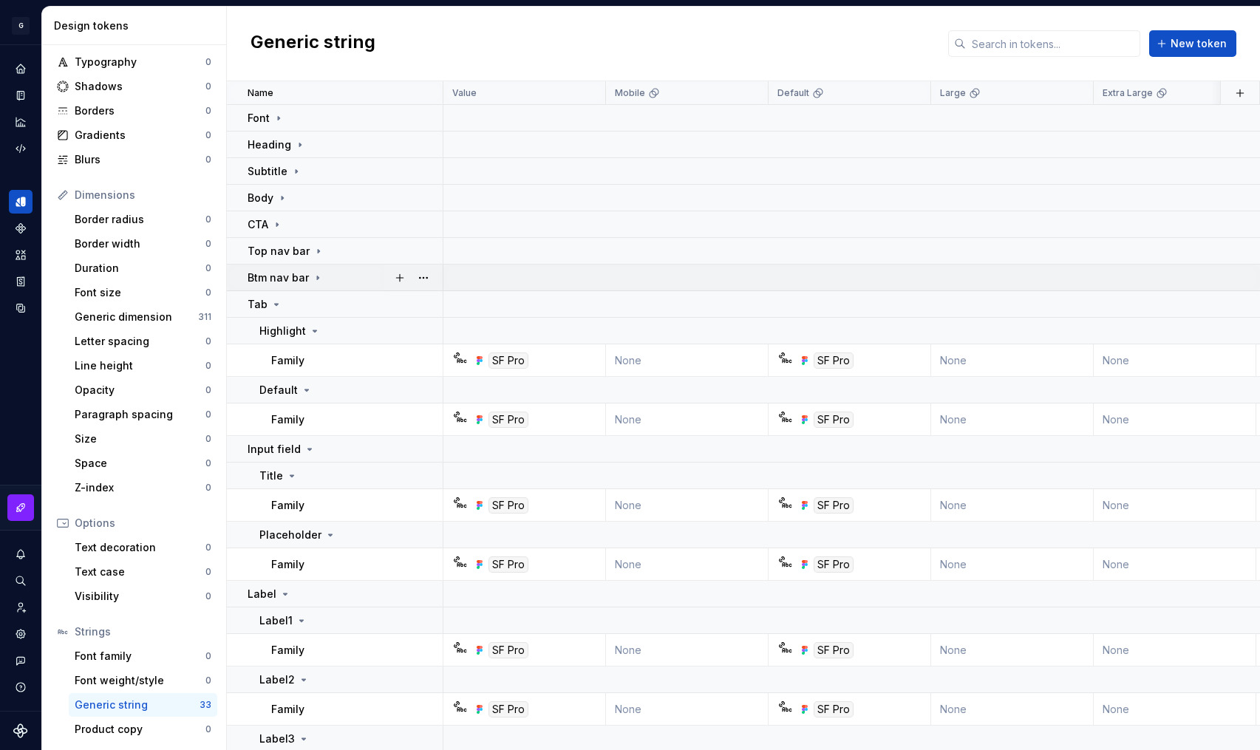
click at [312, 279] on icon at bounding box center [318, 278] width 12 height 12
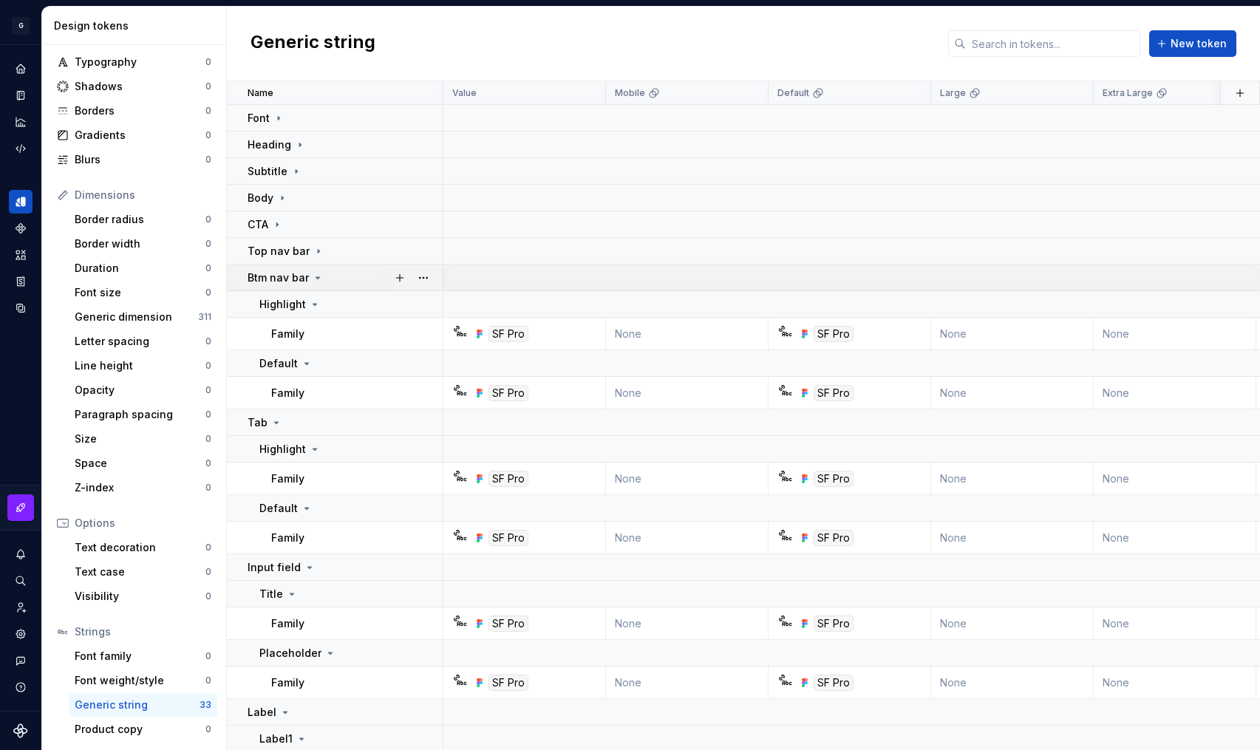
click at [312, 279] on icon at bounding box center [318, 278] width 12 height 12
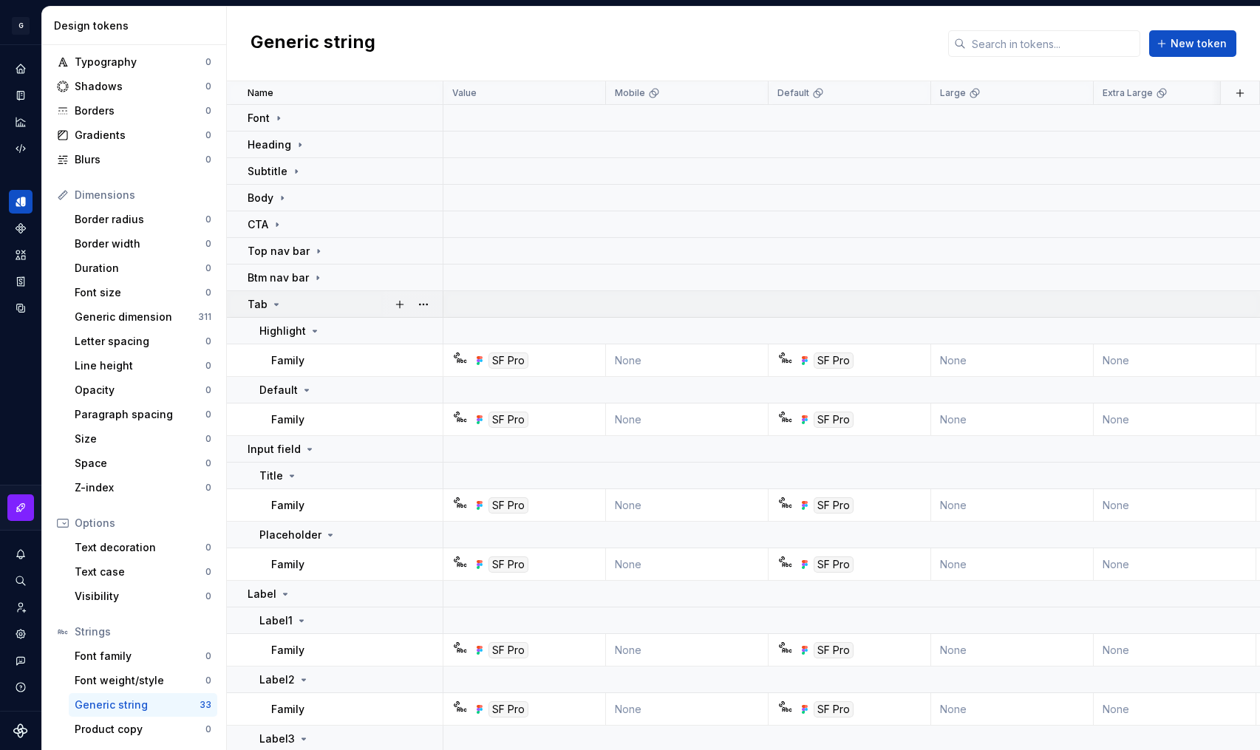
click at [281, 298] on div "Tab" at bounding box center [345, 304] width 194 height 15
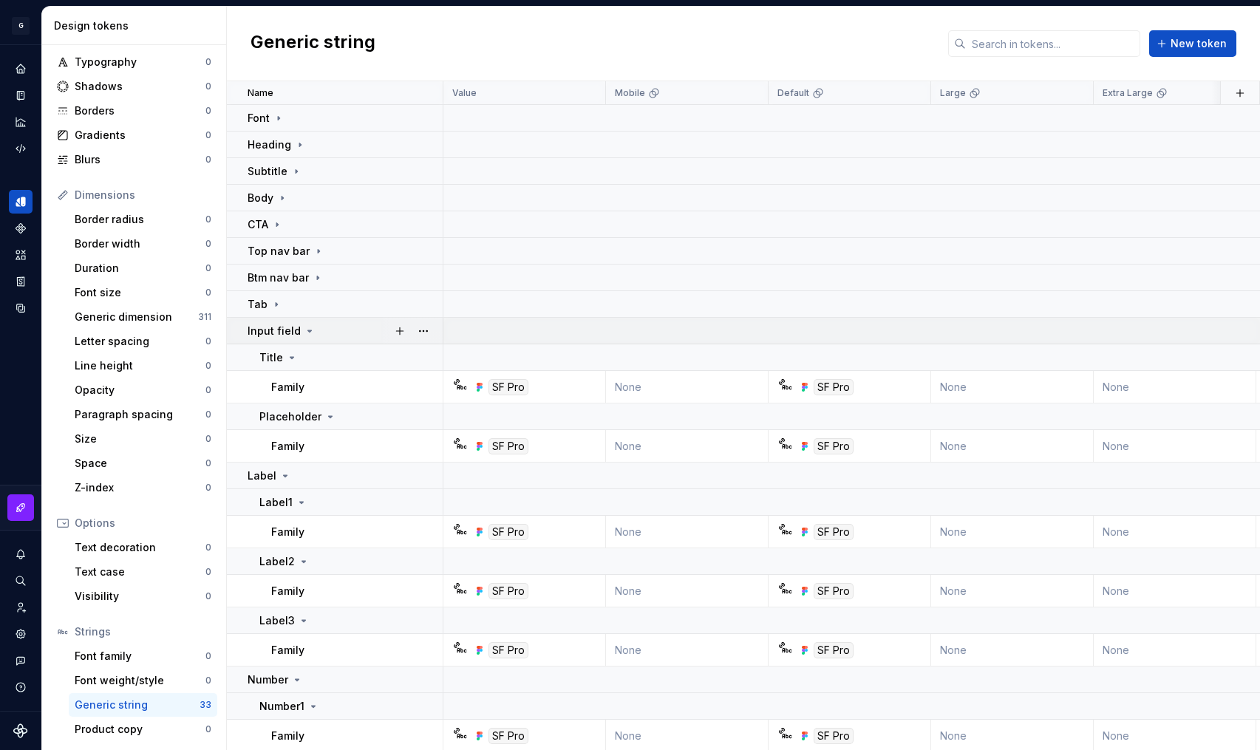
click at [299, 332] on div "Input field" at bounding box center [282, 331] width 68 height 15
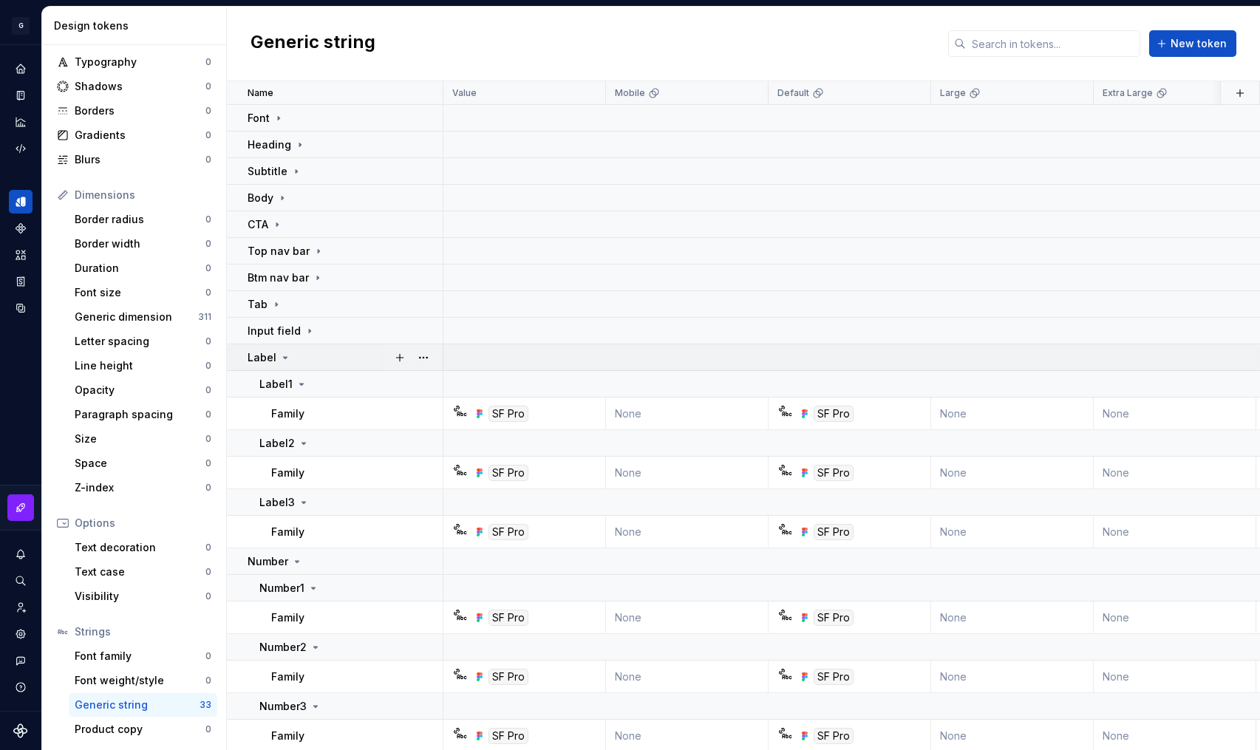
click at [274, 356] on div "Label" at bounding box center [270, 357] width 44 height 15
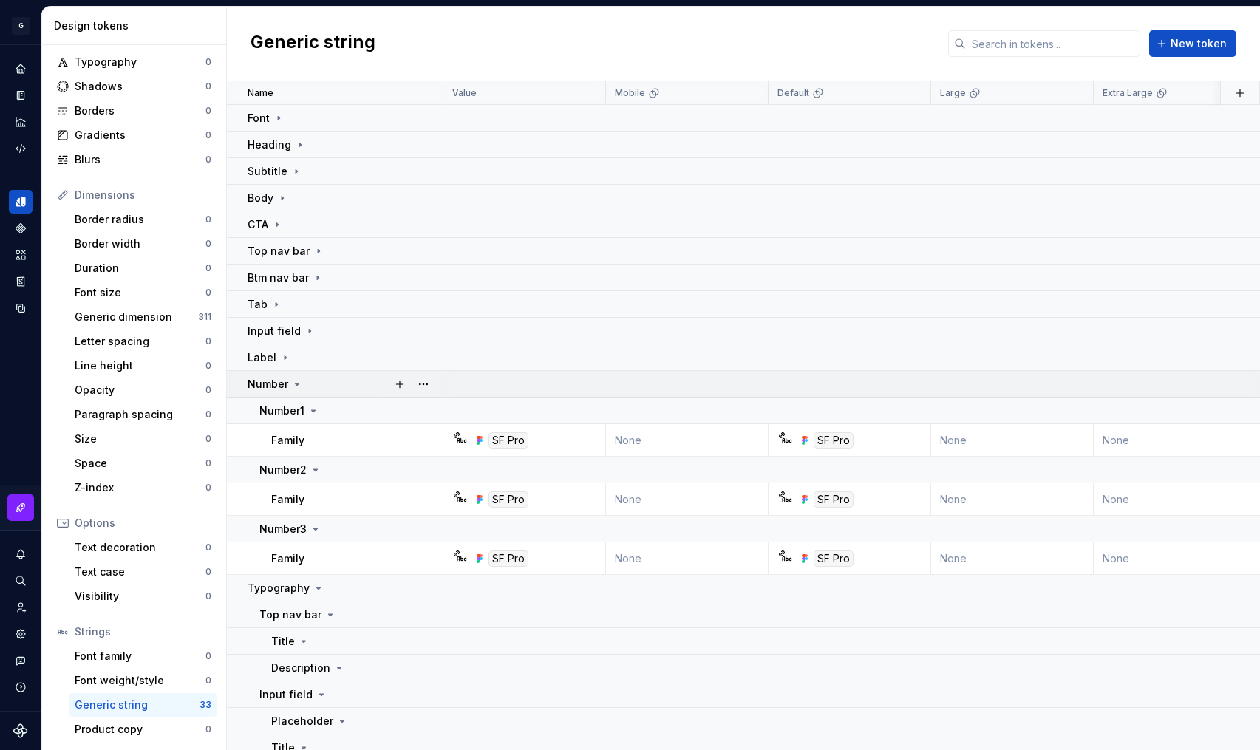
click at [285, 381] on p "Number" at bounding box center [268, 384] width 41 height 15
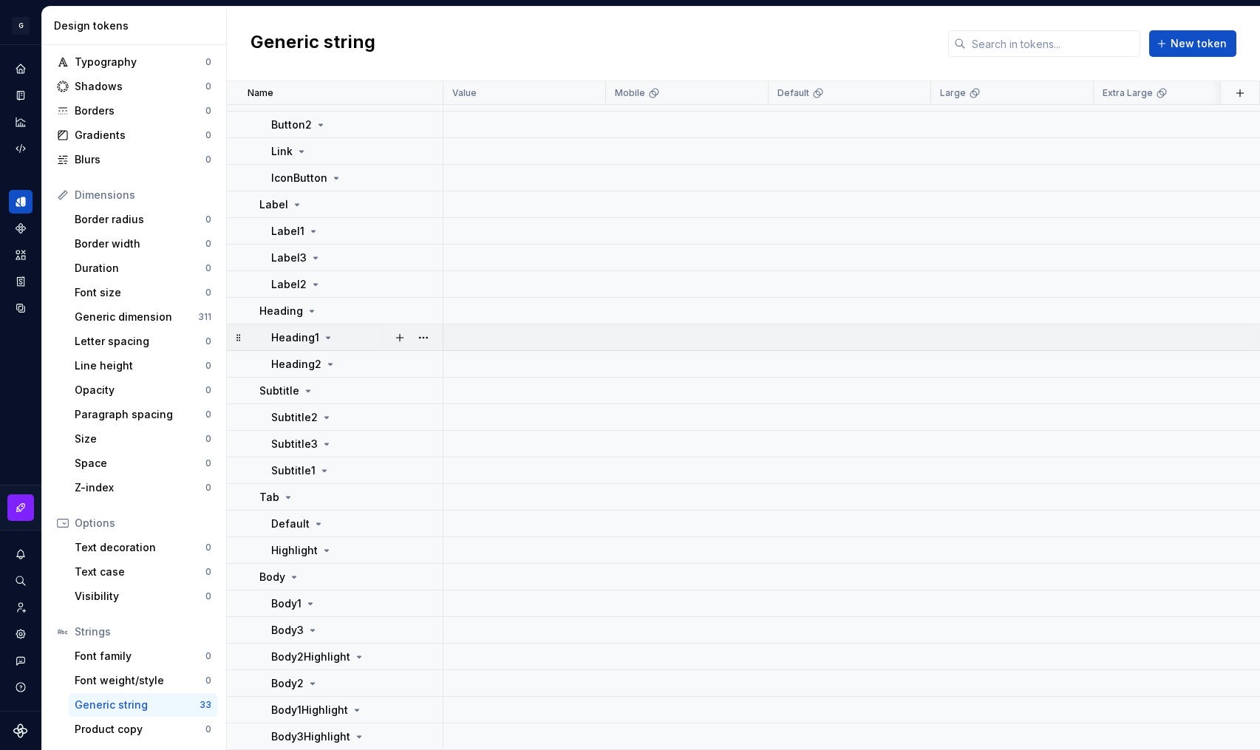
scroll to position [614, 0]
click at [293, 571] on icon at bounding box center [294, 577] width 12 height 12
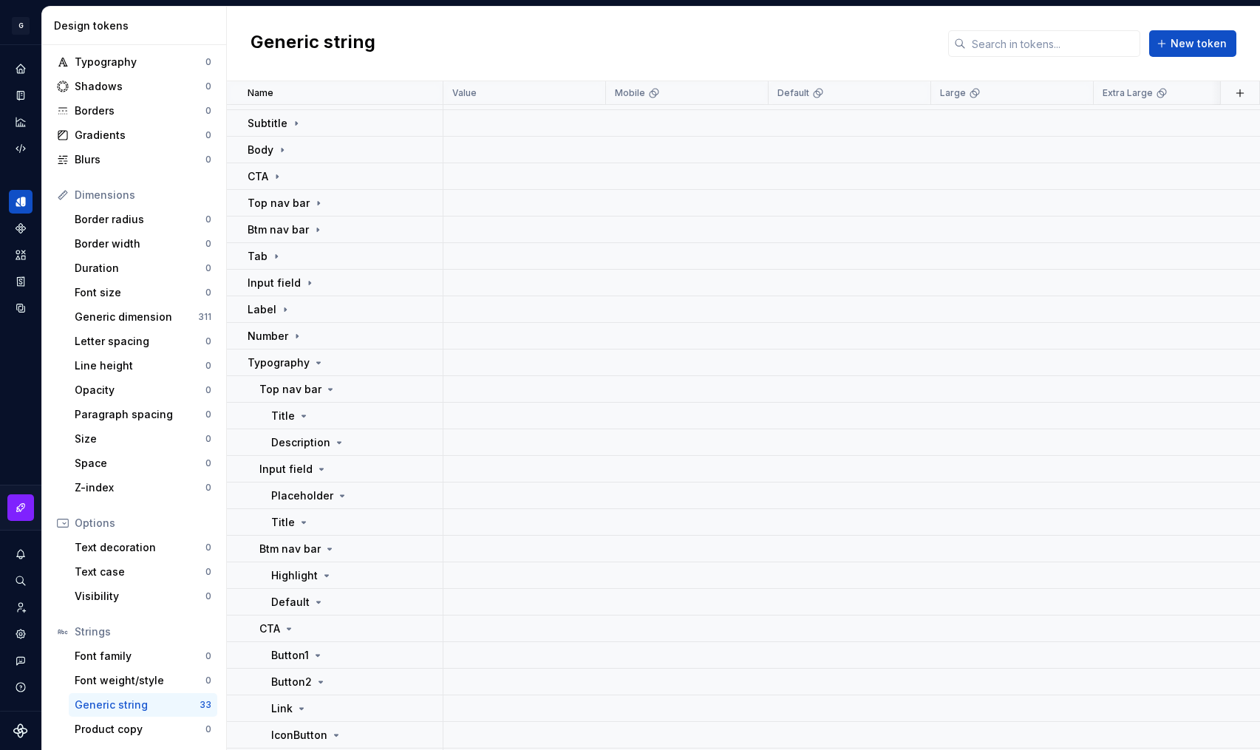
scroll to position [0, 0]
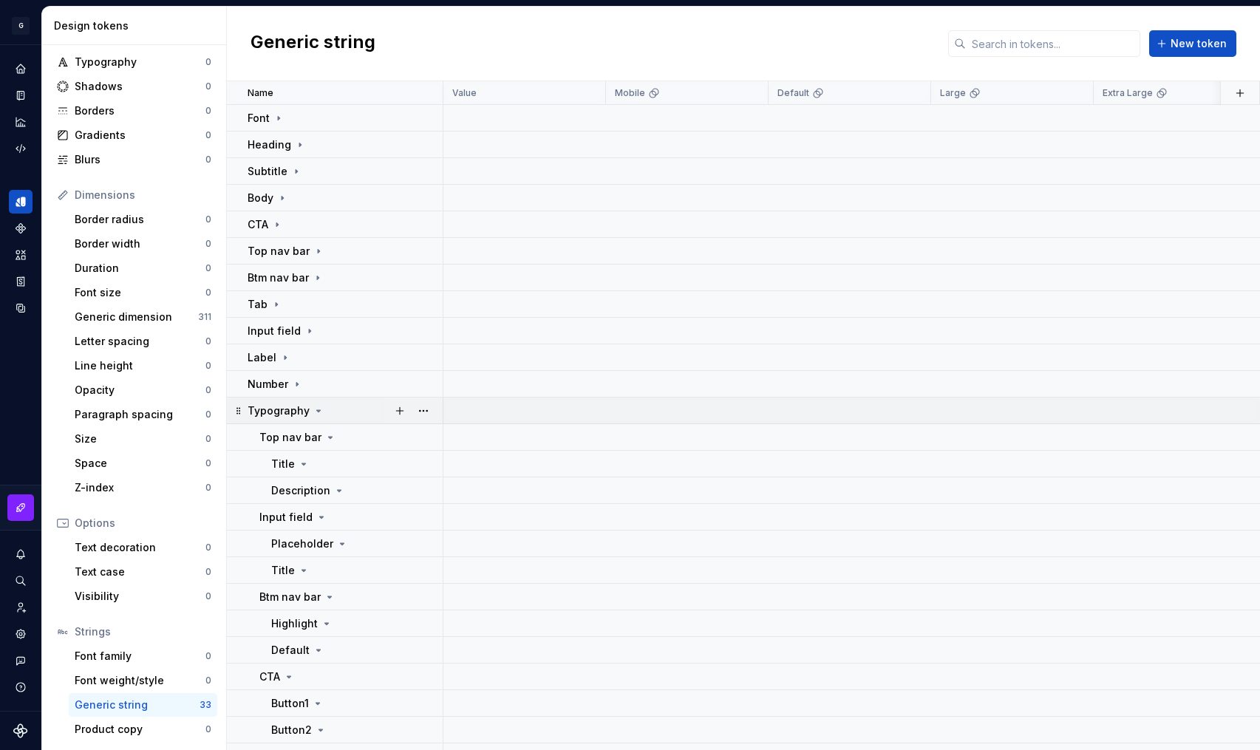
click at [313, 412] on icon at bounding box center [319, 411] width 12 height 12
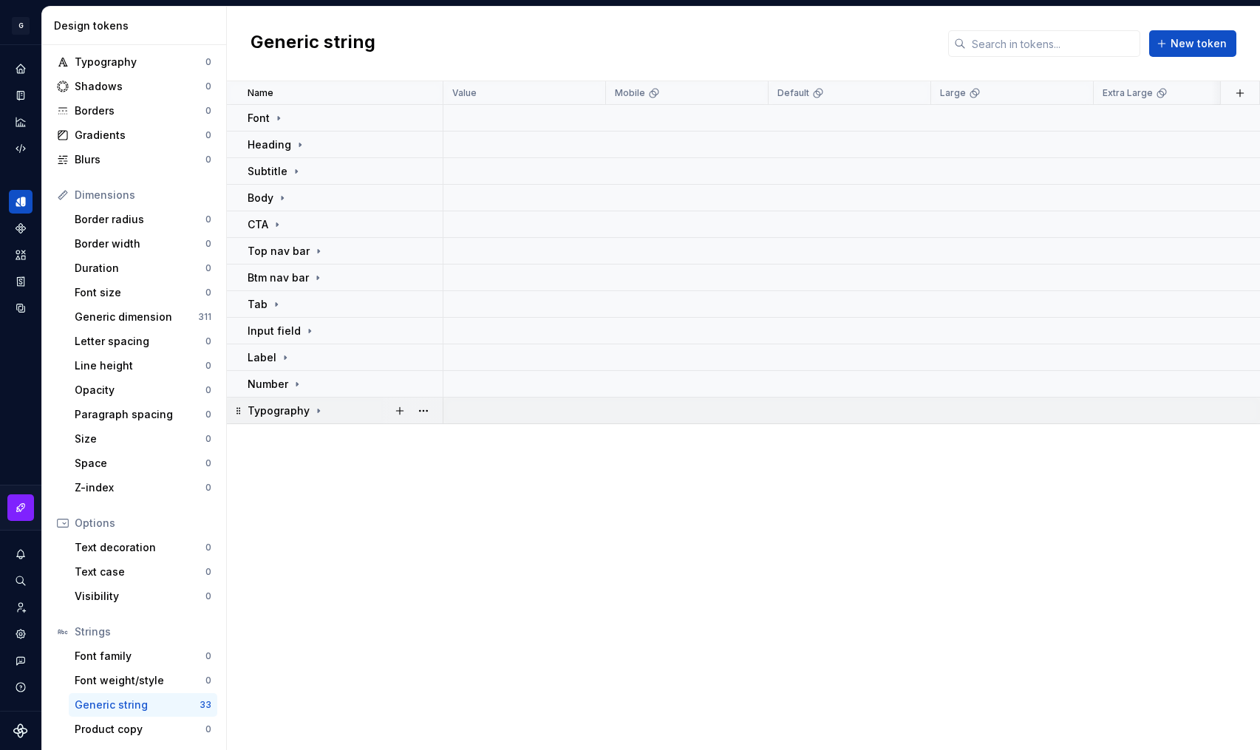
click at [313, 411] on icon at bounding box center [319, 411] width 12 height 12
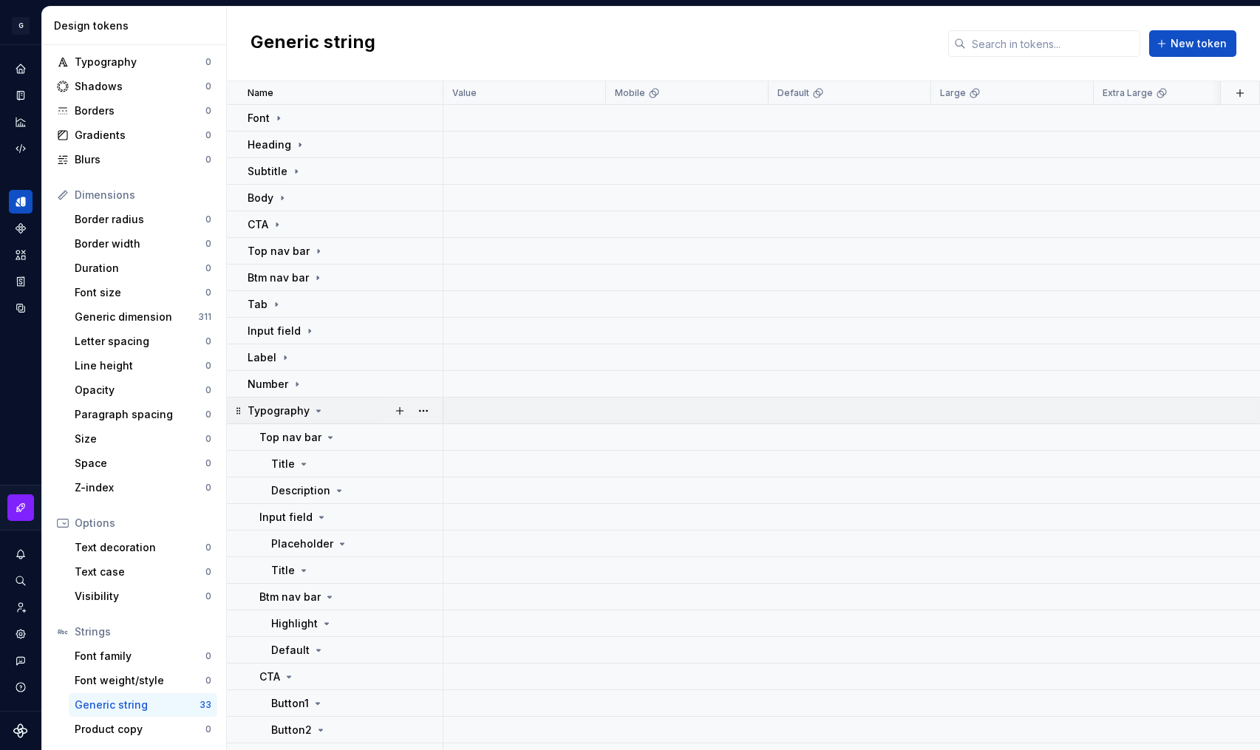
click at [313, 411] on icon at bounding box center [319, 411] width 12 height 12
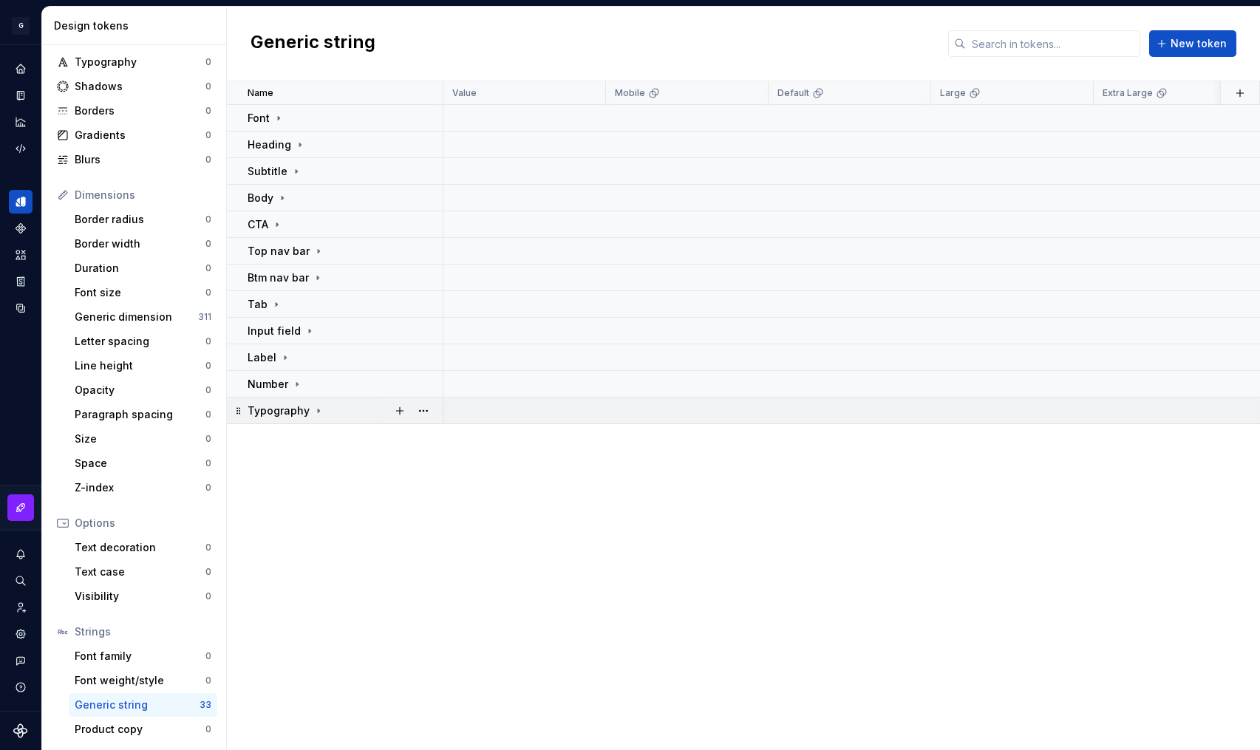
click at [257, 413] on p "Typography" at bounding box center [279, 411] width 62 height 15
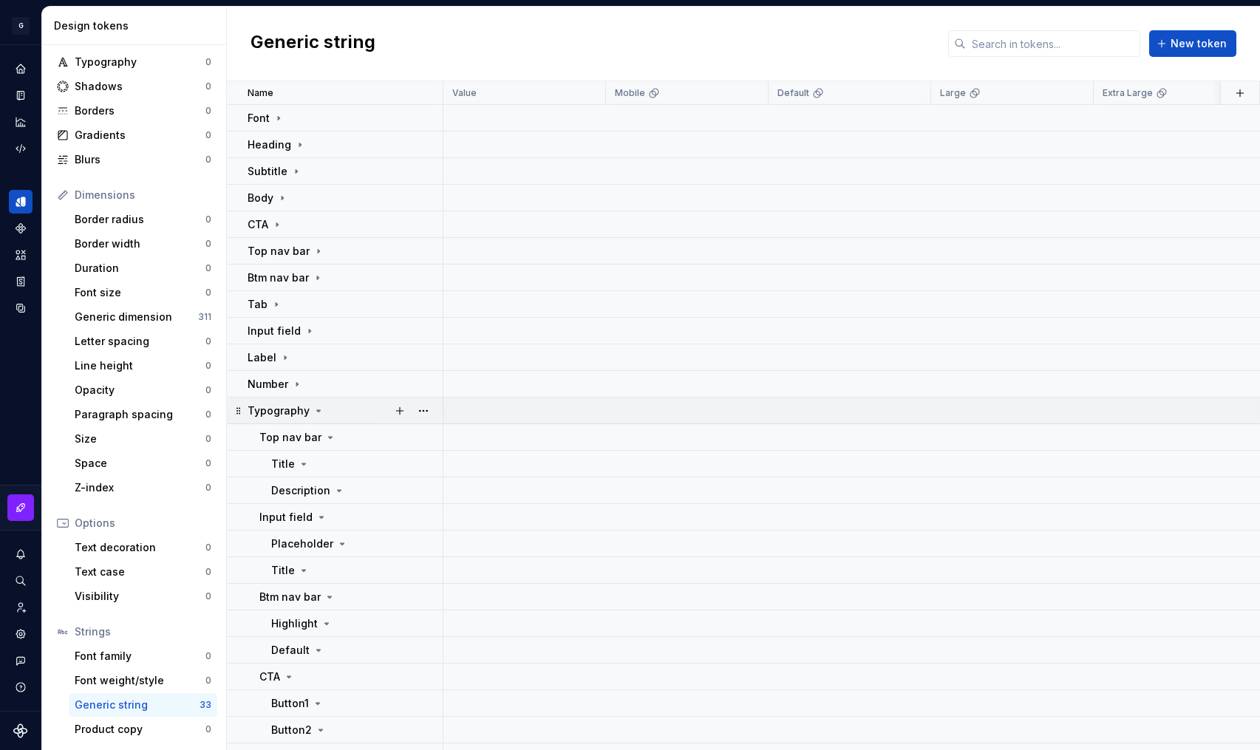
click at [313, 406] on icon at bounding box center [319, 411] width 12 height 12
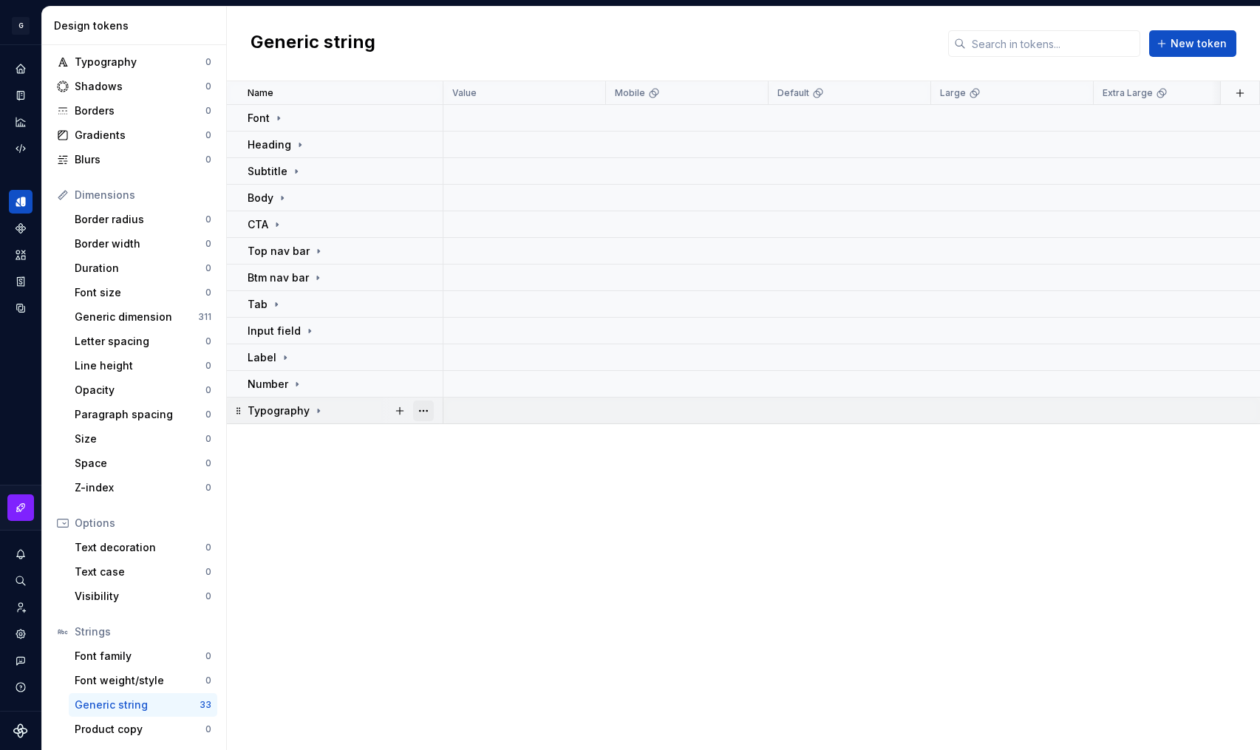
click at [416, 408] on button "button" at bounding box center [423, 411] width 21 height 21
click at [446, 576] on div "Delete group" at bounding box center [489, 578] width 96 height 15
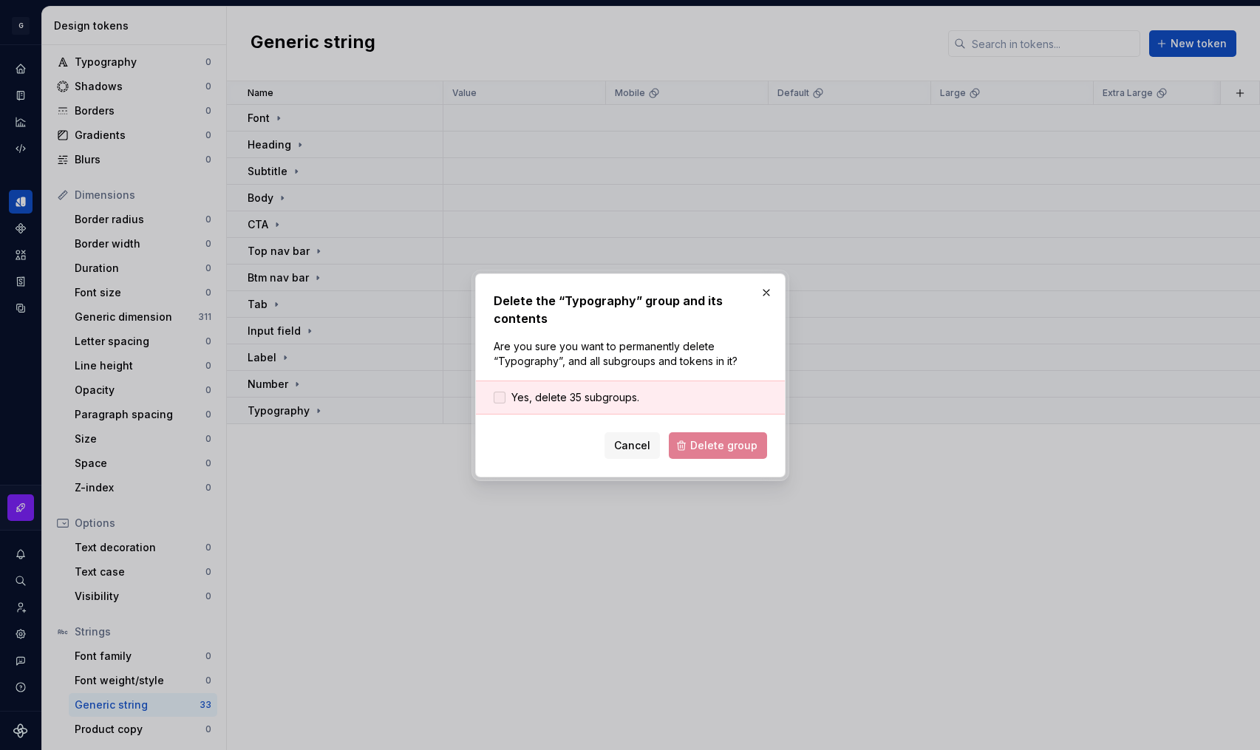
click at [509, 396] on label "Yes, delete 35 subgroups." at bounding box center [567, 397] width 146 height 15
click at [747, 447] on span "Delete group" at bounding box center [723, 445] width 67 height 15
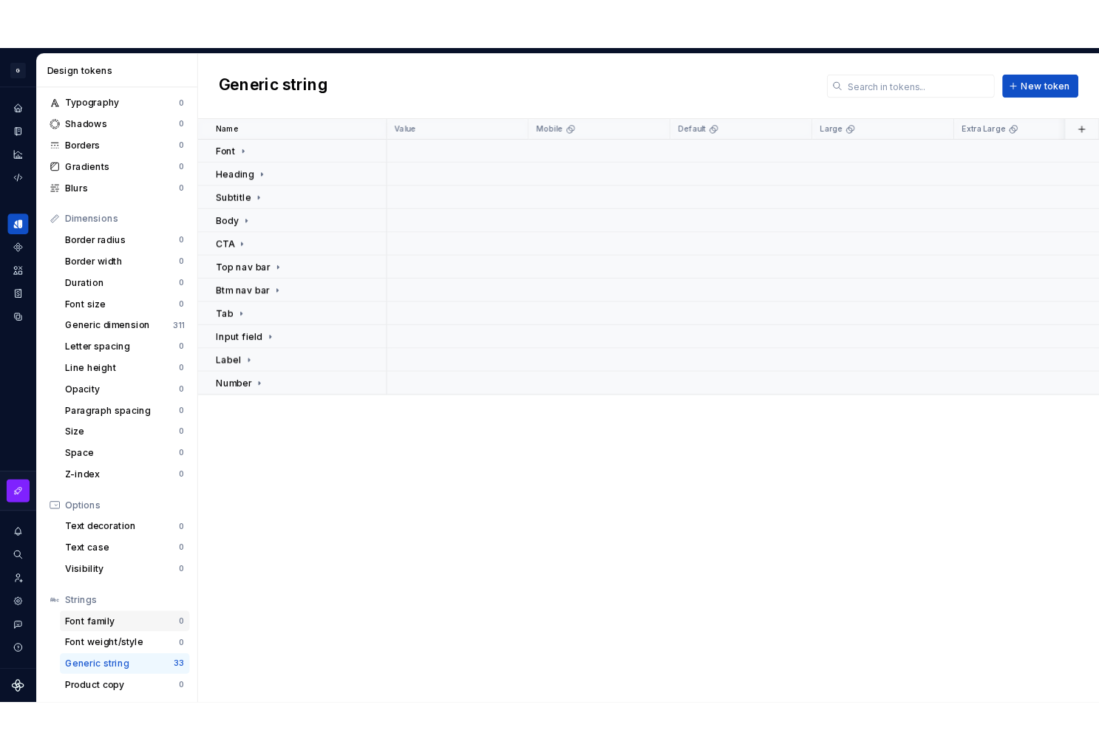
scroll to position [59, 0]
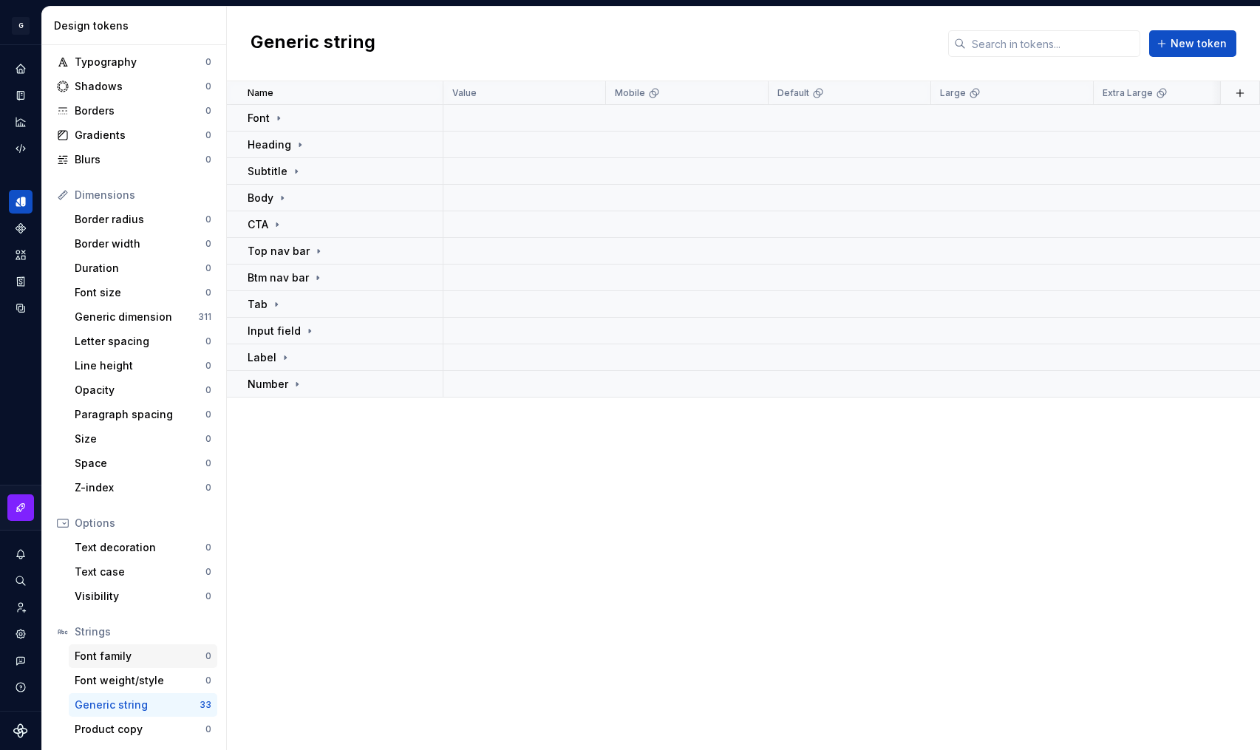
click at [180, 652] on div "Font family" at bounding box center [140, 656] width 131 height 15
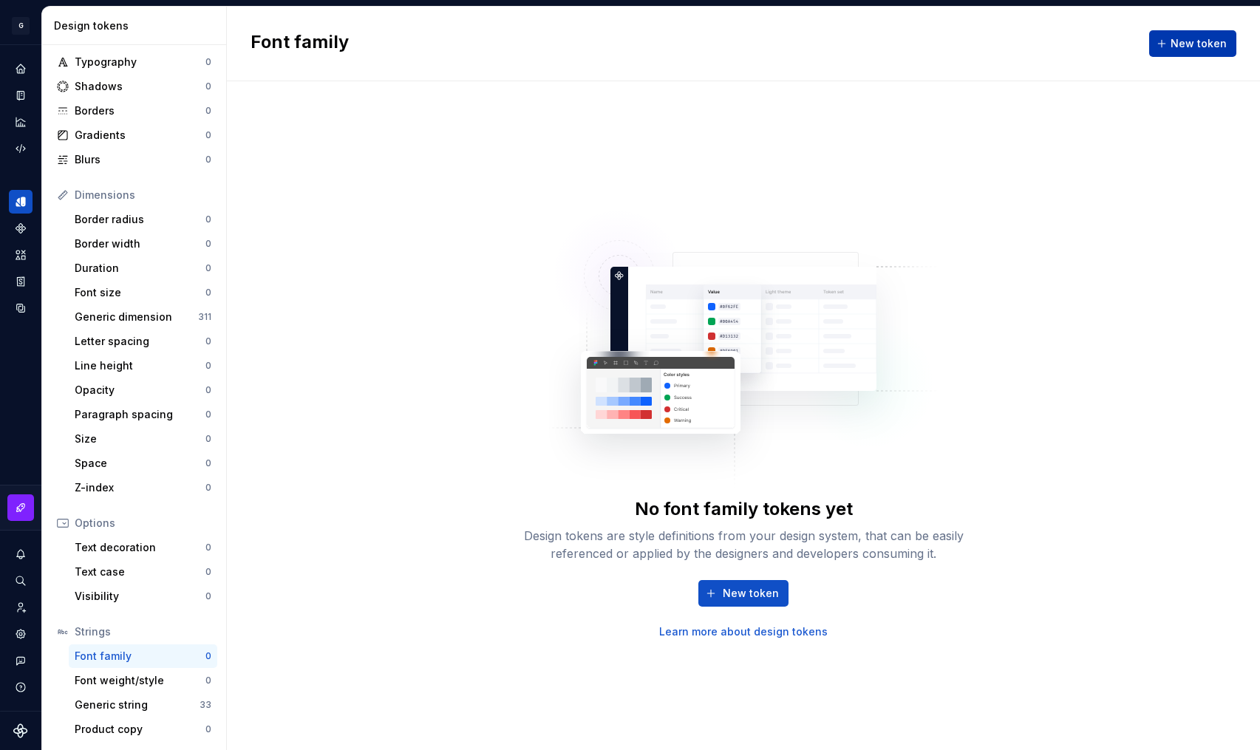
click at [1197, 44] on span "New token" at bounding box center [1199, 43] width 56 height 15
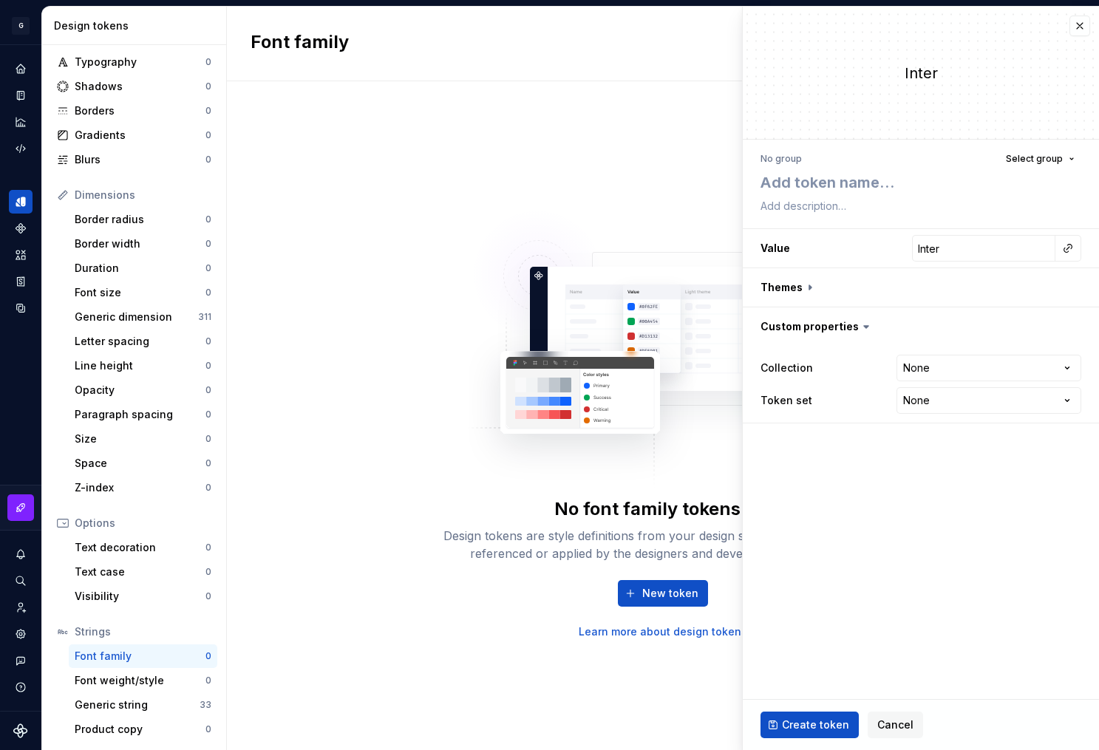
drag, startPoint x: 472, startPoint y: 172, endPoint x: 448, endPoint y: 178, distance: 25.3
click at [473, 171] on div "No font family tokens yet Design tokens are style definitions from your design …" at bounding box center [663, 415] width 872 height 669
click at [105, 655] on div "Font family" at bounding box center [140, 656] width 131 height 15
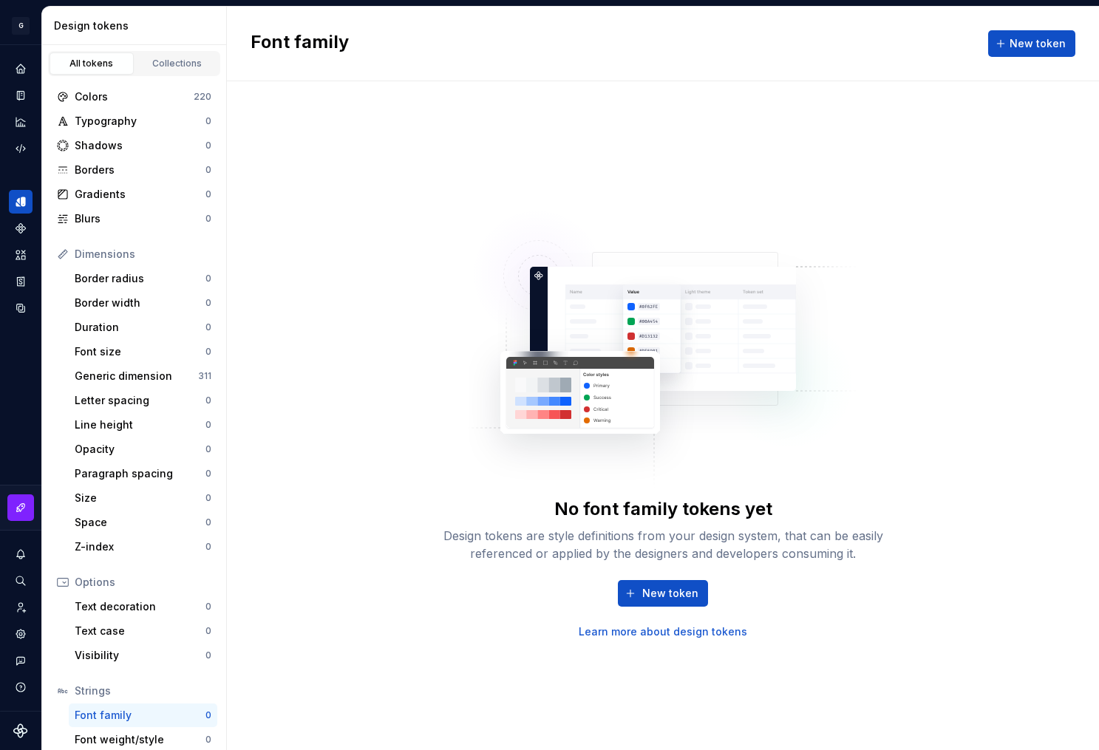
click at [91, 260] on div "Dimensions" at bounding box center [143, 254] width 137 height 15
click at [96, 257] on div "Dimensions" at bounding box center [143, 254] width 137 height 15
click at [123, 379] on div "Generic dimension" at bounding box center [136, 376] width 123 height 15
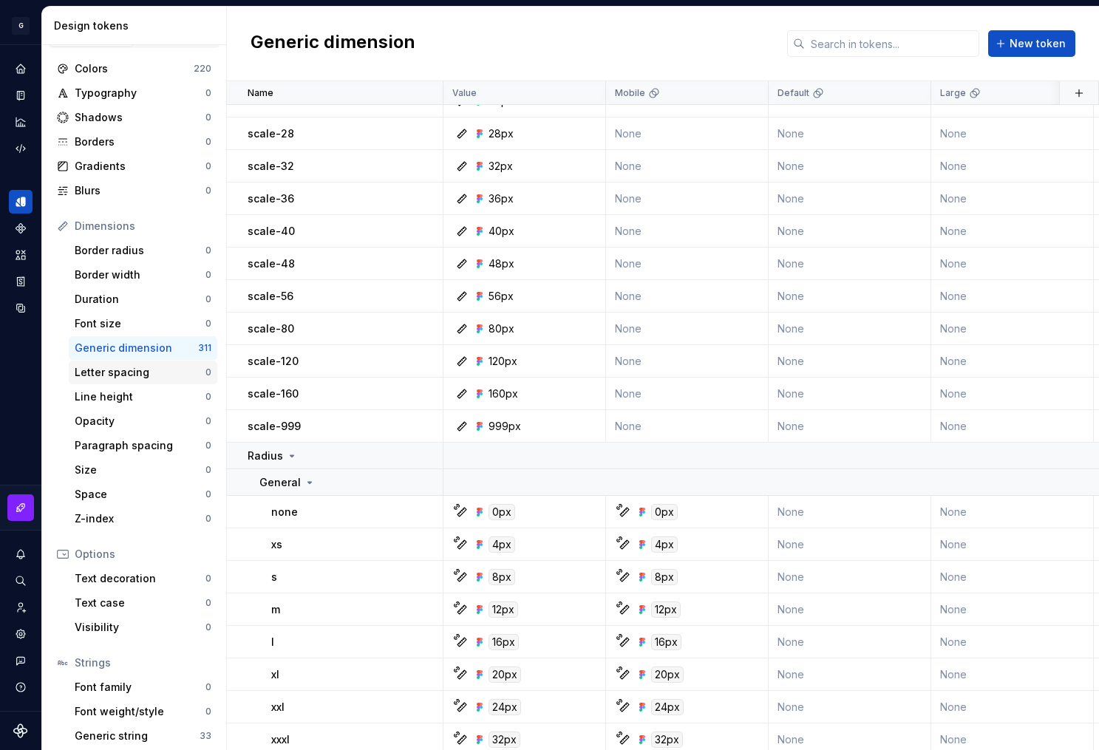
scroll to position [59, 0]
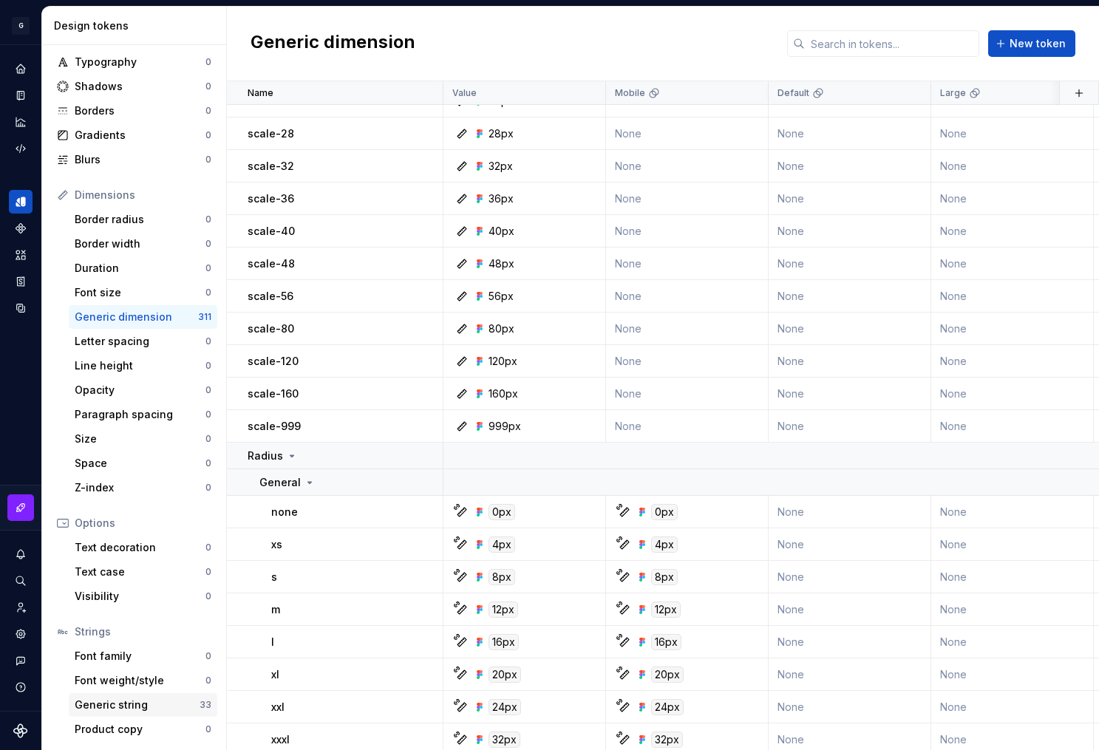
click at [103, 702] on div "Generic string" at bounding box center [137, 705] width 125 height 15
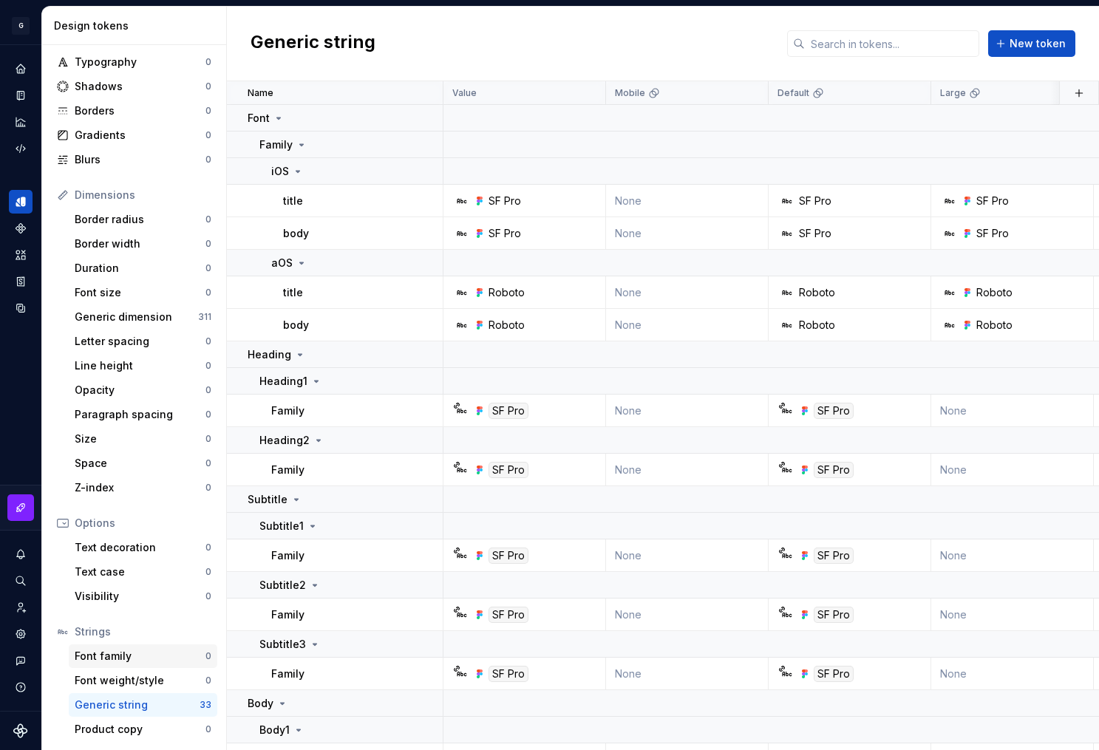
click at [112, 659] on div "Font family" at bounding box center [140, 656] width 131 height 15
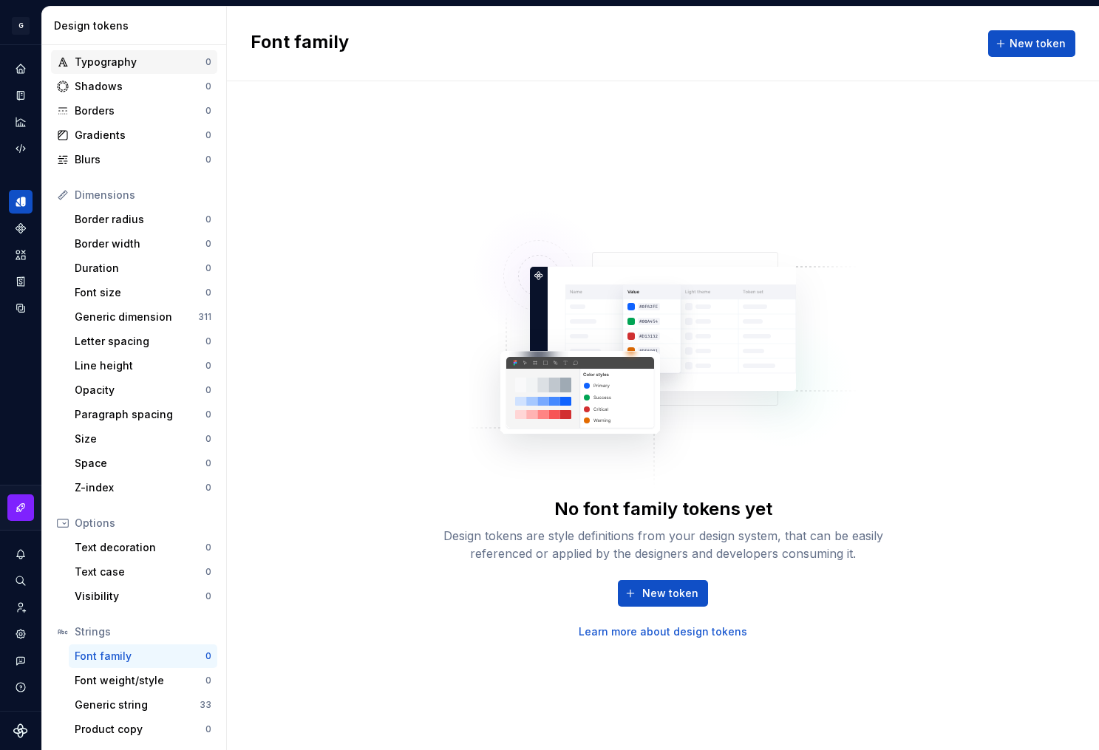
click at [132, 67] on div "Typography" at bounding box center [140, 62] width 131 height 15
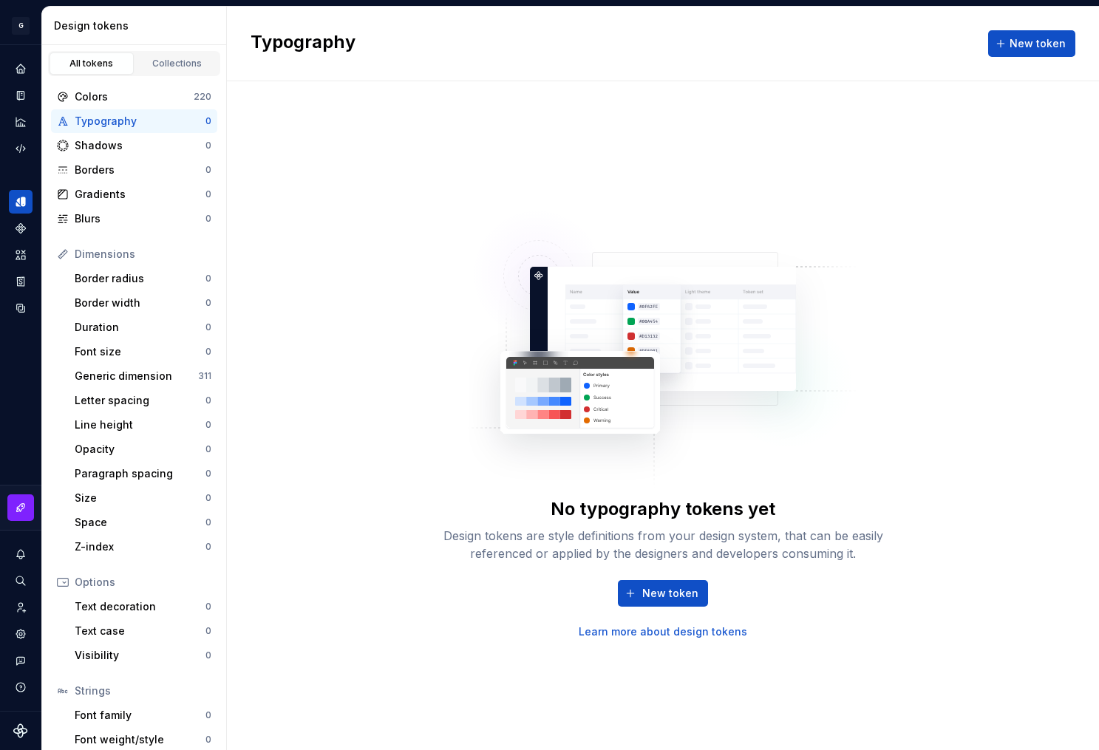
click at [85, 121] on div "Typography" at bounding box center [140, 121] width 131 height 15
click at [138, 390] on div "Letter spacing 0" at bounding box center [143, 401] width 149 height 24
click at [138, 376] on div "Generic dimension" at bounding box center [136, 376] width 123 height 15
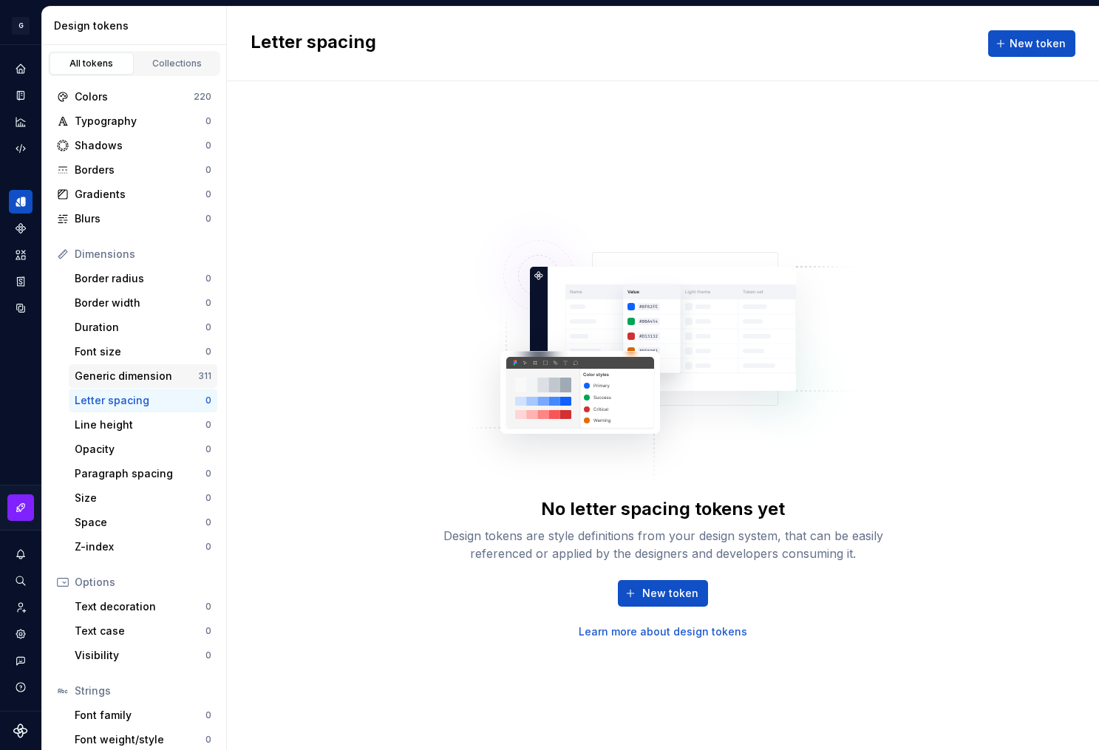
click at [139, 379] on div "Generic dimension" at bounding box center [136, 376] width 123 height 15
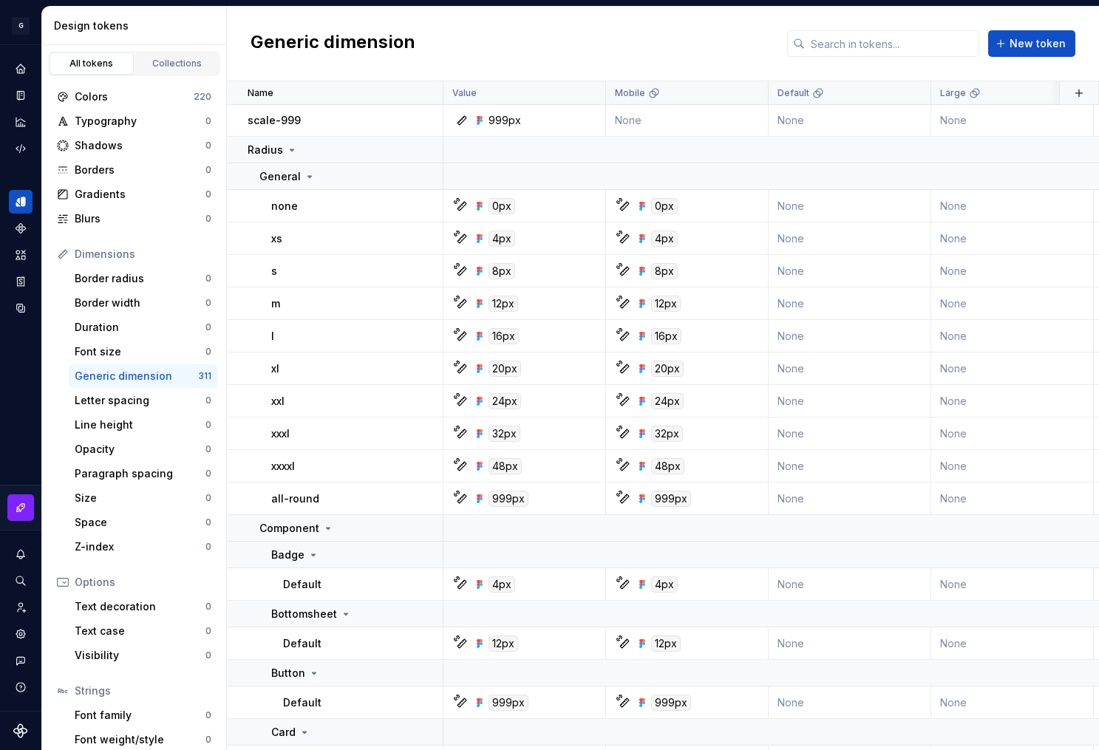
scroll to position [945, 0]
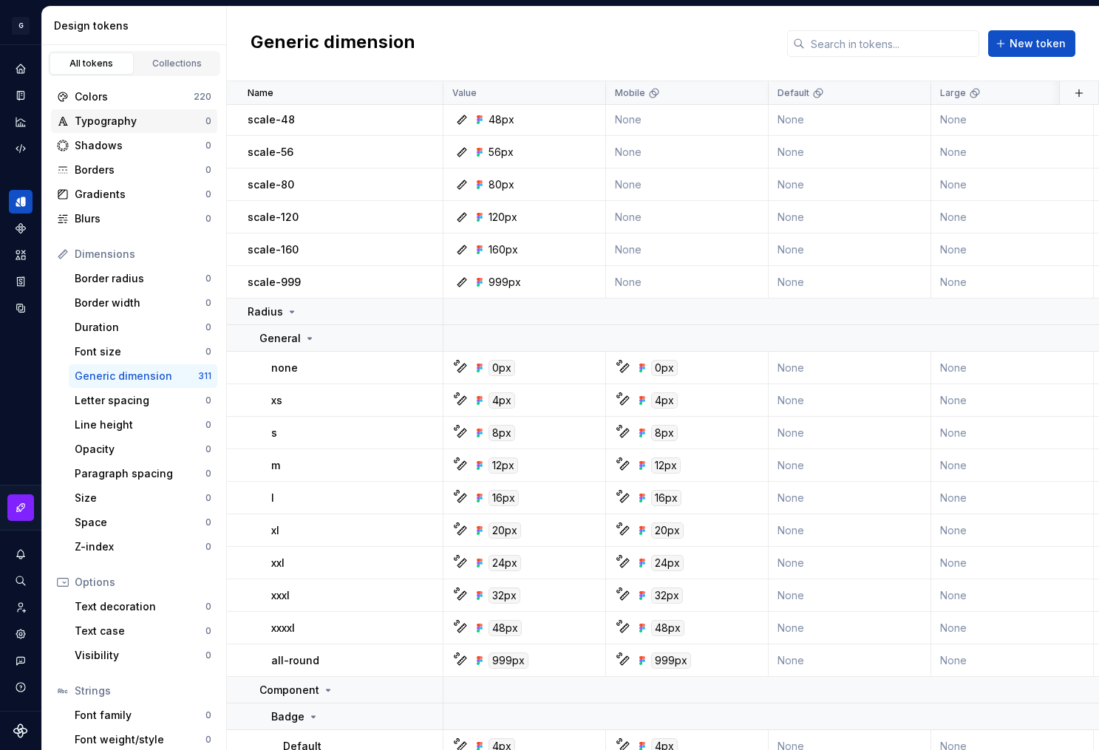
click at [111, 124] on div "Typography" at bounding box center [140, 121] width 131 height 15
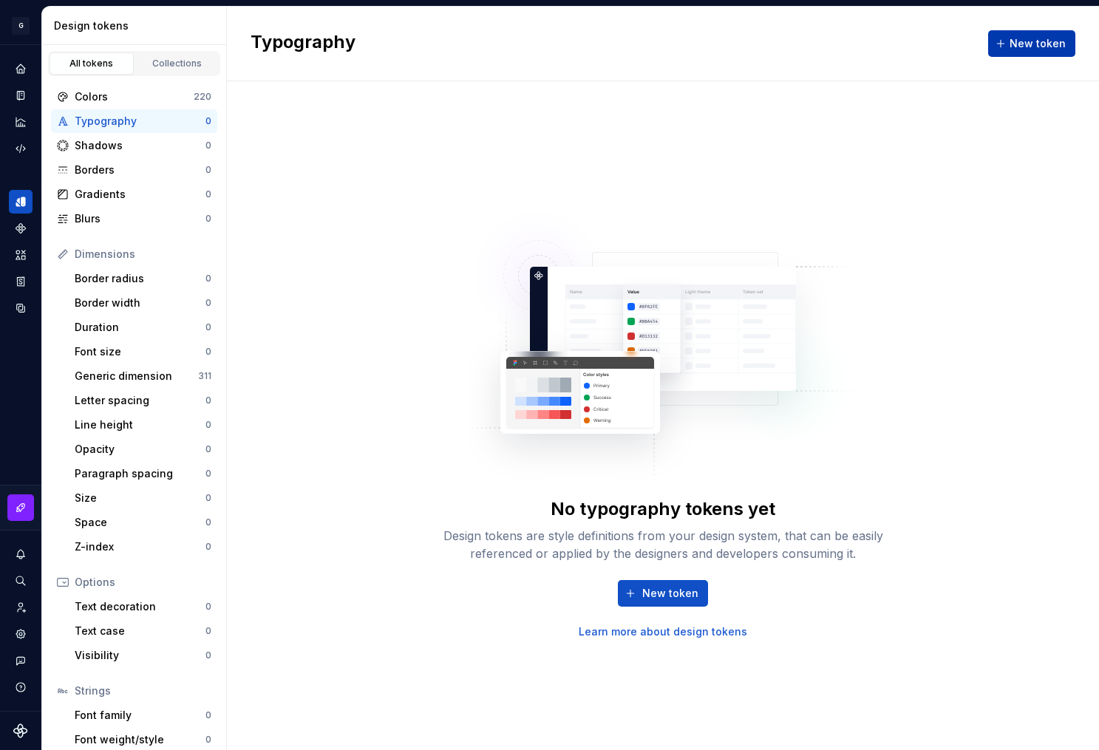
click at [1023, 34] on button "New token" at bounding box center [1031, 43] width 87 height 27
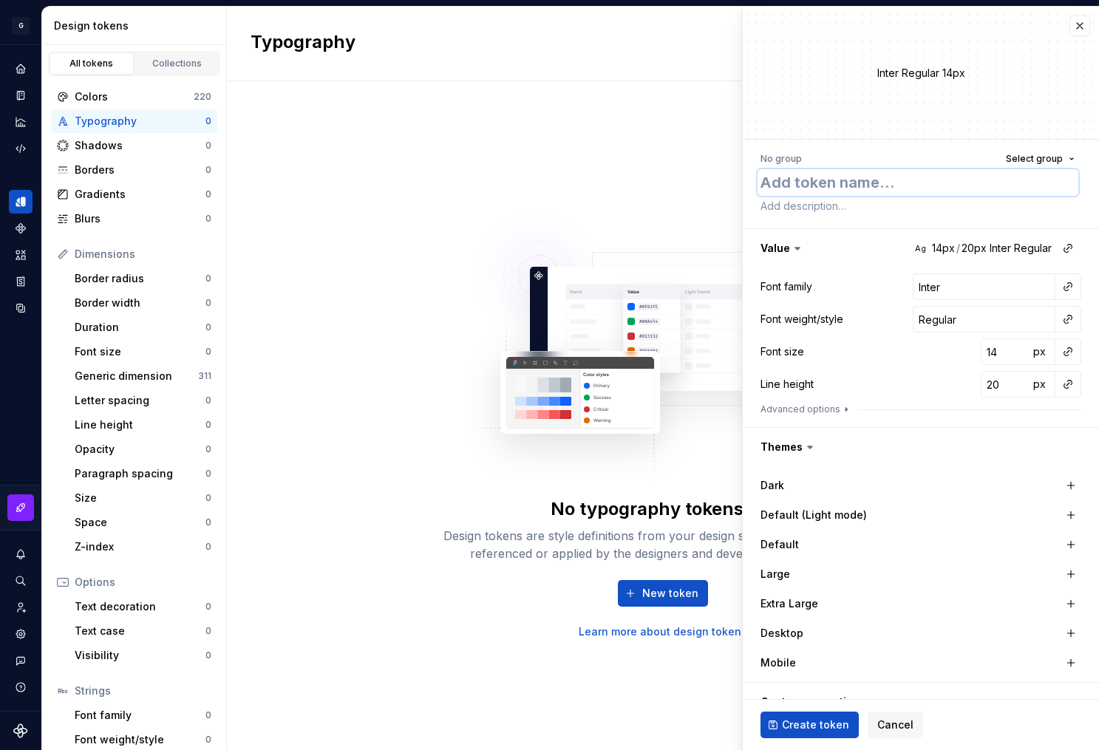
type textarea "*"
click at [88, 98] on div "Colors" at bounding box center [134, 96] width 119 height 15
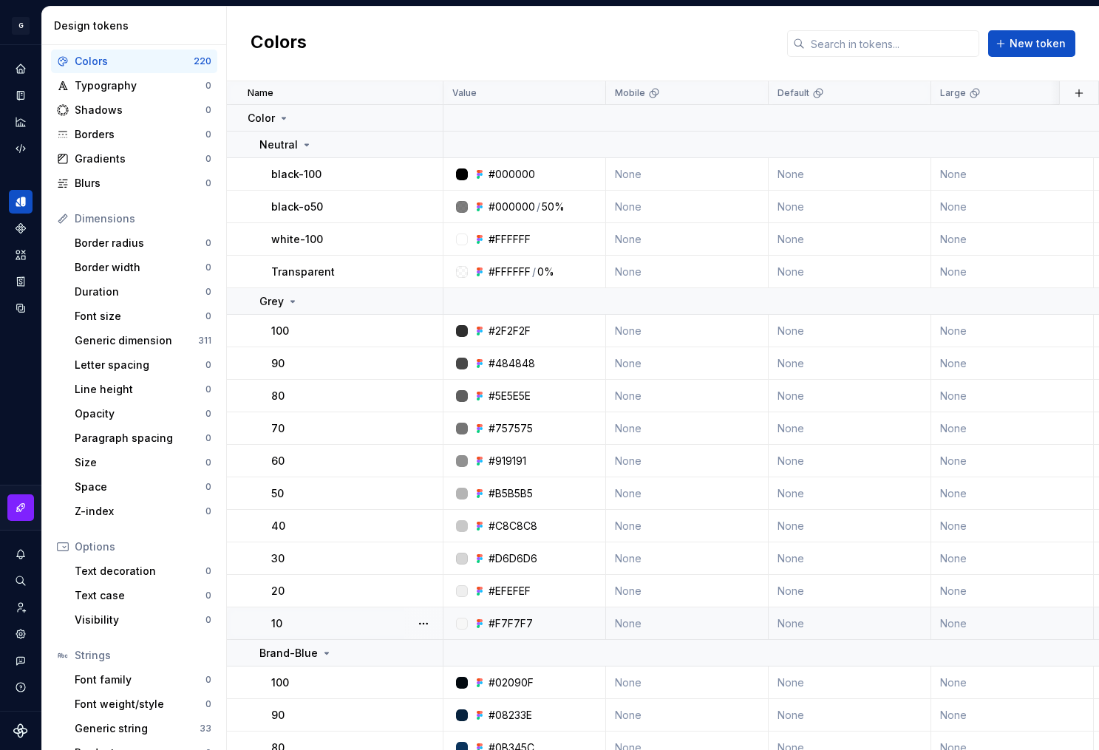
scroll to position [59, 0]
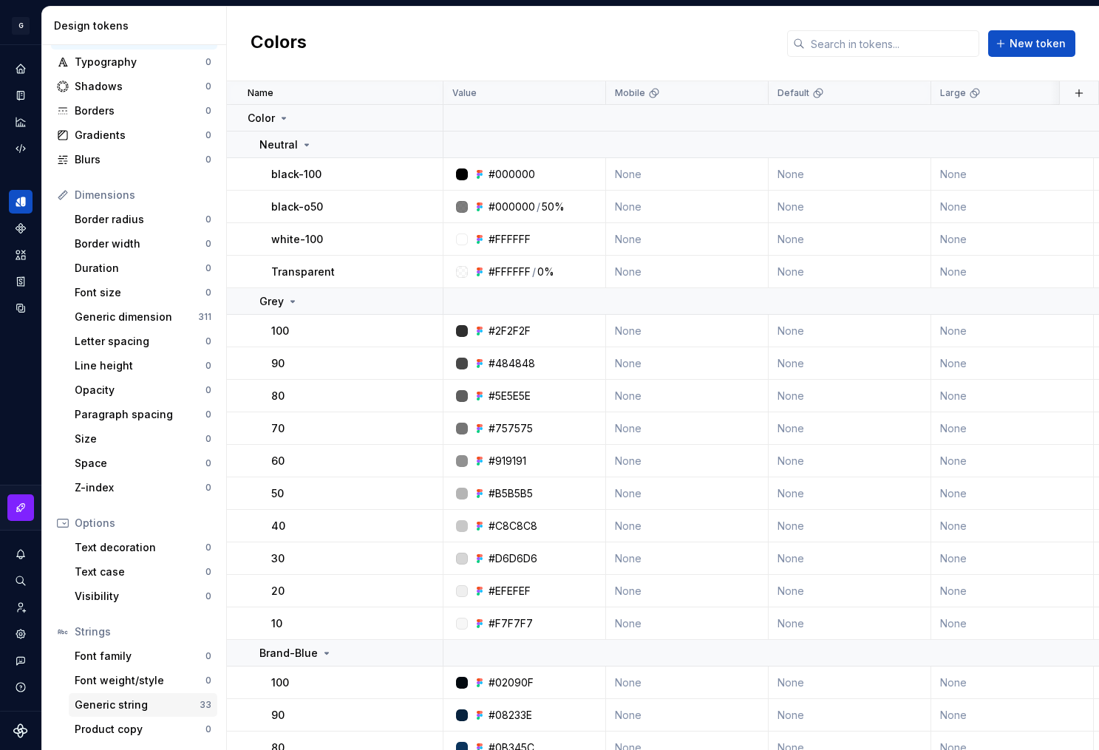
click at [128, 706] on div "Generic string" at bounding box center [137, 705] width 125 height 15
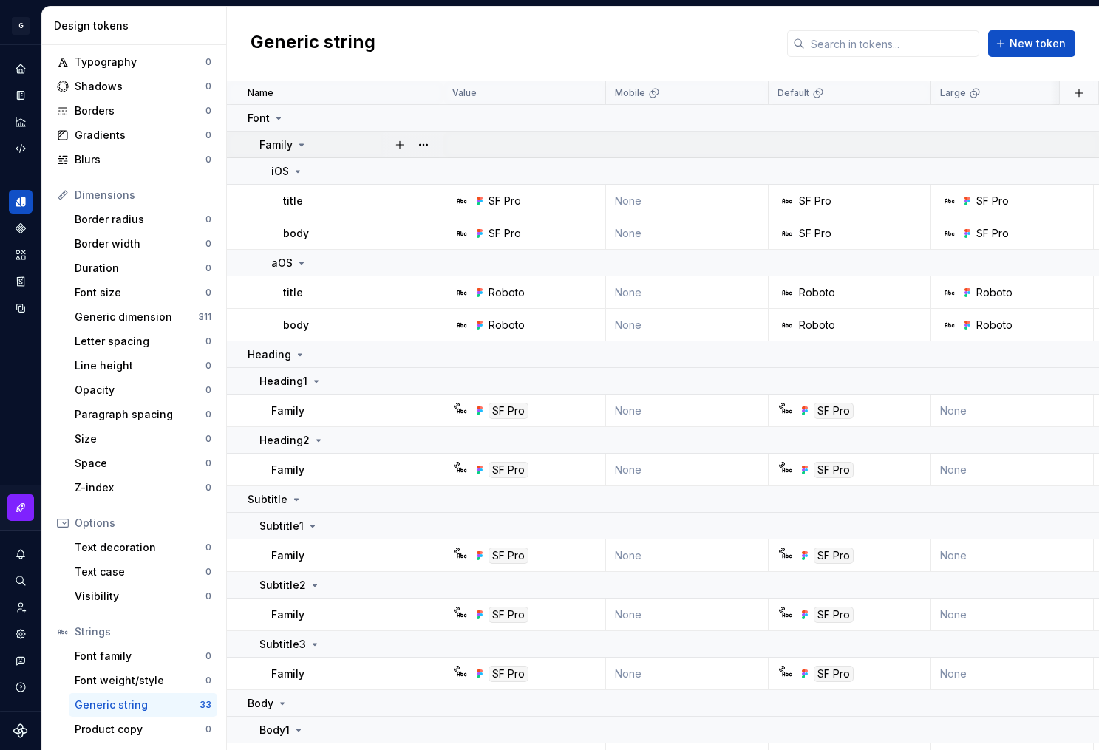
click at [265, 151] on p "Family" at bounding box center [275, 145] width 33 height 15
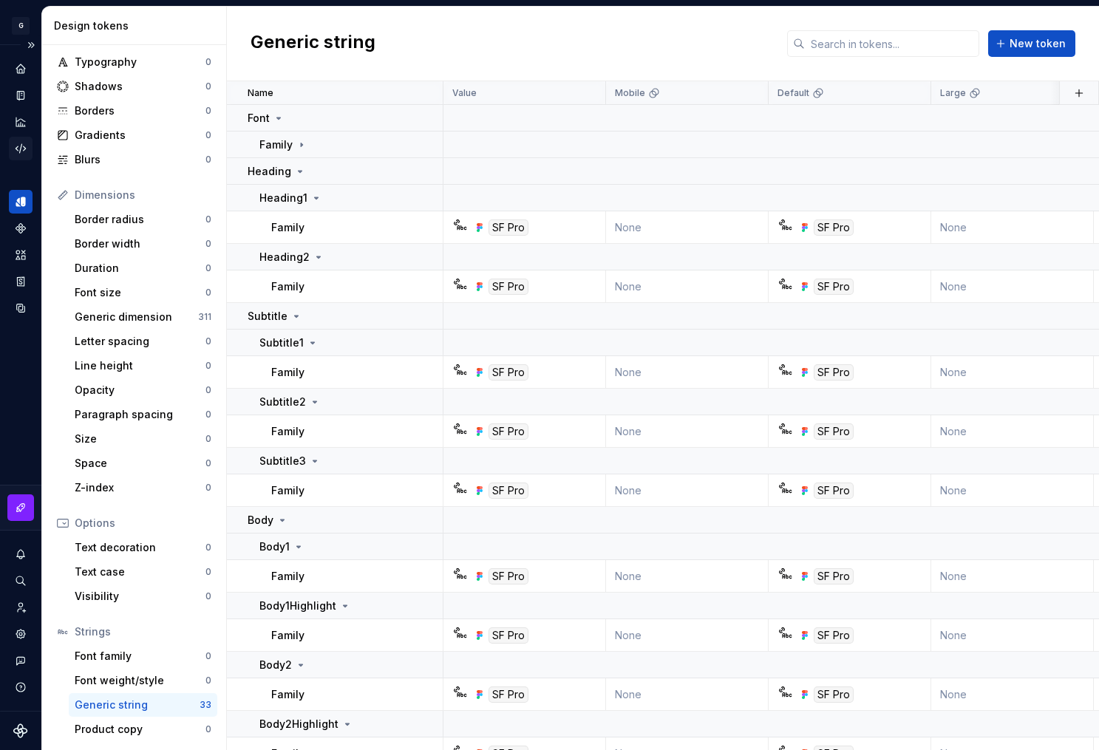
click at [21, 143] on icon "Code automation" at bounding box center [20, 148] width 13 height 13
click at [20, 145] on icon "Code automation" at bounding box center [20, 148] width 13 height 13
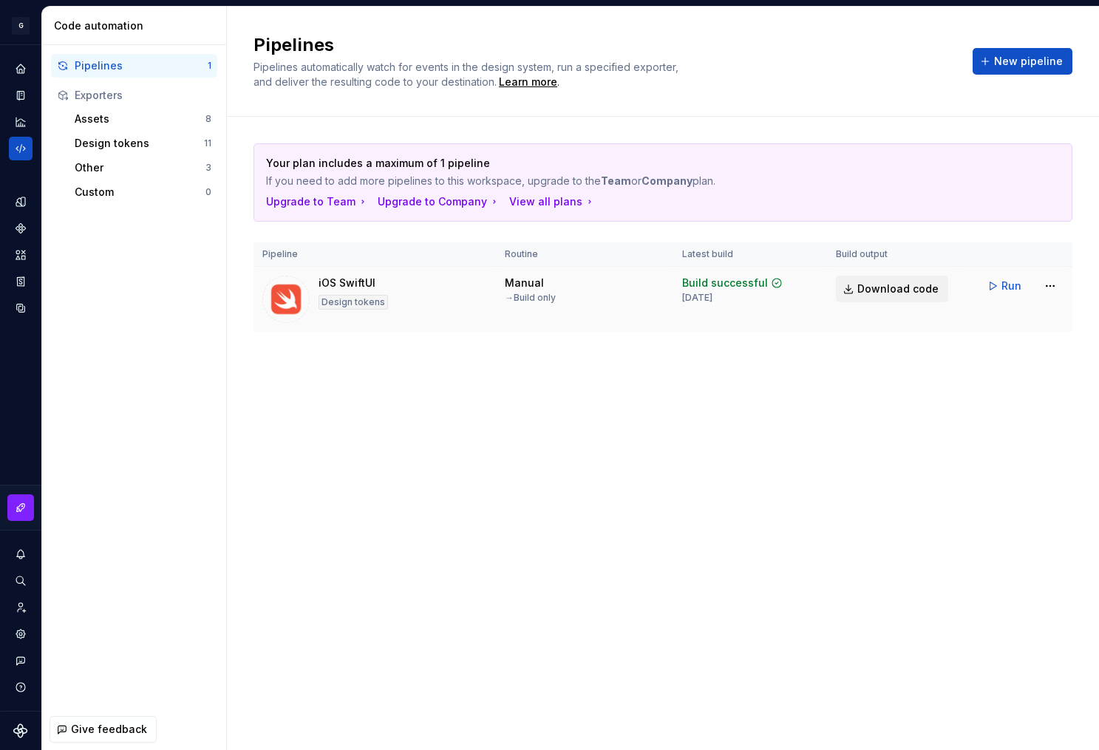
click at [915, 288] on span "Download code" at bounding box center [898, 289] width 81 height 15
